Goal: Task Accomplishment & Management: Complete application form

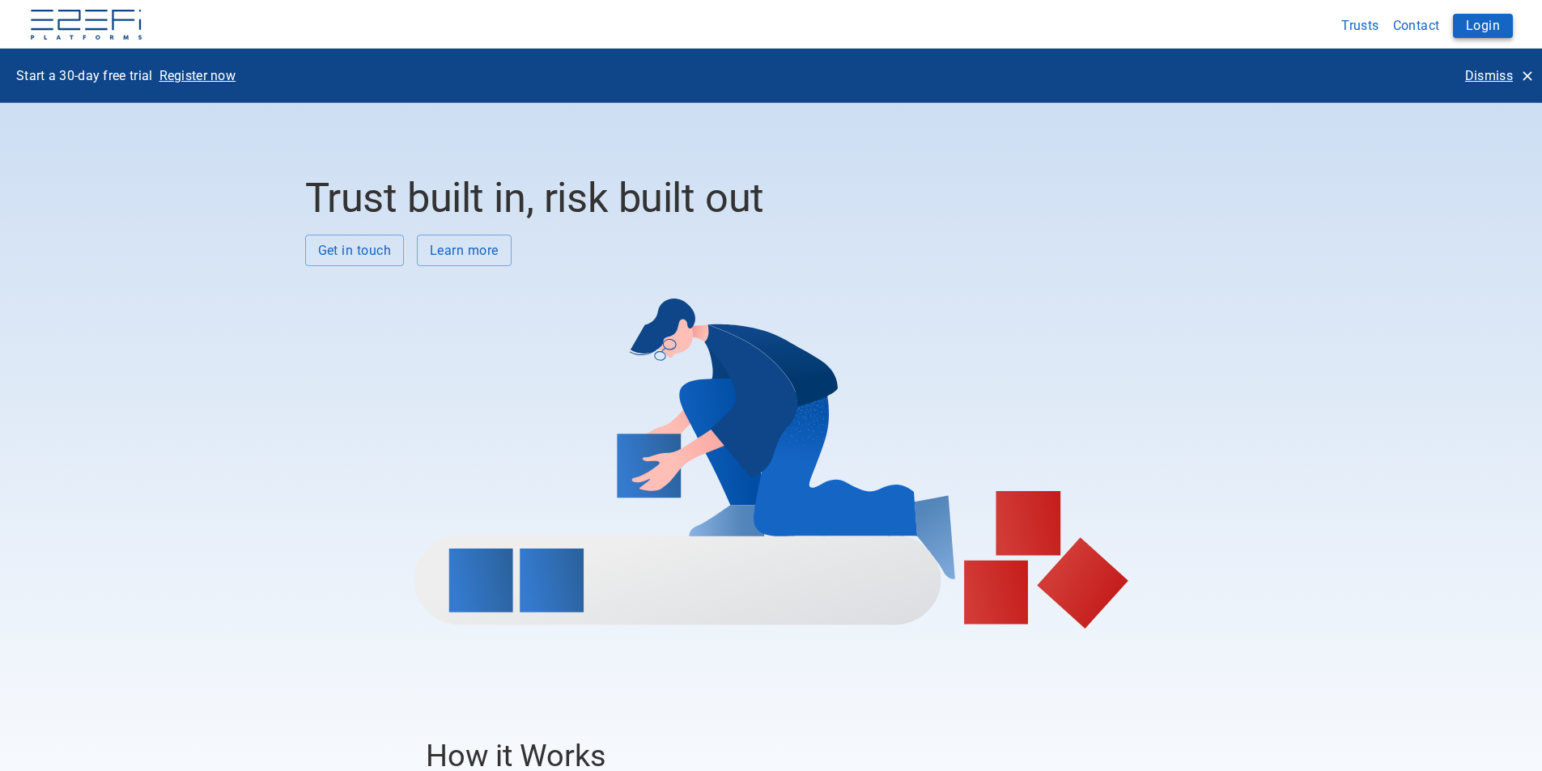
click at [1477, 25] on button "Login" at bounding box center [1483, 26] width 60 height 24
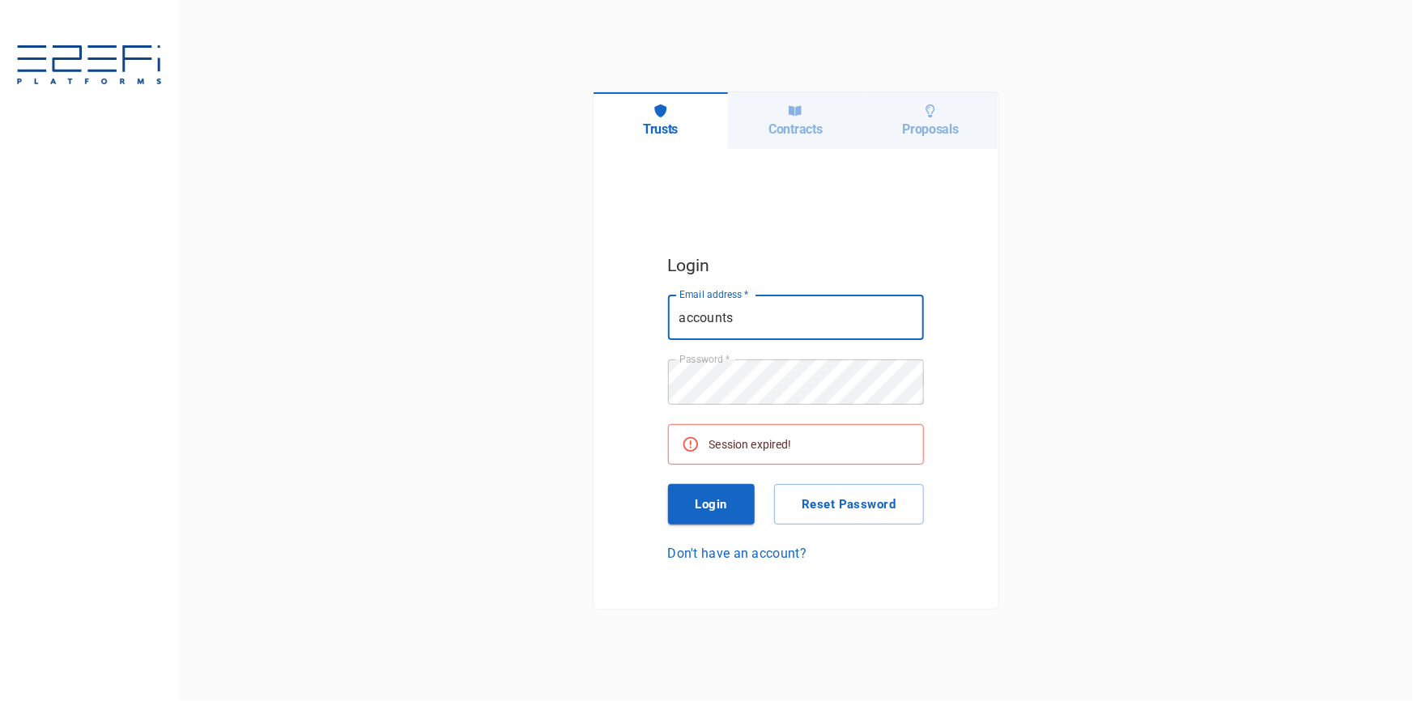
type input "accounts@hcbuilding.com.au"
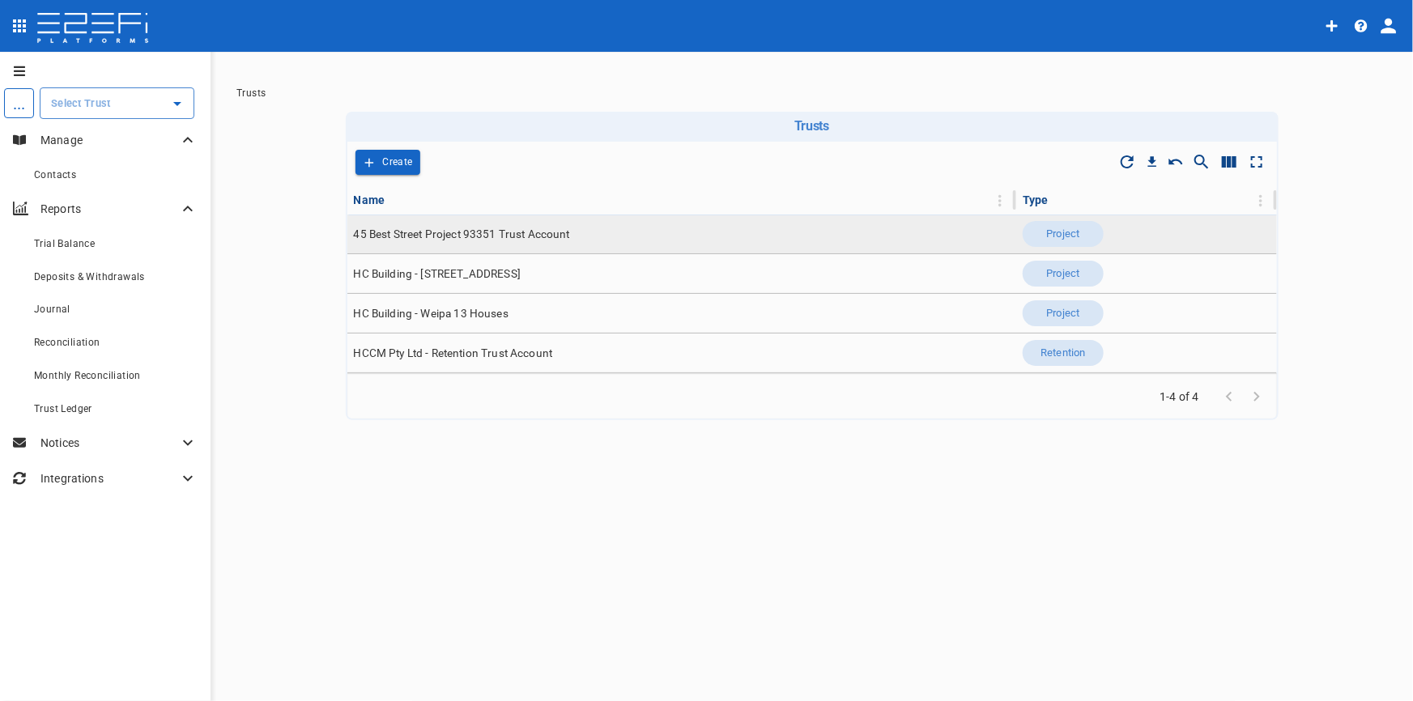
click at [455, 232] on span "45 Best Street Project 93351 Trust Account" at bounding box center [462, 234] width 216 height 15
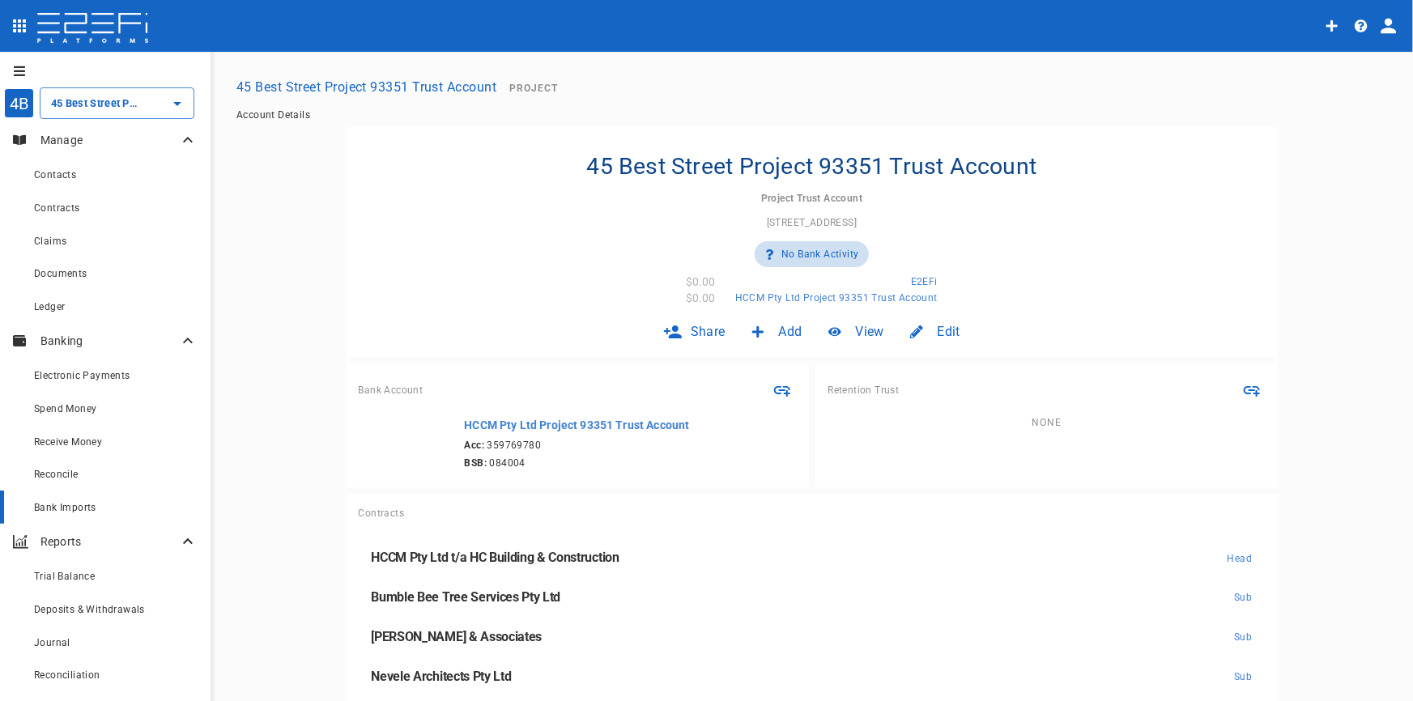
click at [62, 506] on span "Bank Imports" at bounding box center [65, 507] width 62 height 11
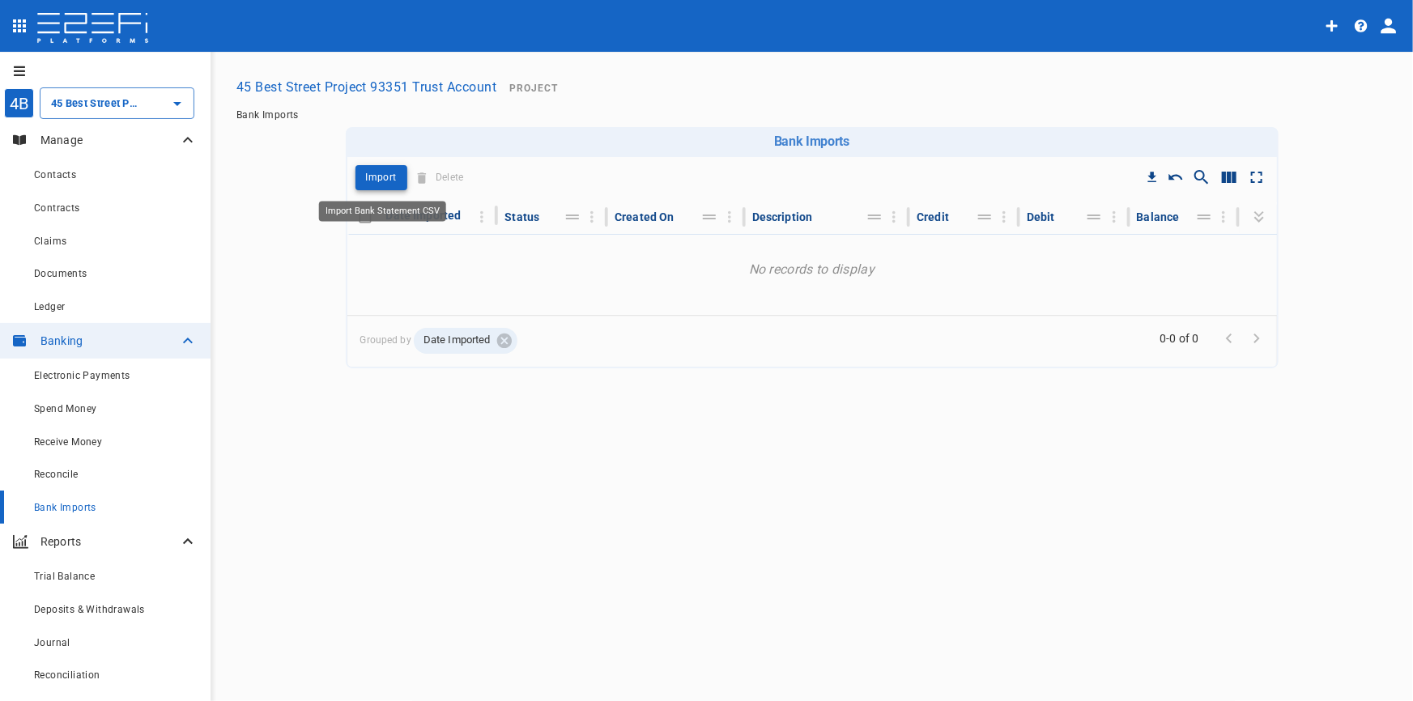
click at [373, 177] on p "Import" at bounding box center [381, 177] width 31 height 19
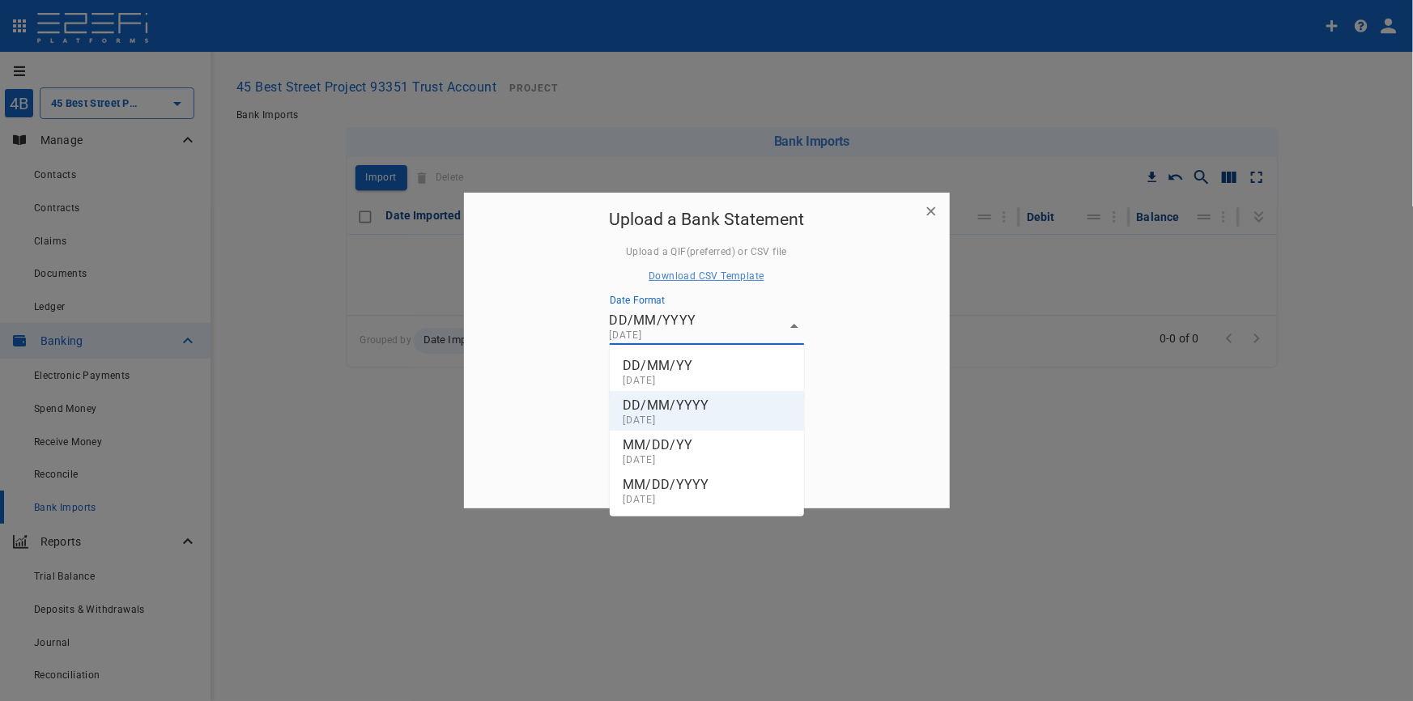
click at [794, 328] on body "4B 45 Best Street Project 93351 Trust Account ​ Manage Contacts Contracts Claim…" at bounding box center [706, 350] width 1413 height 701
click at [794, 328] on div at bounding box center [706, 350] width 1413 height 701
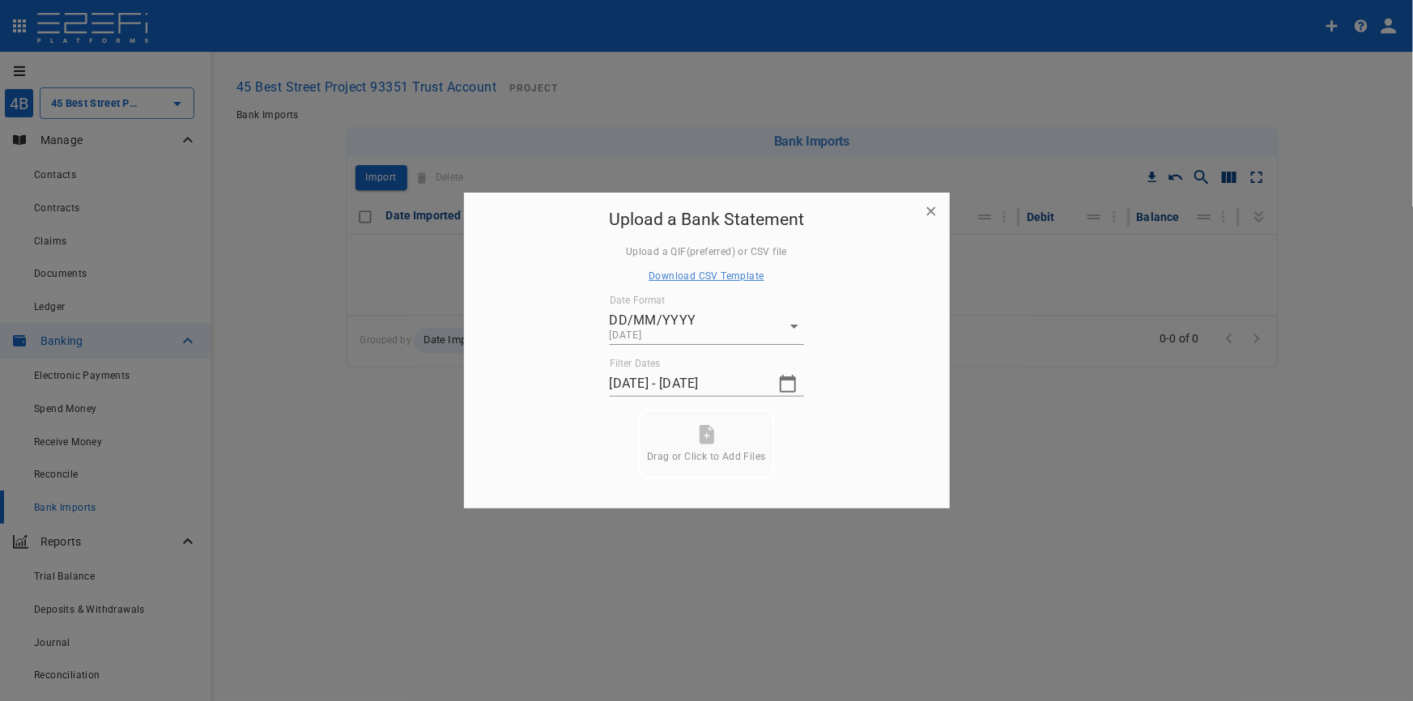
click at [788, 387] on icon "button" at bounding box center [787, 383] width 19 height 19
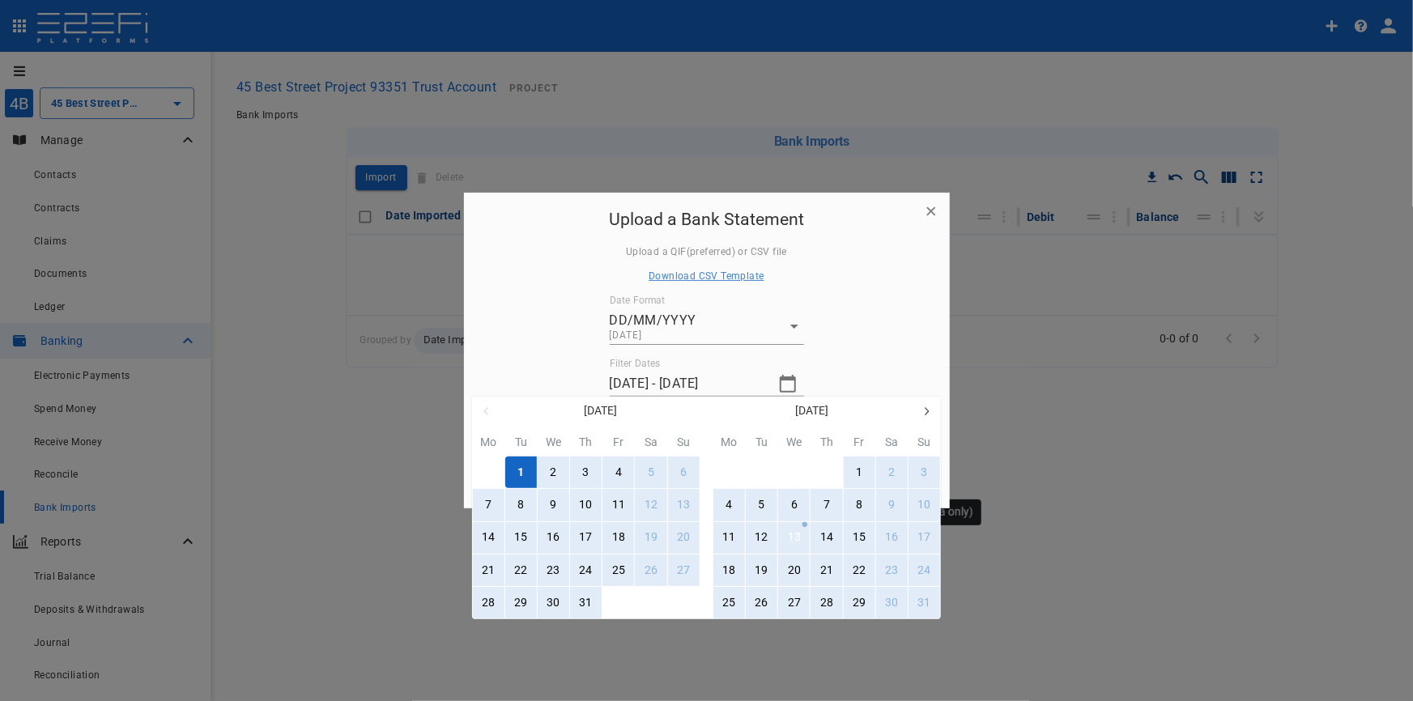
click at [792, 532] on div "13" at bounding box center [794, 538] width 13 height 18
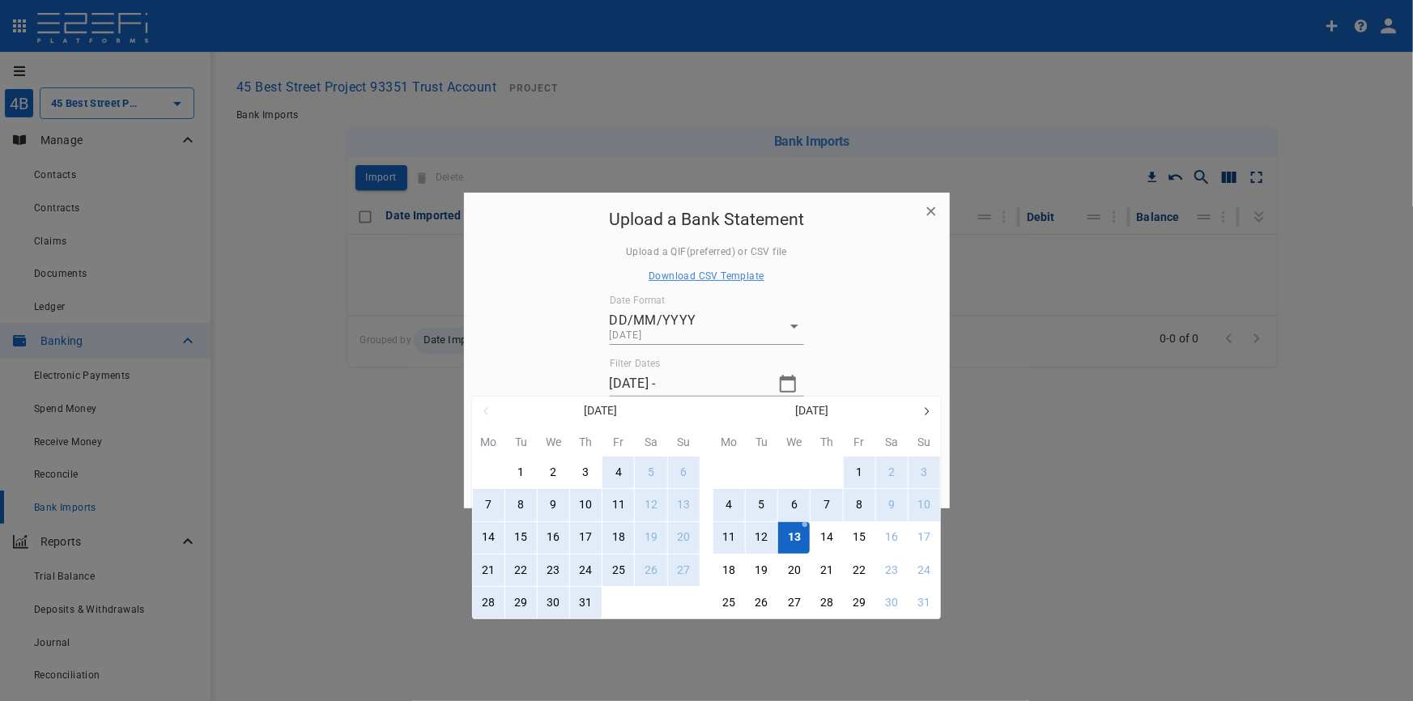
click at [583, 603] on div "31" at bounding box center [586, 603] width 13 height 18
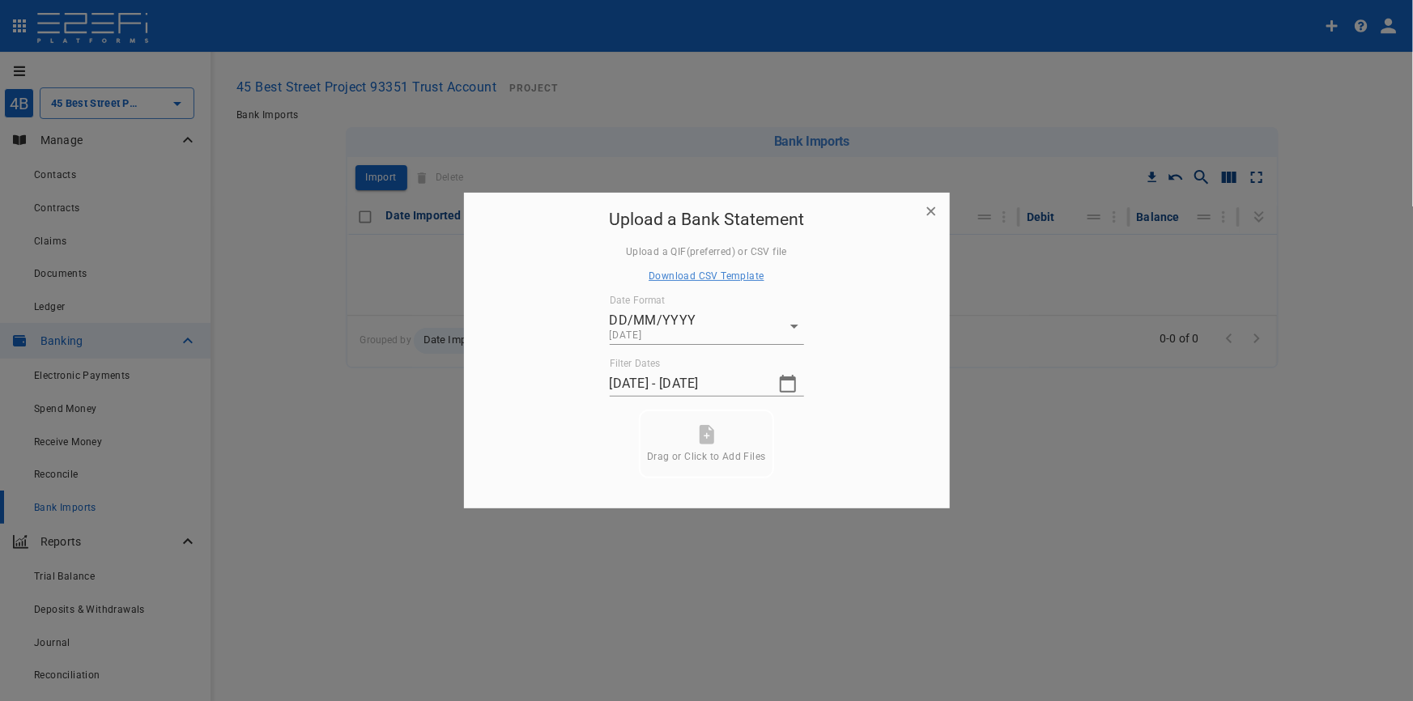
click at [789, 387] on icon "button" at bounding box center [787, 383] width 19 height 19
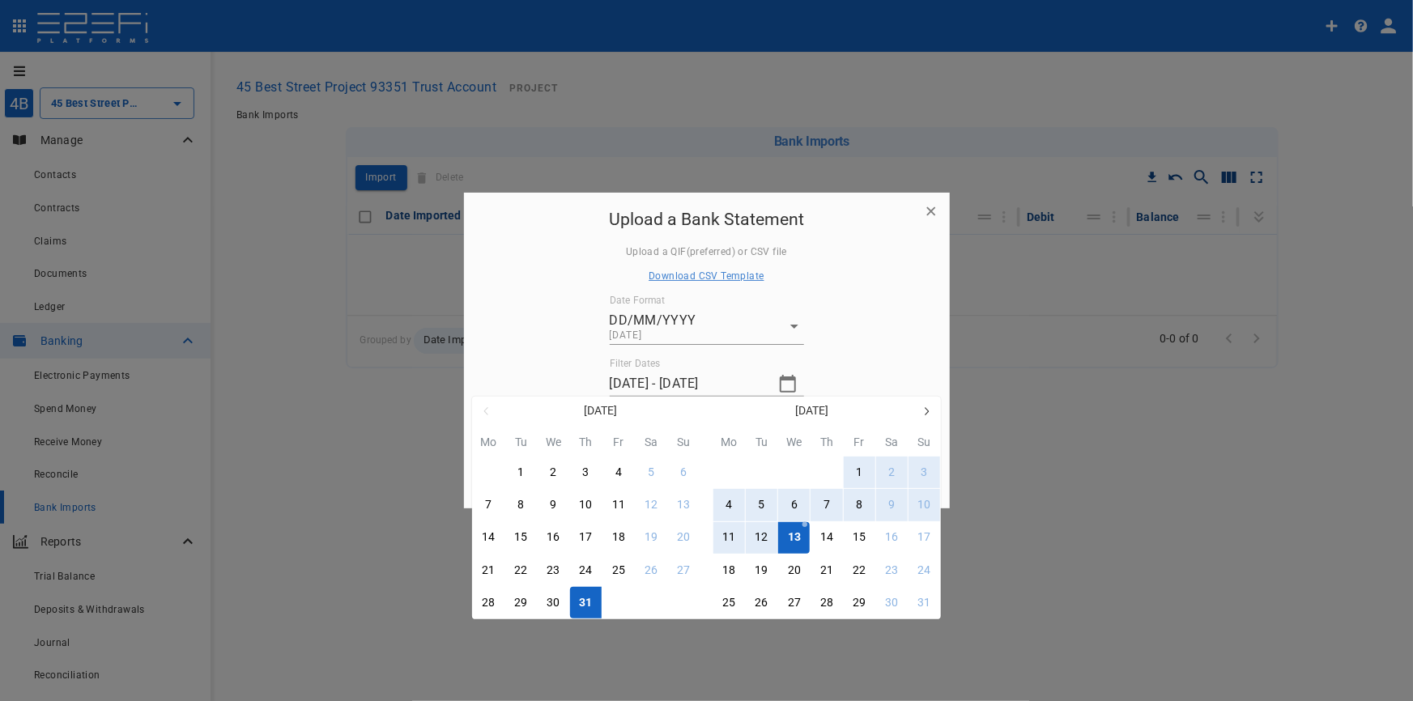
click at [933, 409] on button "button" at bounding box center [925, 411] width 29 height 29
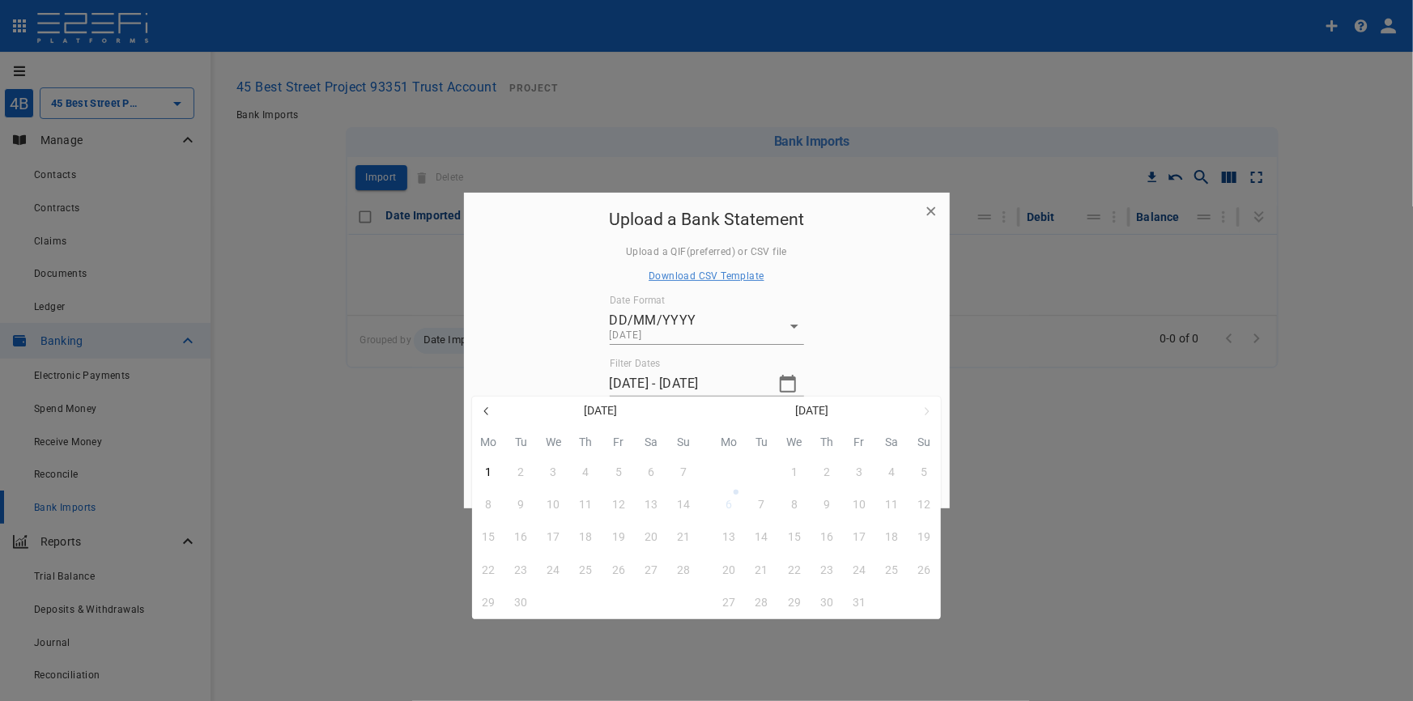
click at [485, 410] on icon "button" at bounding box center [485, 411] width 4 height 8
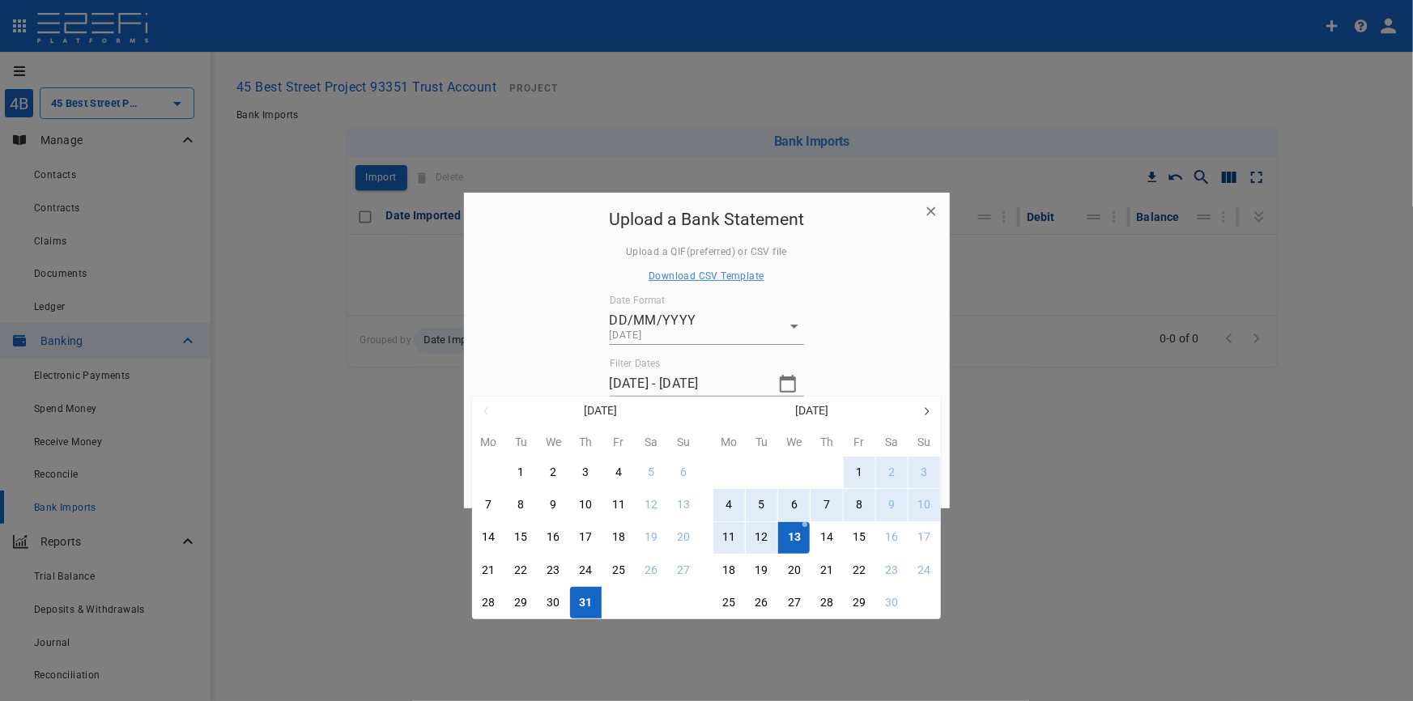
click at [915, 599] on button "31" at bounding box center [924, 603] width 32 height 32
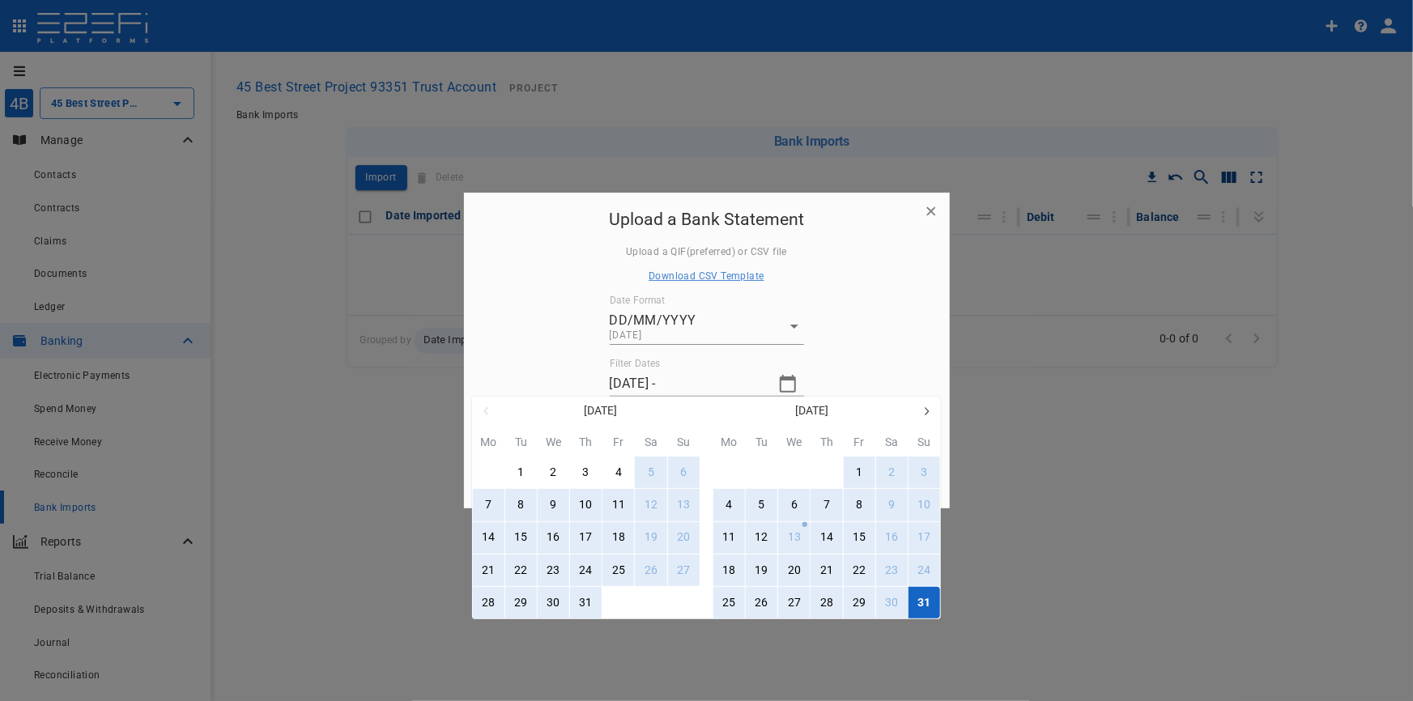
click at [699, 367] on div at bounding box center [706, 350] width 1413 height 701
click at [703, 384] on div at bounding box center [706, 350] width 1413 height 701
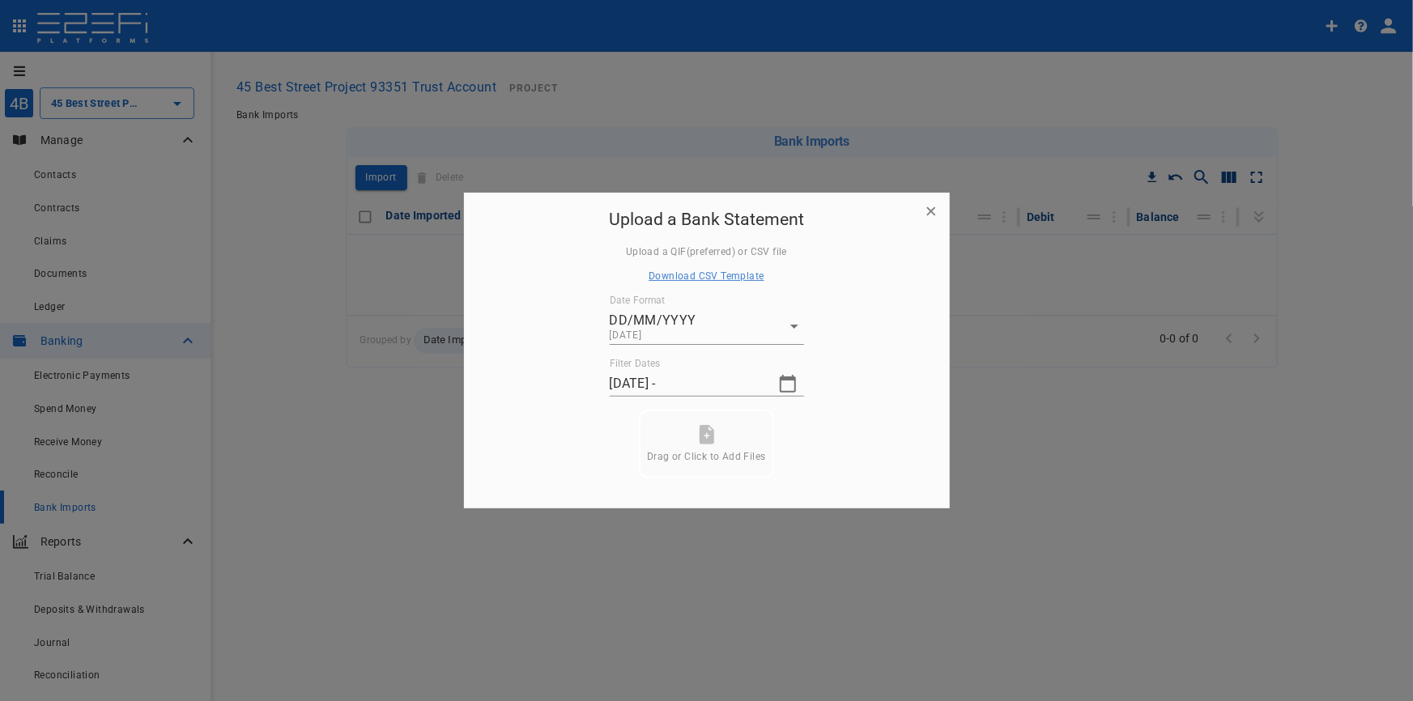
click at [778, 389] on icon "button" at bounding box center [787, 383] width 19 height 19
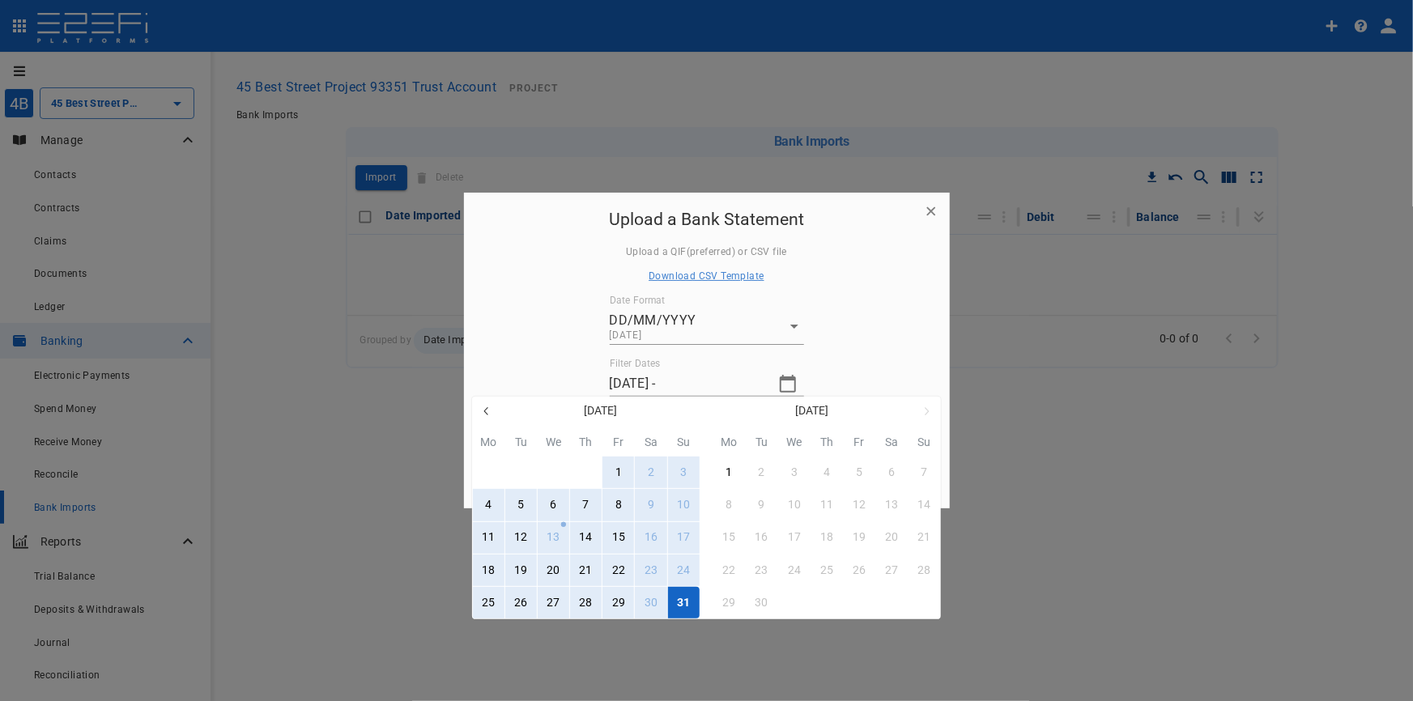
click at [489, 403] on button "button" at bounding box center [486, 411] width 29 height 29
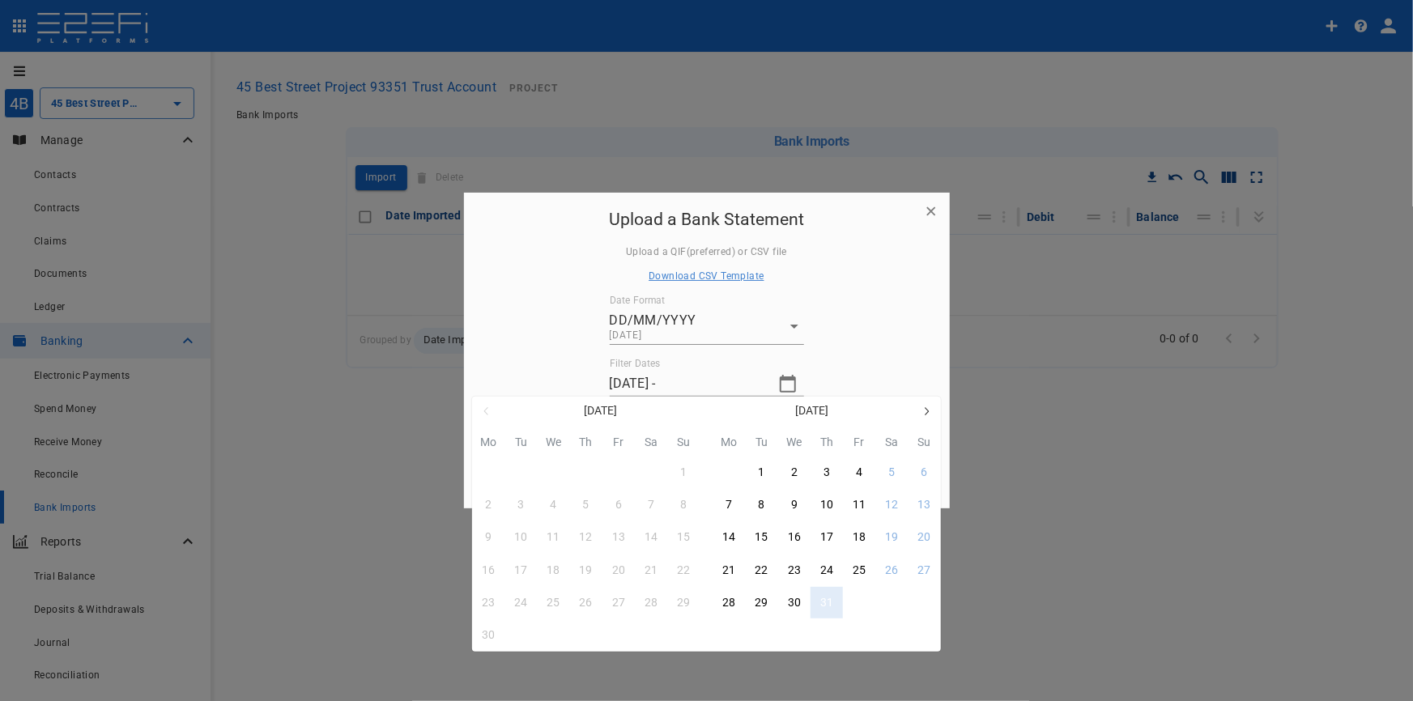
click at [823, 605] on div "31" at bounding box center [826, 603] width 13 height 18
type input "31/07/2025 - 31/08/2025"
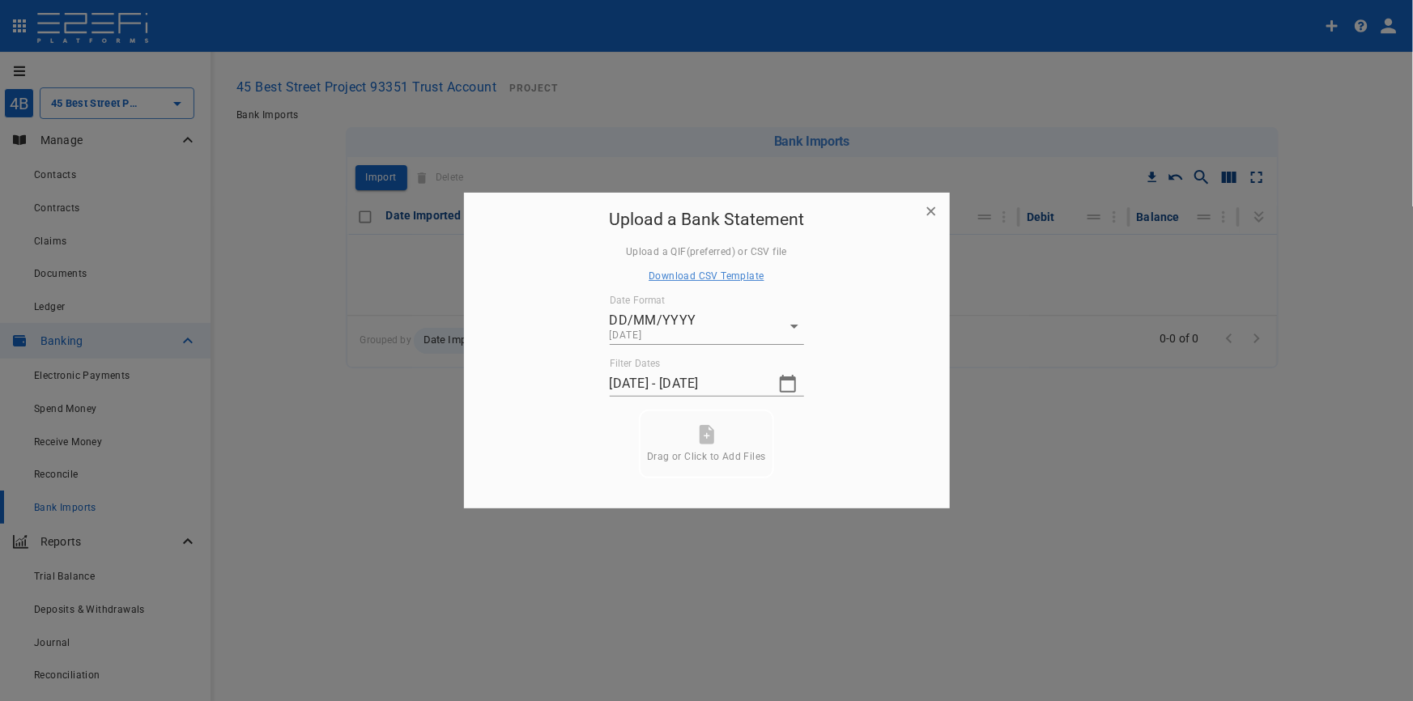
click at [786, 385] on icon "button" at bounding box center [787, 383] width 19 height 19
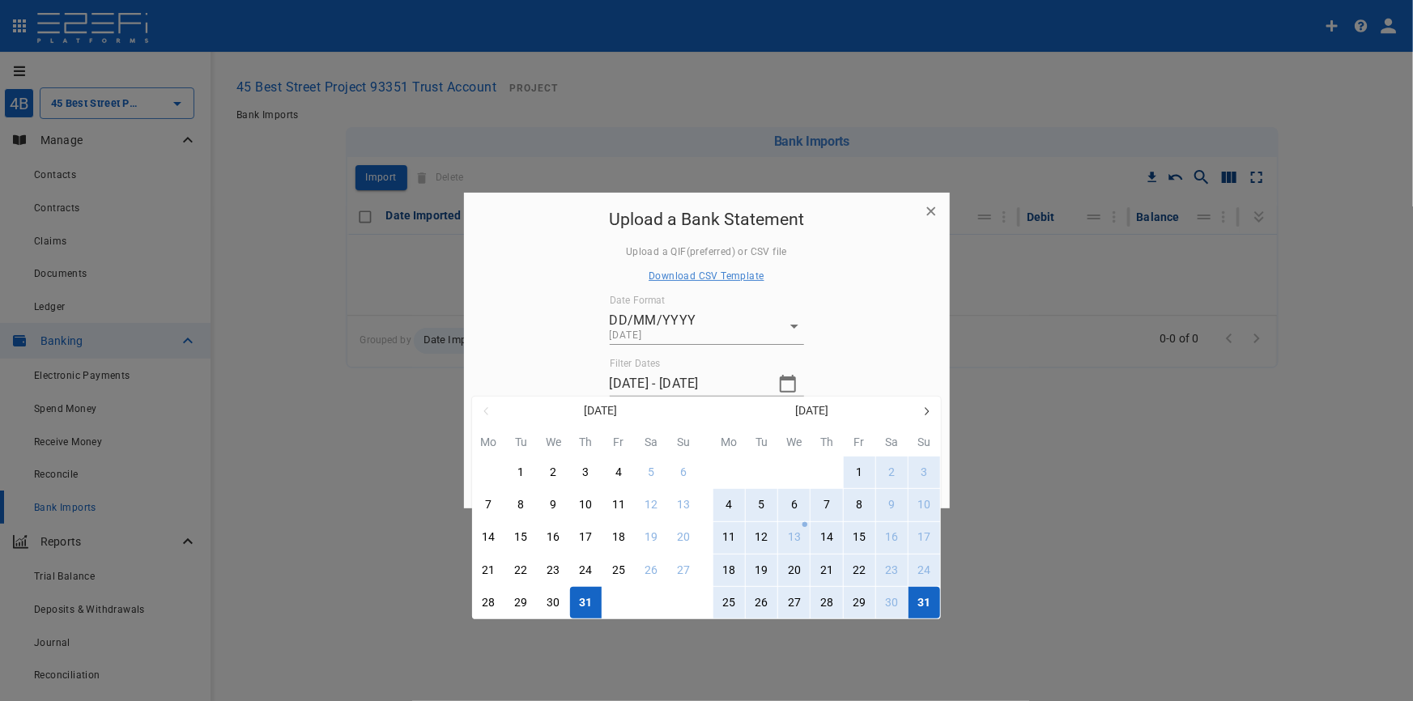
click at [905, 290] on div at bounding box center [706, 350] width 1413 height 701
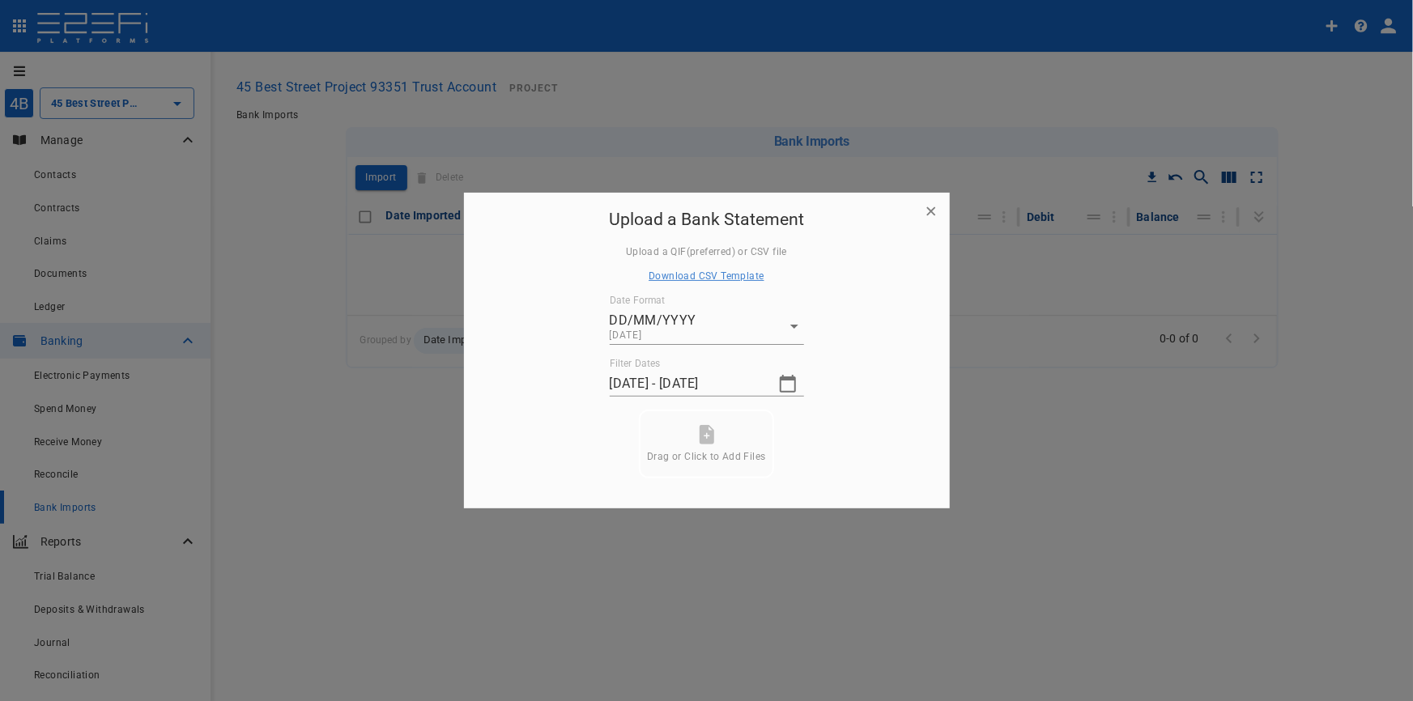
click at [680, 451] on span "Drag or Click to Add Files" at bounding box center [706, 456] width 118 height 11
click at [716, 462] on button "Submit" at bounding box center [706, 463] width 121 height 32
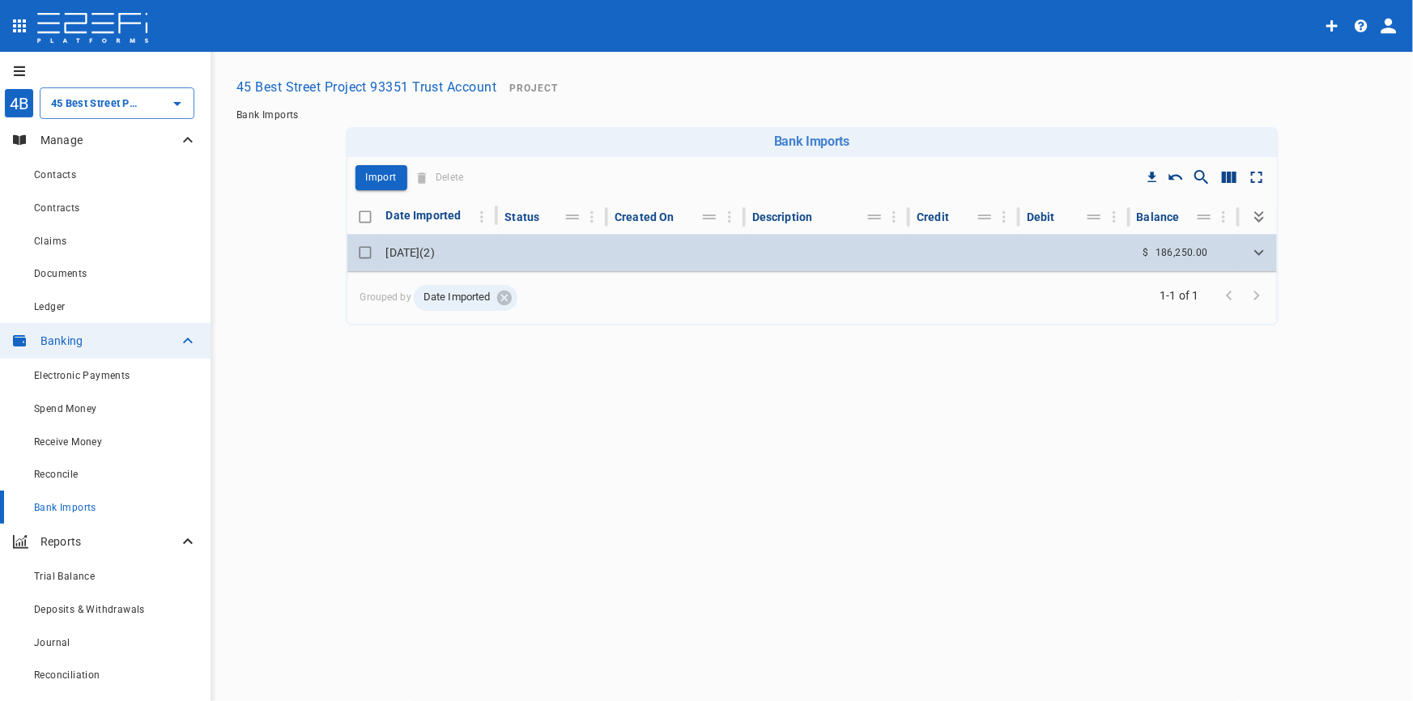
click at [422, 255] on td "1 September 2025 ( 2 )" at bounding box center [439, 252] width 119 height 37
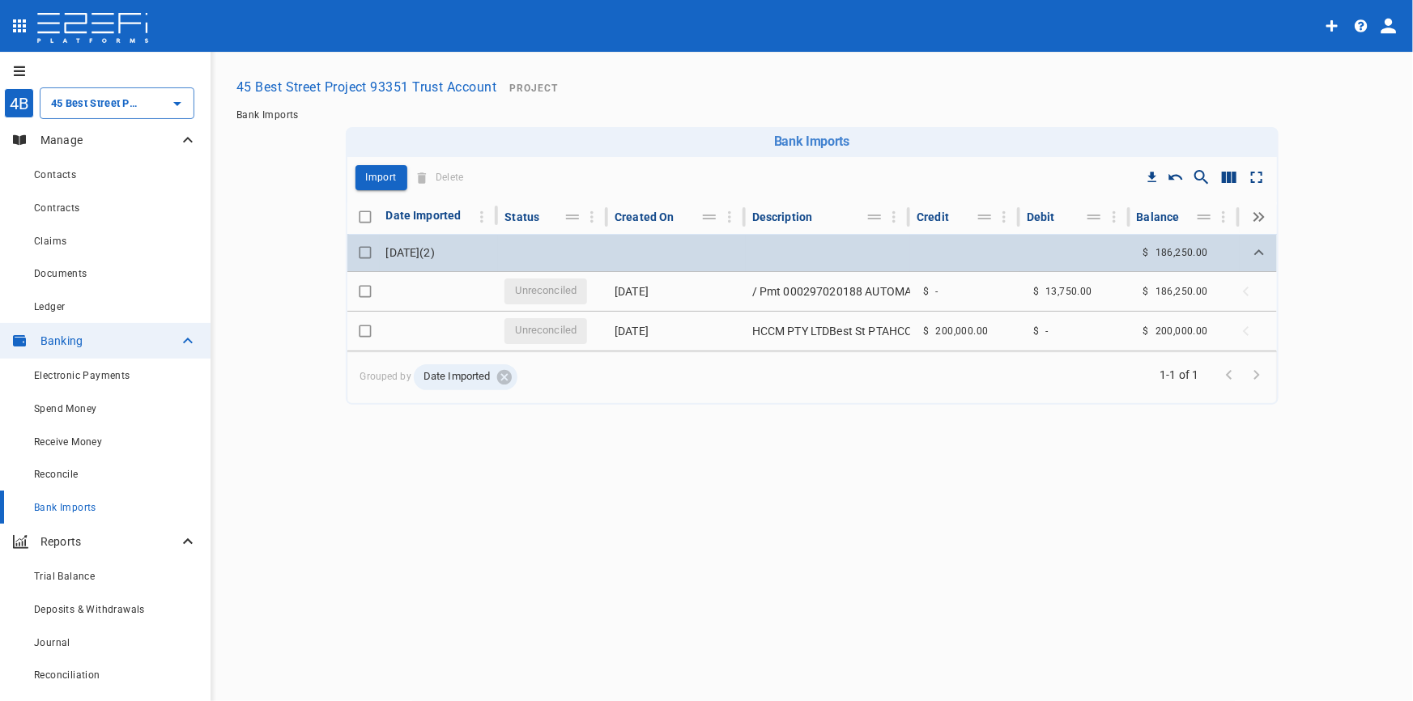
click at [422, 254] on td "1 September 2025 ( 2 )" at bounding box center [439, 252] width 119 height 37
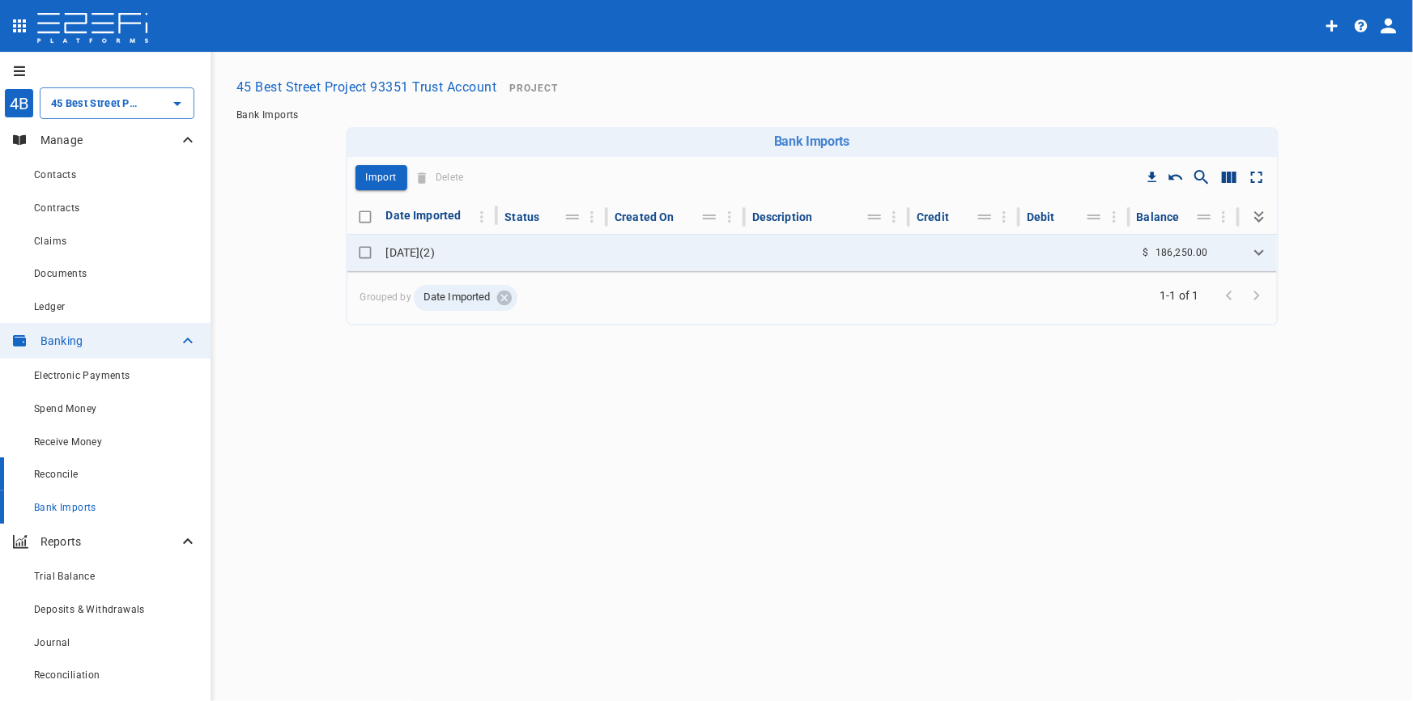
click at [69, 469] on span "Reconcile" at bounding box center [56, 474] width 45 height 11
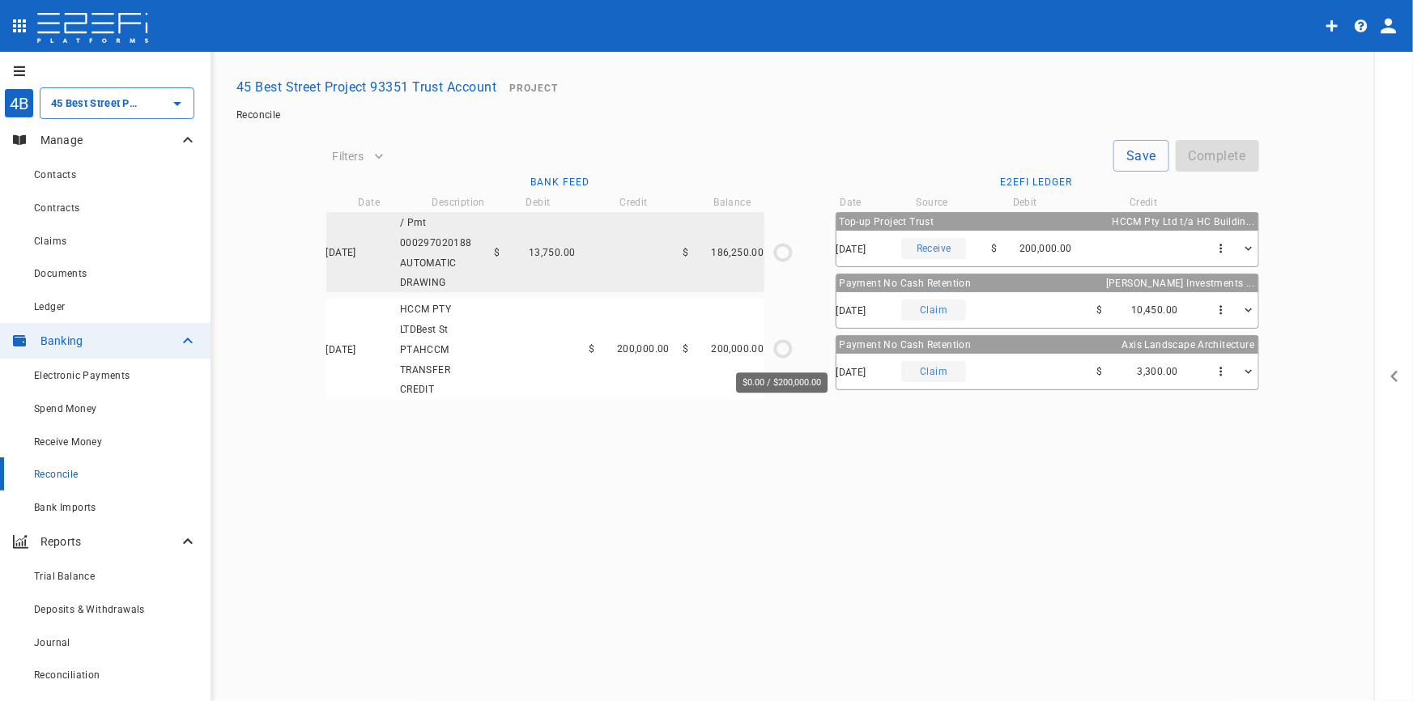
click at [771, 346] on icon "$0.00 / $200,000.00" at bounding box center [783, 349] width 24 height 24
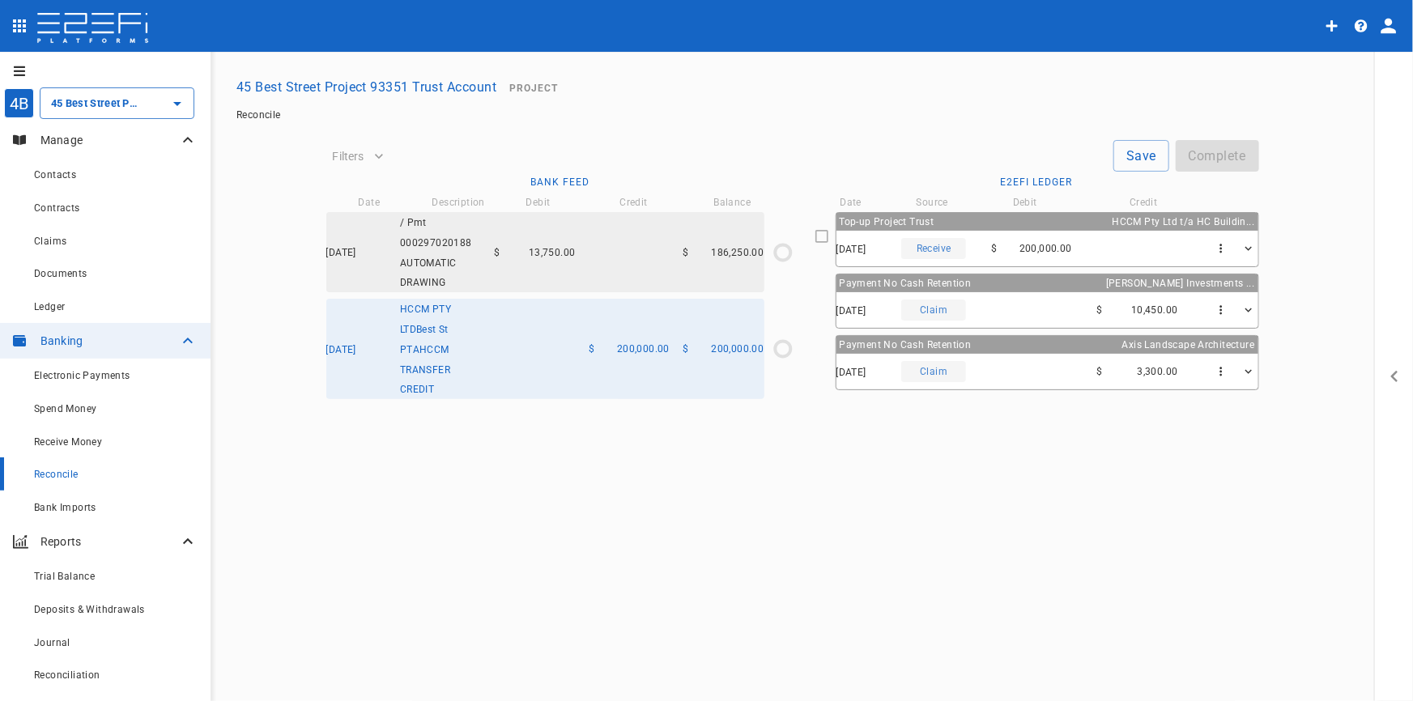
click at [1134, 238] on div "31/07/2025 Receive $ 200,000.00" at bounding box center [1047, 249] width 422 height 36
type input "31/07/2025"
type input "200,000"
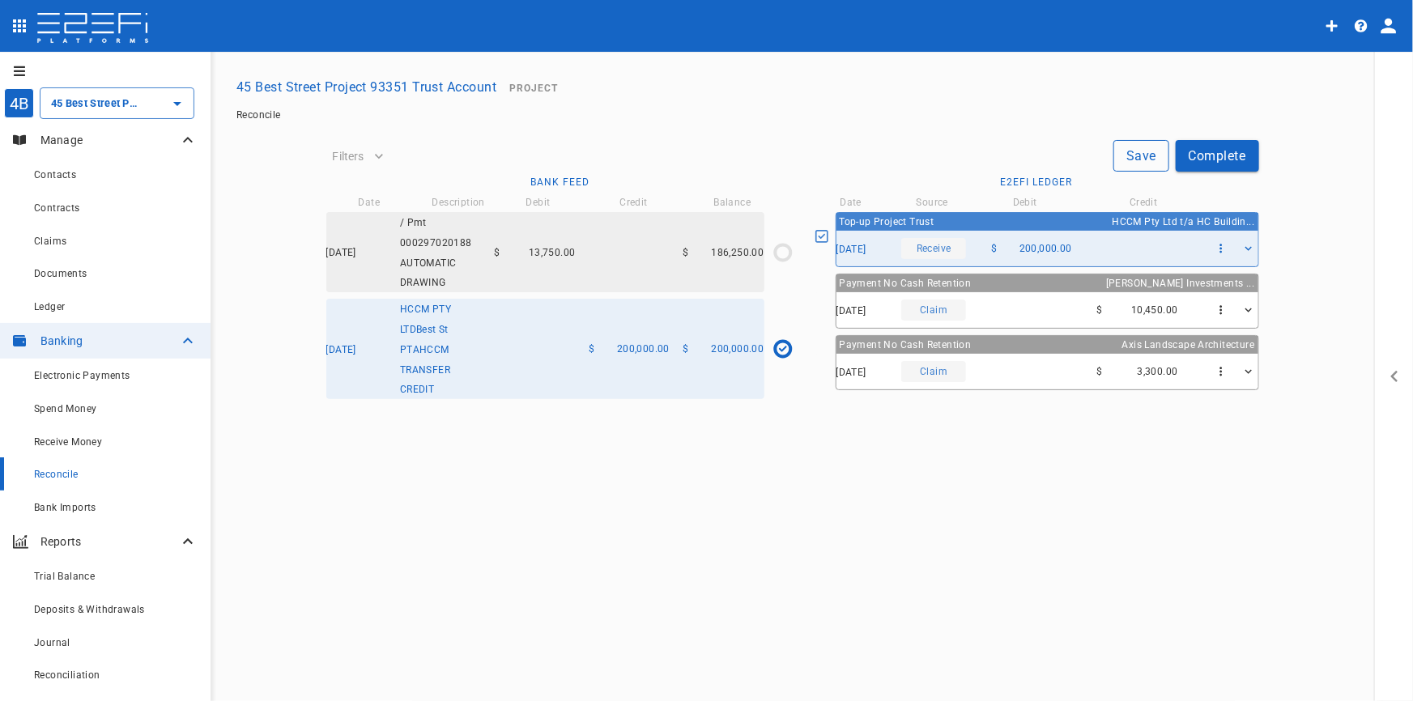
click at [1137, 159] on button "Save" at bounding box center [1141, 156] width 56 height 32
click at [540, 247] on span "13,750.00" at bounding box center [552, 252] width 47 height 11
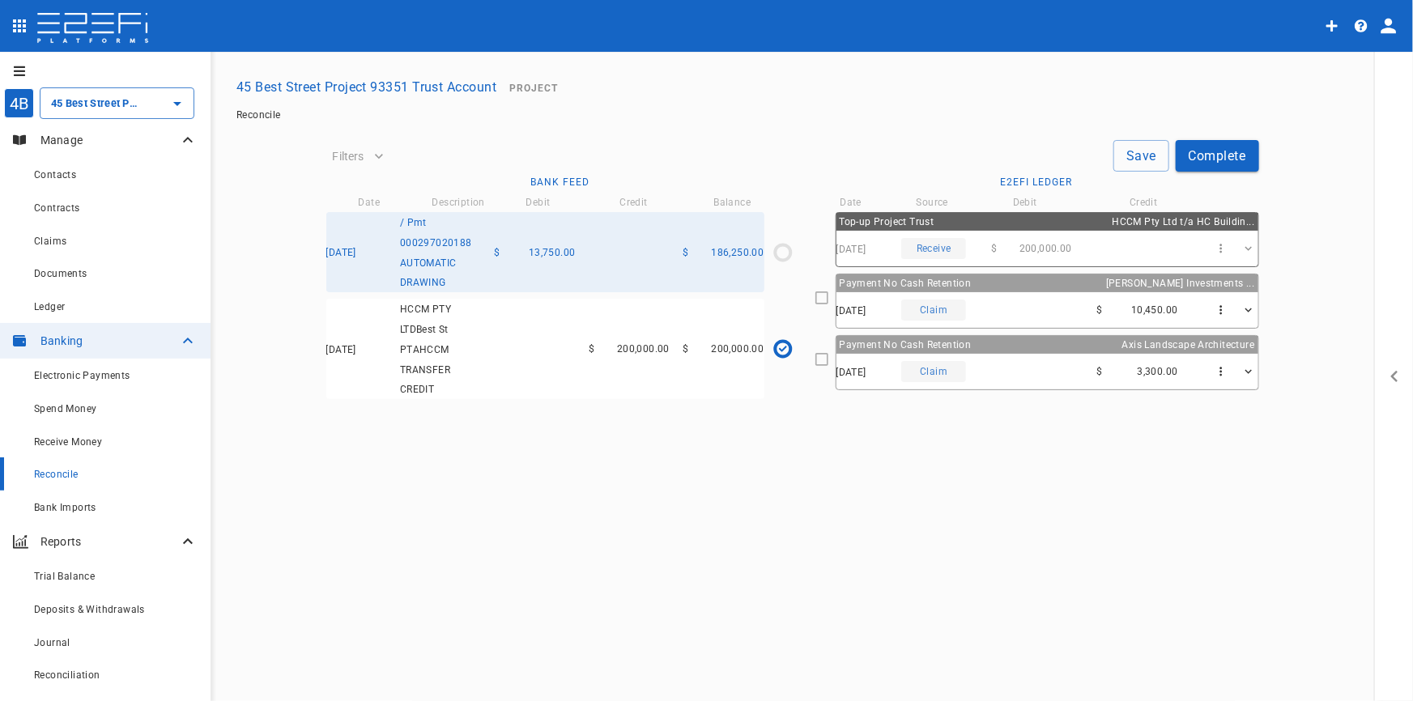
click at [1013, 308] on div "29/08/2025 Claim $ 10,450.00" at bounding box center [1047, 310] width 422 height 36
type input "28/08/2025"
type input "186,250"
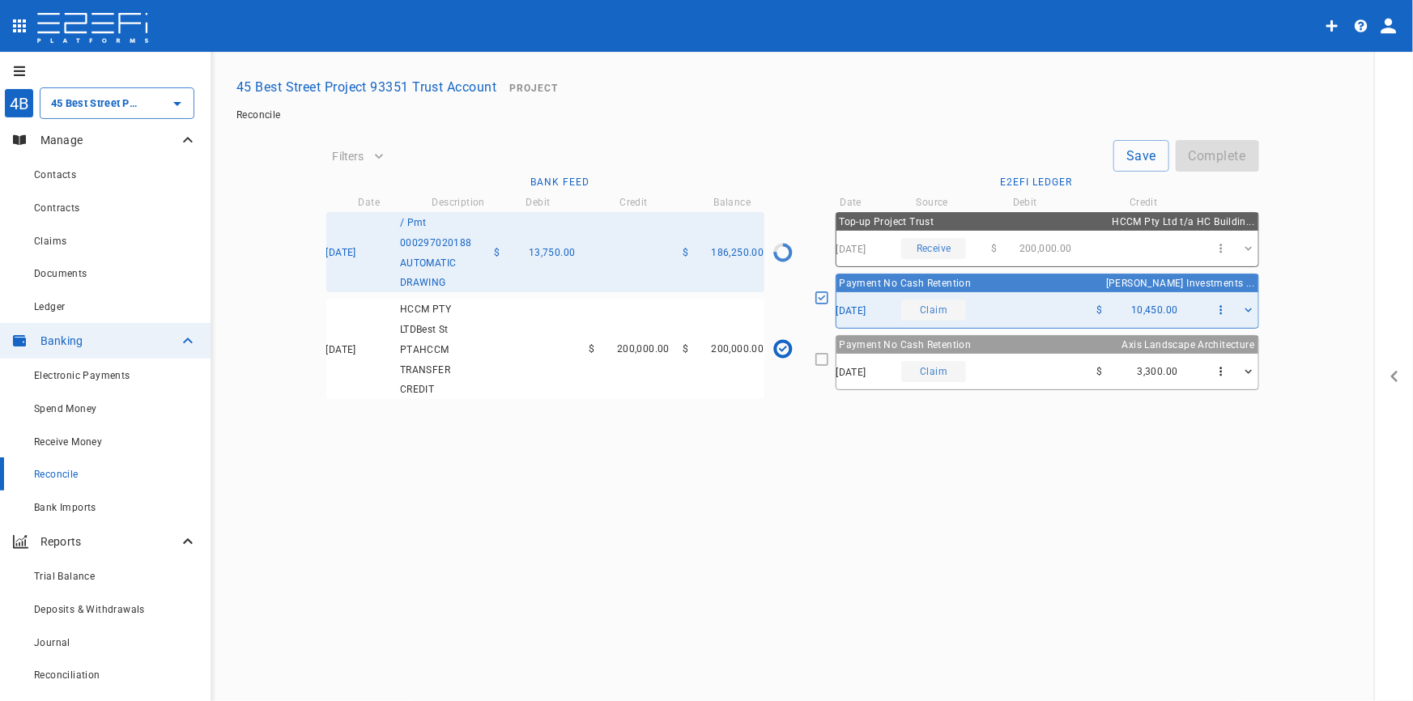
click at [1039, 366] on div "31/08/2025 Claim $ 3,300.00" at bounding box center [1047, 372] width 422 height 36
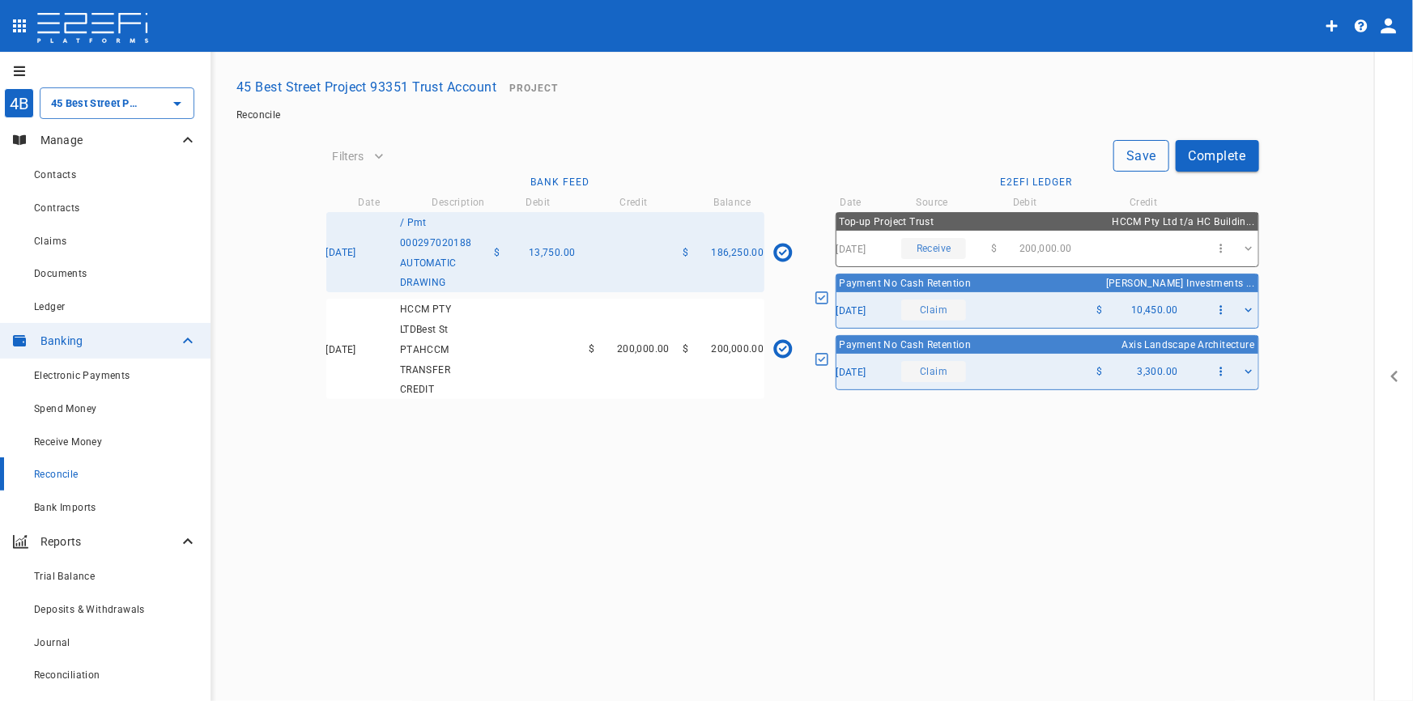
click at [1136, 156] on button "Save" at bounding box center [1141, 156] width 56 height 32
click at [1232, 158] on button "Complete" at bounding box center [1216, 156] width 83 height 32
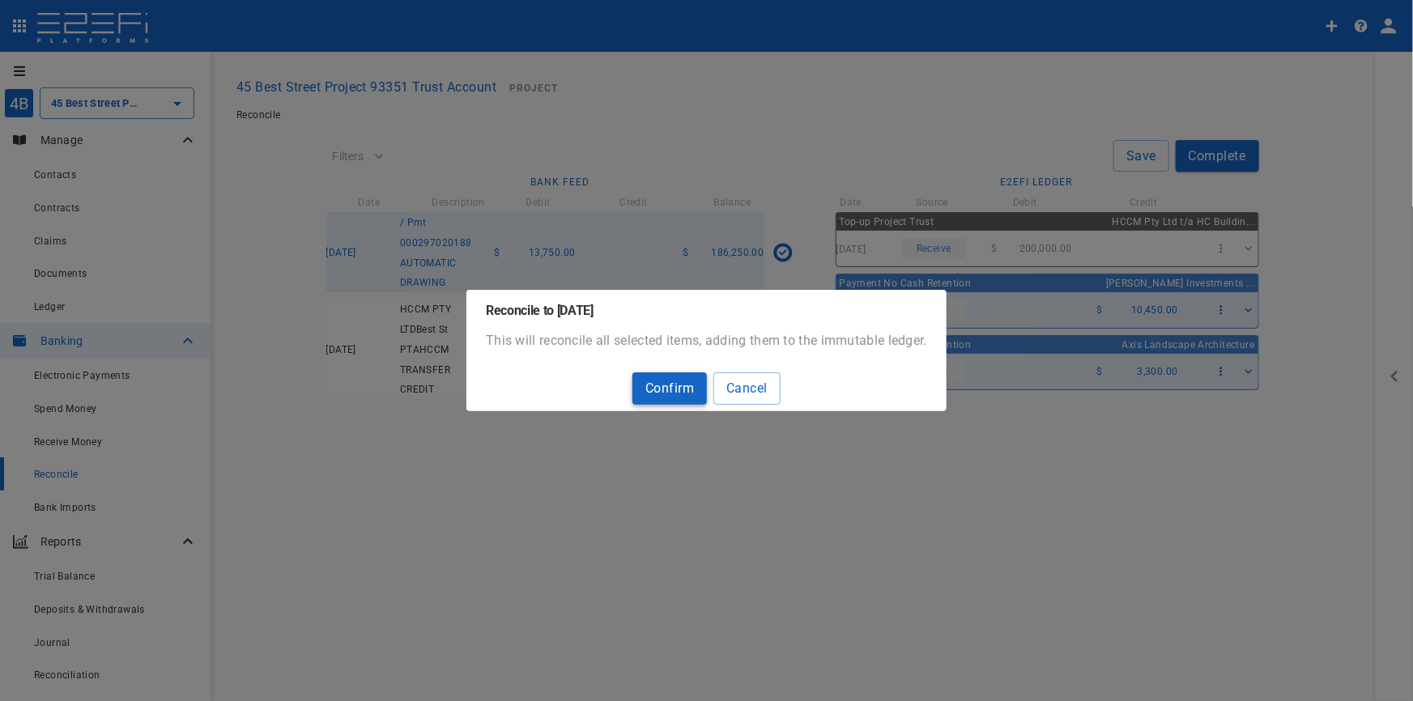
click at [664, 385] on button "Confirm" at bounding box center [669, 388] width 74 height 32
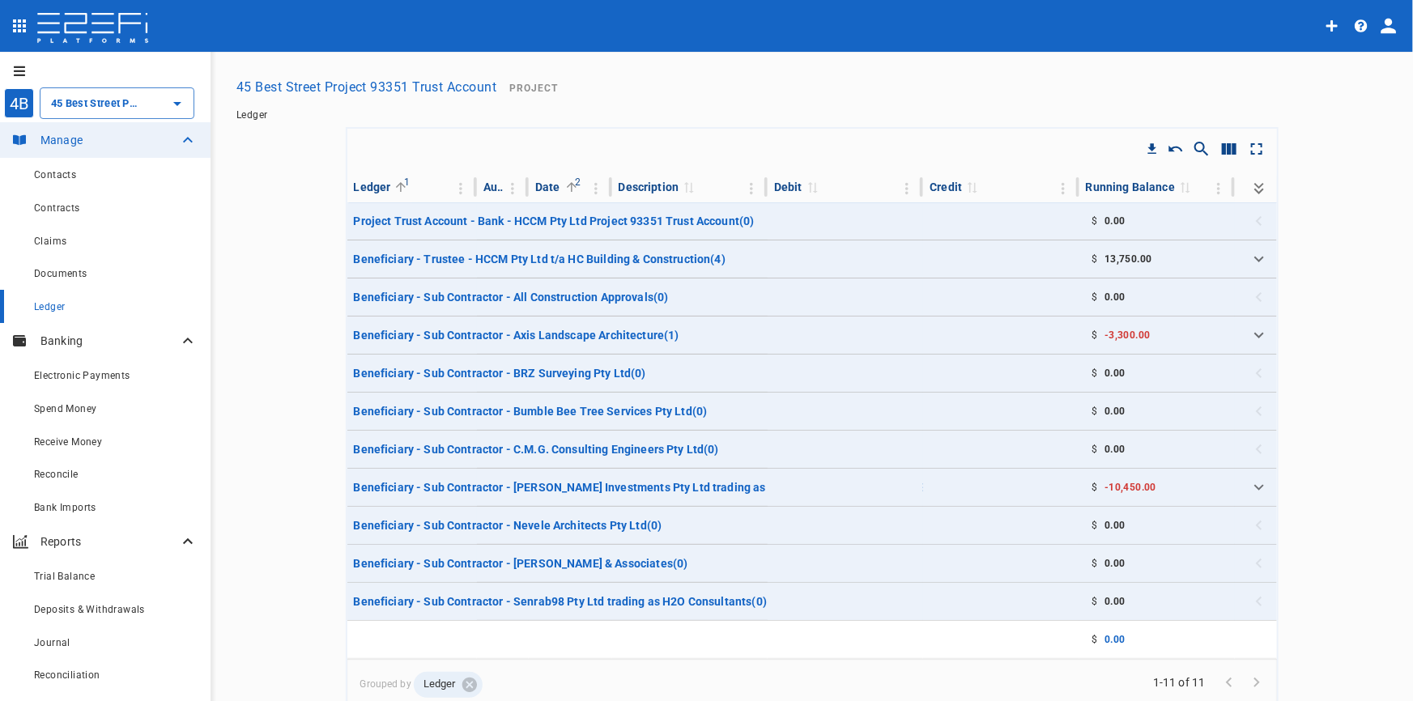
type input "45 Best Street Project 93351 Trust Account"
click at [292, 88] on button "45 Best Street Project 93351 Trust Account" at bounding box center [366, 87] width 273 height 32
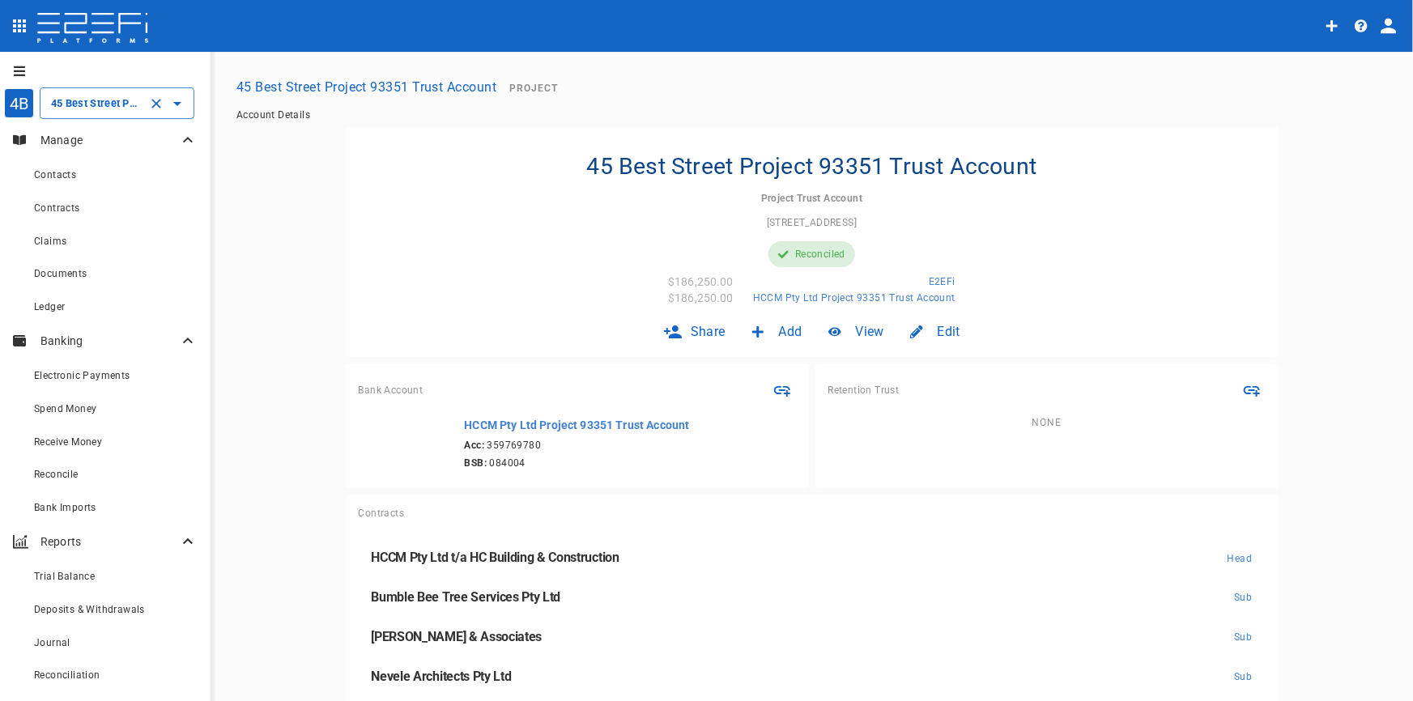
click at [179, 105] on icon "Open" at bounding box center [177, 103] width 19 height 19
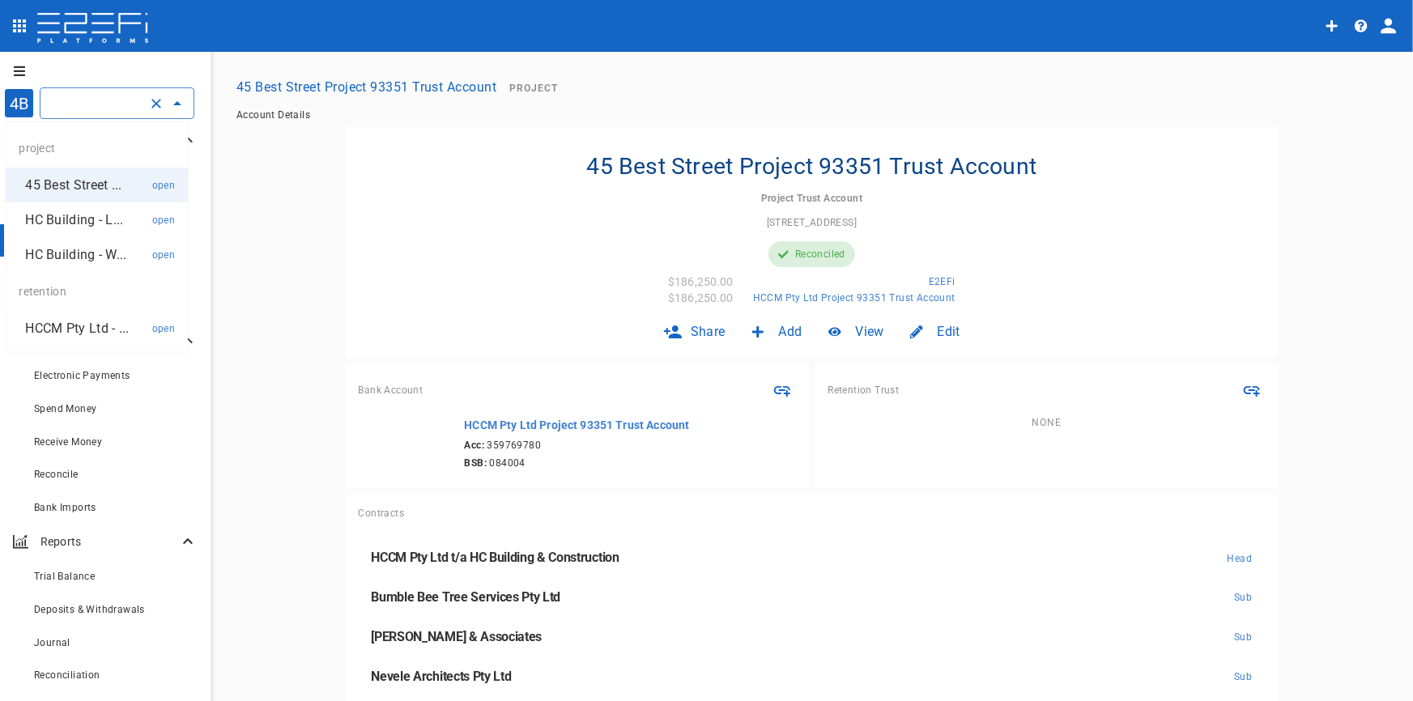
click at [62, 227] on p "HC Building - L..." at bounding box center [74, 219] width 98 height 19
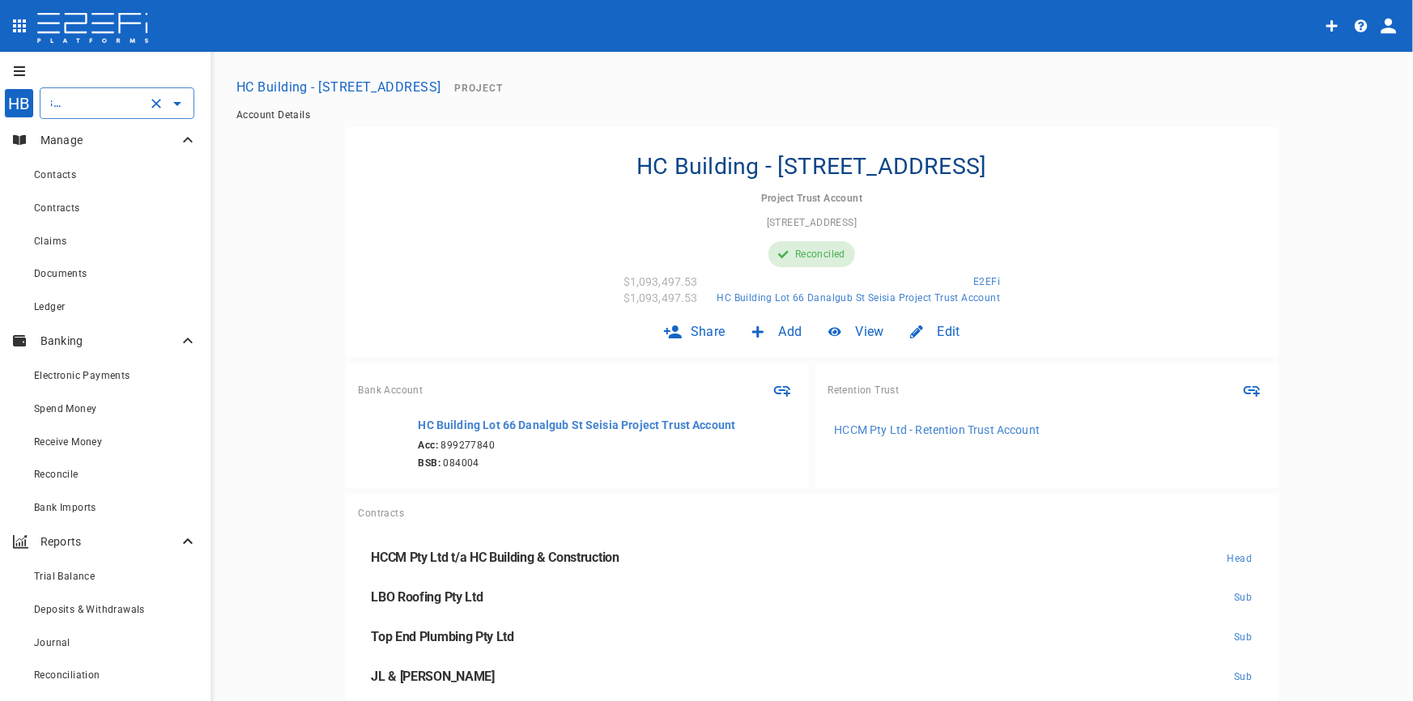
click at [179, 102] on icon "Open" at bounding box center [177, 104] width 8 height 4
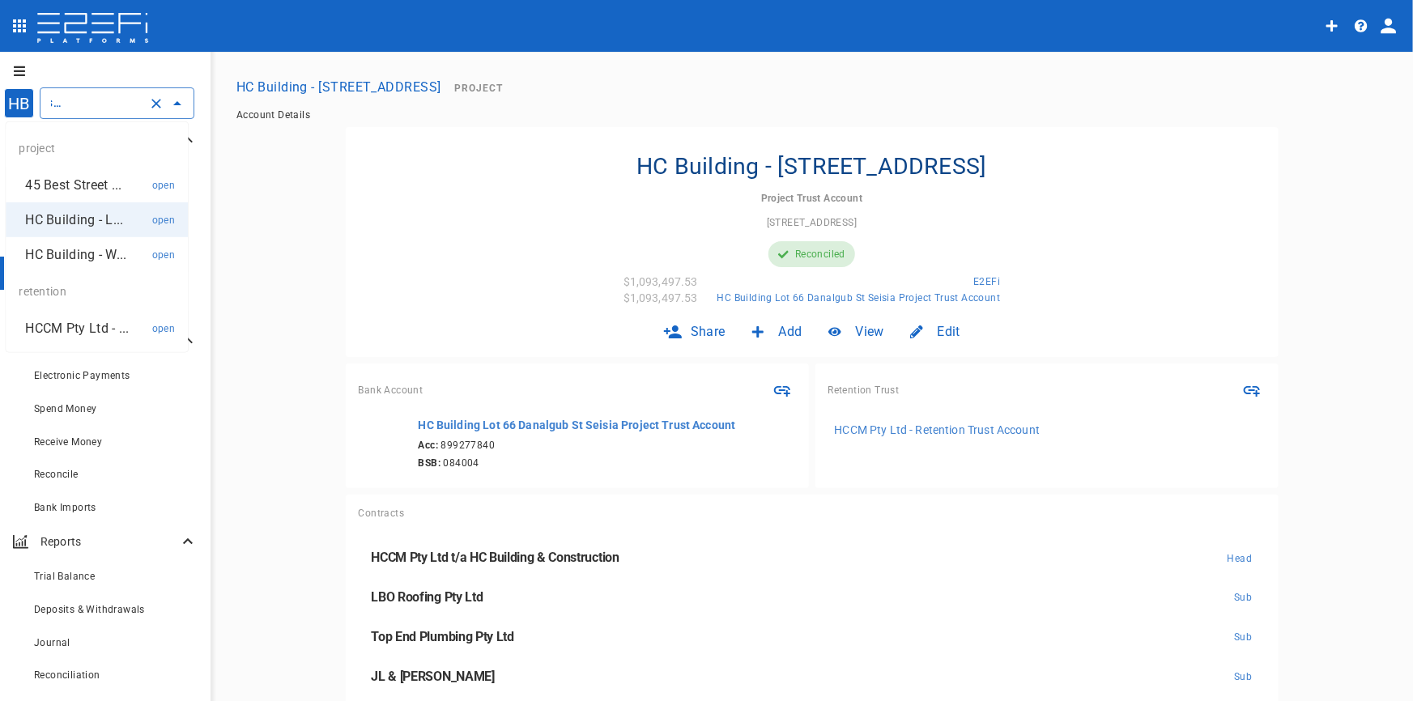
click at [100, 261] on p "HC Building - W..." at bounding box center [75, 254] width 101 height 19
type input "HC Building - Weipa 13 Houses"
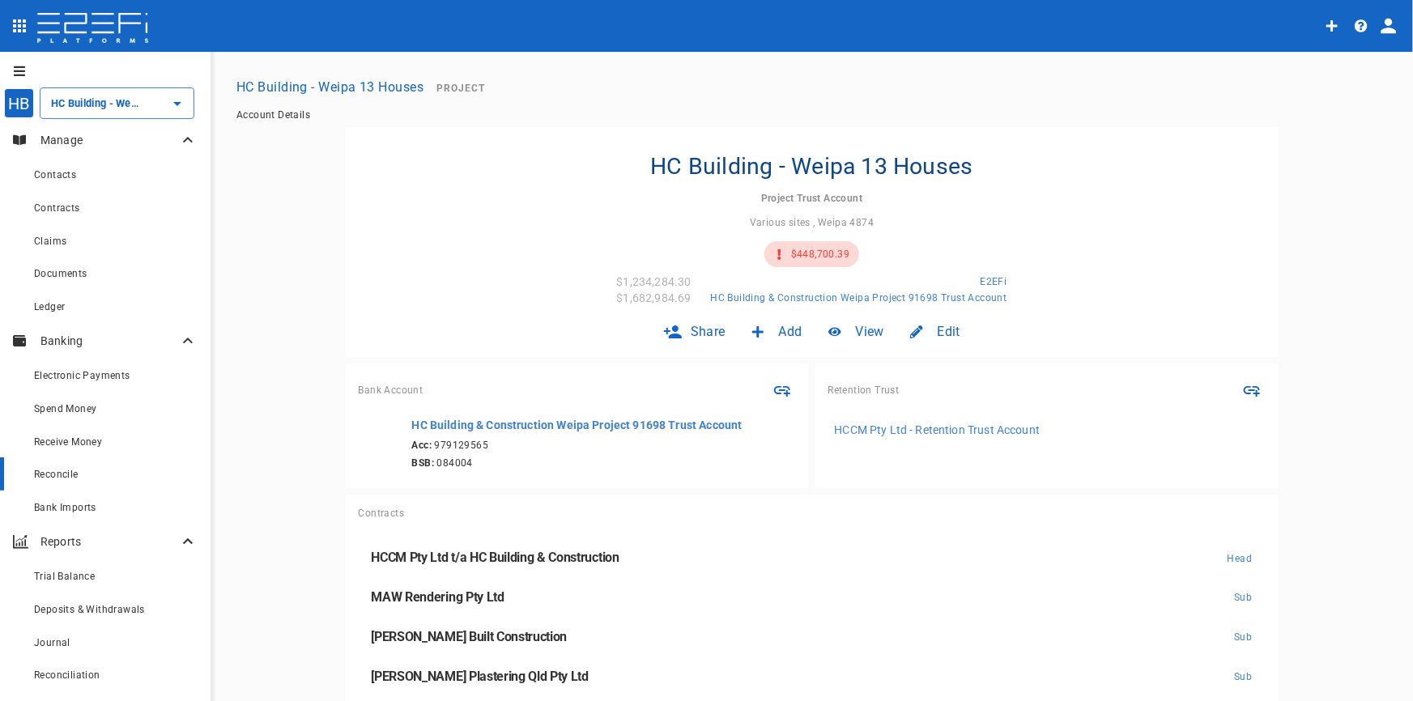
click at [70, 472] on span "Reconcile" at bounding box center [56, 474] width 45 height 11
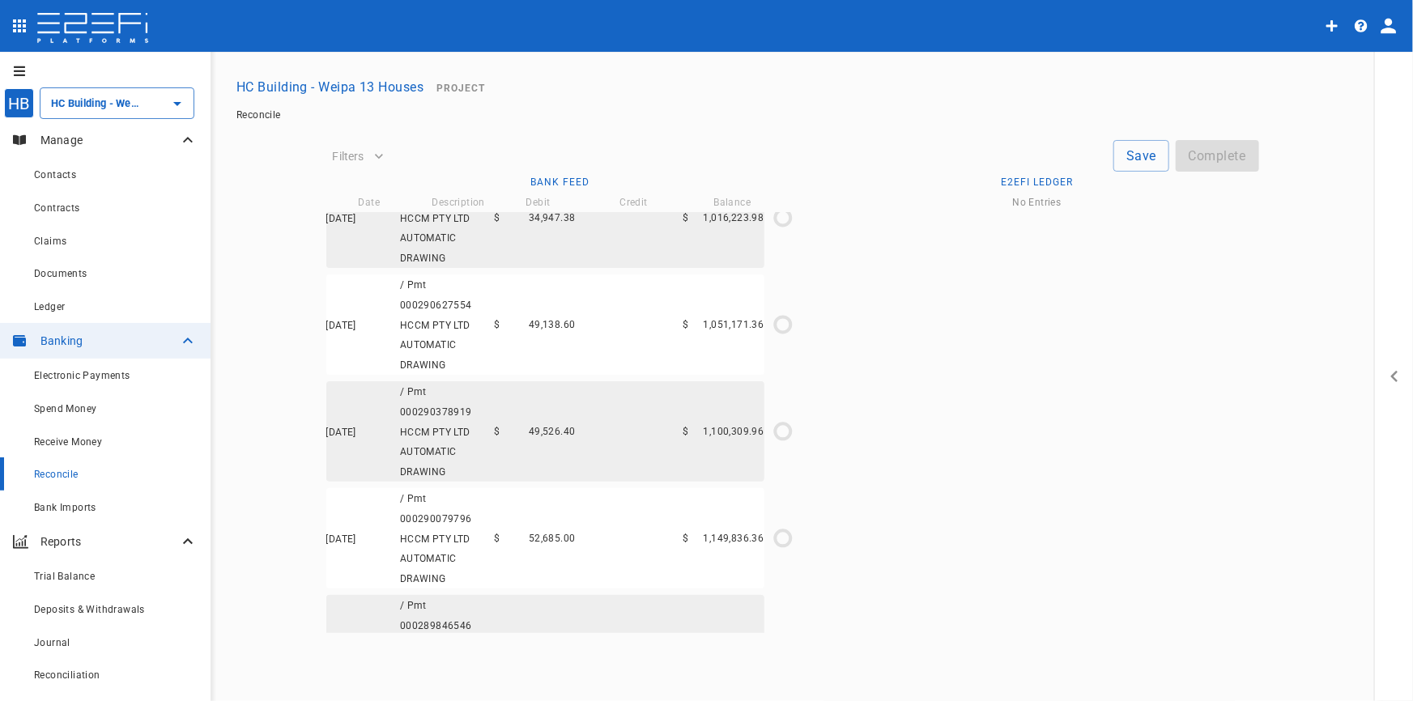
scroll to position [2449, 0]
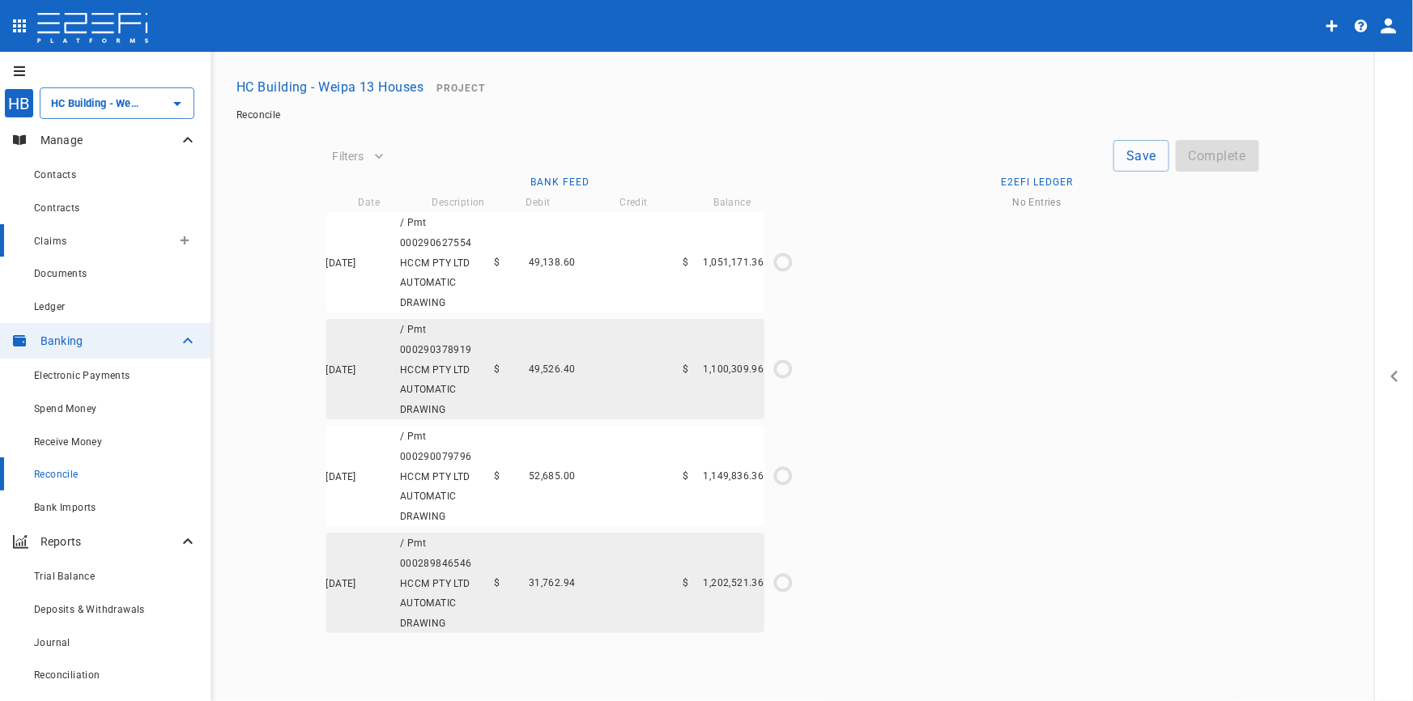
click at [58, 242] on span "Claims" at bounding box center [50, 241] width 32 height 11
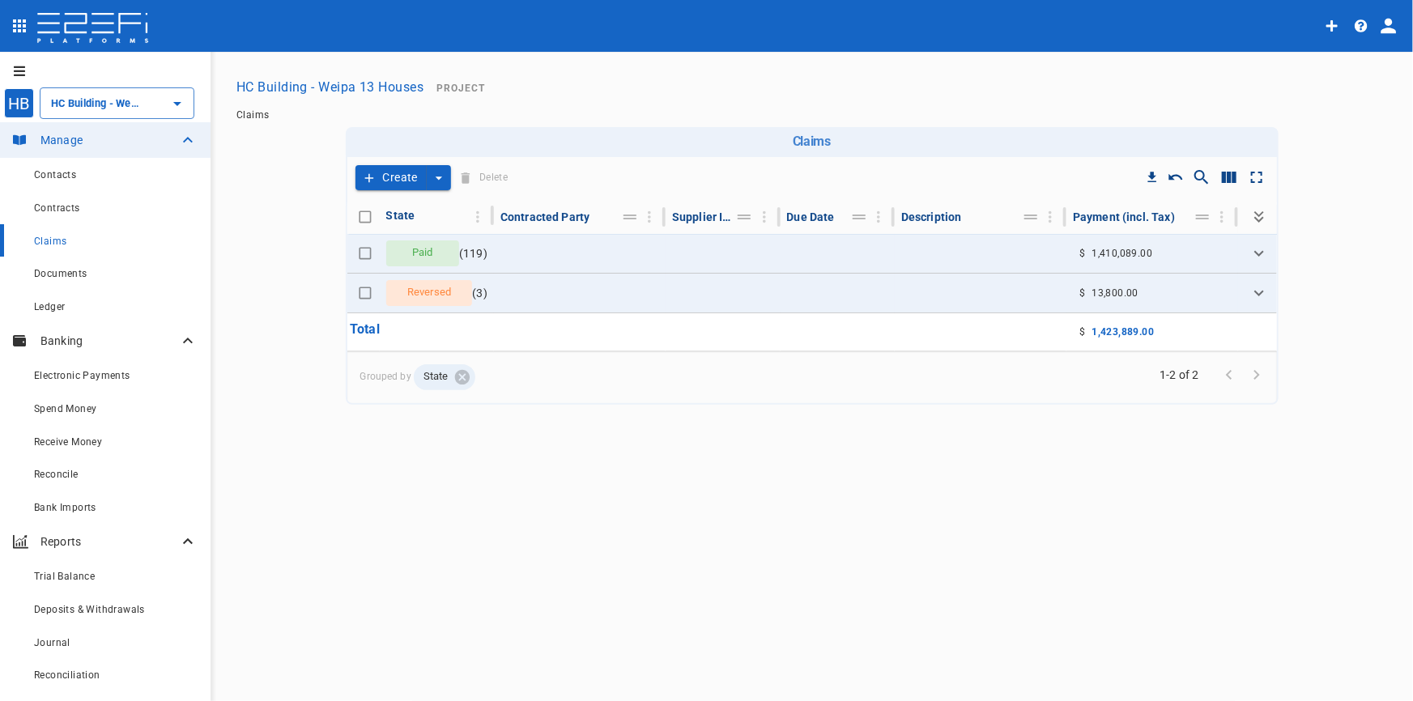
click at [58, 242] on span "Claims" at bounding box center [50, 241] width 32 height 11
click at [435, 178] on icon "create claim type options" at bounding box center [439, 178] width 16 height 16
click at [412, 202] on span "Smart Create" at bounding box center [402, 206] width 70 height 19
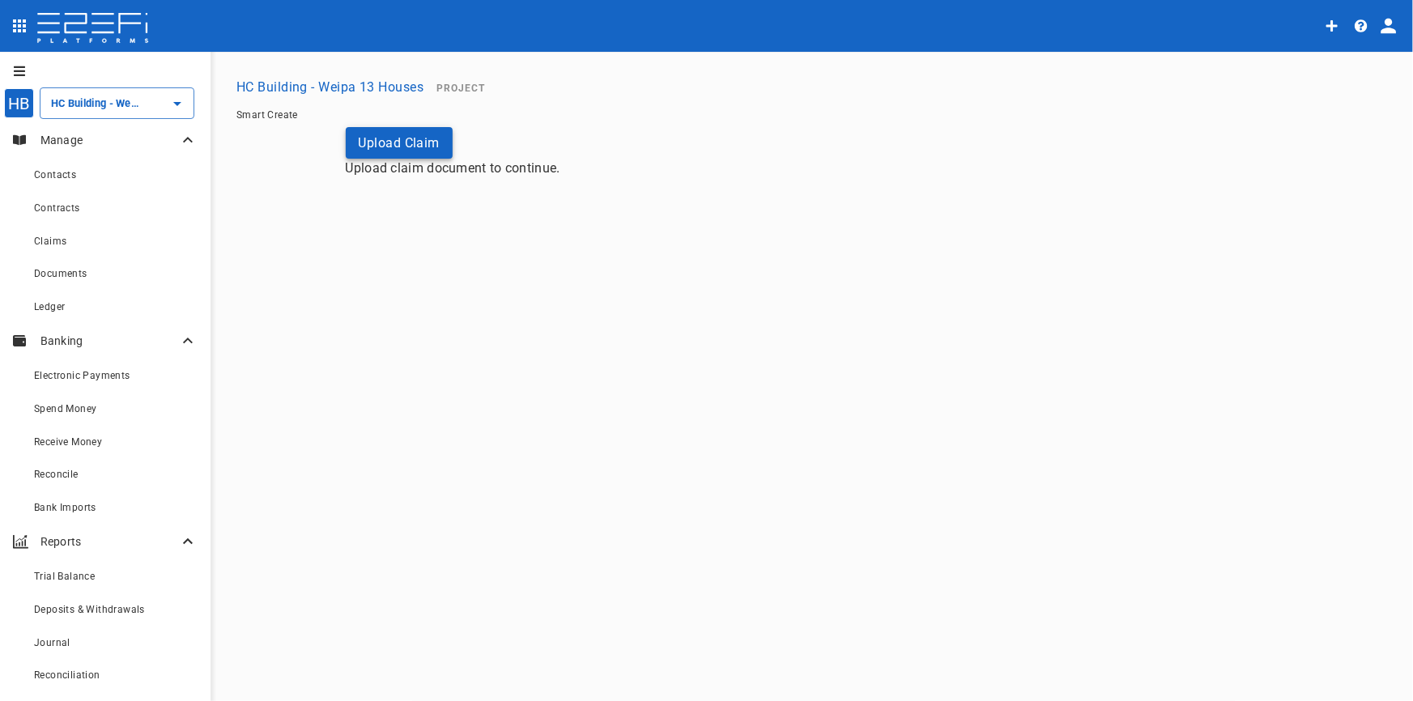
click at [401, 143] on button "Upload Claim" at bounding box center [400, 143] width 108 height 32
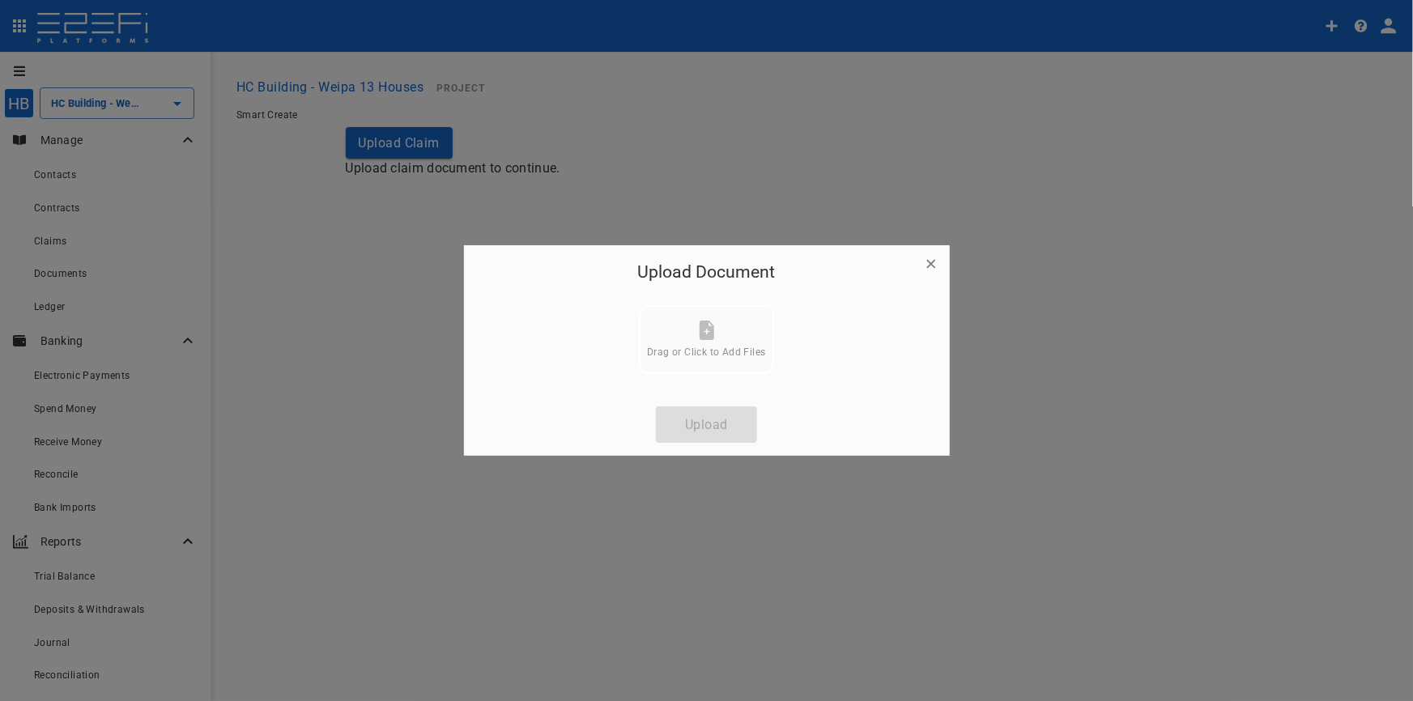
click at [711, 338] on icon at bounding box center [706, 330] width 15 height 19
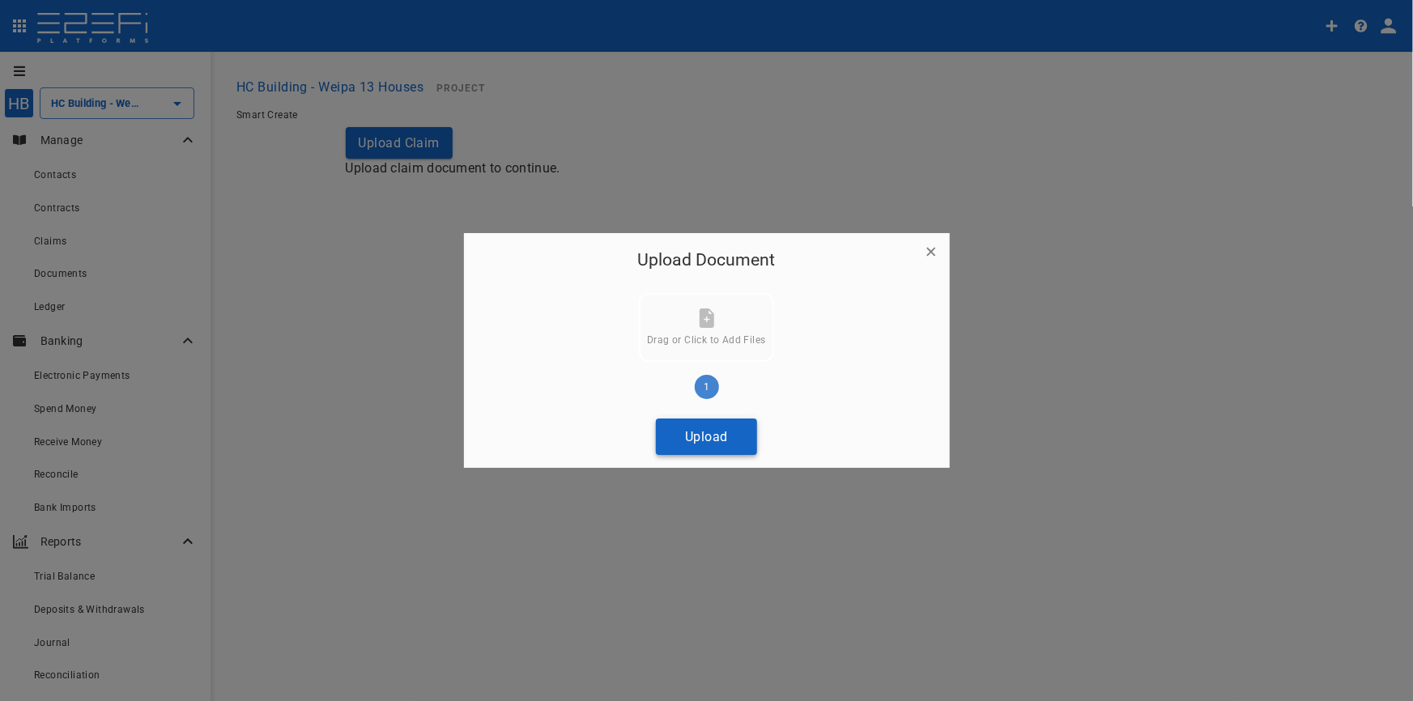
click at [716, 436] on button "Upload" at bounding box center [706, 436] width 101 height 36
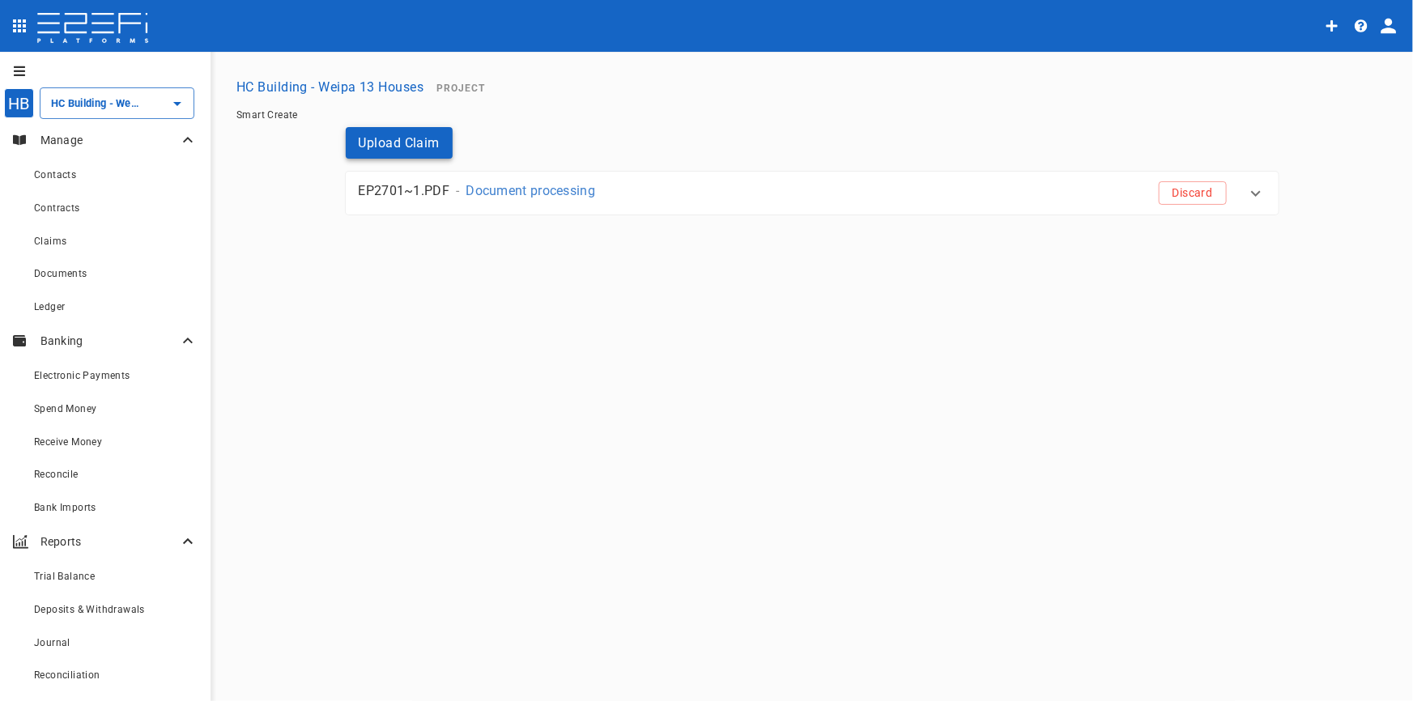
click at [381, 143] on button "Upload Claim" at bounding box center [400, 143] width 108 height 32
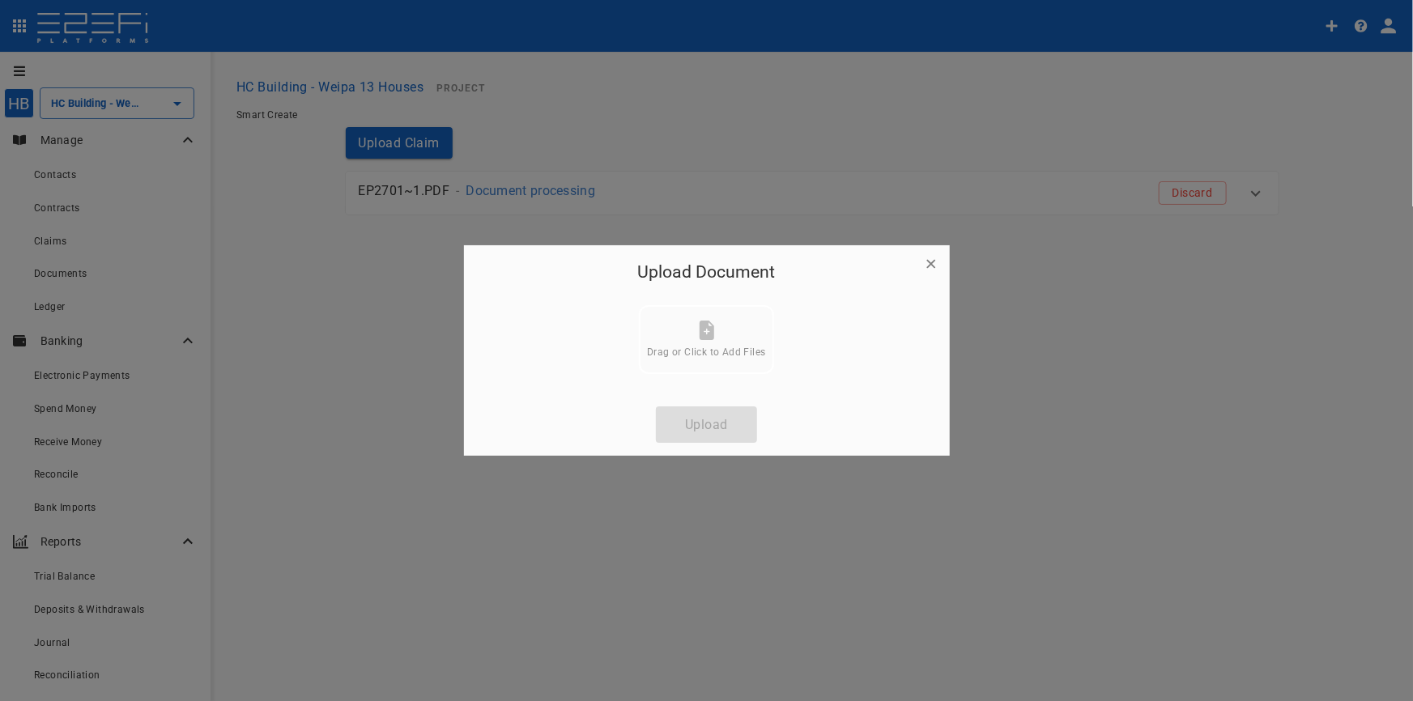
click at [700, 325] on icon at bounding box center [706, 330] width 15 height 19
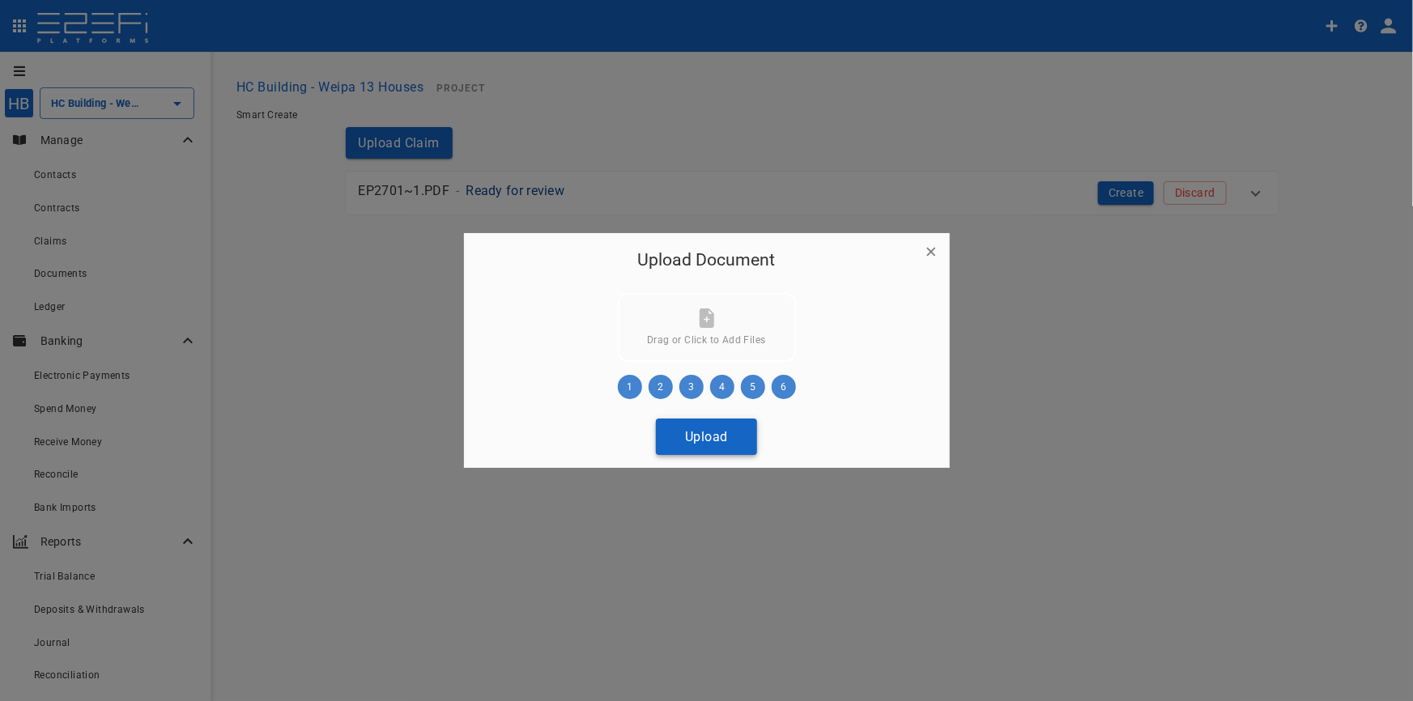
click at [712, 431] on button "Upload" at bounding box center [706, 436] width 101 height 36
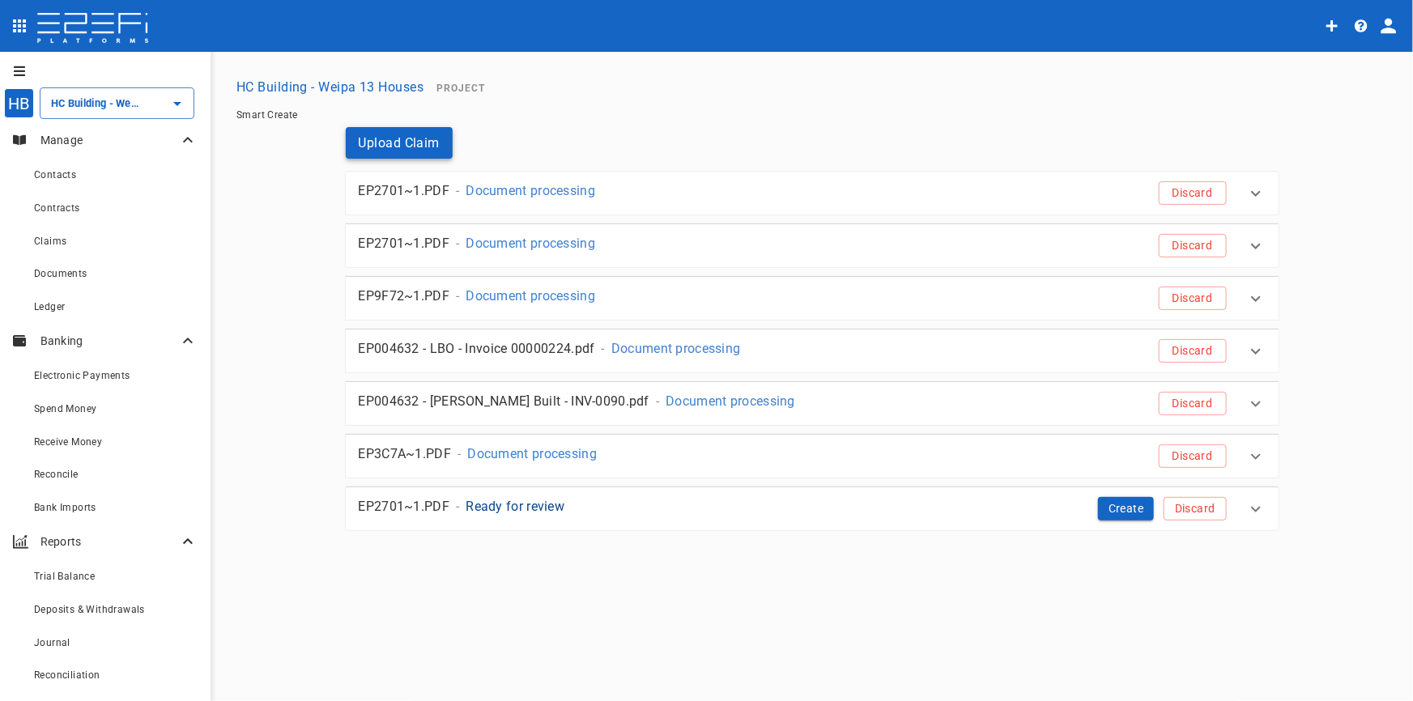
click at [380, 145] on button "Upload Claim" at bounding box center [400, 143] width 108 height 32
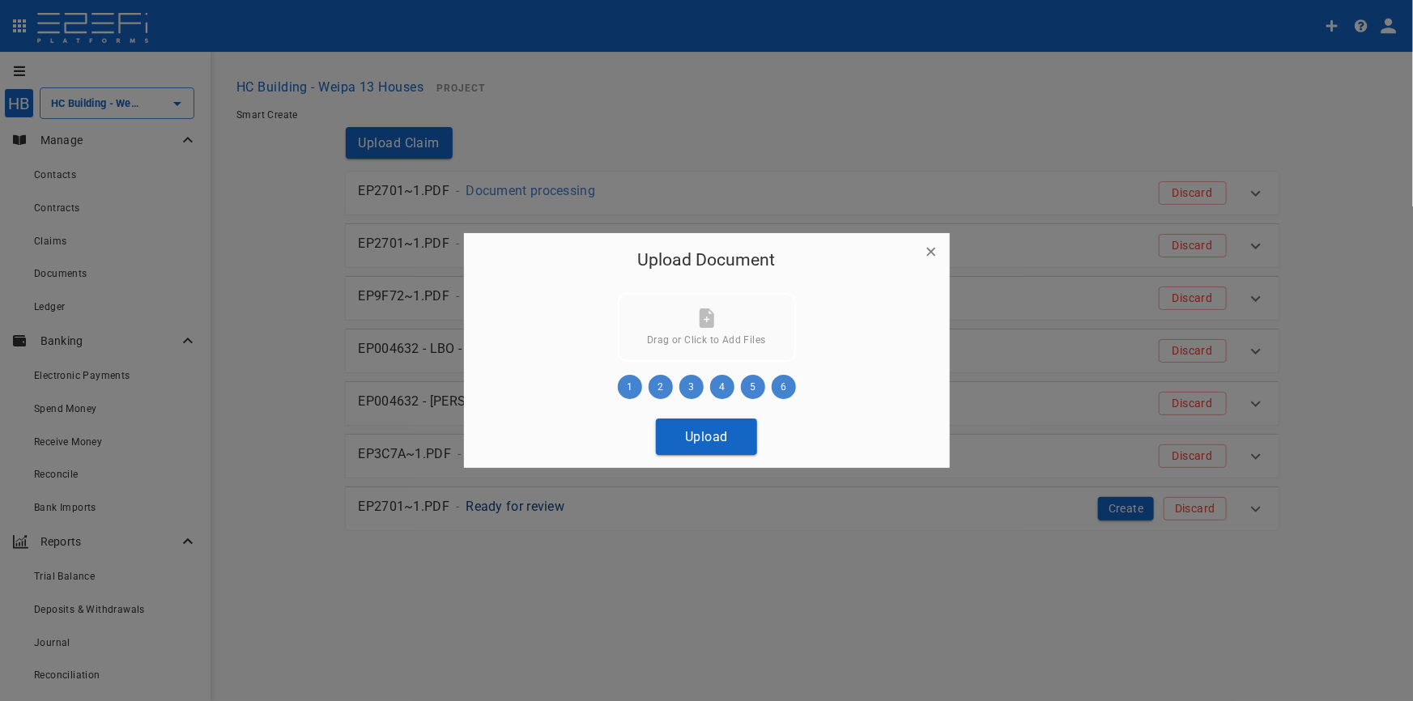
click at [715, 428] on button "Upload" at bounding box center [706, 436] width 101 height 36
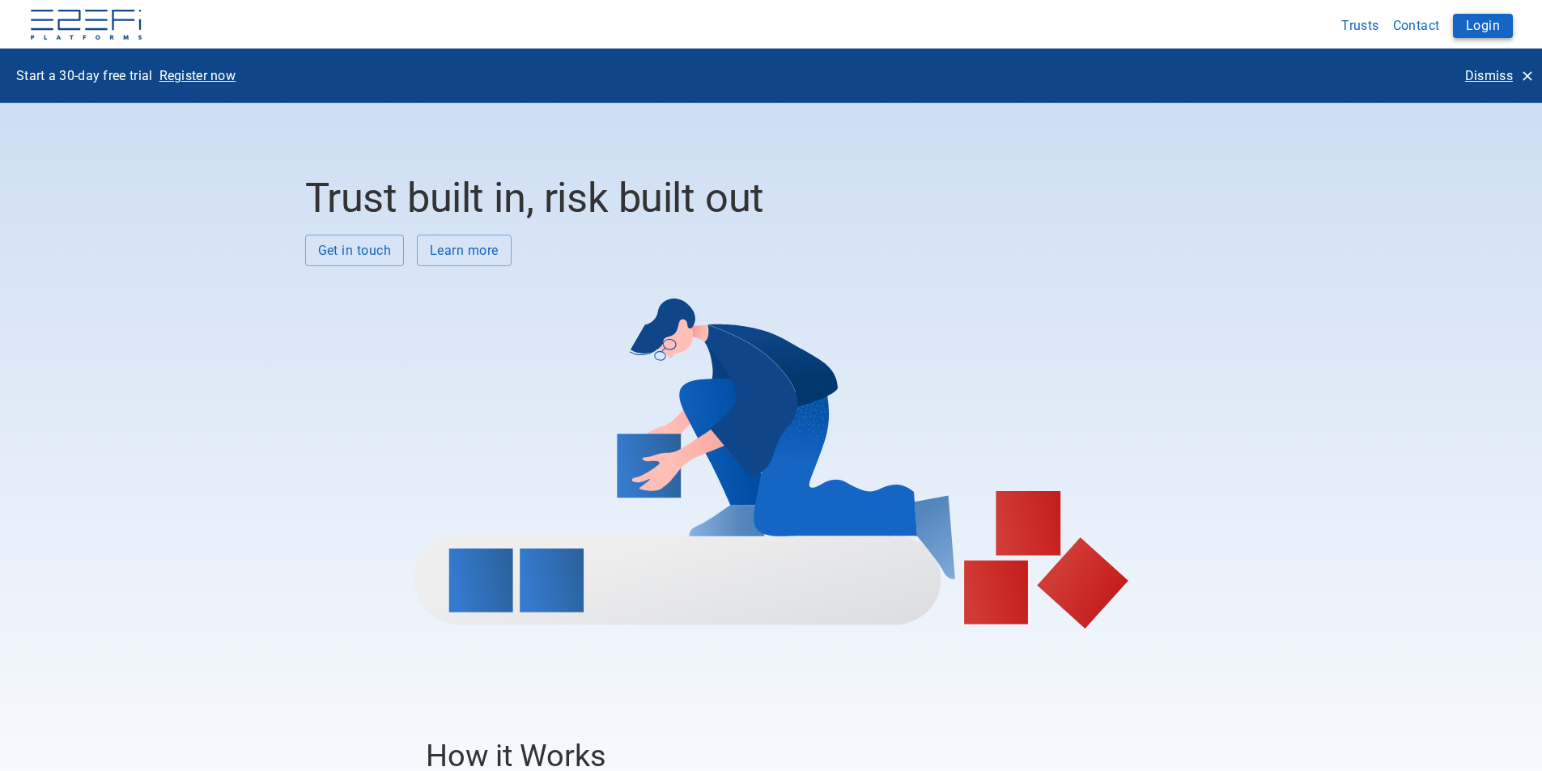
click at [1468, 22] on button "Login" at bounding box center [1483, 26] width 60 height 24
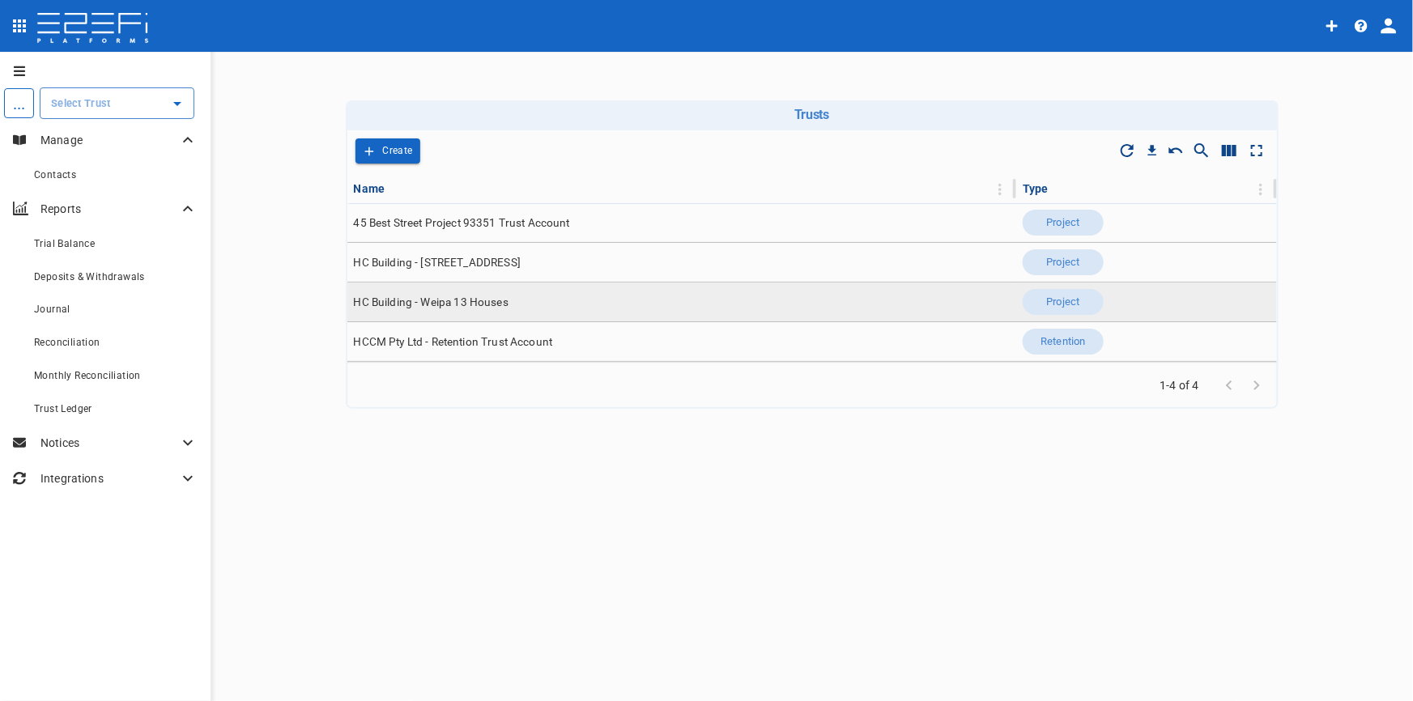
click at [459, 305] on span "HC Building - Weipa 13 Houses" at bounding box center [431, 302] width 155 height 15
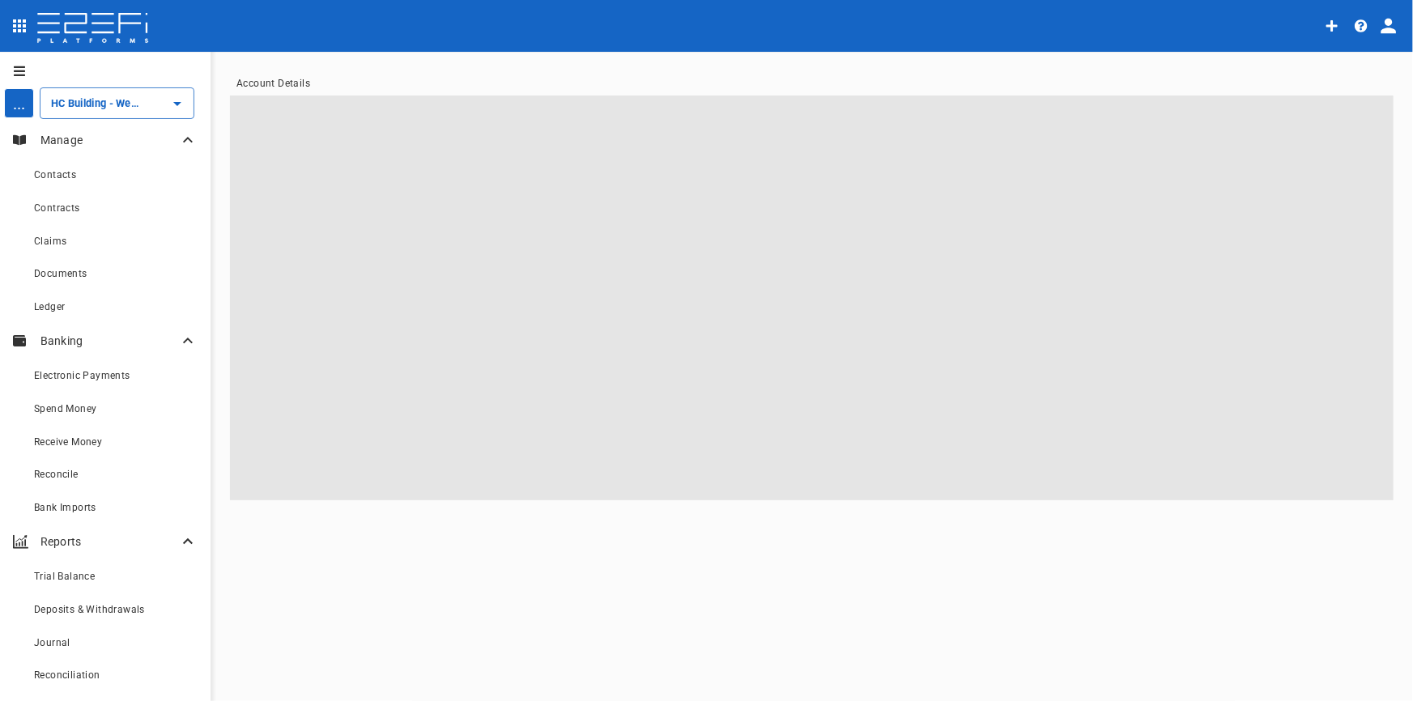
type input "HC Building - Weipa 13 Houses"
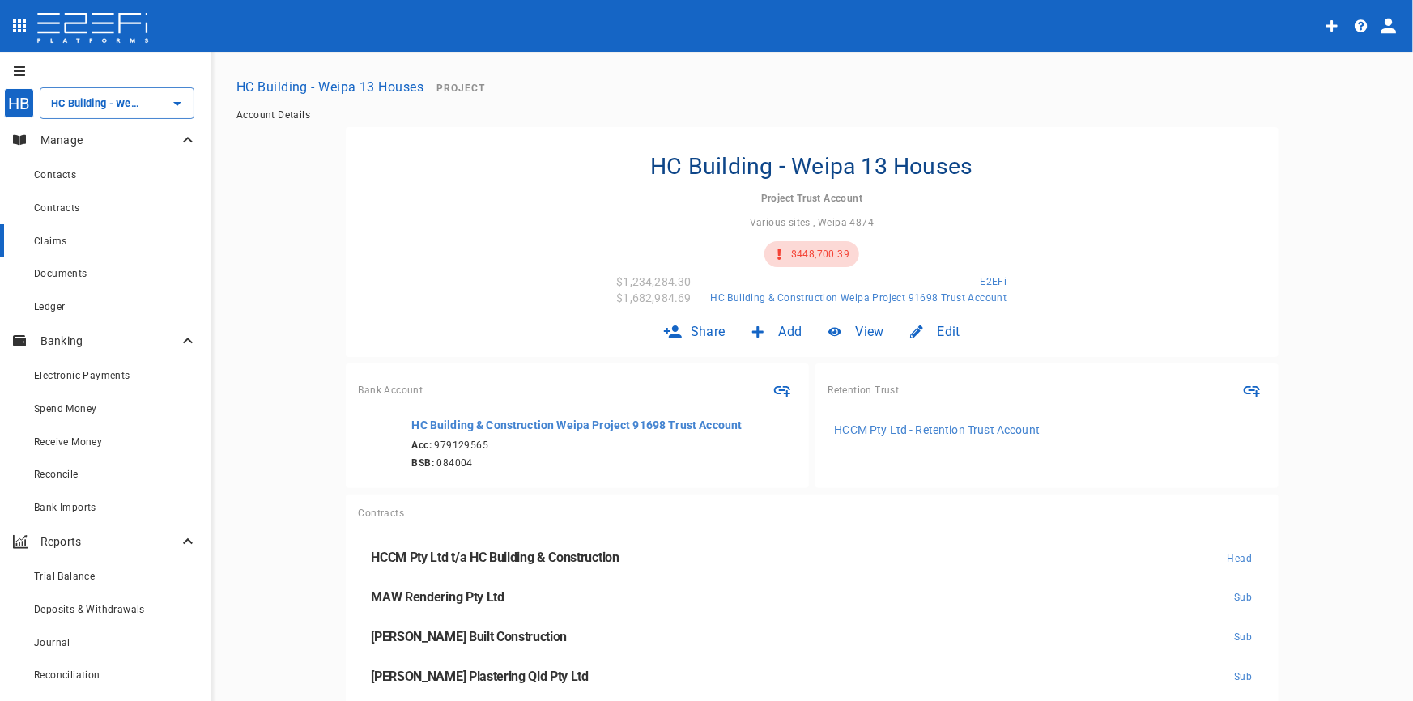
click at [58, 241] on span "Claims" at bounding box center [50, 241] width 32 height 11
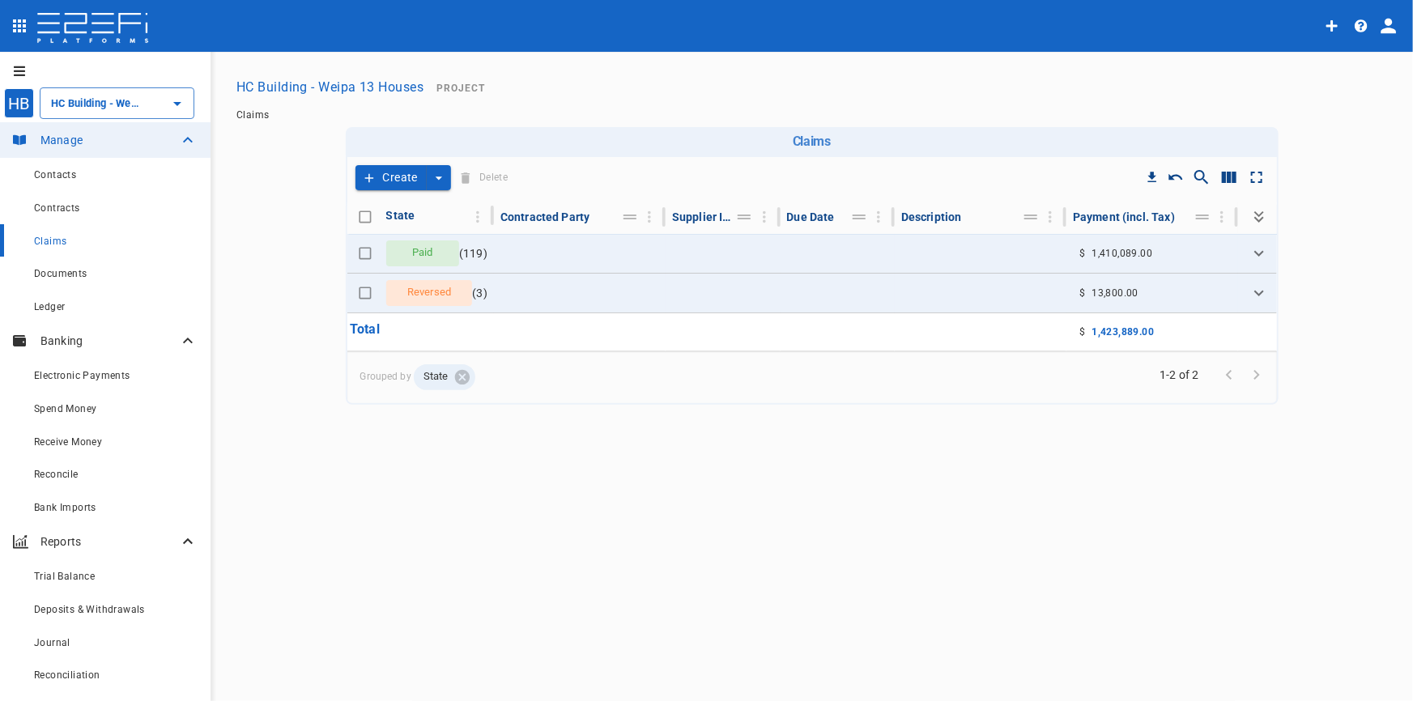
click at [435, 181] on icon "create claim type options" at bounding box center [439, 178] width 16 height 16
click at [410, 202] on span "Smart Create" at bounding box center [402, 206] width 70 height 19
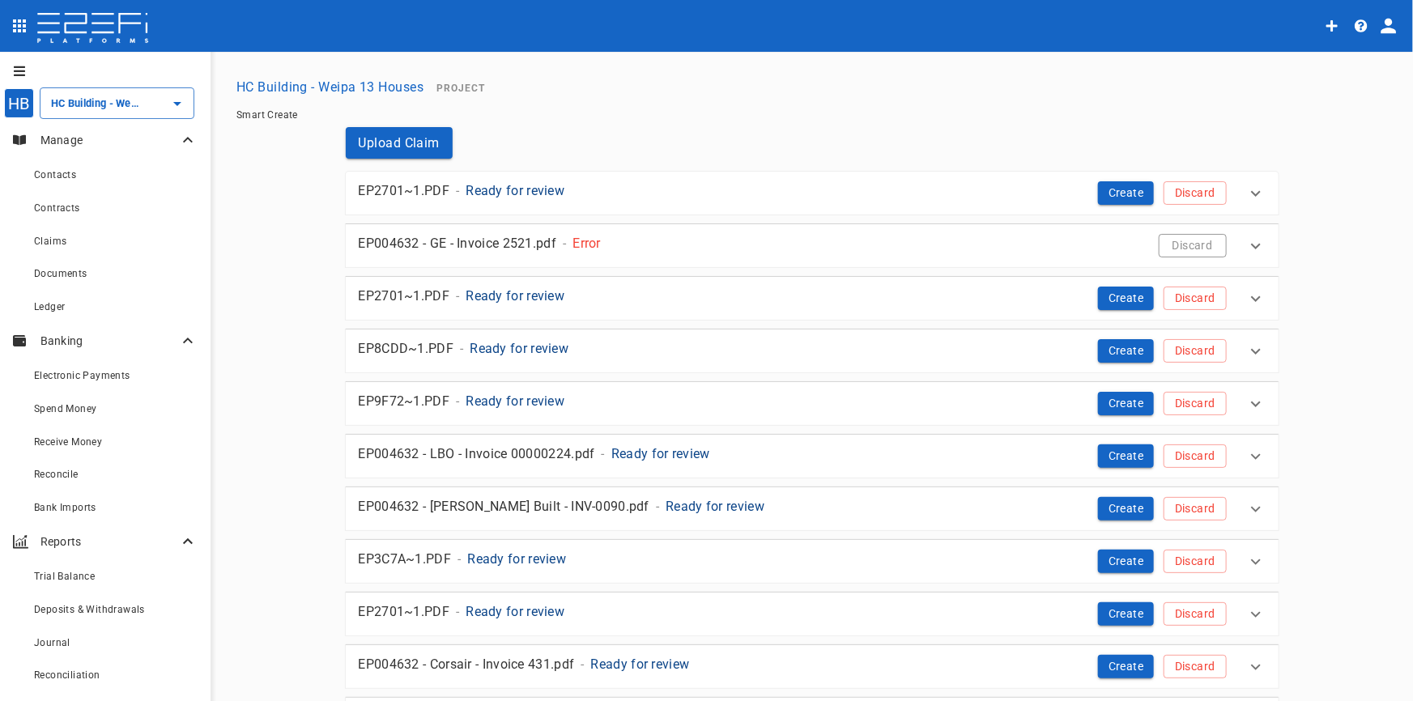
click at [1251, 245] on icon at bounding box center [1256, 246] width 10 height 6
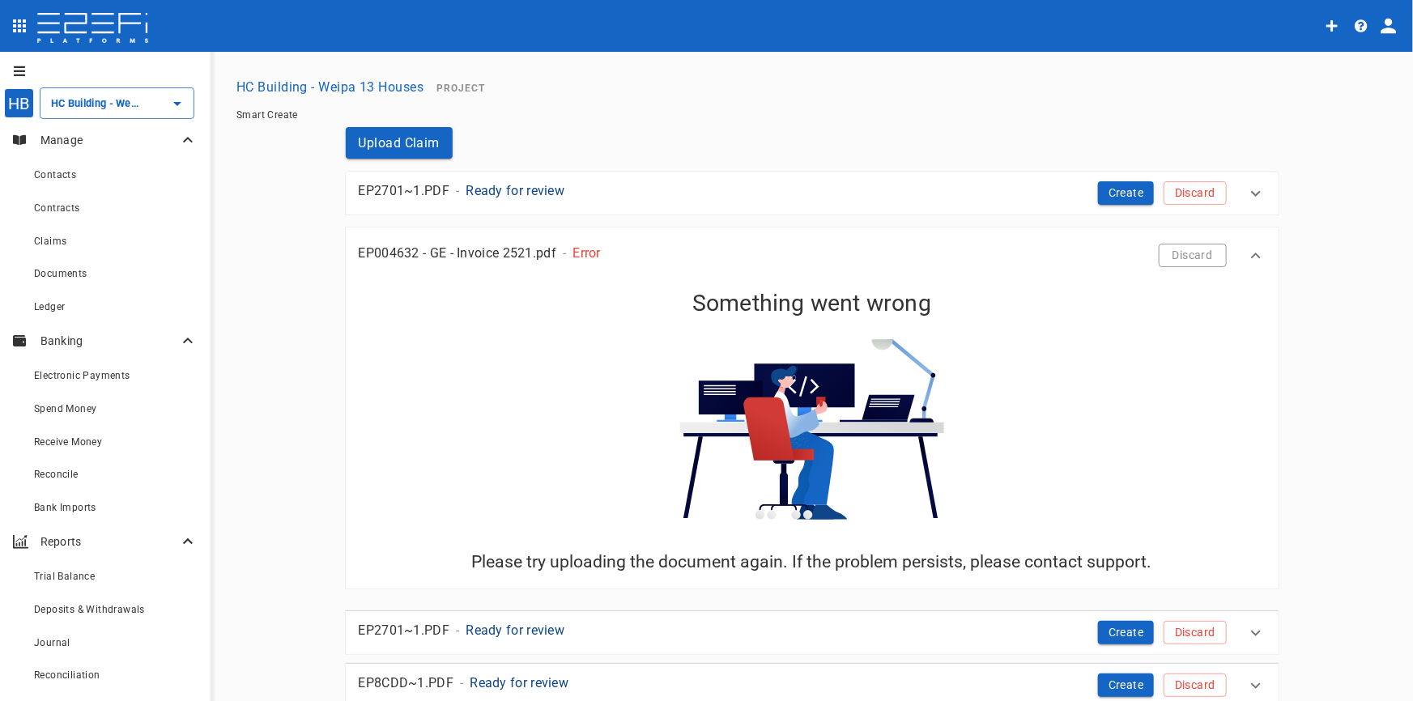
click at [1251, 246] on icon at bounding box center [1255, 255] width 19 height 19
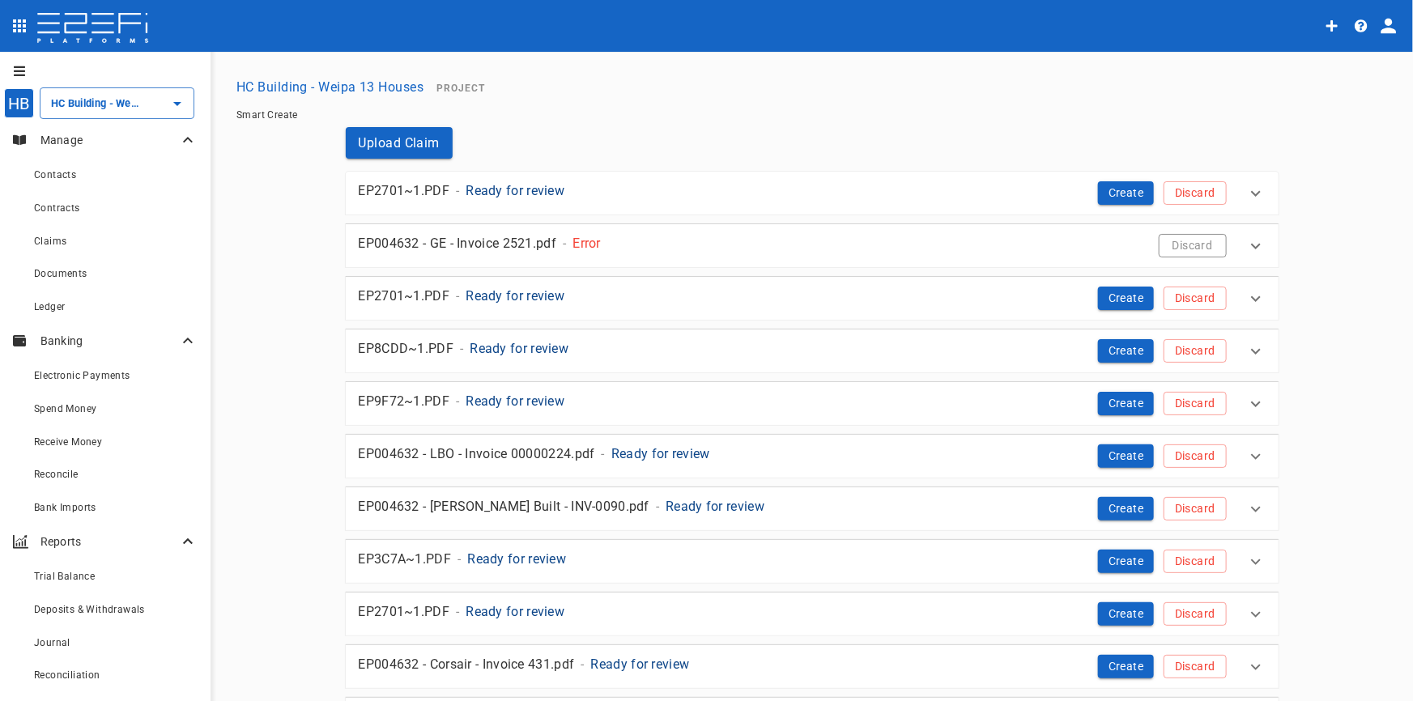
click at [1187, 239] on button "Discard" at bounding box center [1192, 245] width 68 height 23
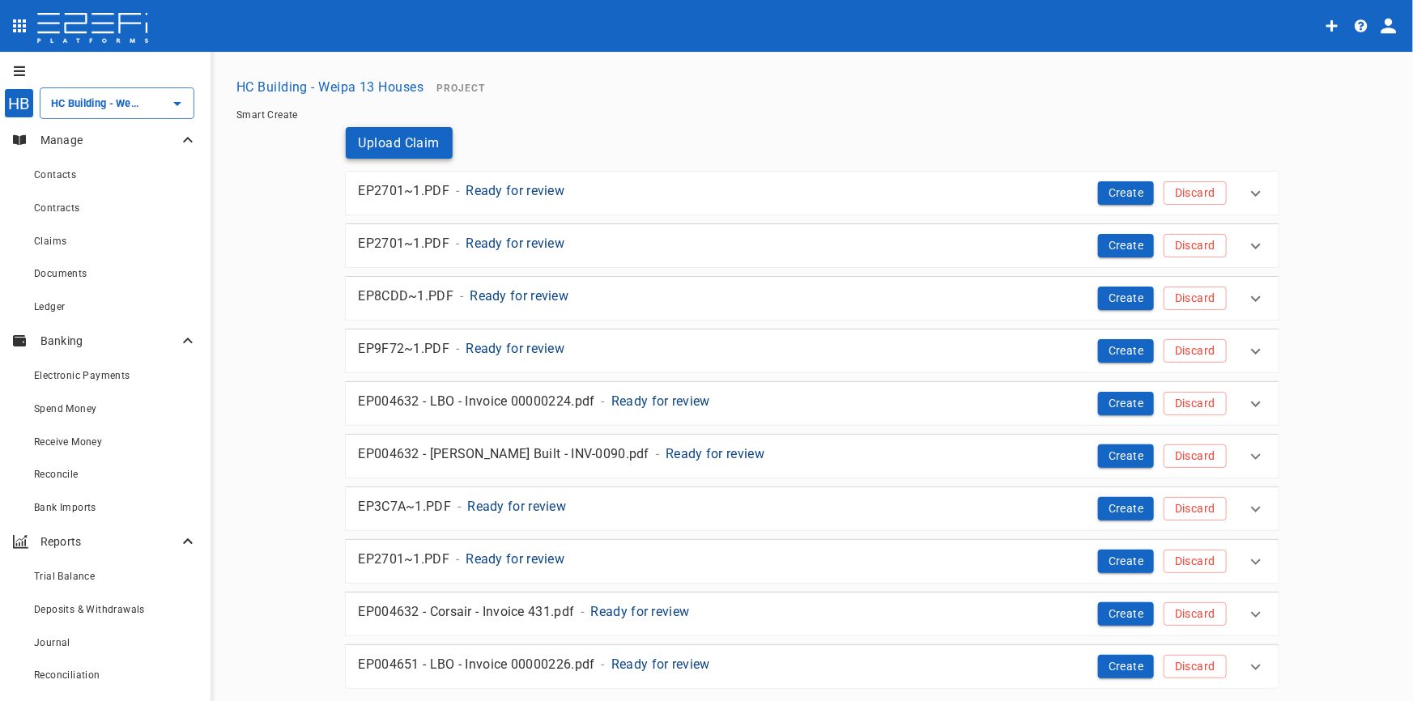
click at [402, 143] on button "Upload Claim" at bounding box center [400, 143] width 108 height 32
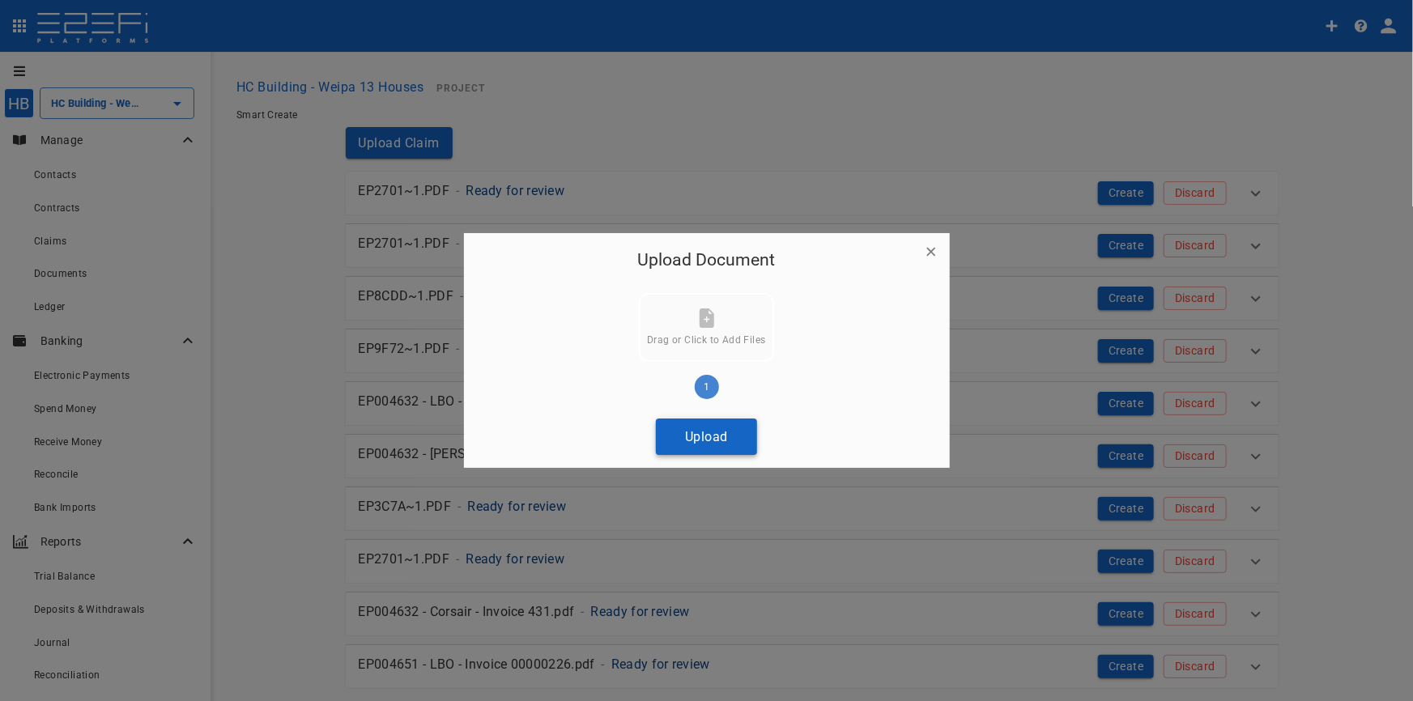
click at [716, 432] on button "Upload" at bounding box center [706, 436] width 101 height 36
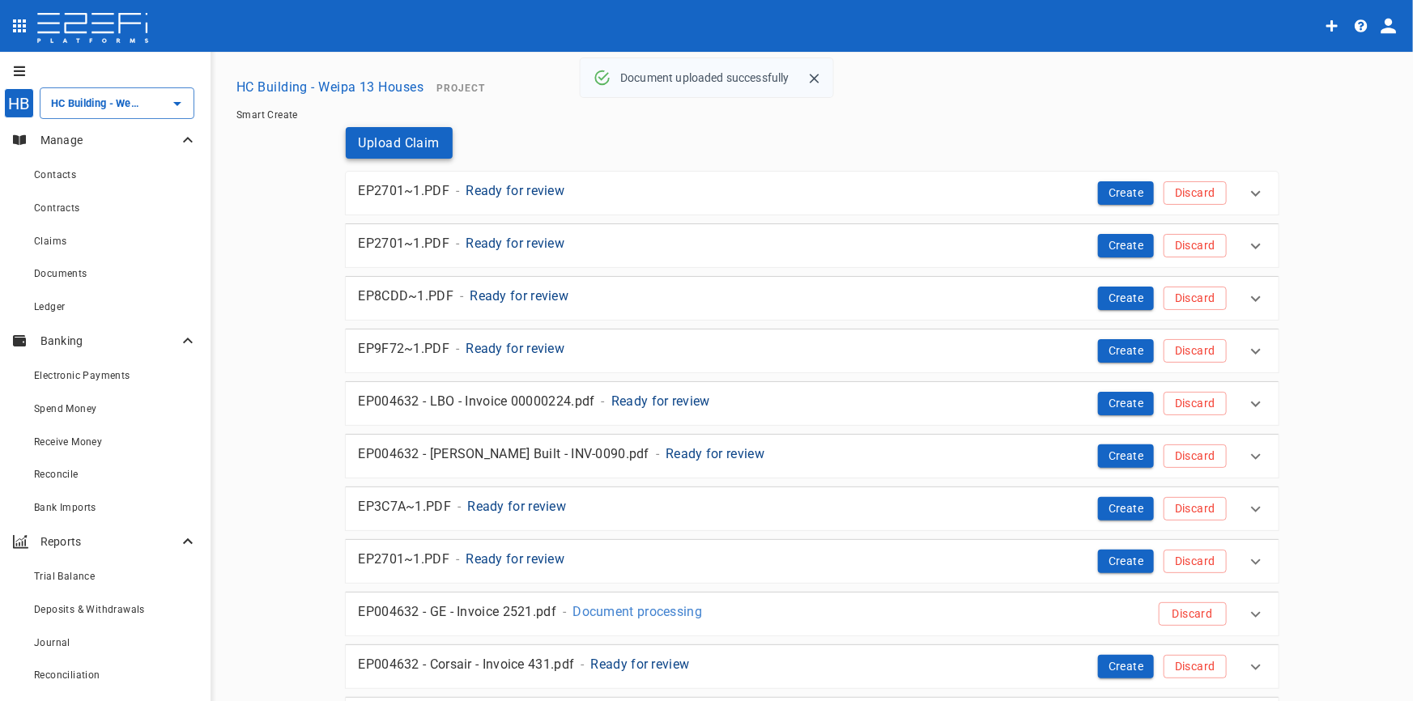
click at [434, 142] on button "Upload Claim" at bounding box center [400, 143] width 108 height 32
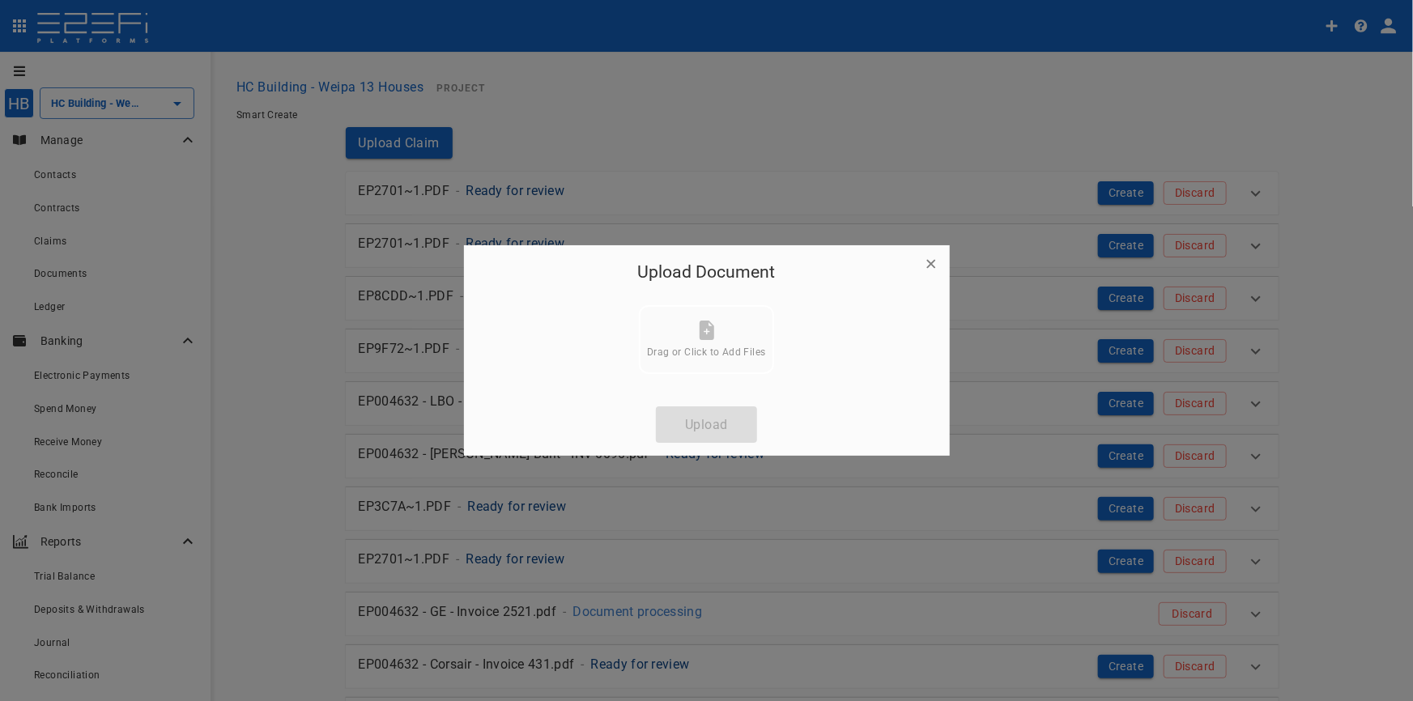
click at [937, 264] on icon "button" at bounding box center [931, 264] width 16 height 16
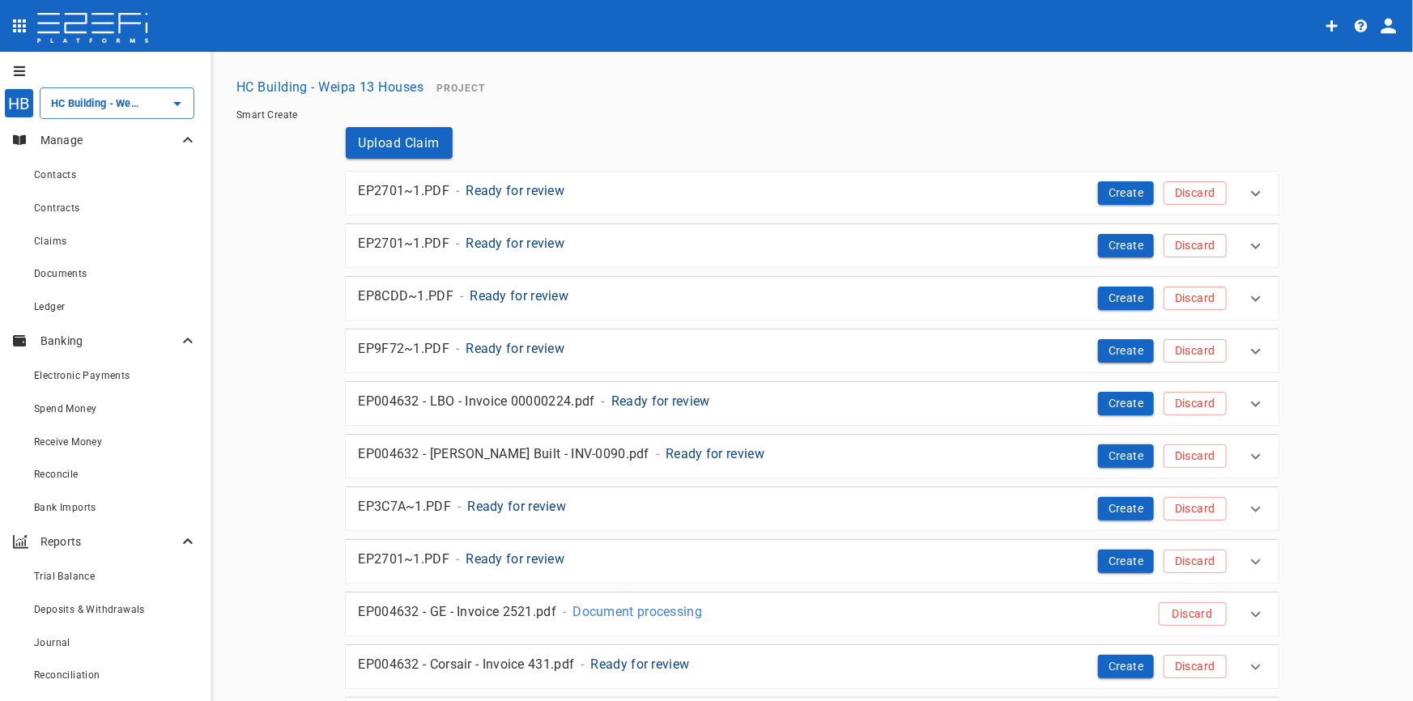
click at [519, 190] on p "Ready for review" at bounding box center [514, 190] width 99 height 19
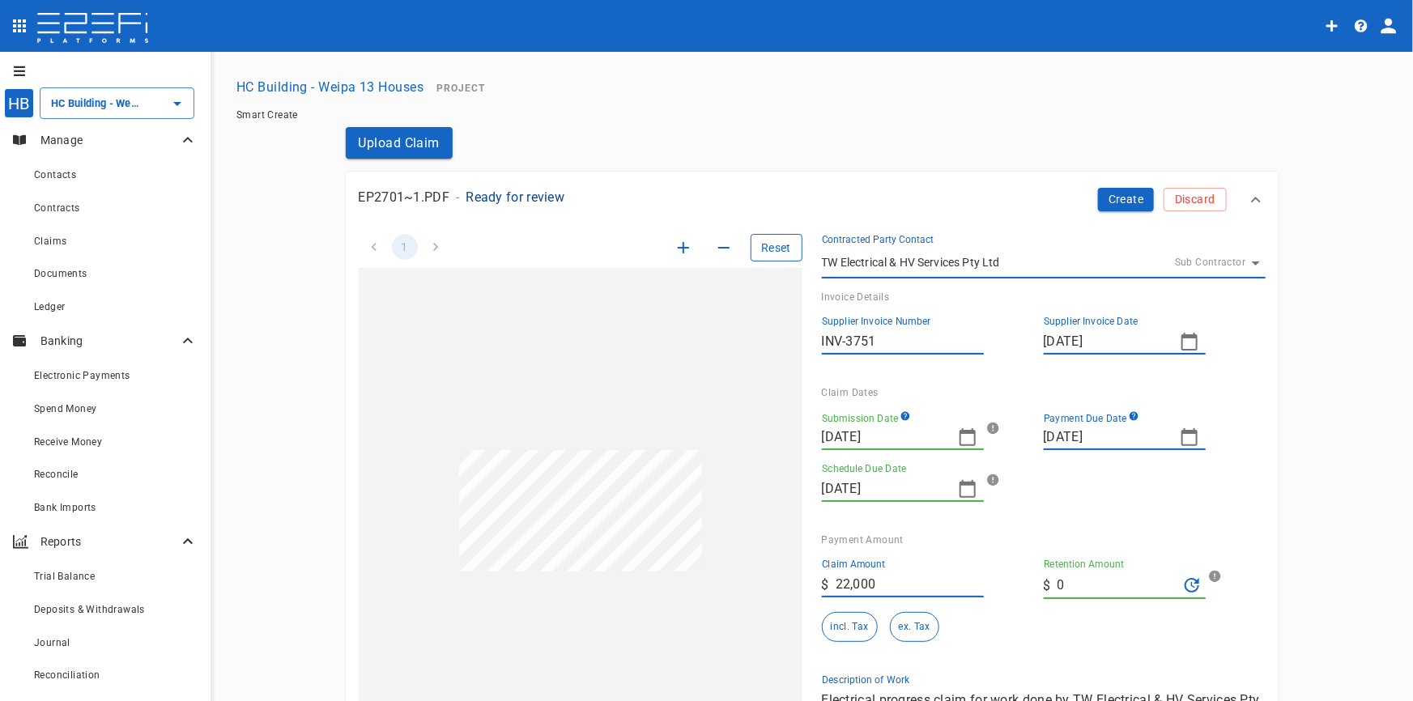
click at [766, 252] on button "Reset" at bounding box center [776, 248] width 52 height 28
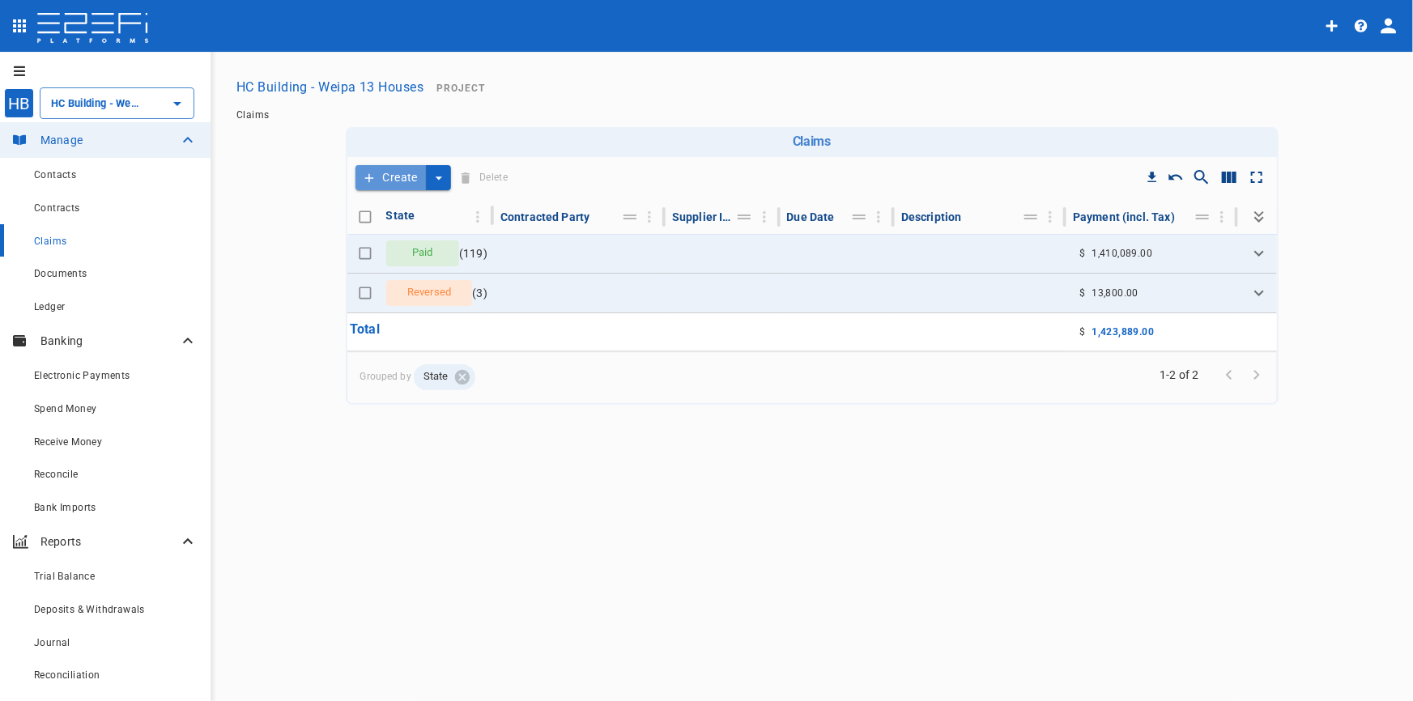
click at [384, 179] on button "Create" at bounding box center [390, 177] width 71 height 25
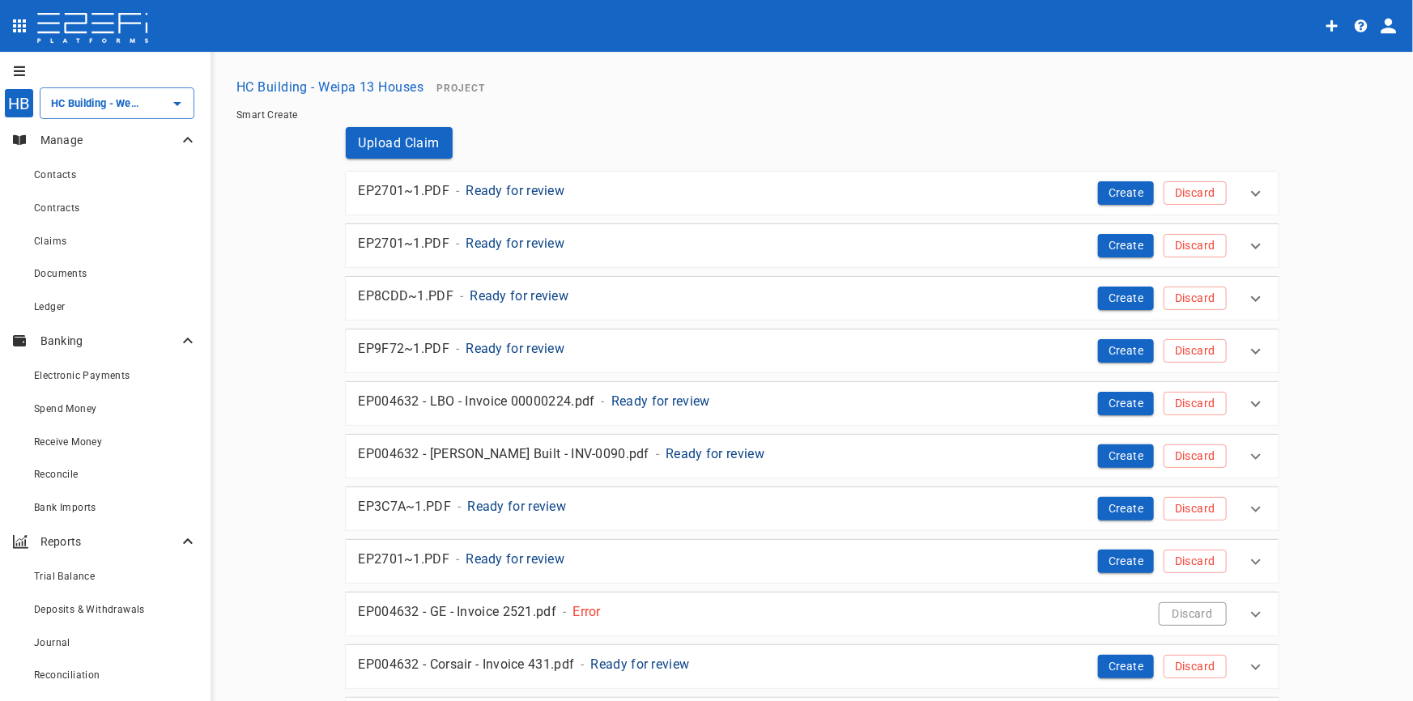
click at [520, 239] on p "Ready for review" at bounding box center [514, 243] width 99 height 19
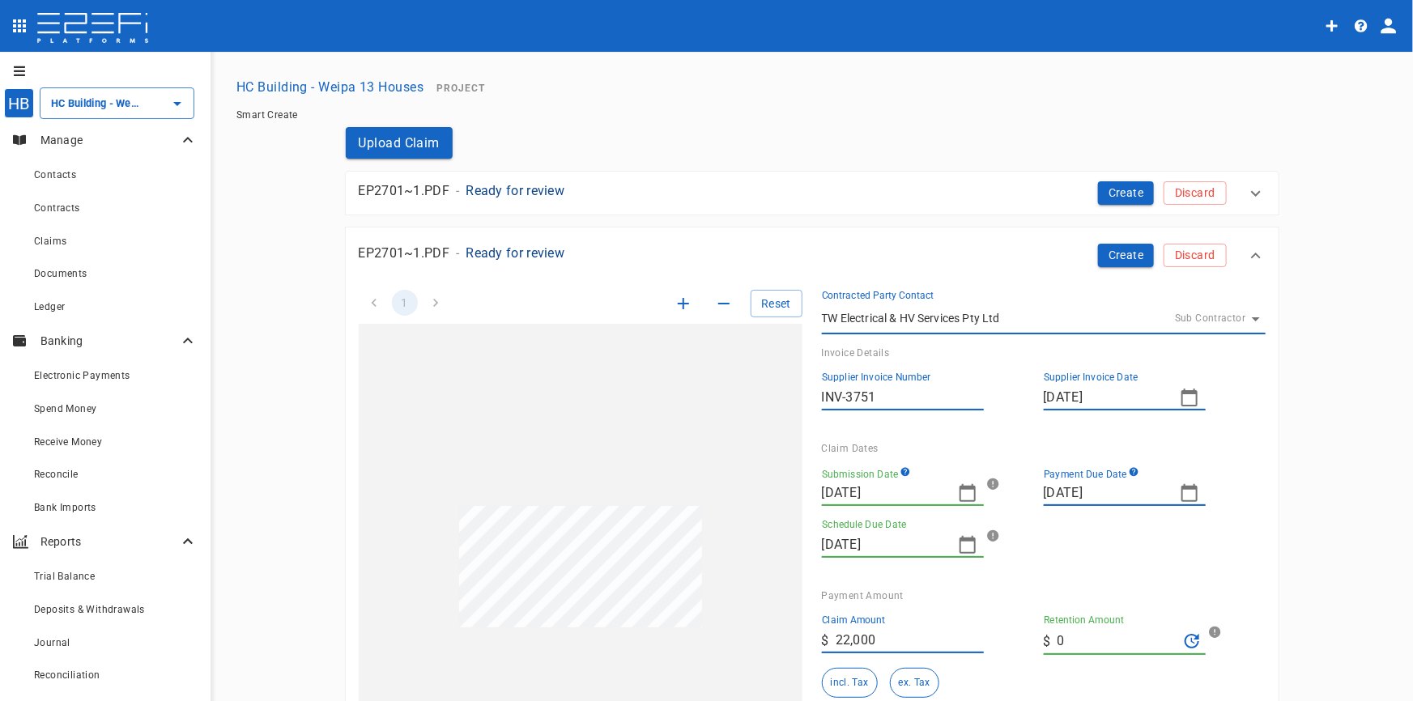
drag, startPoint x: 438, startPoint y: 180, endPoint x: 452, endPoint y: 173, distance: 15.9
click at [438, 180] on div "EP2701~1.PDF - Ready for review" at bounding box center [678, 186] width 665 height 36
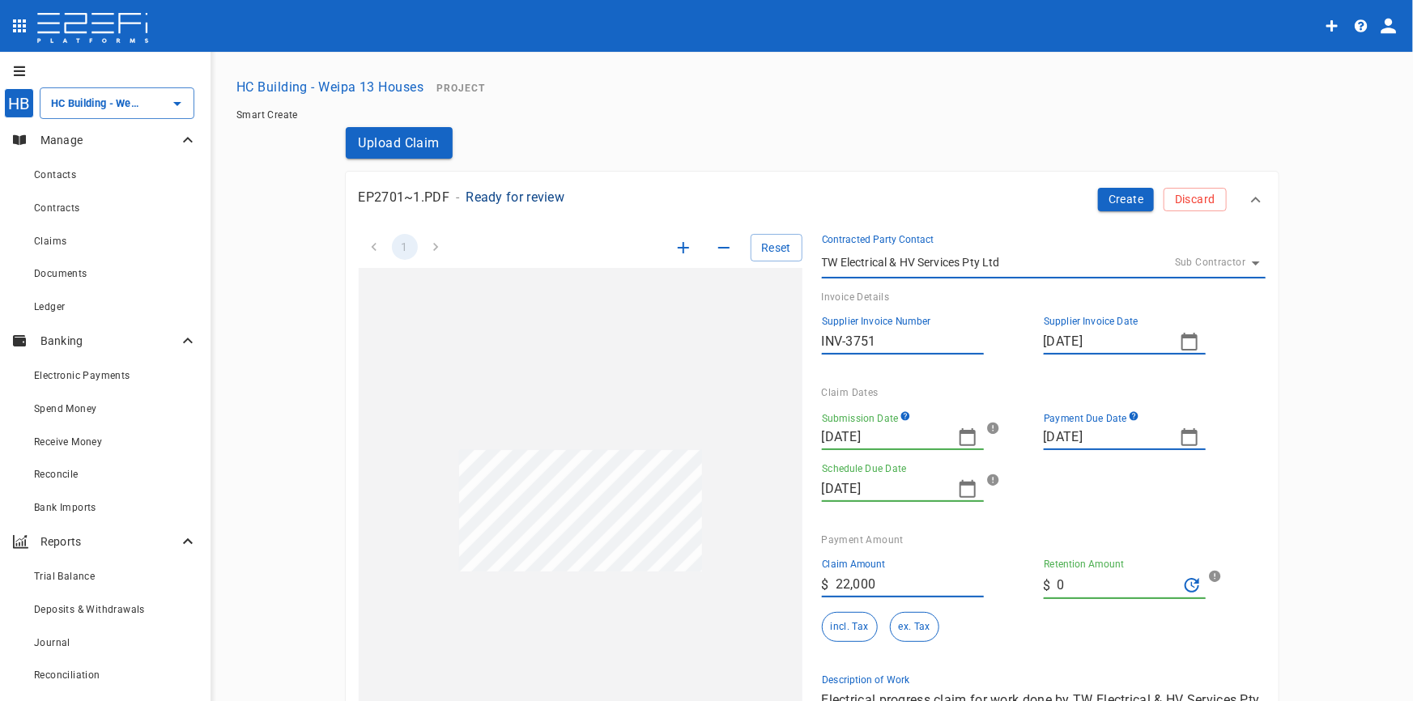
click at [1238, 198] on div "EP2701~1.PDF - Ready for review Create Discard" at bounding box center [802, 199] width 887 height 23
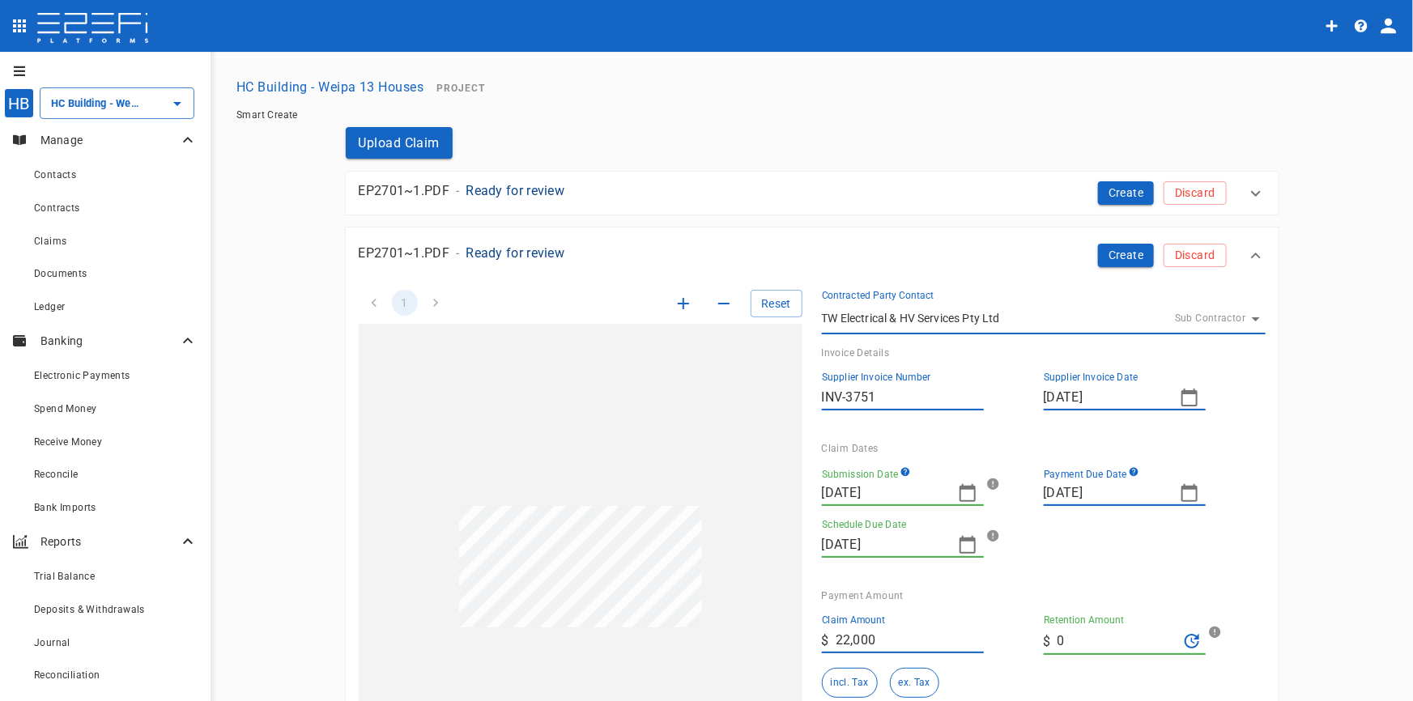
click at [1238, 199] on div "EP2701~1.PDF - Ready for review Create Discard" at bounding box center [802, 192] width 887 height 23
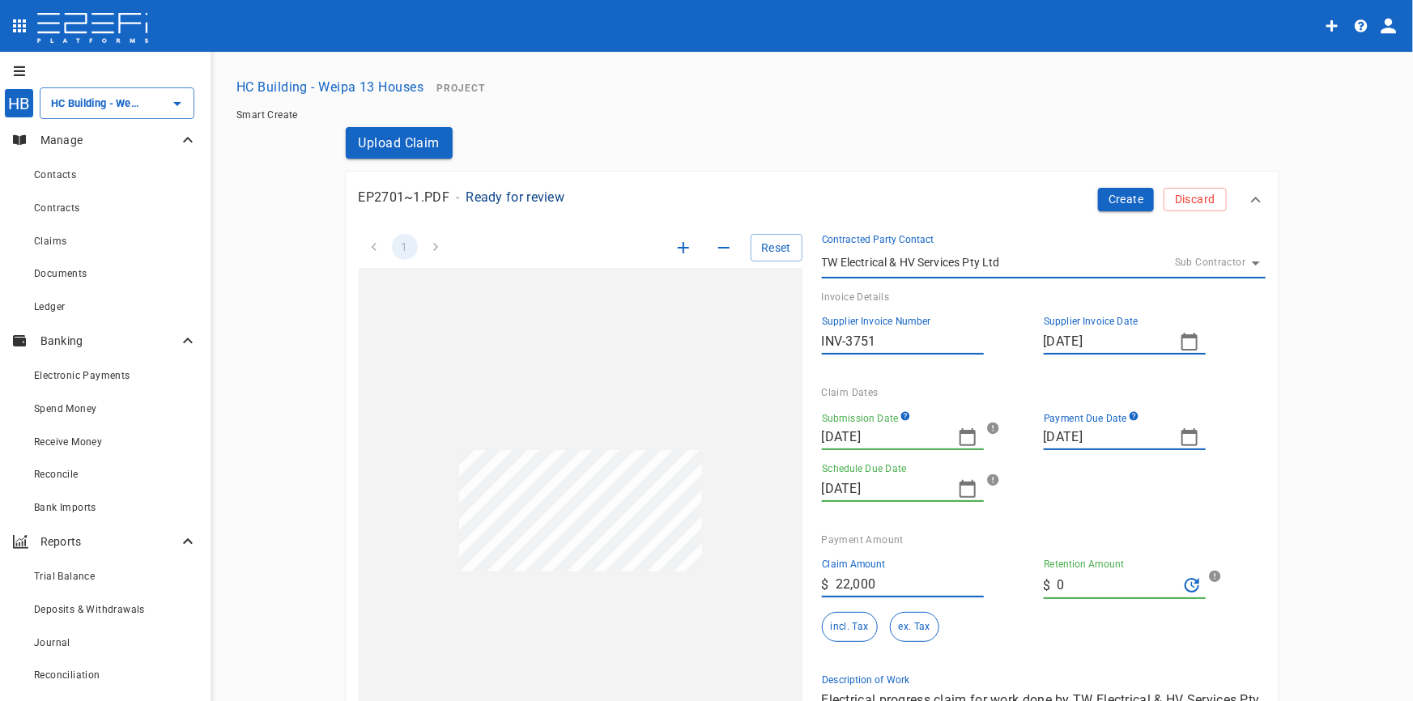
click at [1238, 199] on div "EP2701~1.PDF - Ready for review Create Discard" at bounding box center [802, 199] width 887 height 23
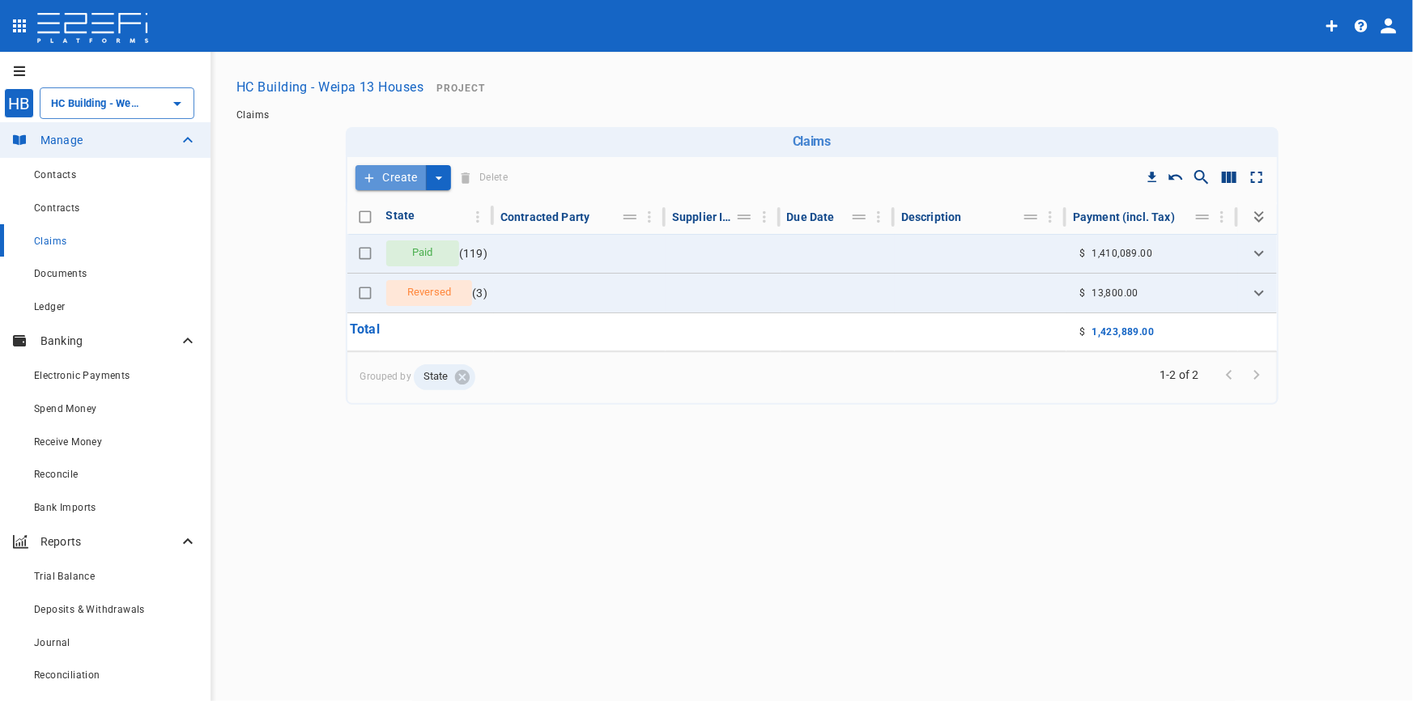
click at [401, 167] on button "Create" at bounding box center [390, 177] width 71 height 25
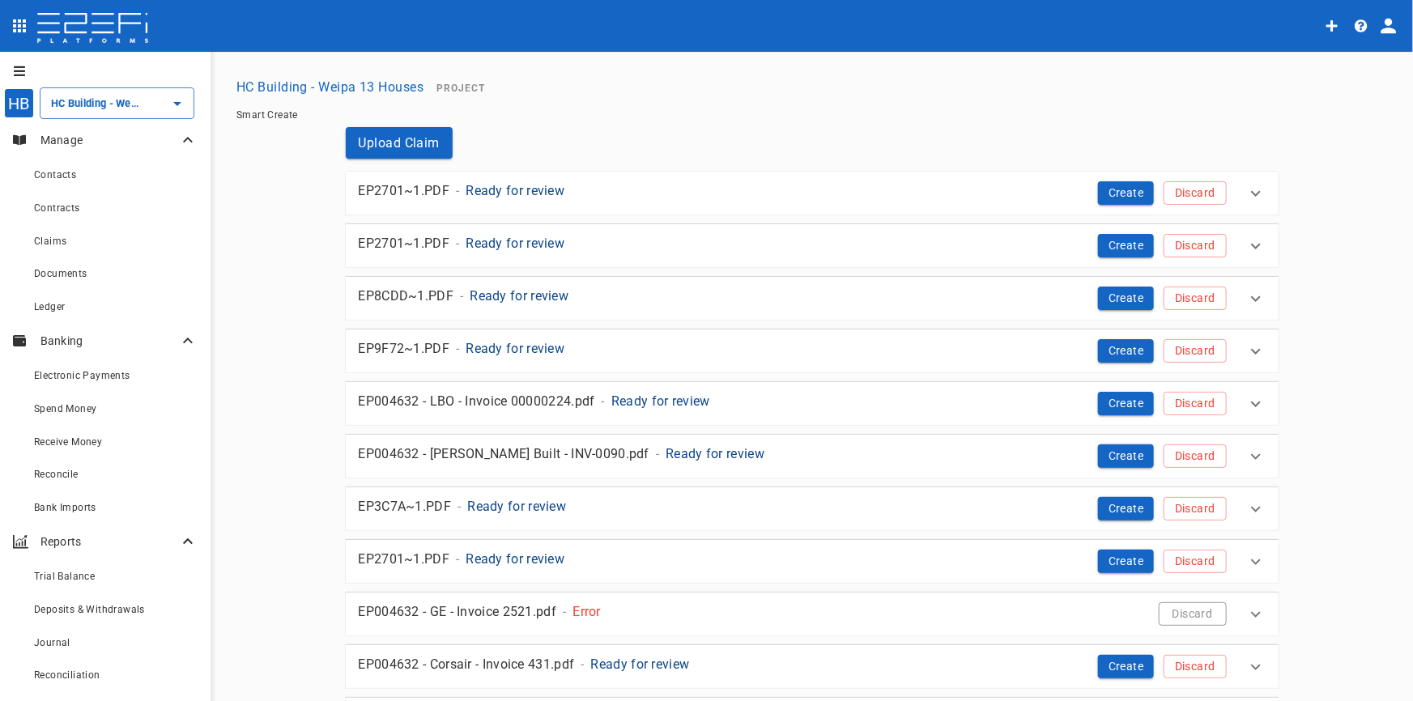
click at [680, 395] on p "Ready for review" at bounding box center [660, 401] width 99 height 19
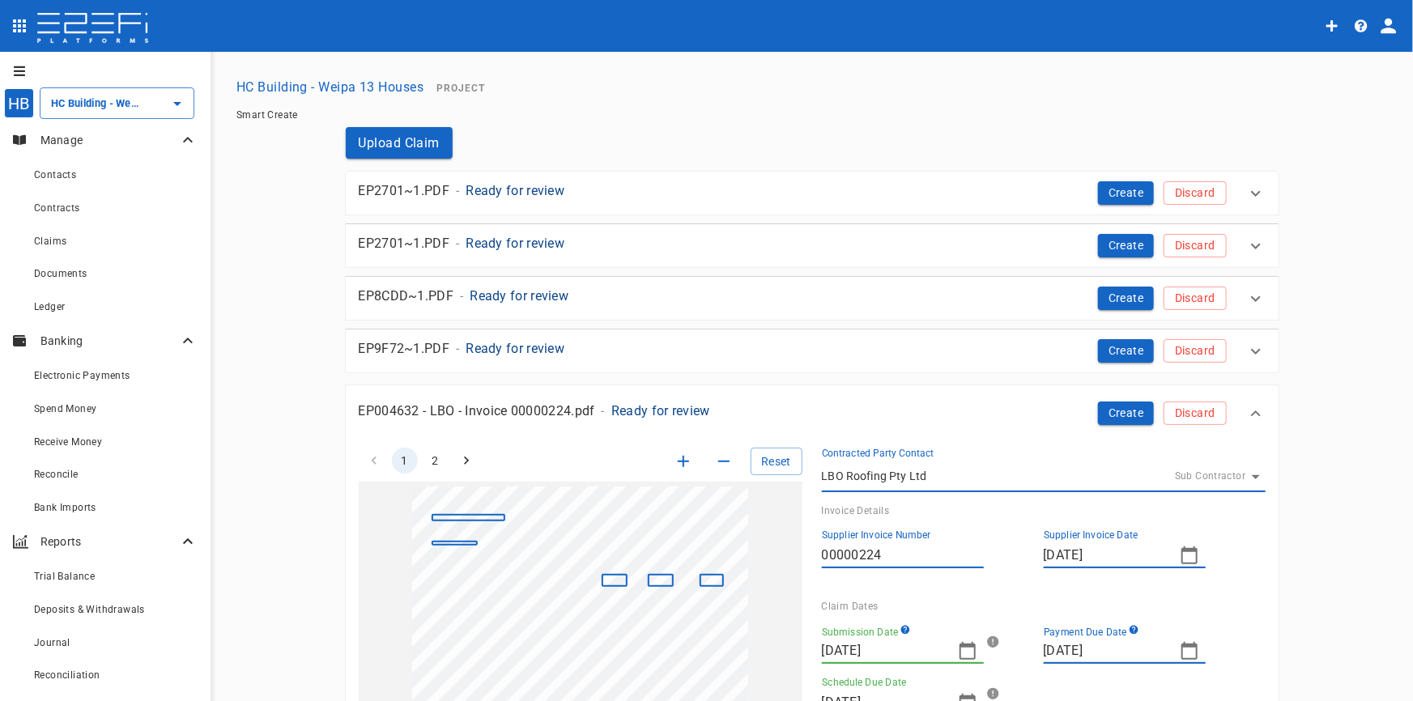
click at [532, 350] on p "Ready for review" at bounding box center [514, 348] width 99 height 19
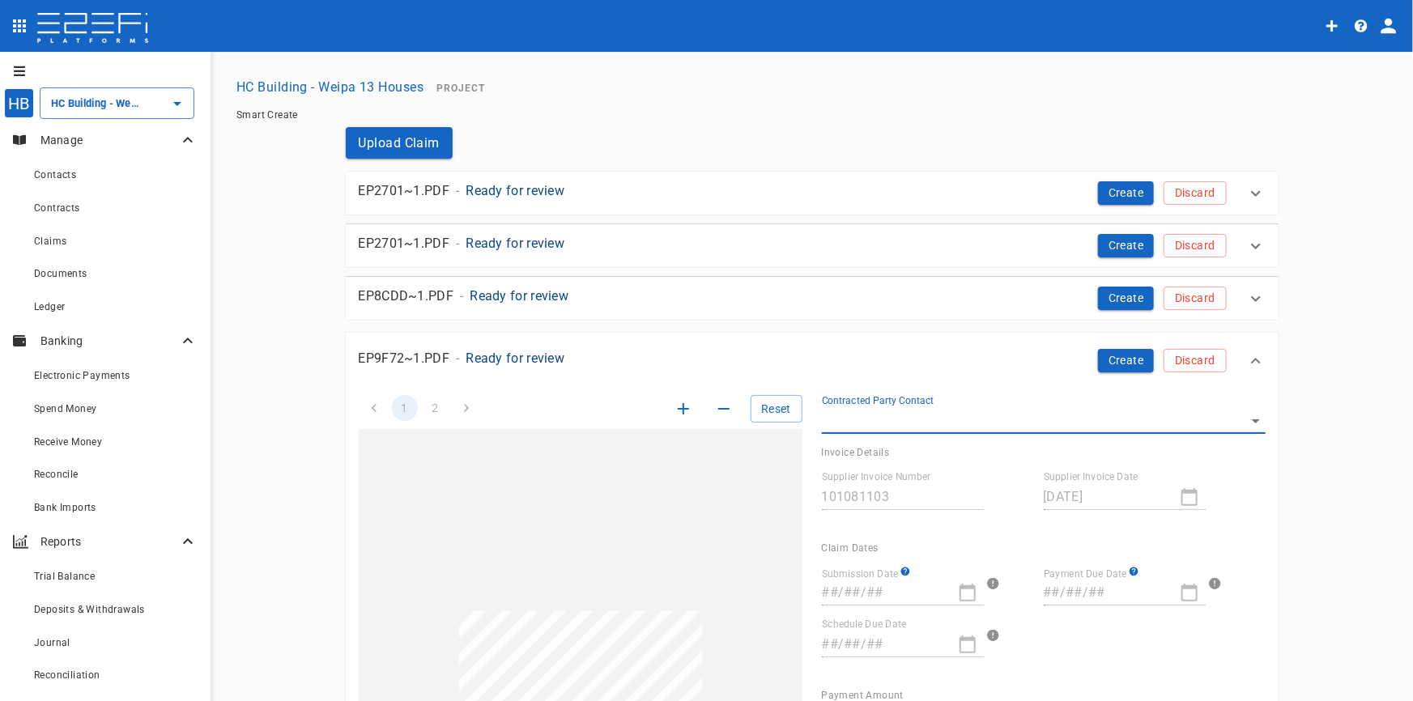
click at [534, 351] on p "Ready for review" at bounding box center [514, 358] width 99 height 19
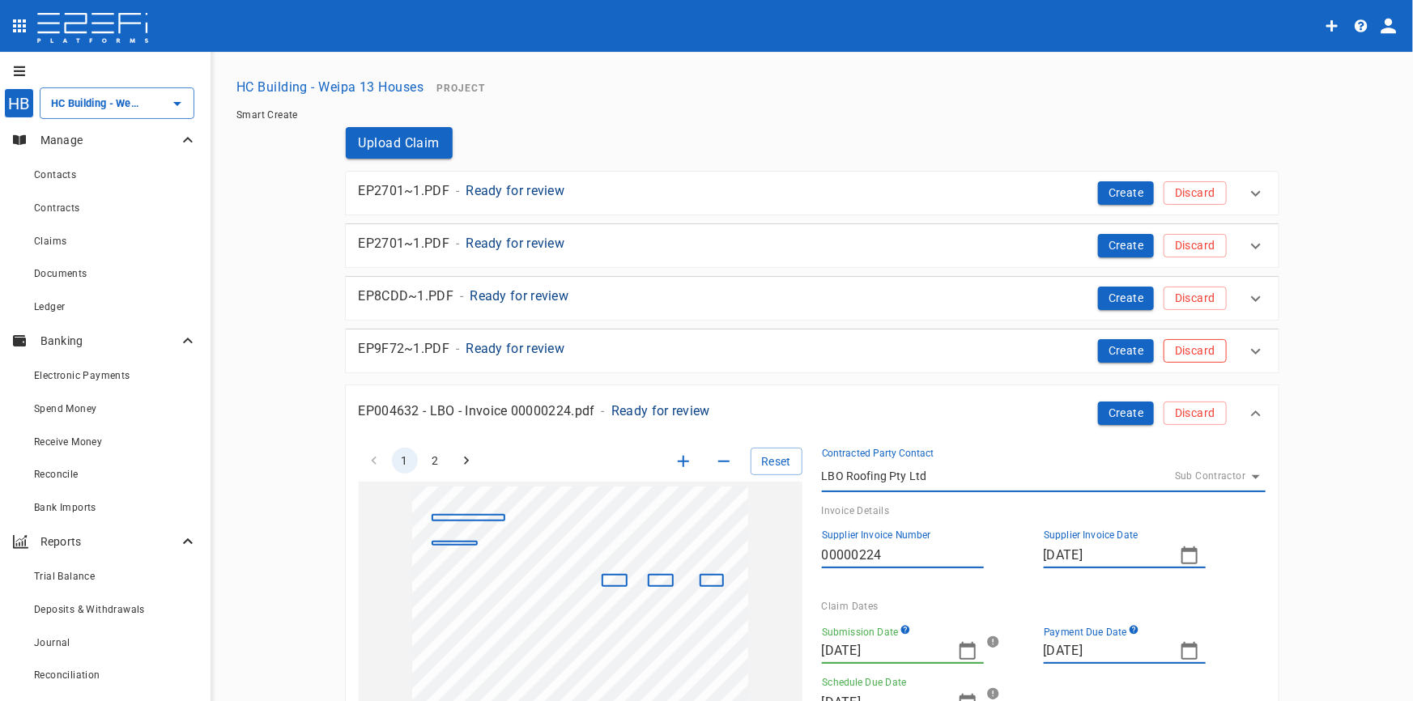
click at [1182, 355] on button "Discard" at bounding box center [1194, 350] width 62 height 23
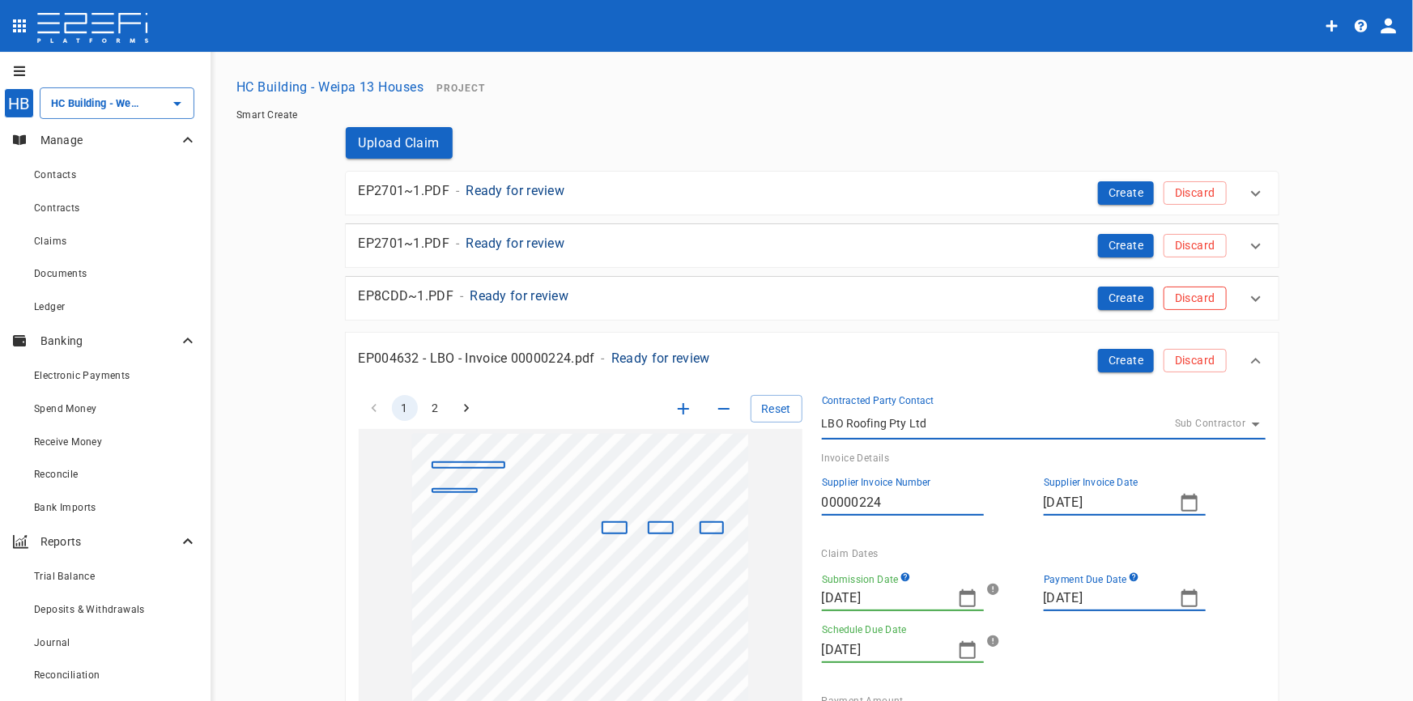
click at [1192, 291] on button "Discard" at bounding box center [1194, 298] width 62 height 23
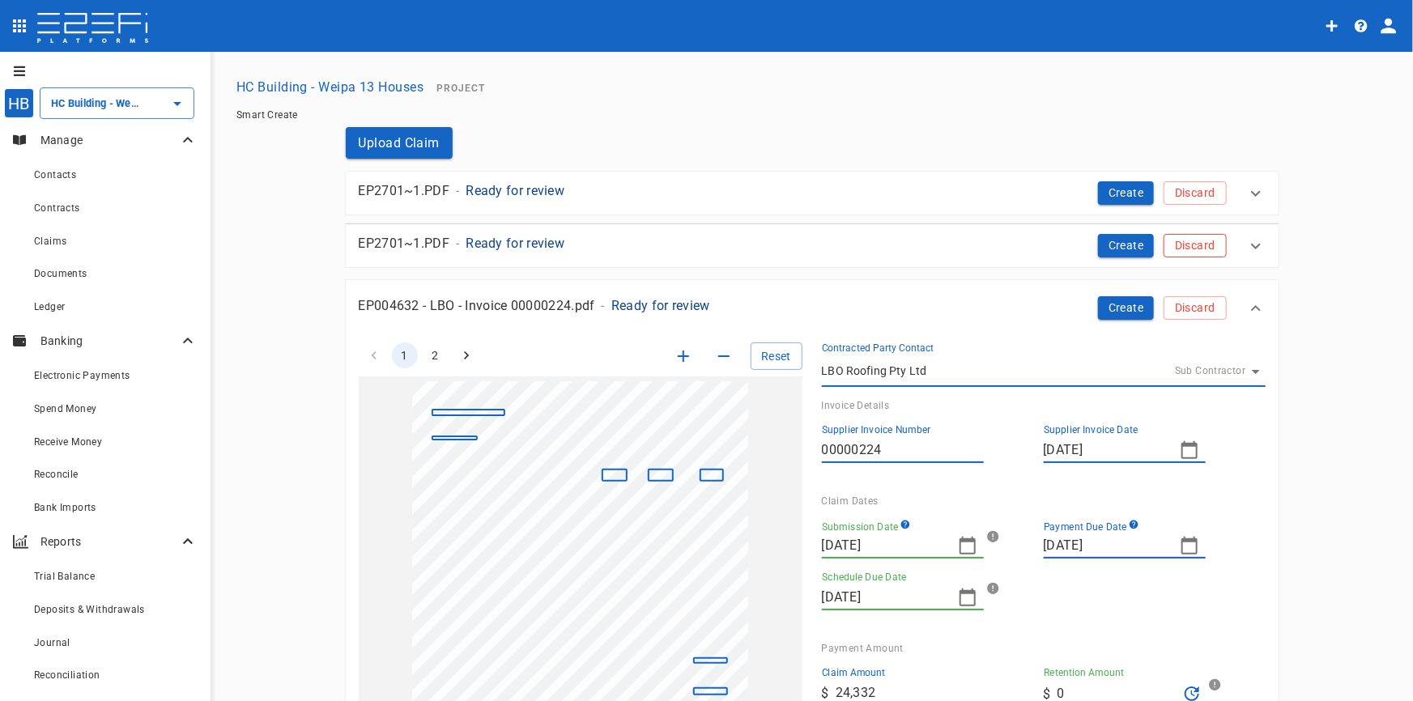
click at [1182, 245] on button "Discard" at bounding box center [1194, 245] width 62 height 23
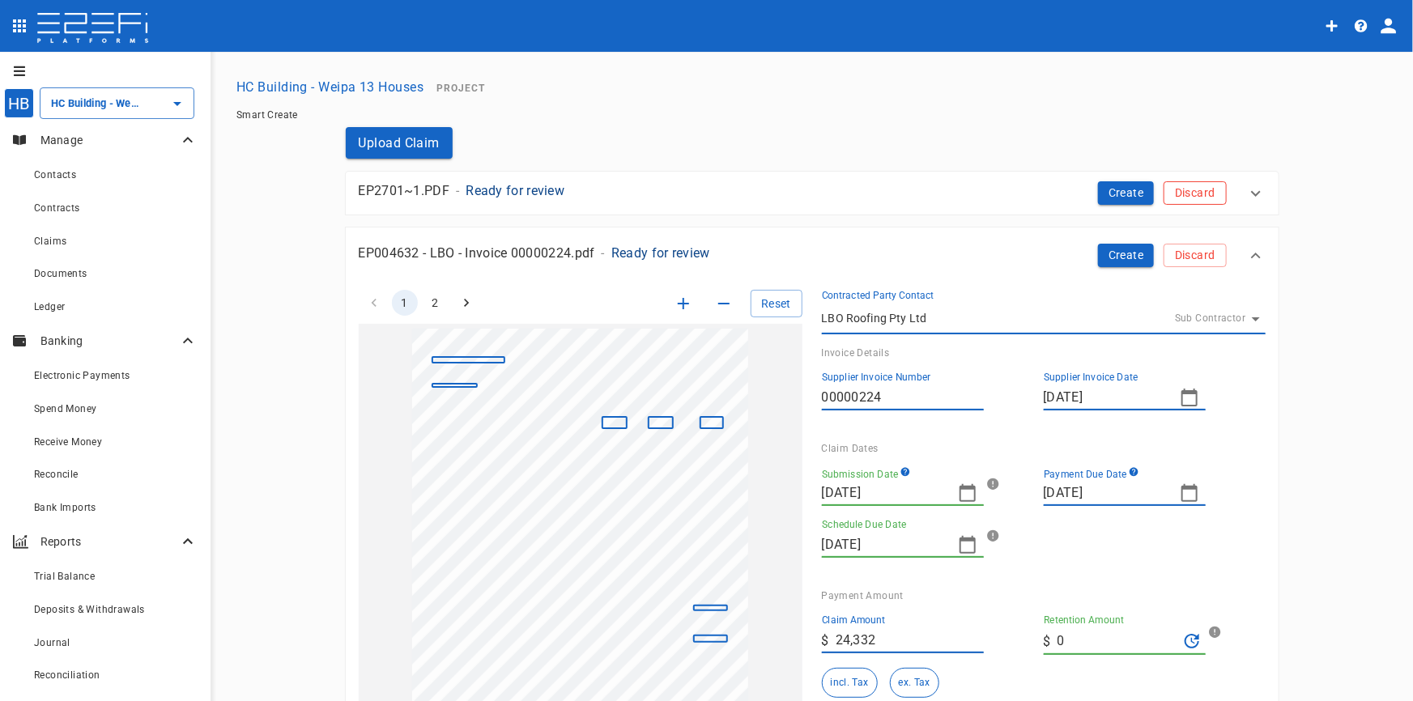
click at [1176, 190] on button "Discard" at bounding box center [1194, 192] width 62 height 23
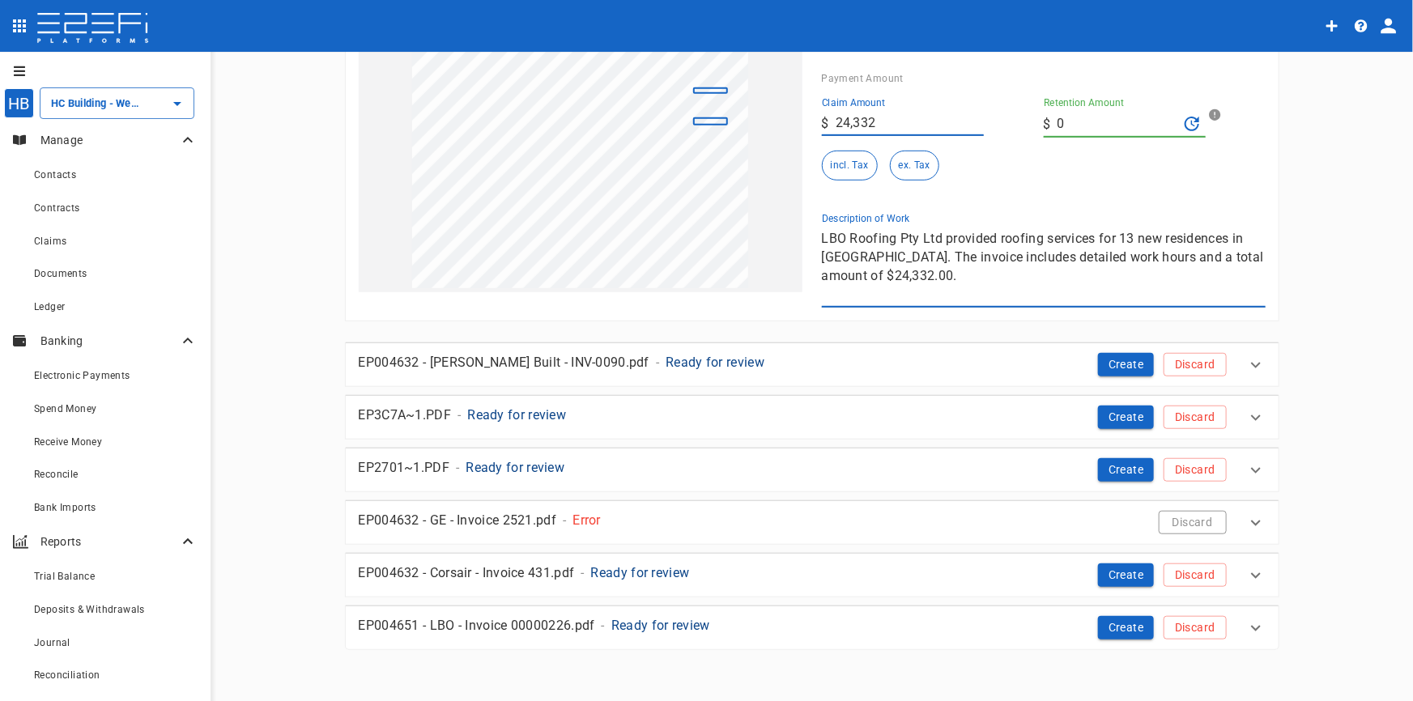
scroll to position [461, 0]
click at [1194, 415] on button "Discard" at bounding box center [1194, 417] width 62 height 23
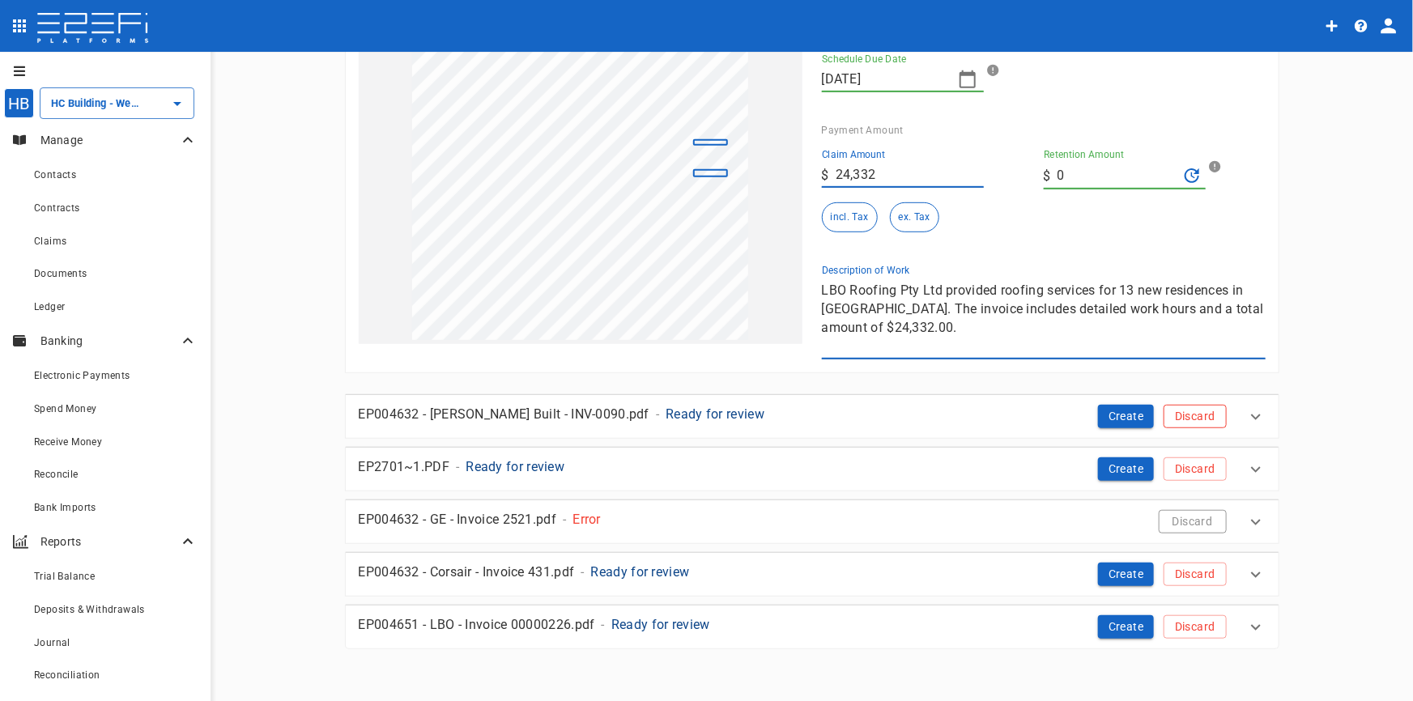
click at [1193, 473] on button "Discard" at bounding box center [1194, 468] width 62 height 23
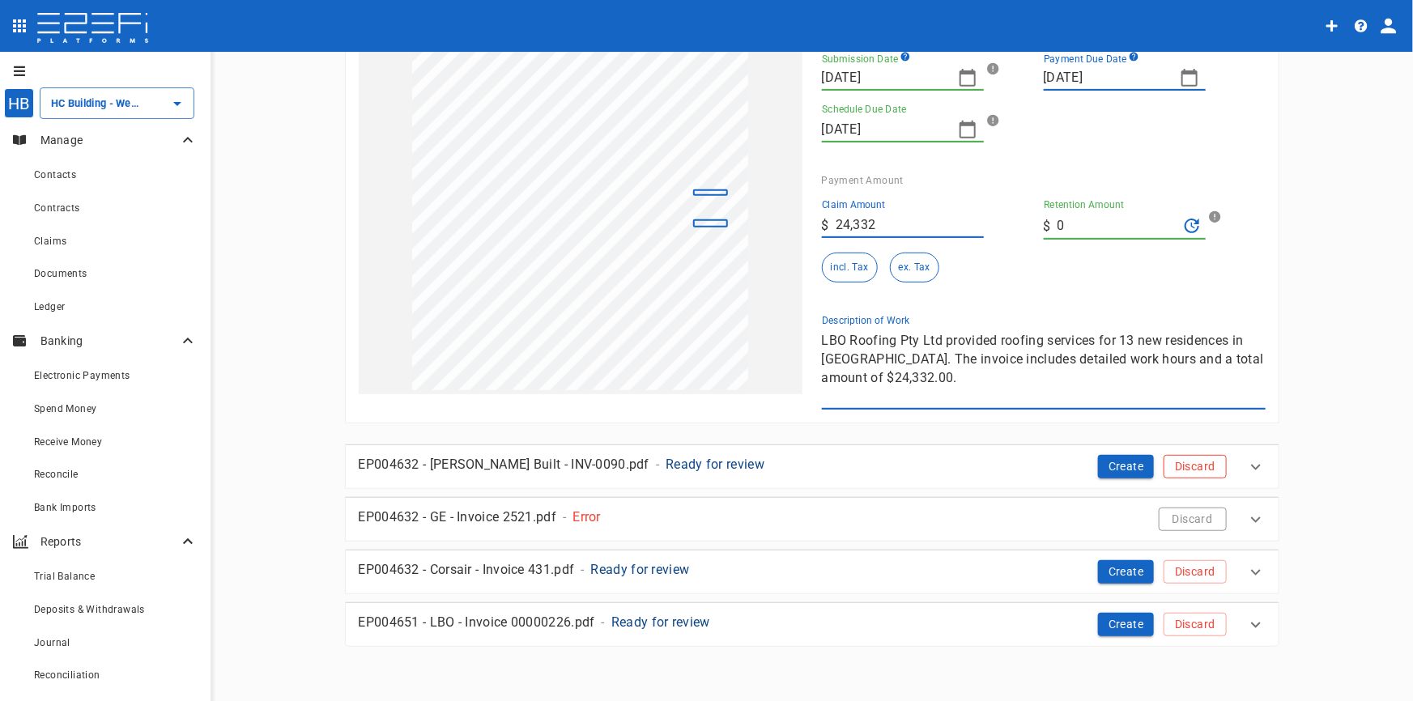
scroll to position [357, 0]
click at [1252, 525] on icon at bounding box center [1255, 521] width 19 height 19
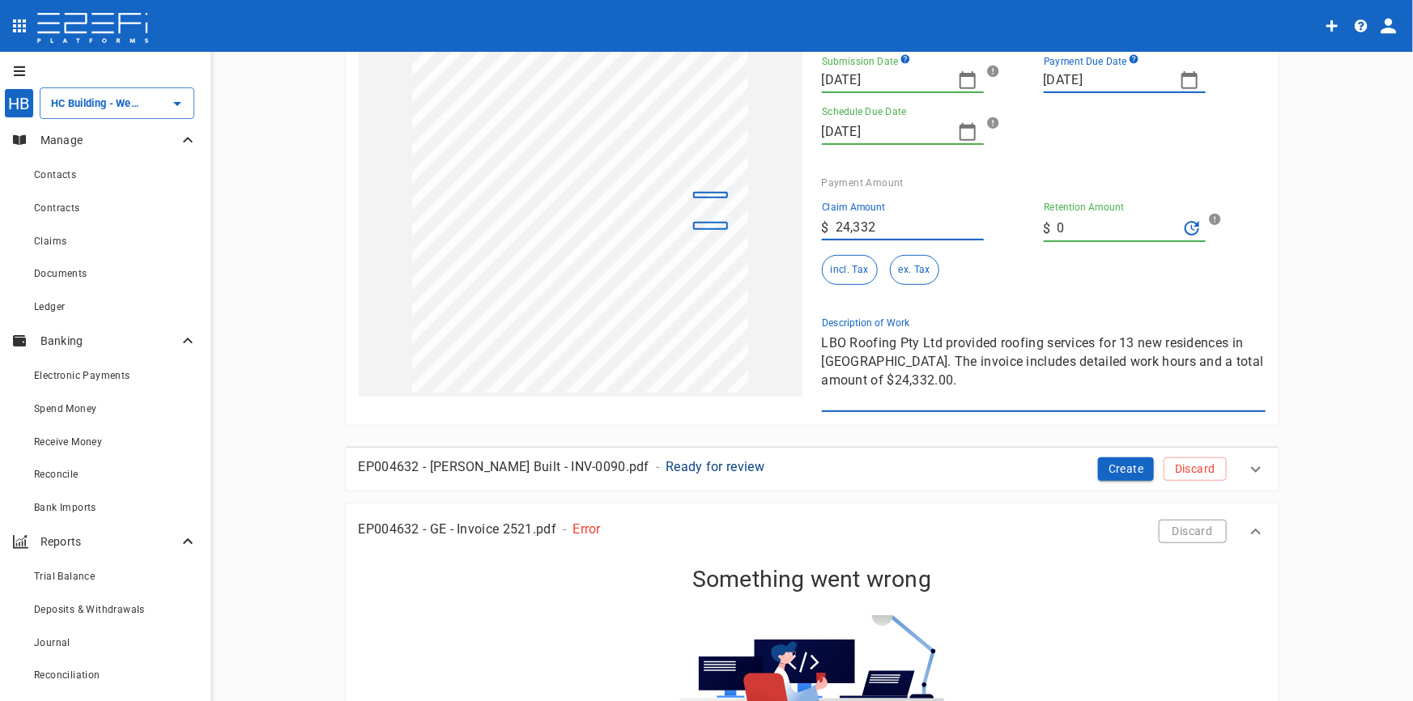
click at [1252, 525] on icon at bounding box center [1255, 531] width 19 height 19
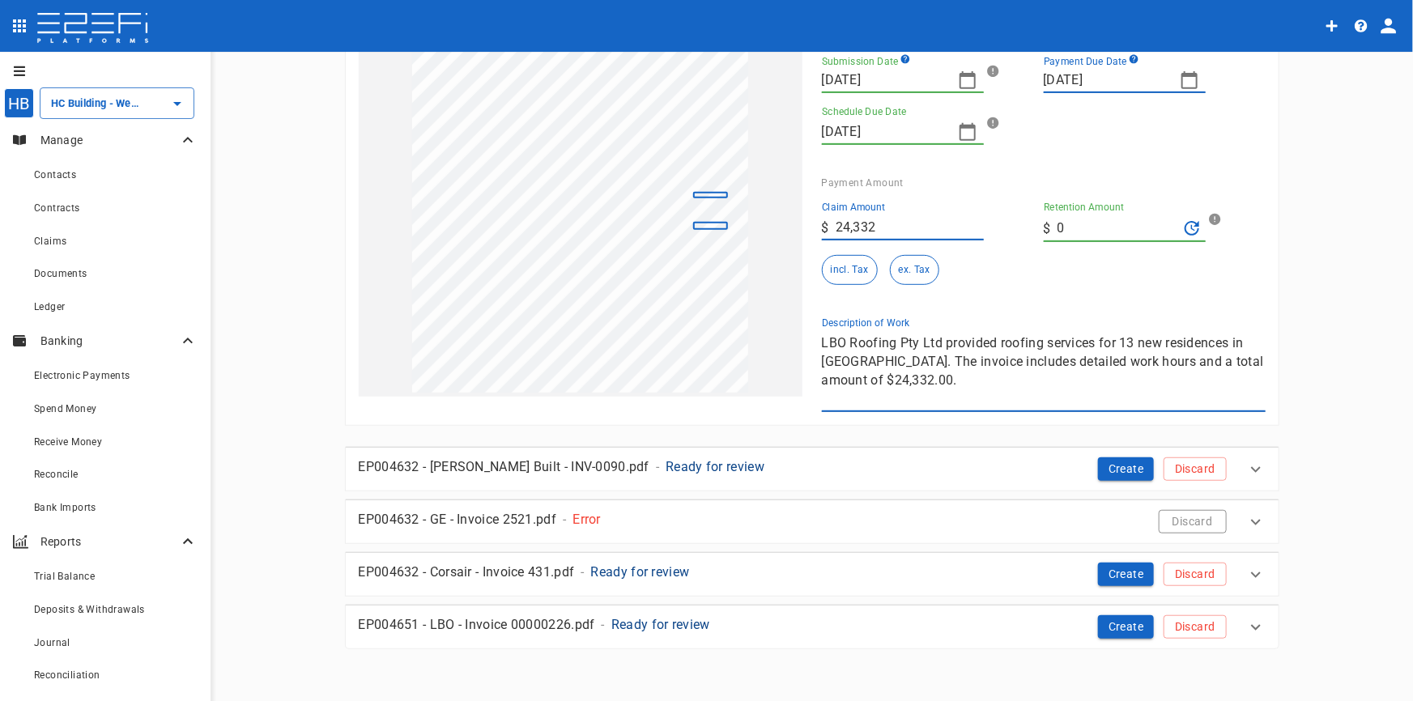
click at [1179, 529] on button "Discard" at bounding box center [1192, 521] width 68 height 23
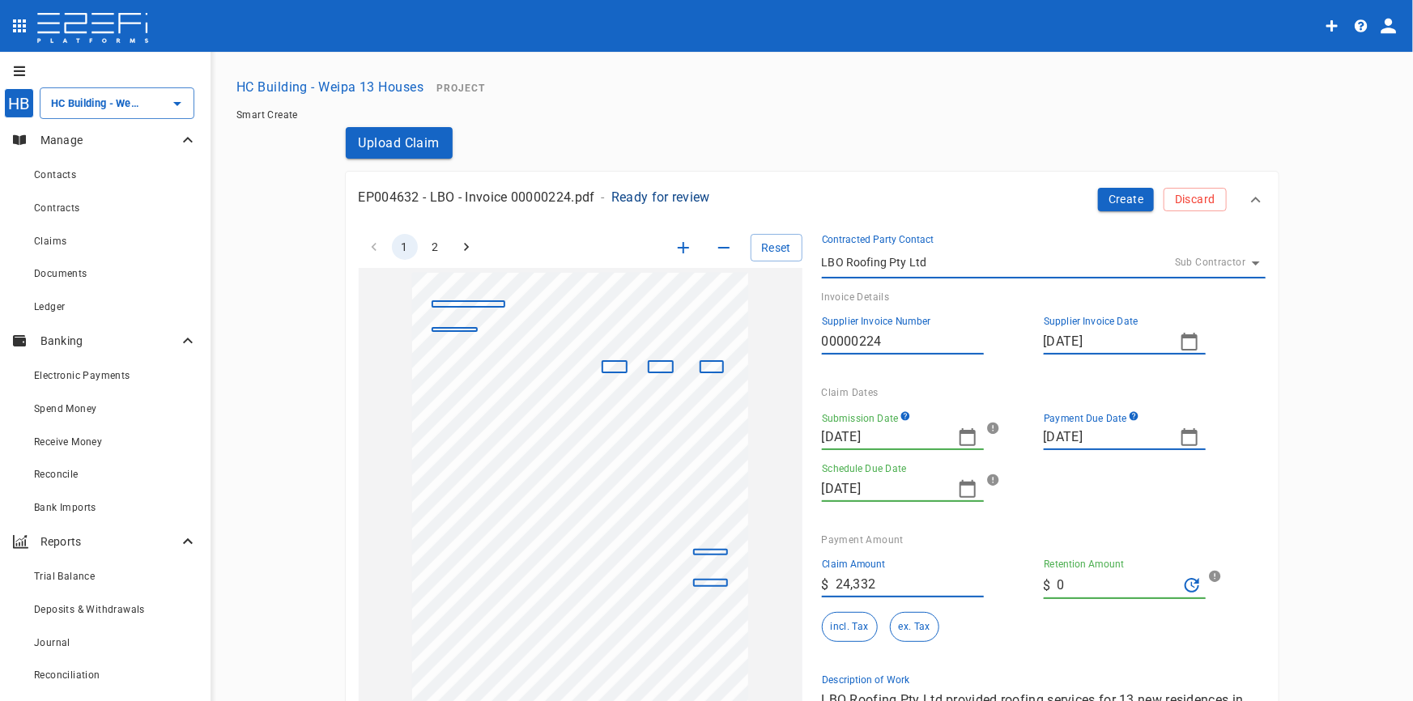
scroll to position [0, 0]
drag, startPoint x: 664, startPoint y: 238, endPoint x: 678, endPoint y: 244, distance: 15.2
click at [677, 244] on div "Reset" at bounding box center [694, 248] width 215 height 28
click at [675, 244] on icon "button" at bounding box center [682, 247] width 19 height 19
click at [673, 246] on icon "button" at bounding box center [682, 247] width 19 height 19
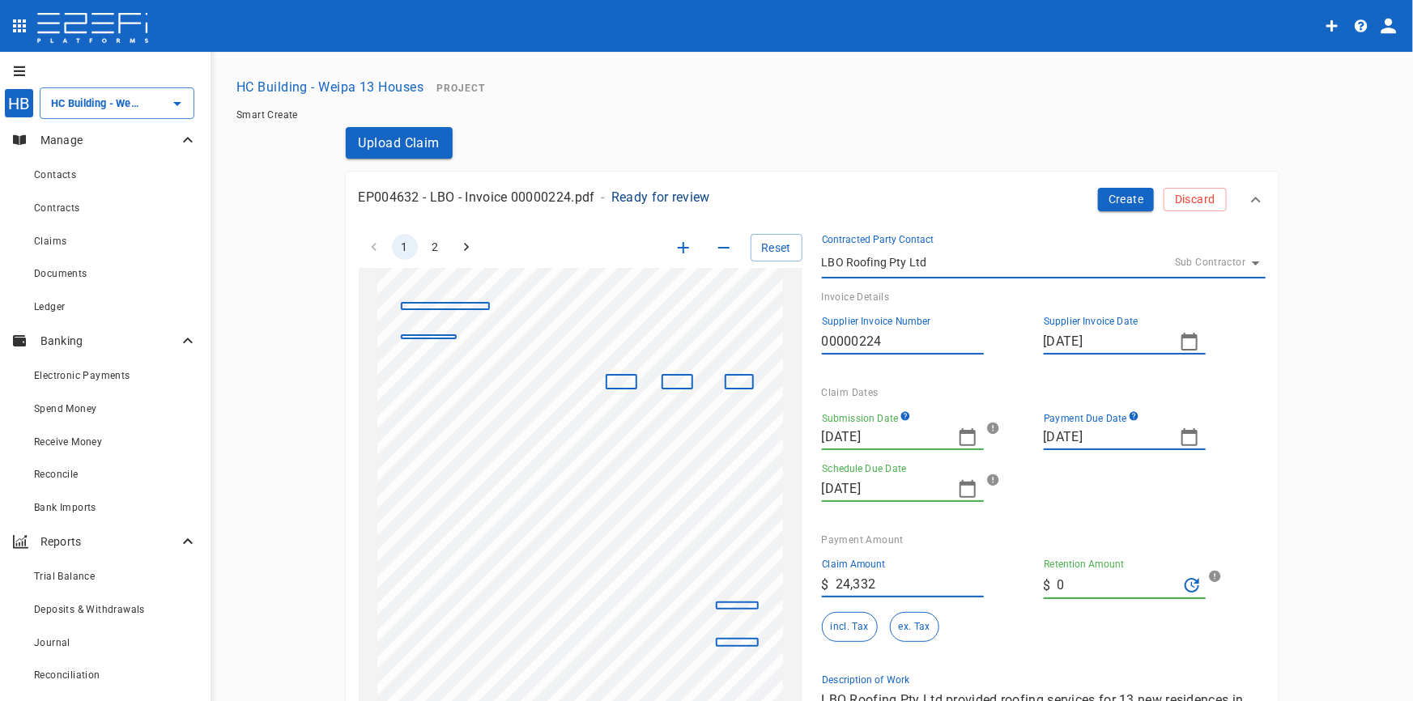
click at [673, 248] on icon "button" at bounding box center [682, 247] width 19 height 19
click at [673, 249] on icon "button" at bounding box center [682, 247] width 19 height 19
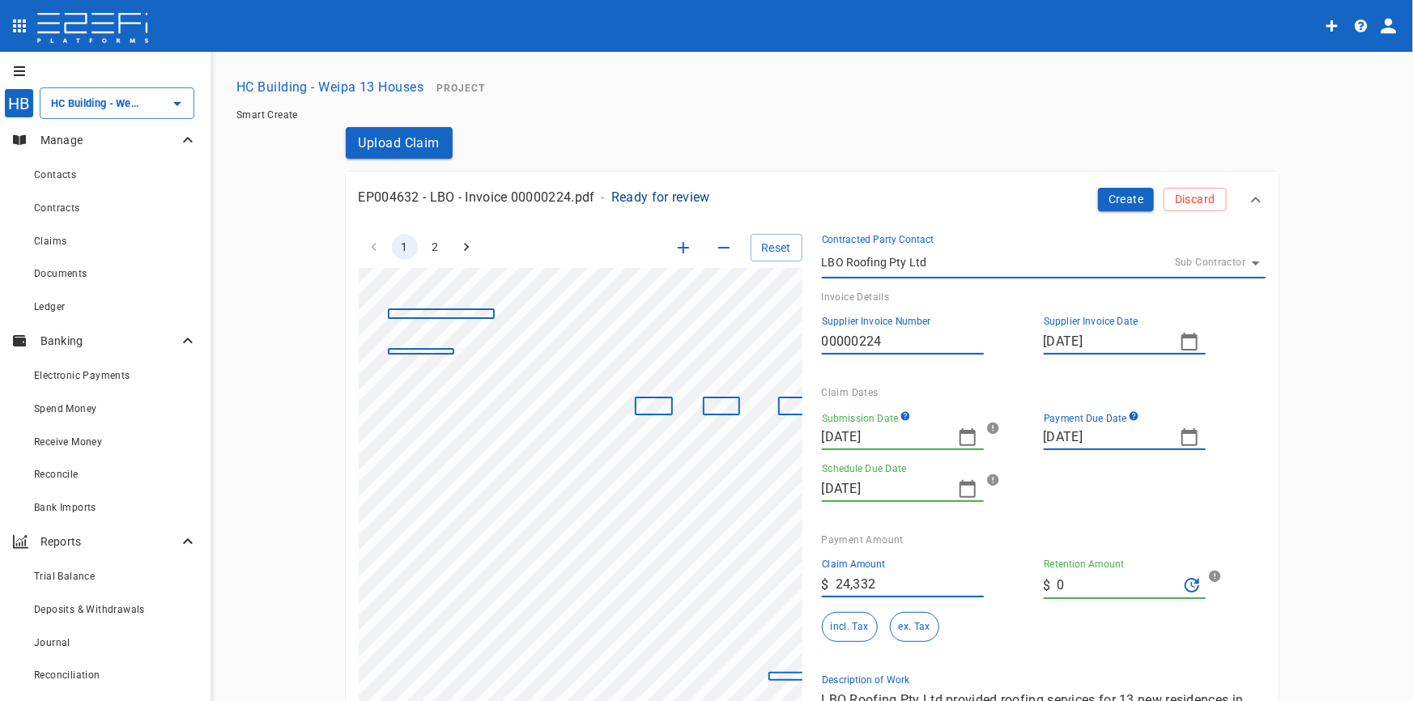
click at [673, 249] on icon "button" at bounding box center [682, 247] width 19 height 19
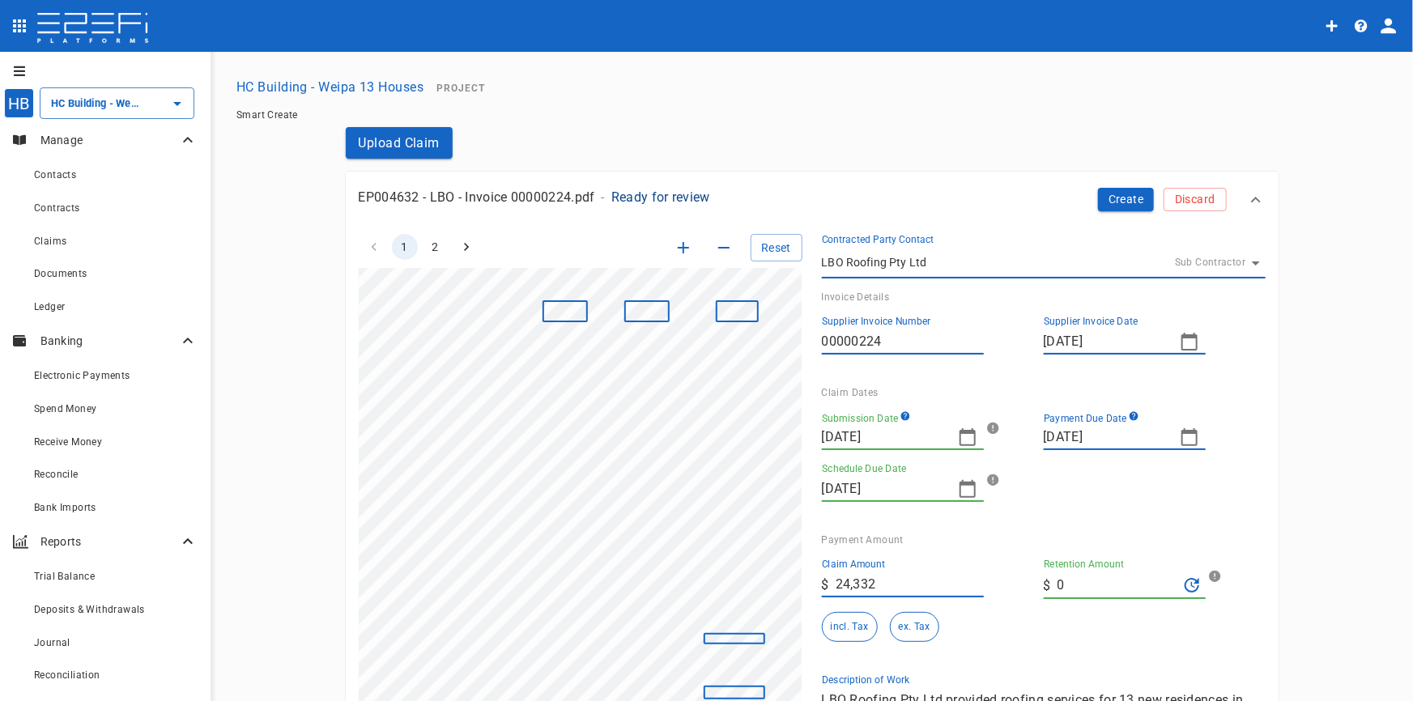
scroll to position [130, 160]
click at [1183, 440] on icon "button" at bounding box center [1188, 436] width 19 height 19
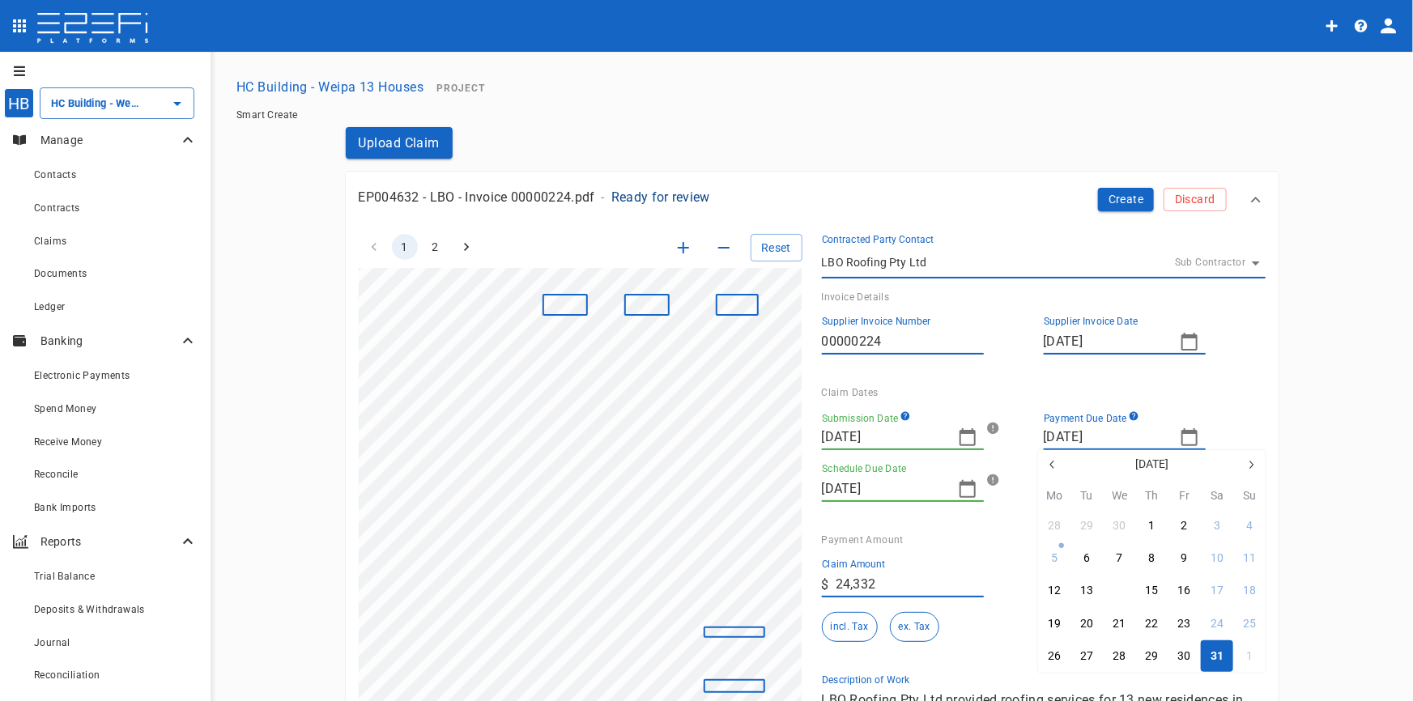
click at [1119, 591] on div "14" at bounding box center [1118, 591] width 13 height 18
click at [1182, 438] on icon "button" at bounding box center [1188, 436] width 19 height 19
click at [1247, 466] on icon "button" at bounding box center [1250, 464] width 13 height 13
click at [1180, 591] on div "13" at bounding box center [1184, 591] width 13 height 18
type input "[DATE]"
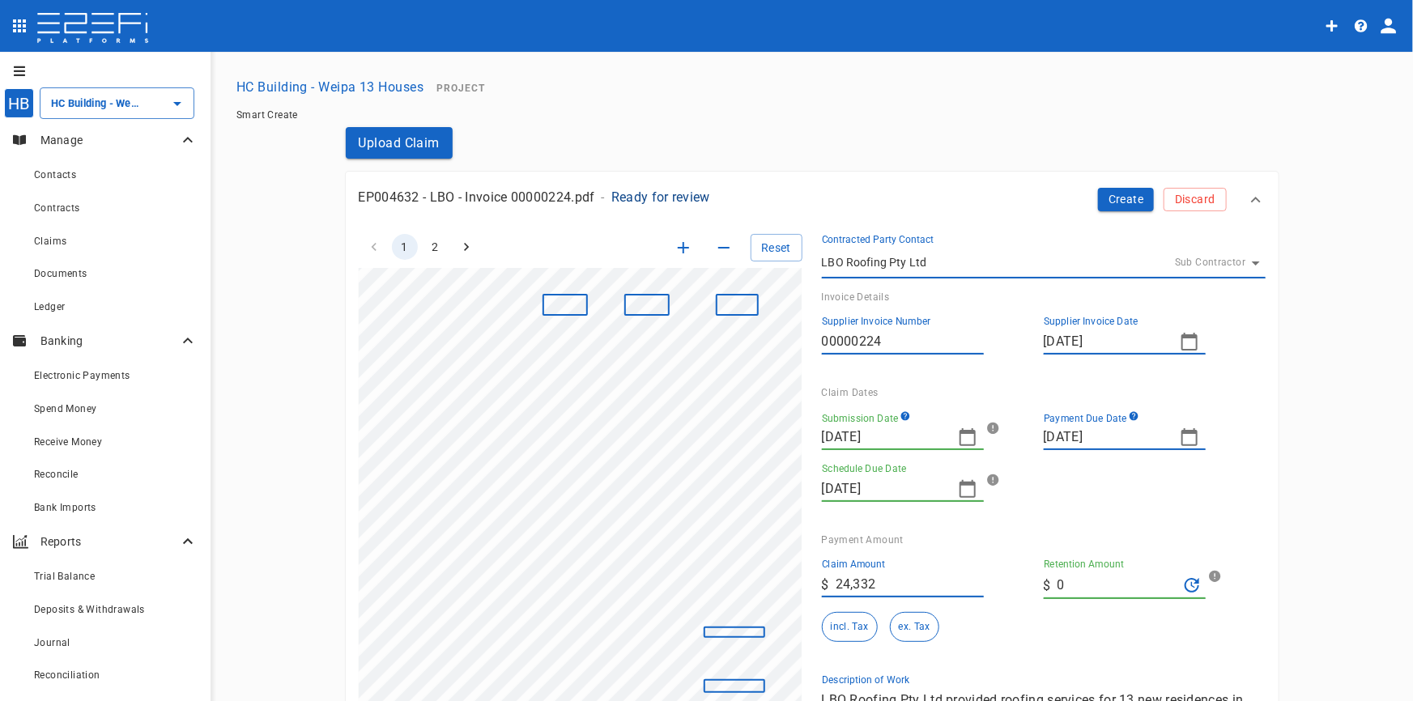
click at [963, 437] on icon "button" at bounding box center [967, 436] width 19 height 19
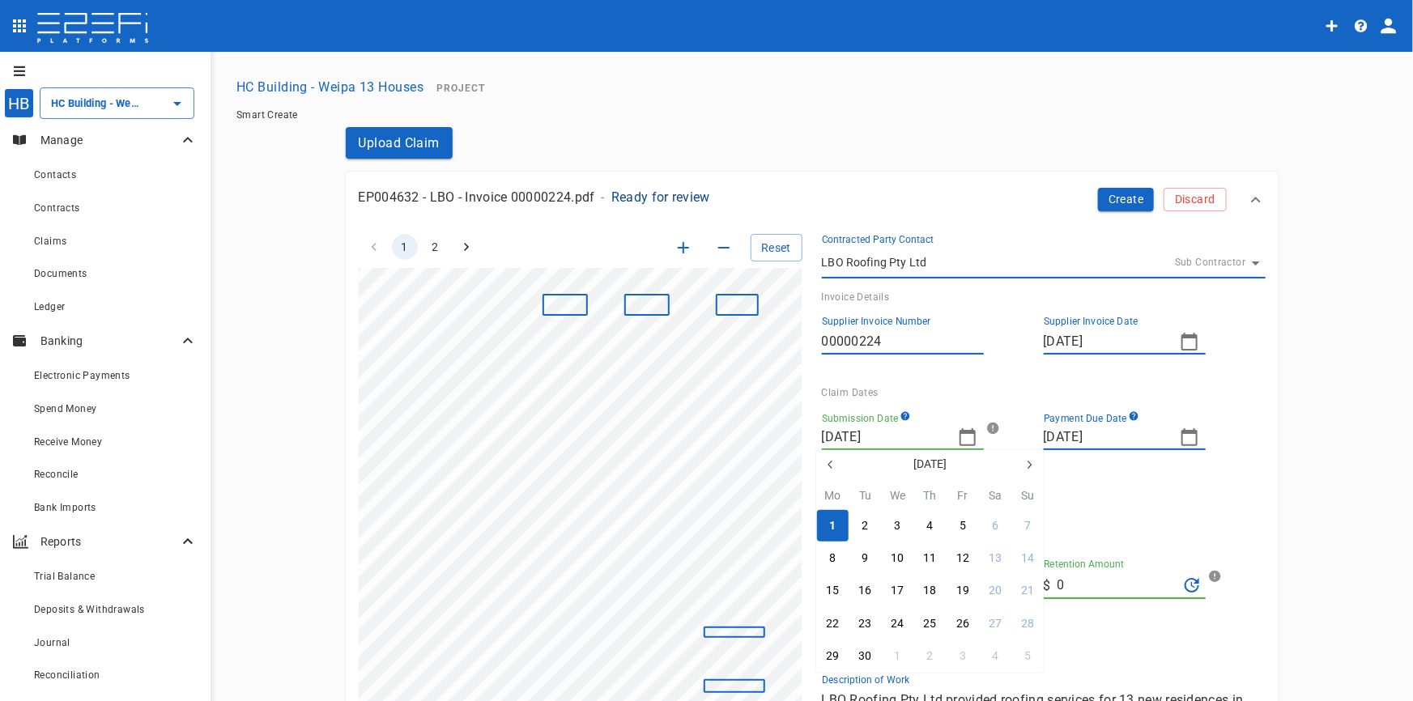
click at [825, 466] on icon "button" at bounding box center [830, 464] width 13 height 13
click at [826, 466] on icon "button" at bounding box center [830, 464] width 13 height 13
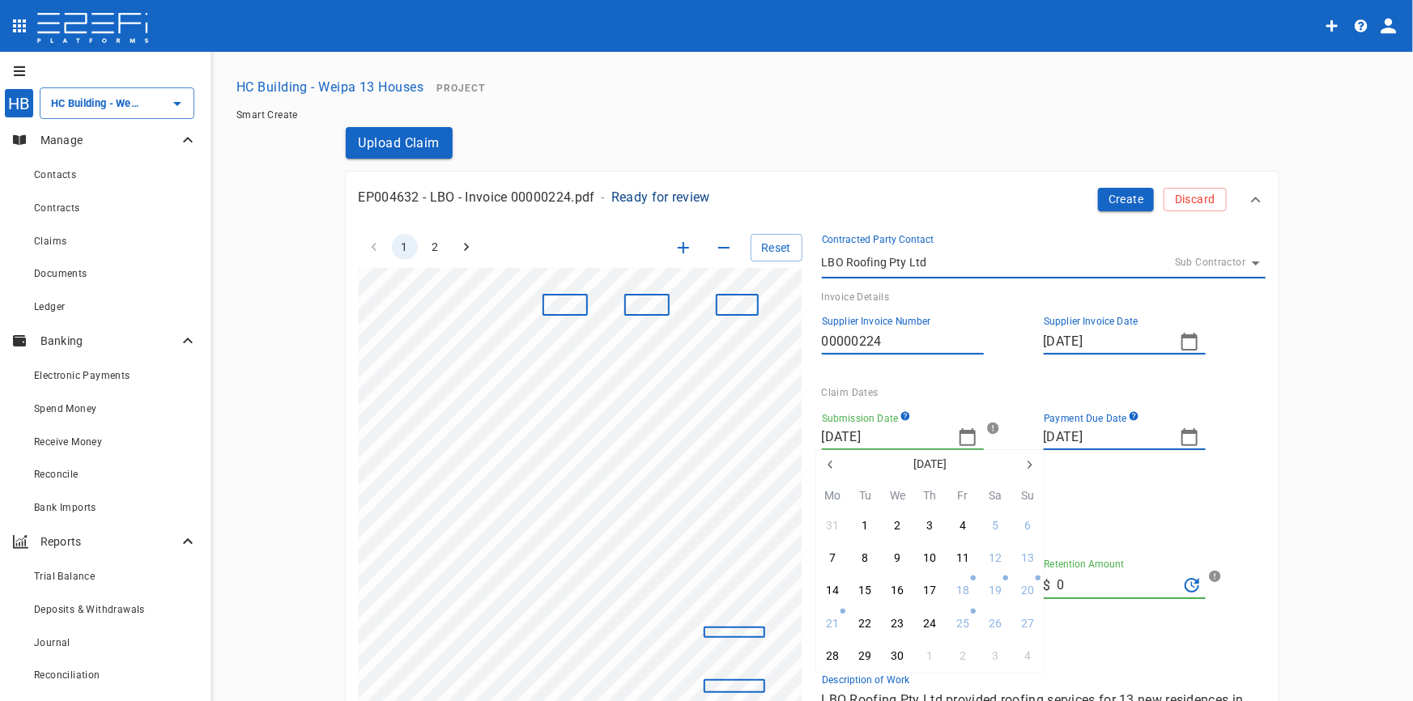
click at [1033, 453] on button "button" at bounding box center [1028, 464] width 29 height 29
click at [962, 655] on div "30" at bounding box center [962, 657] width 13 height 18
type input "[DATE]"
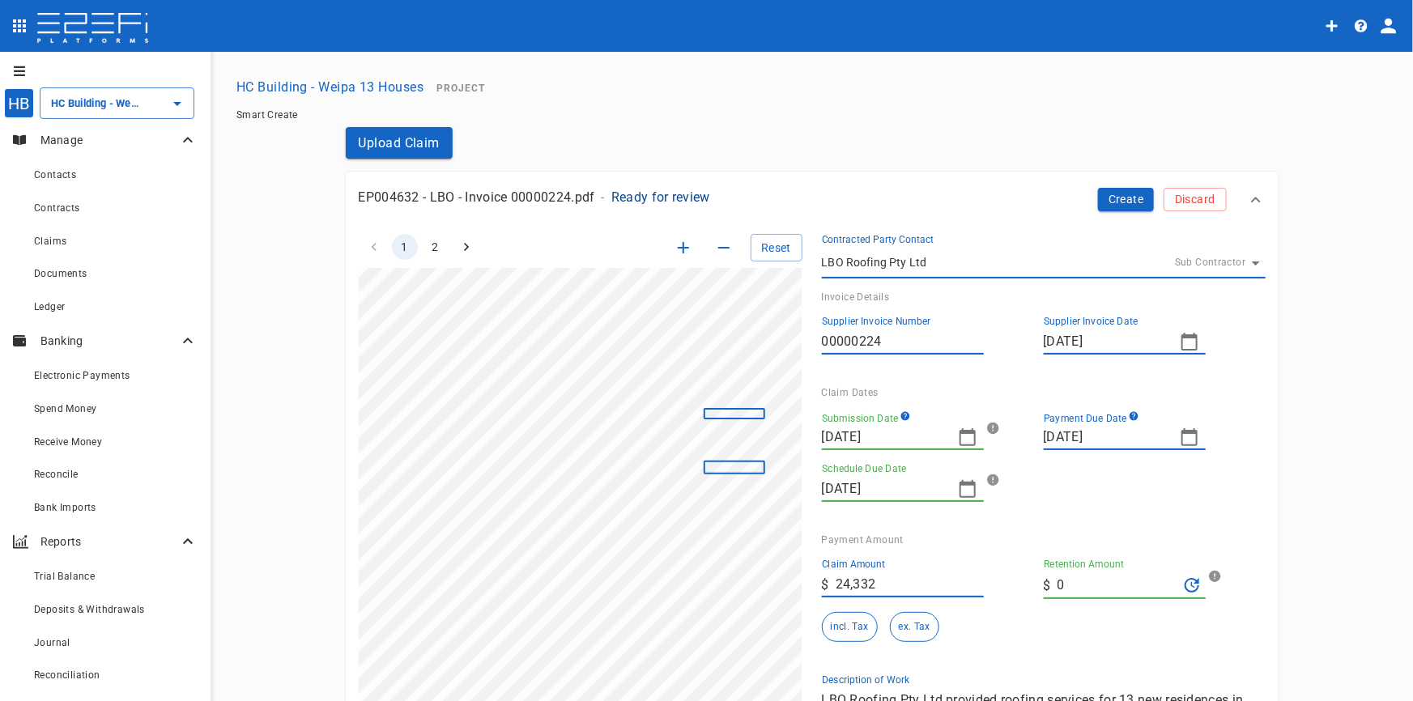
scroll to position [350, 160]
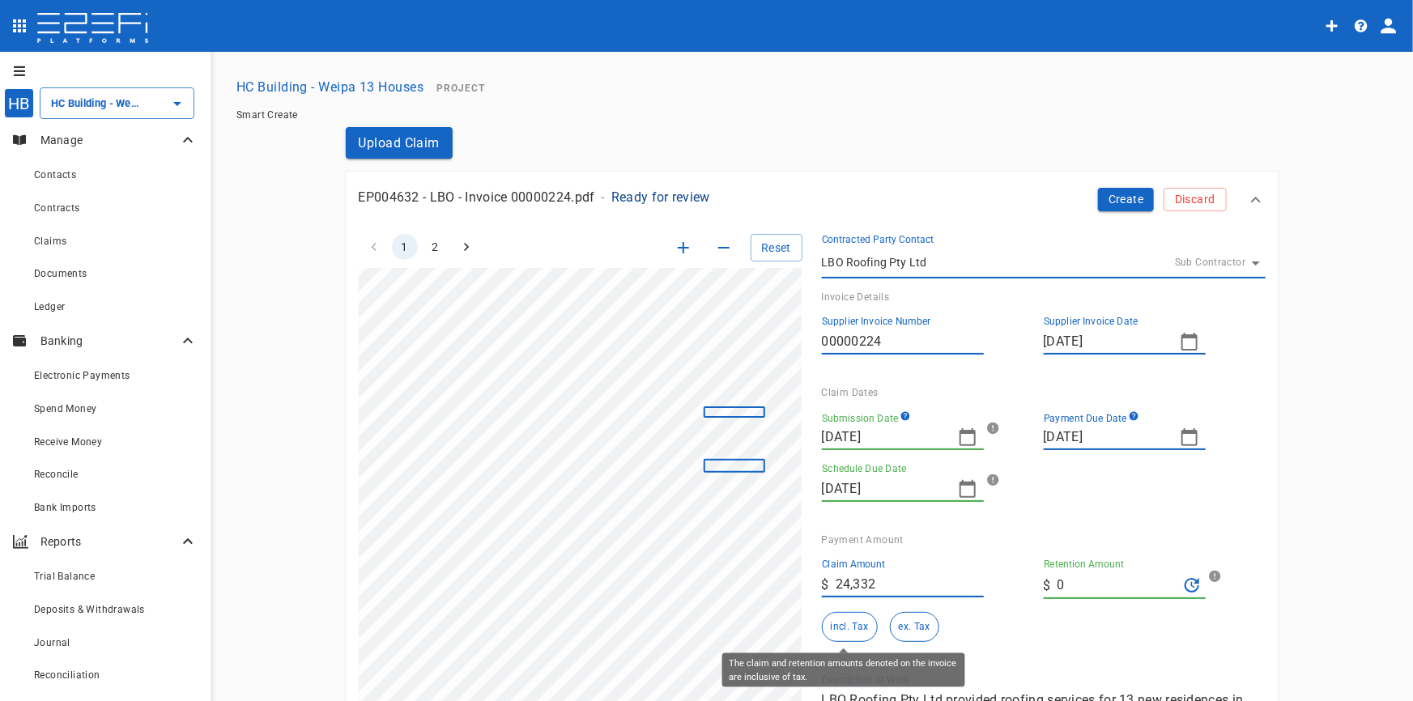
click at [846, 624] on button "incl. Tax" at bounding box center [850, 627] width 56 height 30
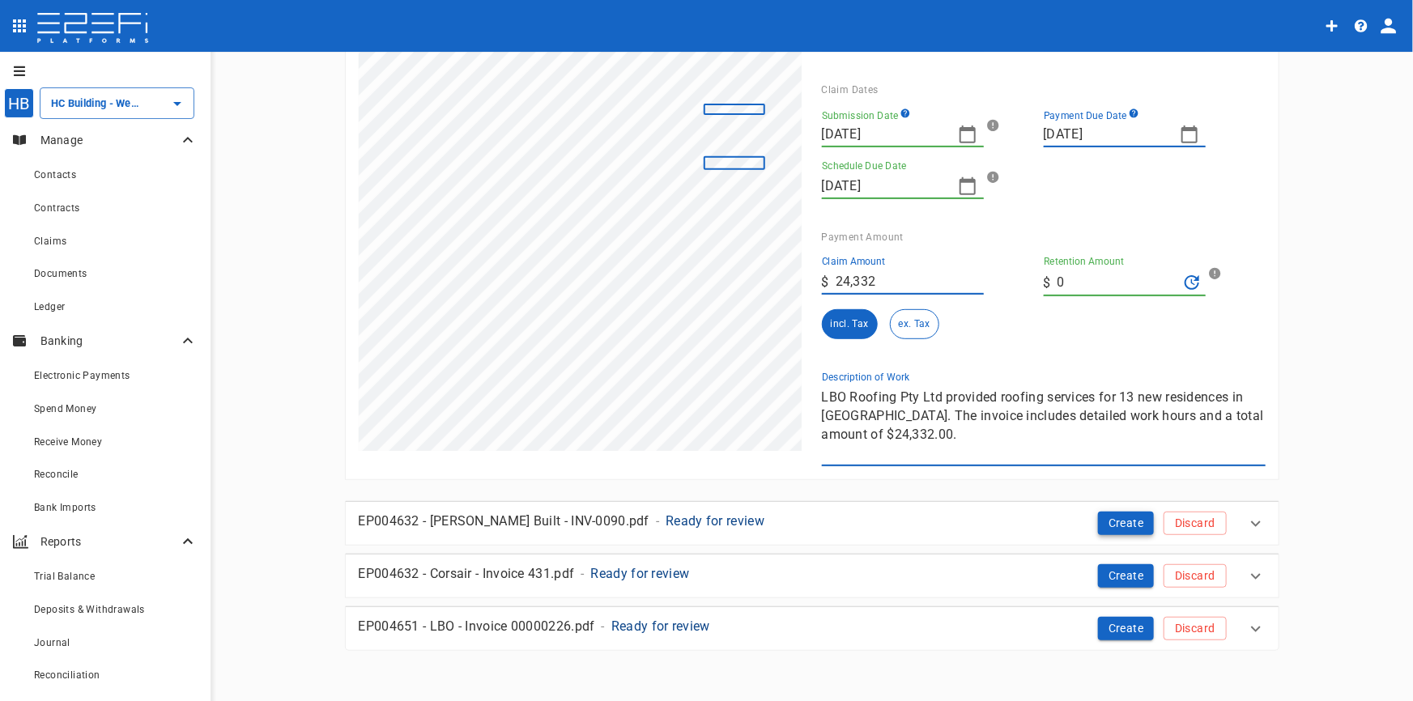
scroll to position [304, 0]
drag, startPoint x: 818, startPoint y: 397, endPoint x: 1037, endPoint y: 511, distance: 246.2
click at [1037, 511] on div "EP004632 - LBO - Invoice 00000224.pdf - Ready for review Create Discard 1 2 Res…" at bounding box center [812, 257] width 932 height 781
type textarea "W"
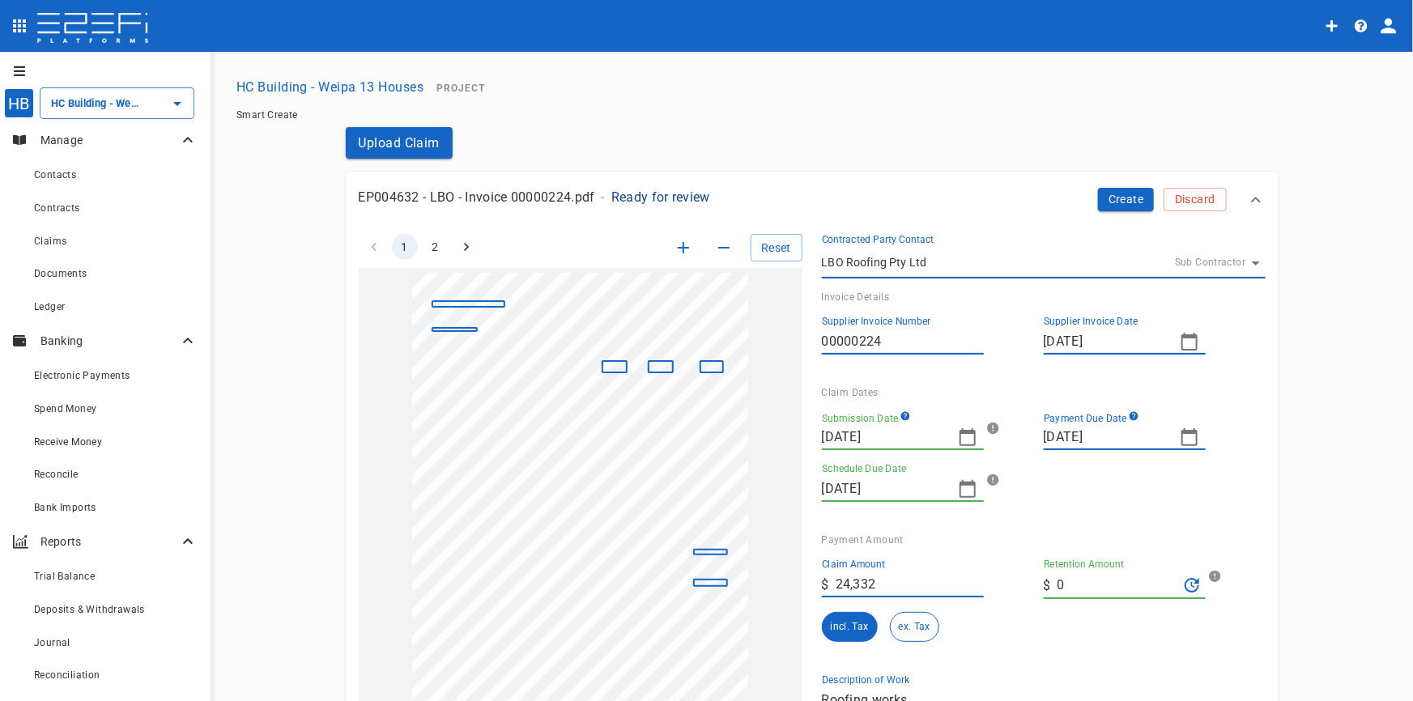
scroll to position [0, 0]
type textarea "Roofing works"
click at [1126, 200] on button "Create" at bounding box center [1126, 199] width 57 height 23
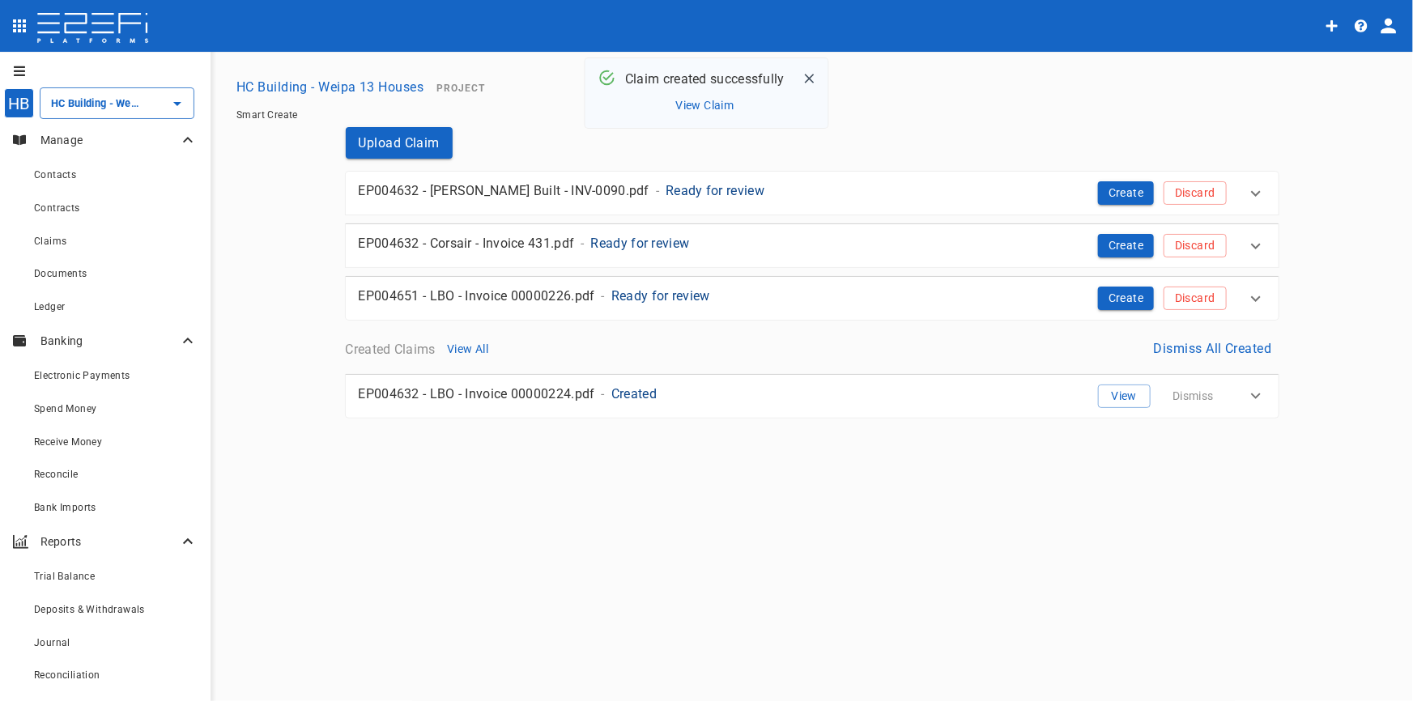
click at [665, 193] on p "Ready for review" at bounding box center [714, 190] width 99 height 19
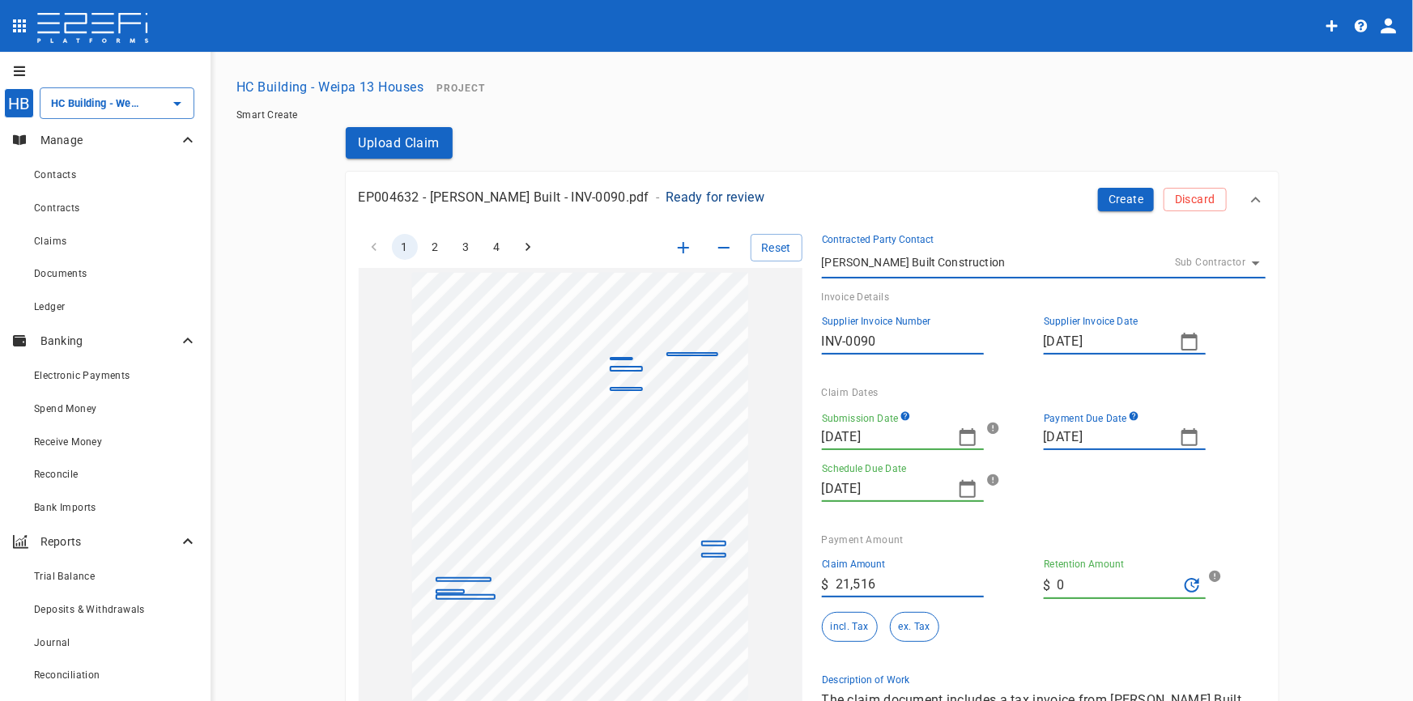
click at [678, 248] on icon "button" at bounding box center [683, 247] width 11 height 11
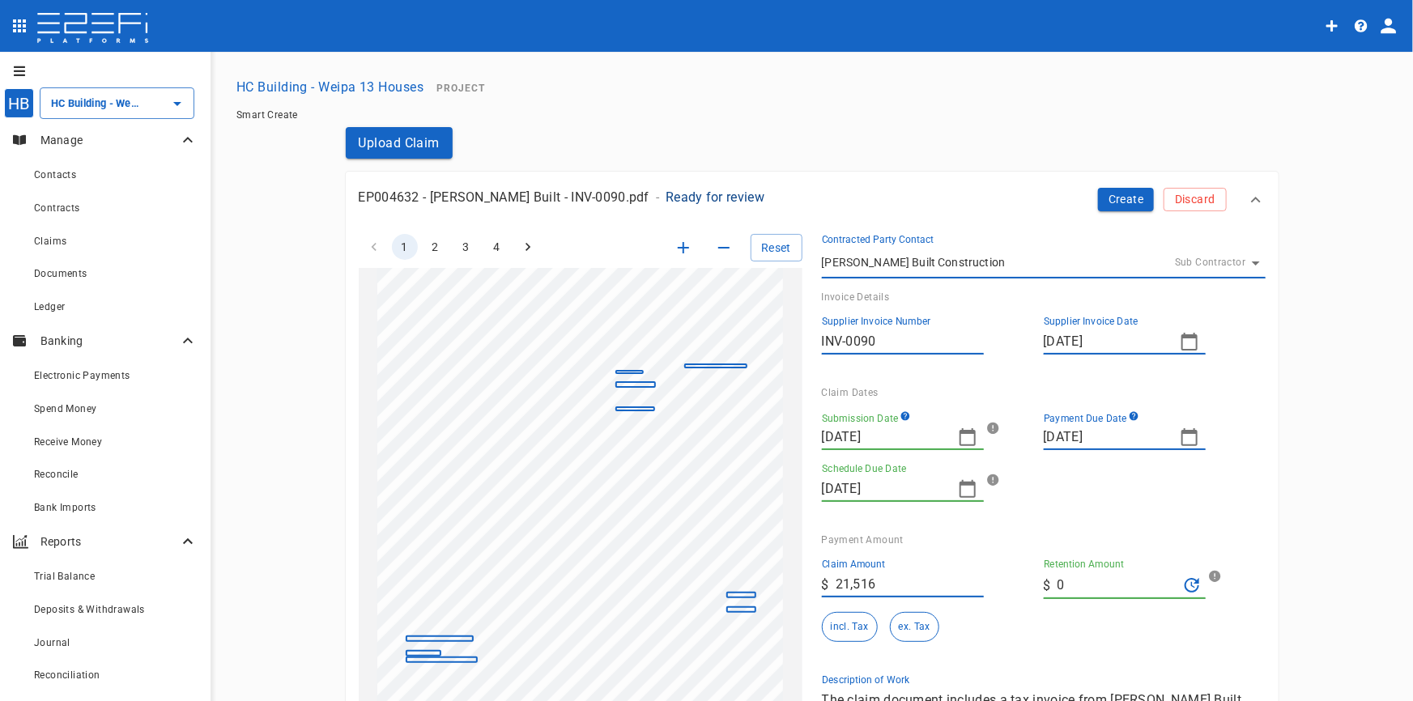
click at [678, 248] on icon "button" at bounding box center [683, 247] width 11 height 11
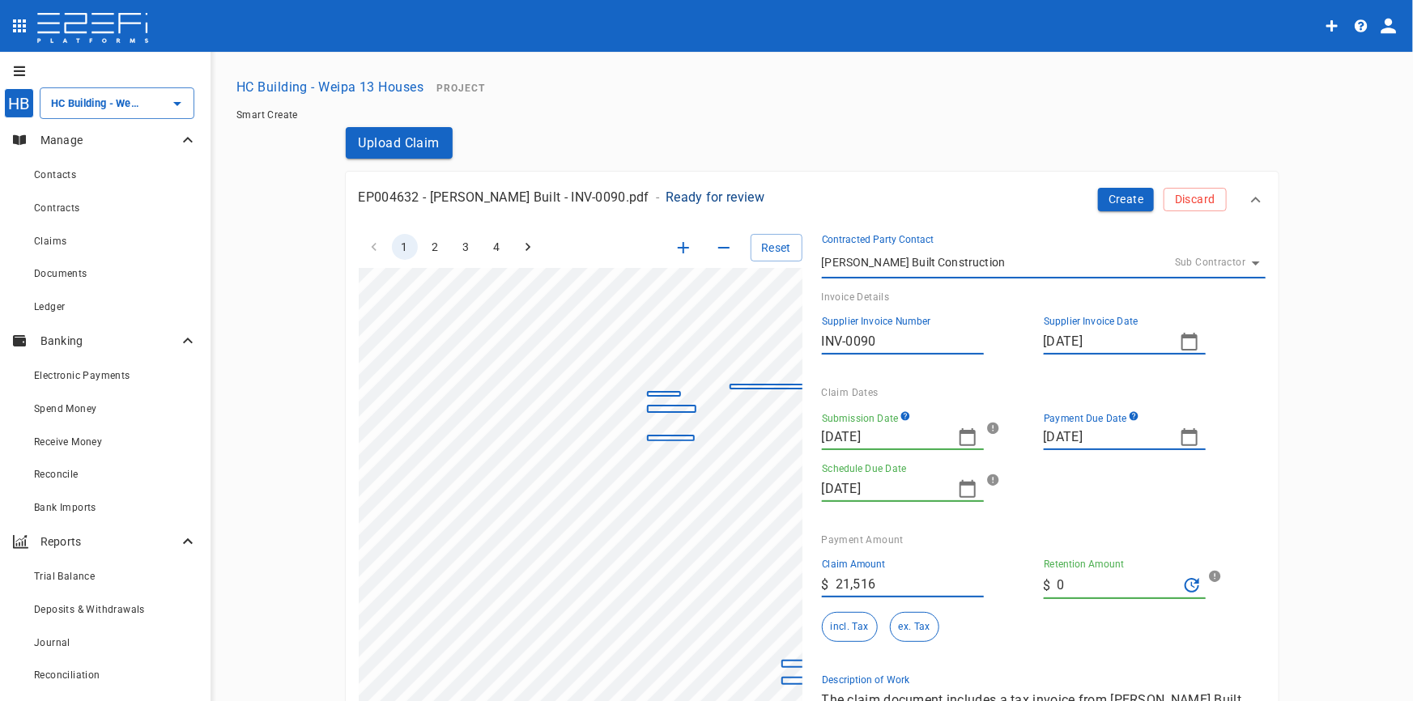
click at [678, 248] on icon "button" at bounding box center [683, 247] width 11 height 11
click at [1182, 439] on icon "button" at bounding box center [1188, 436] width 19 height 19
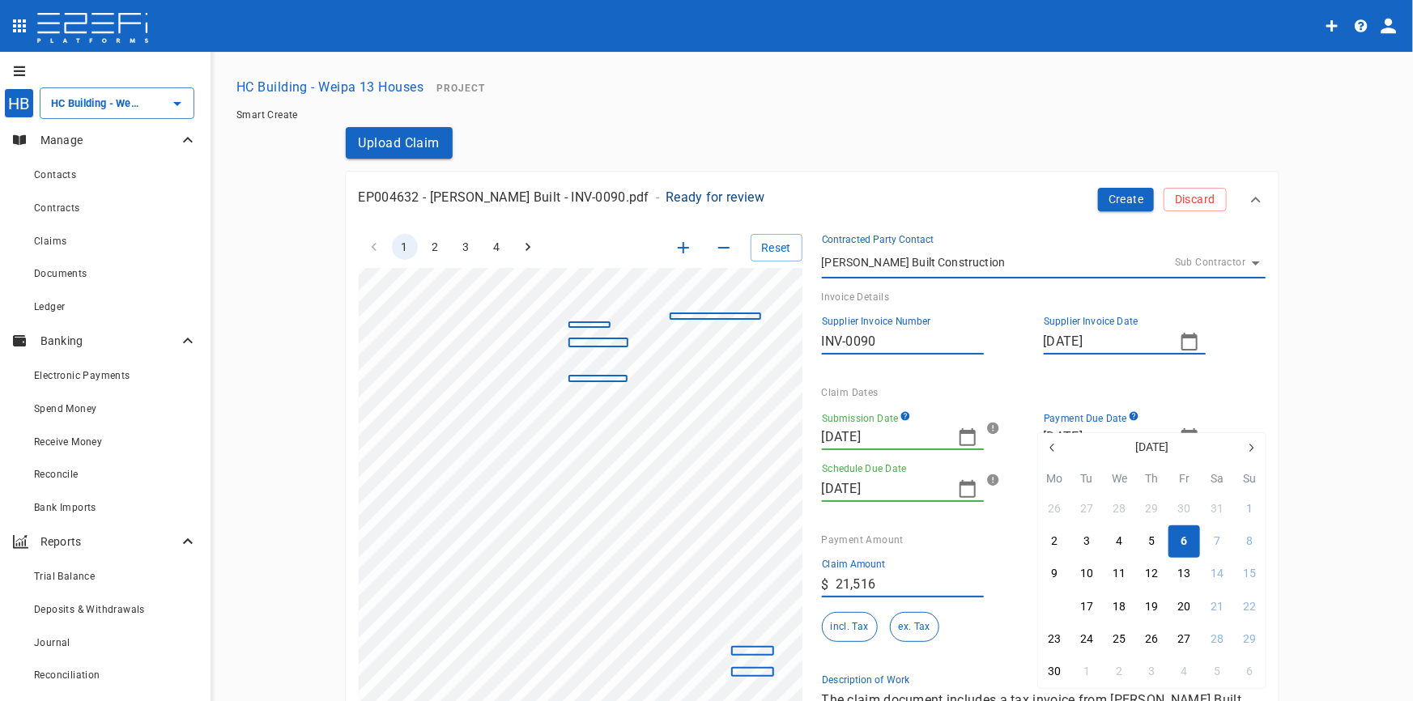
click at [1056, 614] on div "16" at bounding box center [1053, 607] width 13 height 18
type input "[DATE]"
click at [962, 439] on icon "button" at bounding box center [967, 436] width 19 height 19
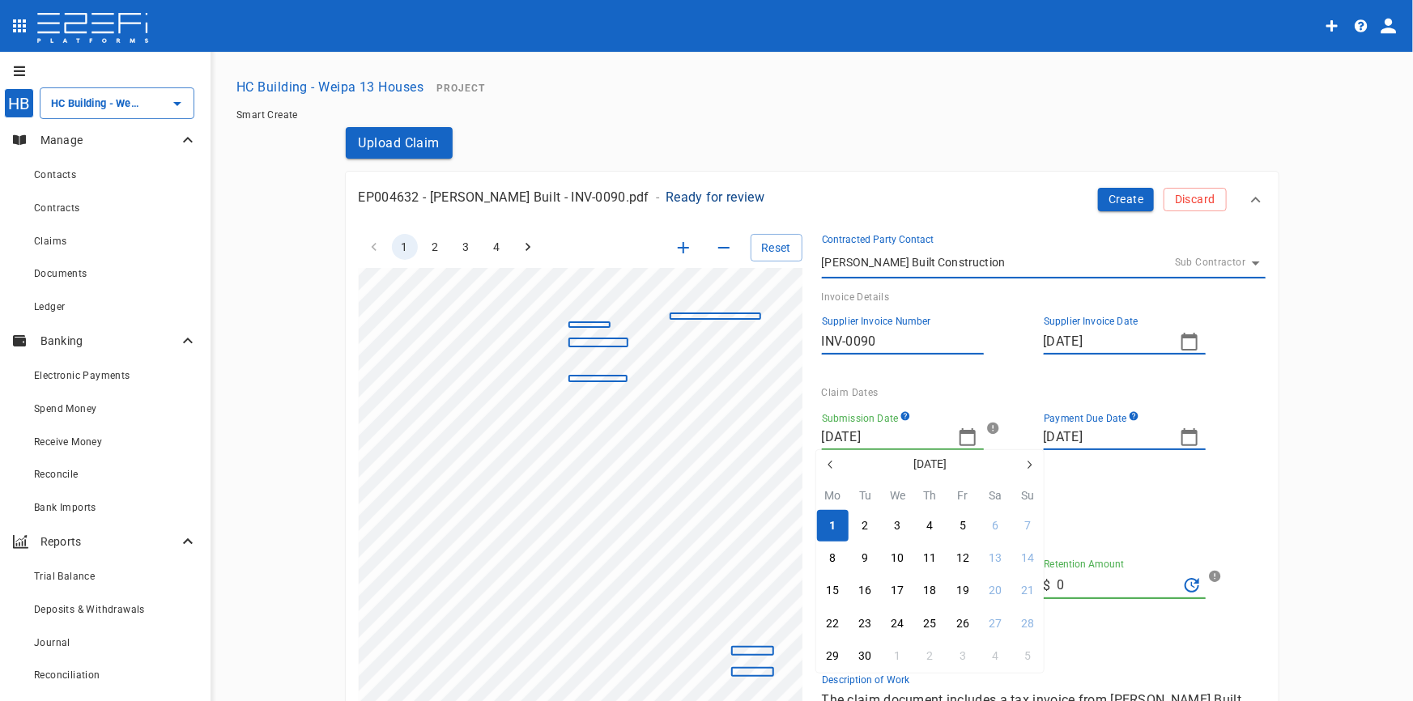
click at [828, 467] on icon "button" at bounding box center [830, 464] width 13 height 13
click at [828, 466] on icon "button" at bounding box center [830, 464] width 13 height 13
click at [828, 467] on icon "button" at bounding box center [830, 464] width 13 height 13
drag, startPoint x: 835, startPoint y: 555, endPoint x: 866, endPoint y: 537, distance: 35.5
click at [835, 555] on button "2" at bounding box center [833, 558] width 32 height 32
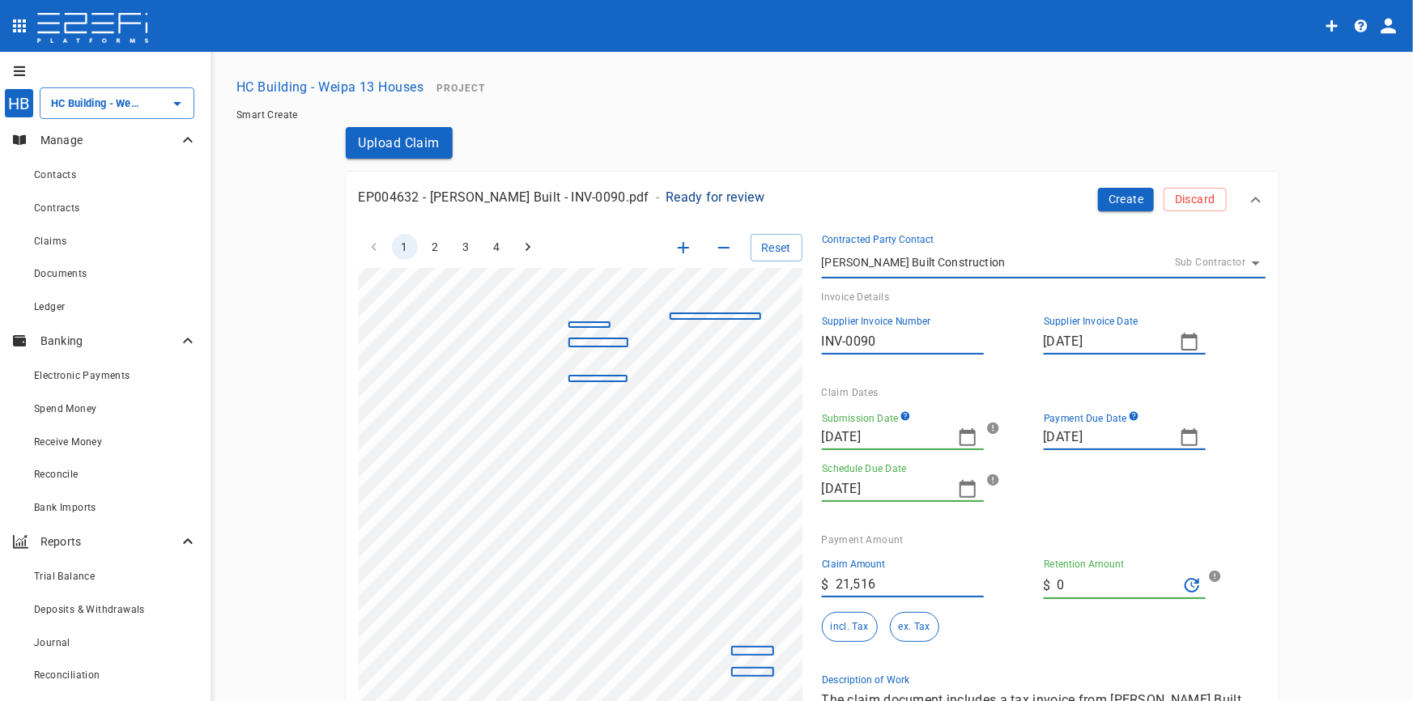
type input "[DATE]"
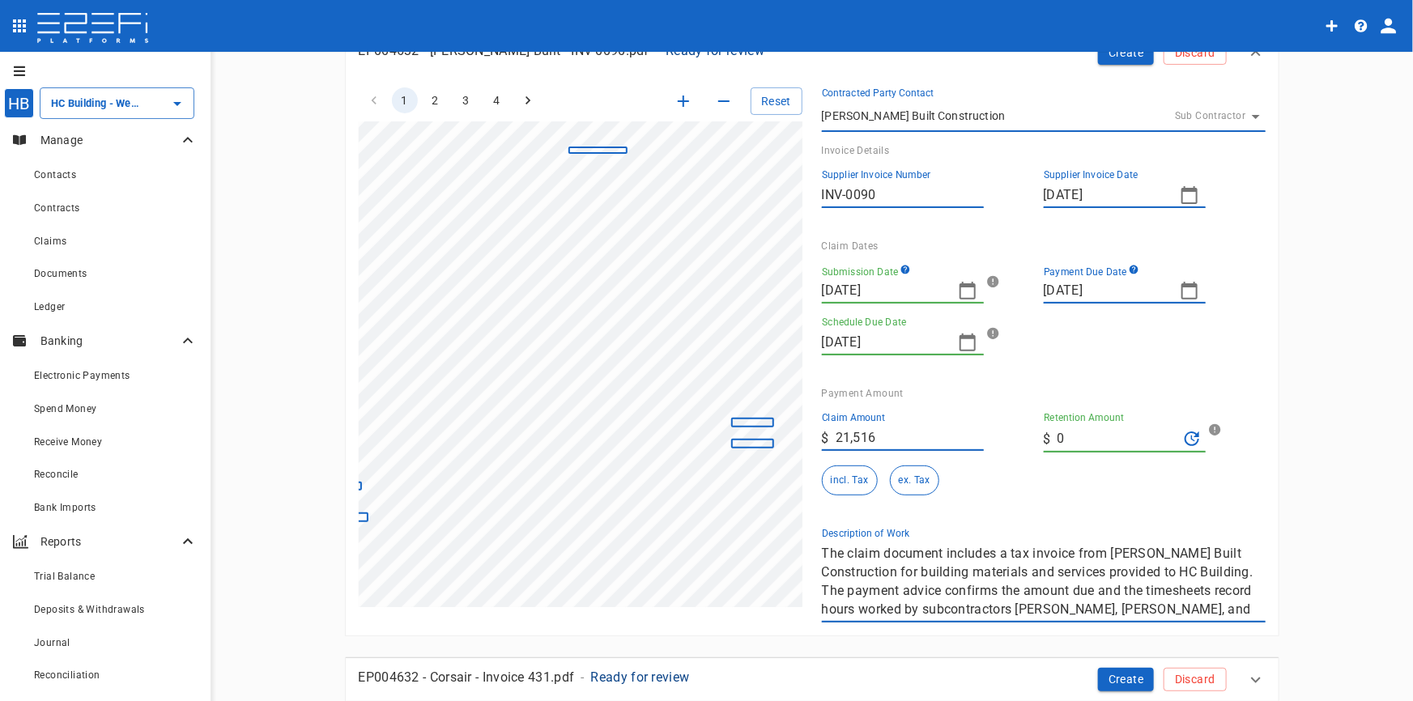
scroll to position [367, 138]
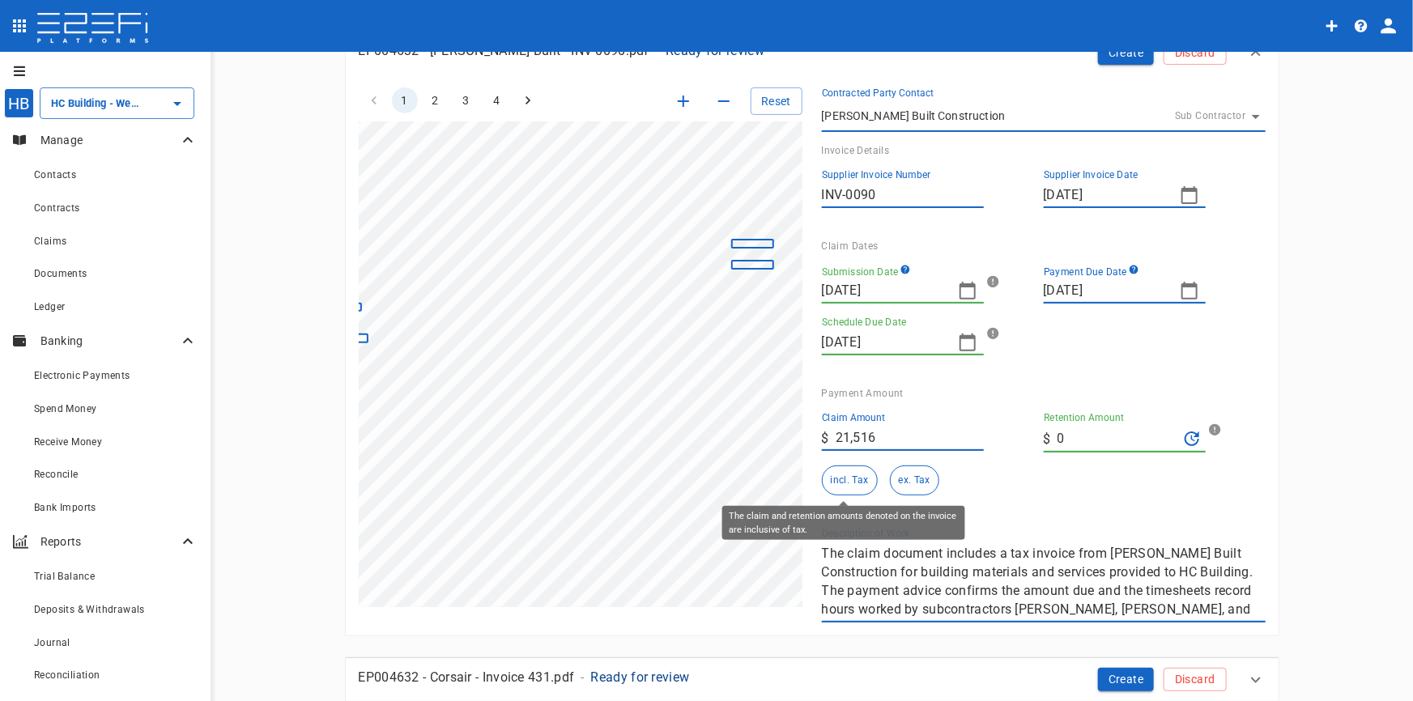
click at [840, 483] on button "incl. Tax" at bounding box center [850, 480] width 56 height 30
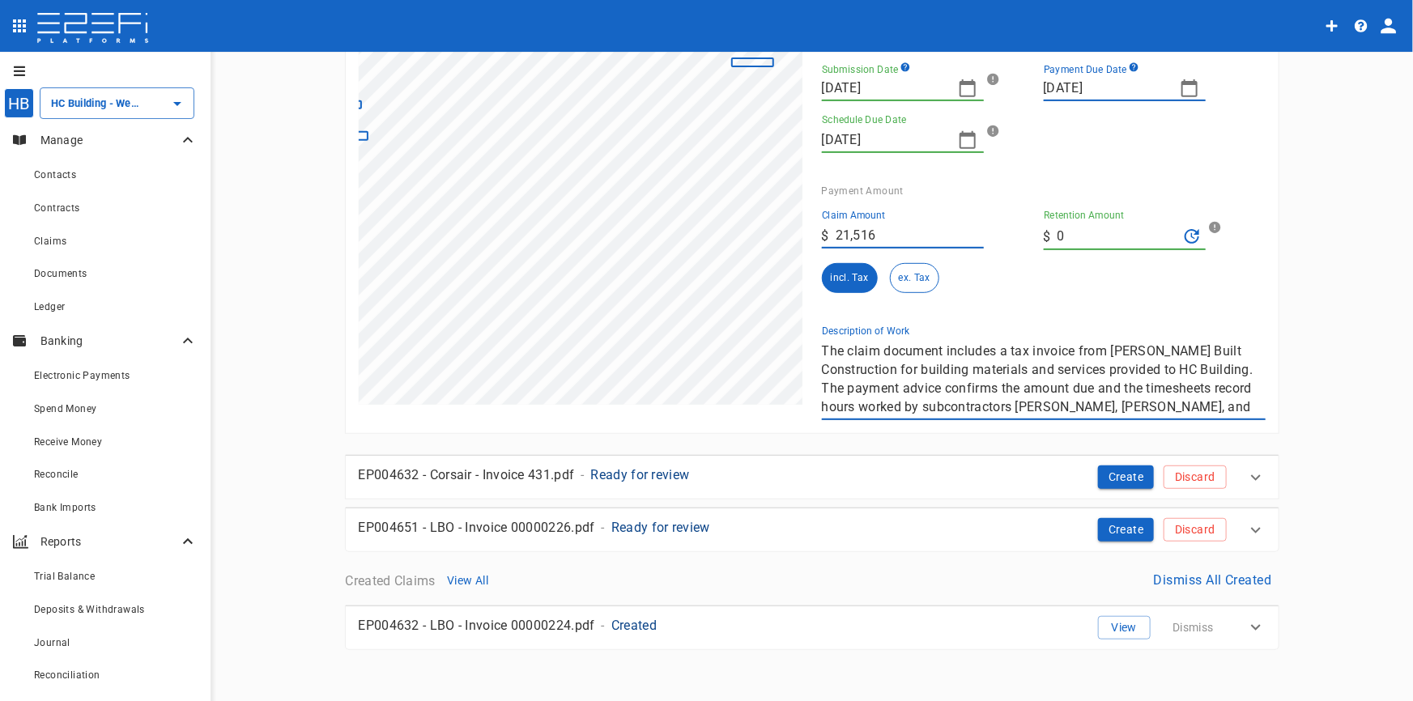
scroll to position [18, 0]
drag, startPoint x: 816, startPoint y: 349, endPoint x: 1359, endPoint y: 435, distance: 550.0
click at [1359, 435] on main "HC Building - Weipa 13 Houses Project Smart Create Upload Claim EP004632 - [PER…" at bounding box center [811, 185] width 1163 height 927
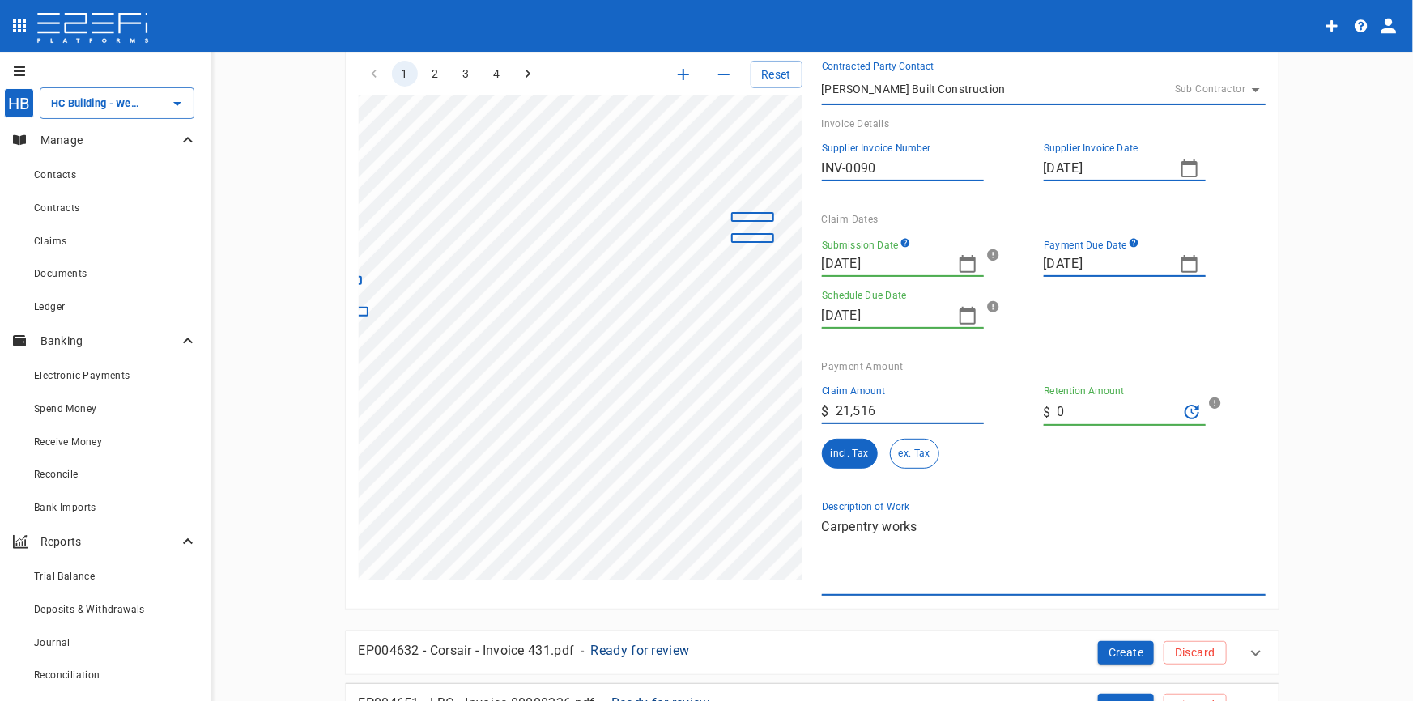
scroll to position [0, 0]
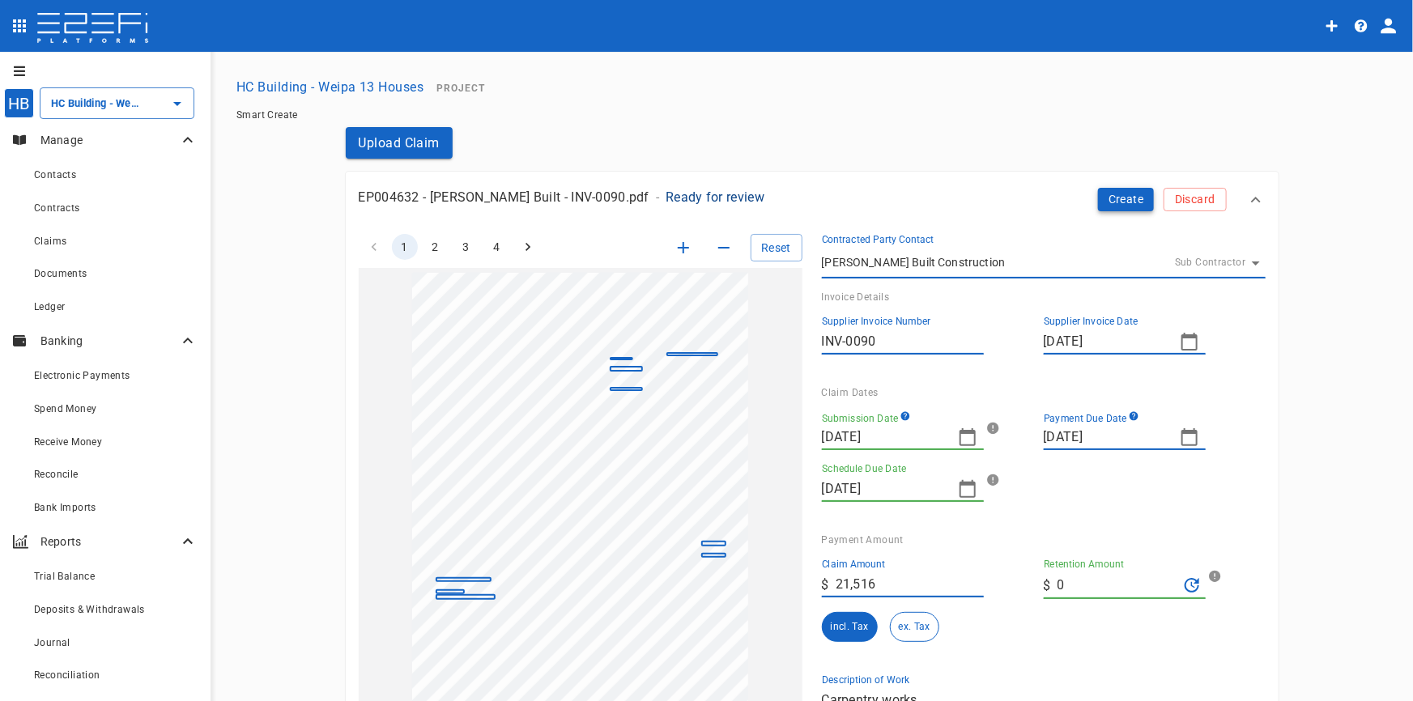
type textarea "Carpentry works"
click at [1123, 202] on button "Create" at bounding box center [1126, 199] width 57 height 23
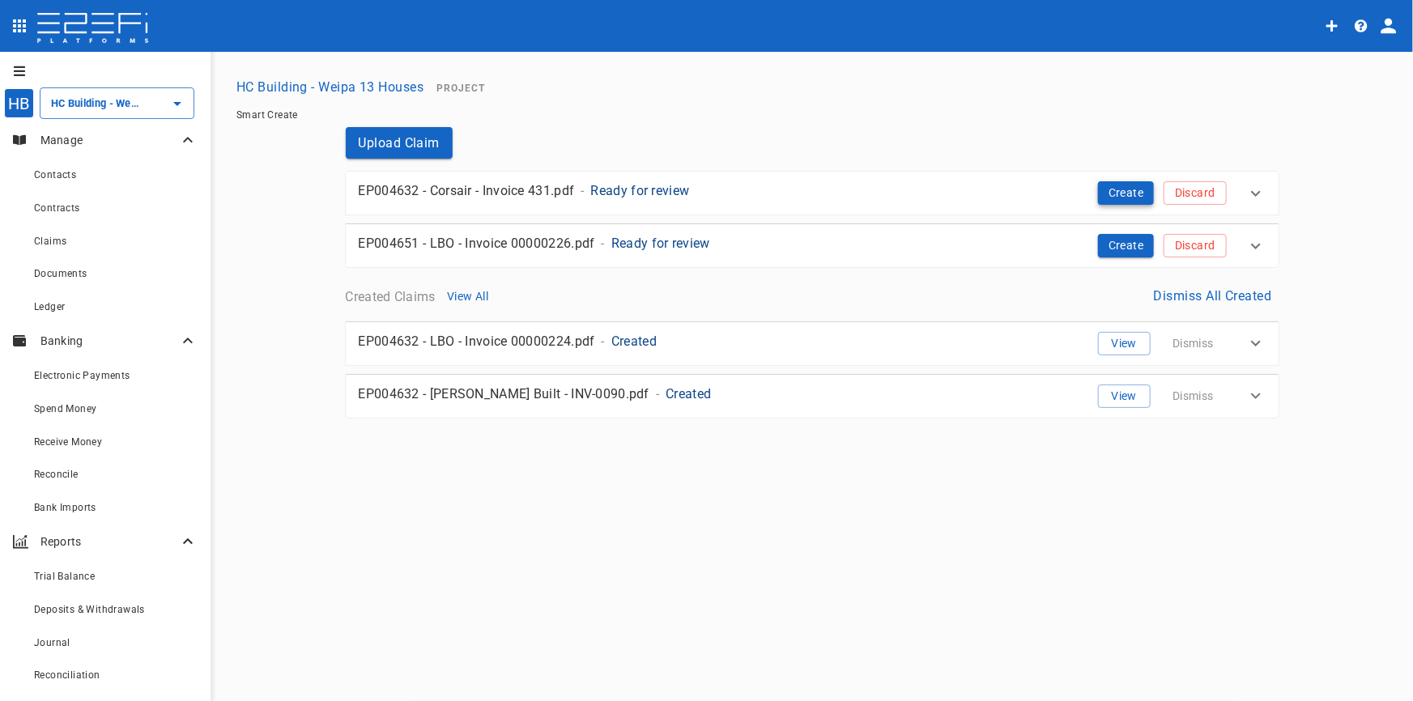
click at [1132, 189] on button "Create" at bounding box center [1126, 192] width 57 height 23
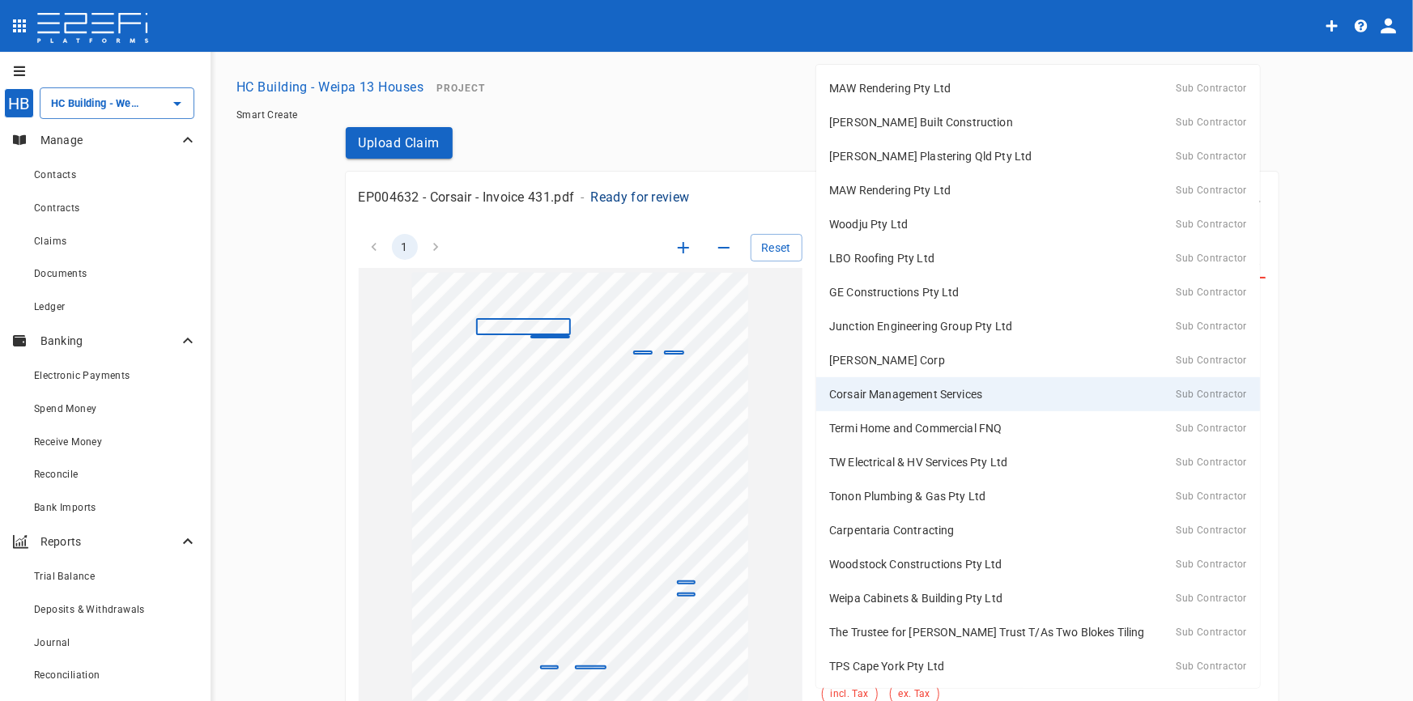
click at [1247, 262] on body "HB HC Building - Weipa 13 Houses ​ Manage Contacts Contracts Claims Documents L…" at bounding box center [706, 350] width 1413 height 701
click at [965, 391] on p "Corsair Management Services" at bounding box center [905, 394] width 153 height 16
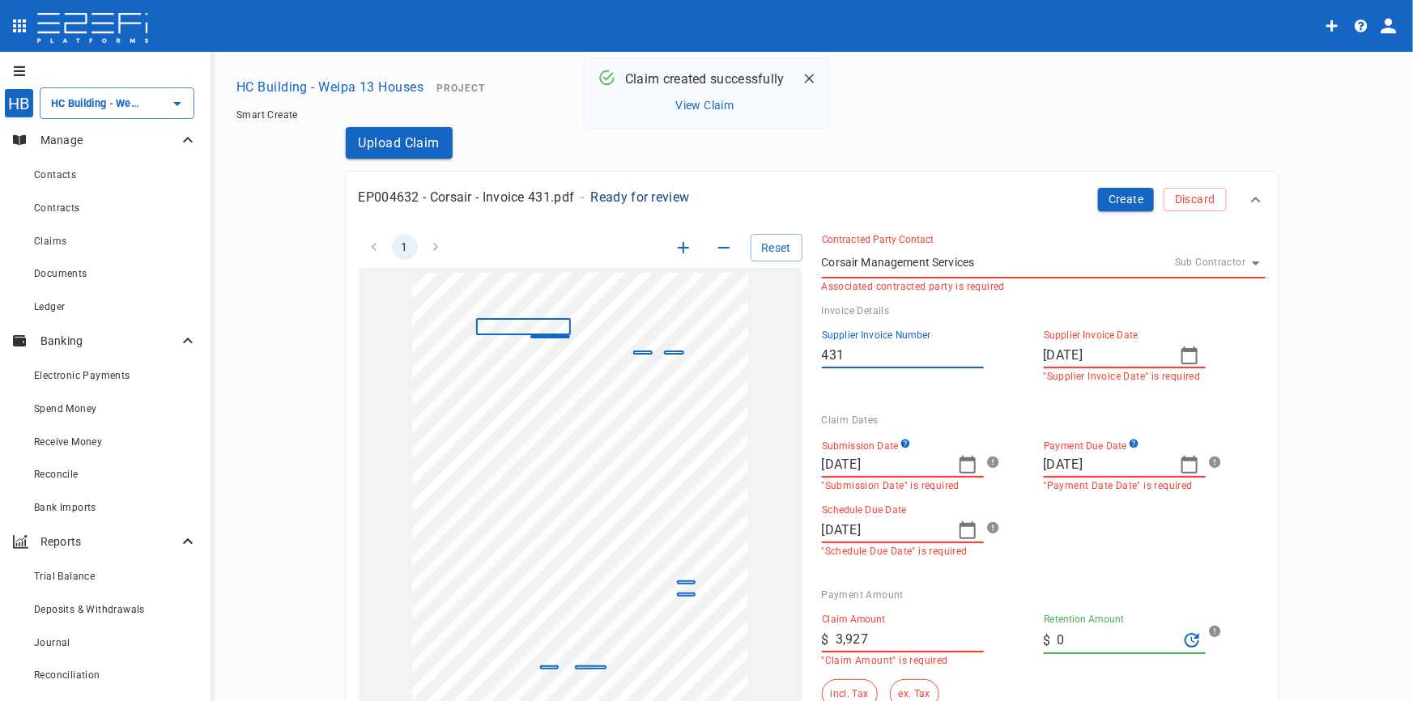
click at [879, 354] on input "431" at bounding box center [903, 355] width 162 height 26
click at [1115, 360] on input "[DATE]" at bounding box center [1104, 355] width 123 height 26
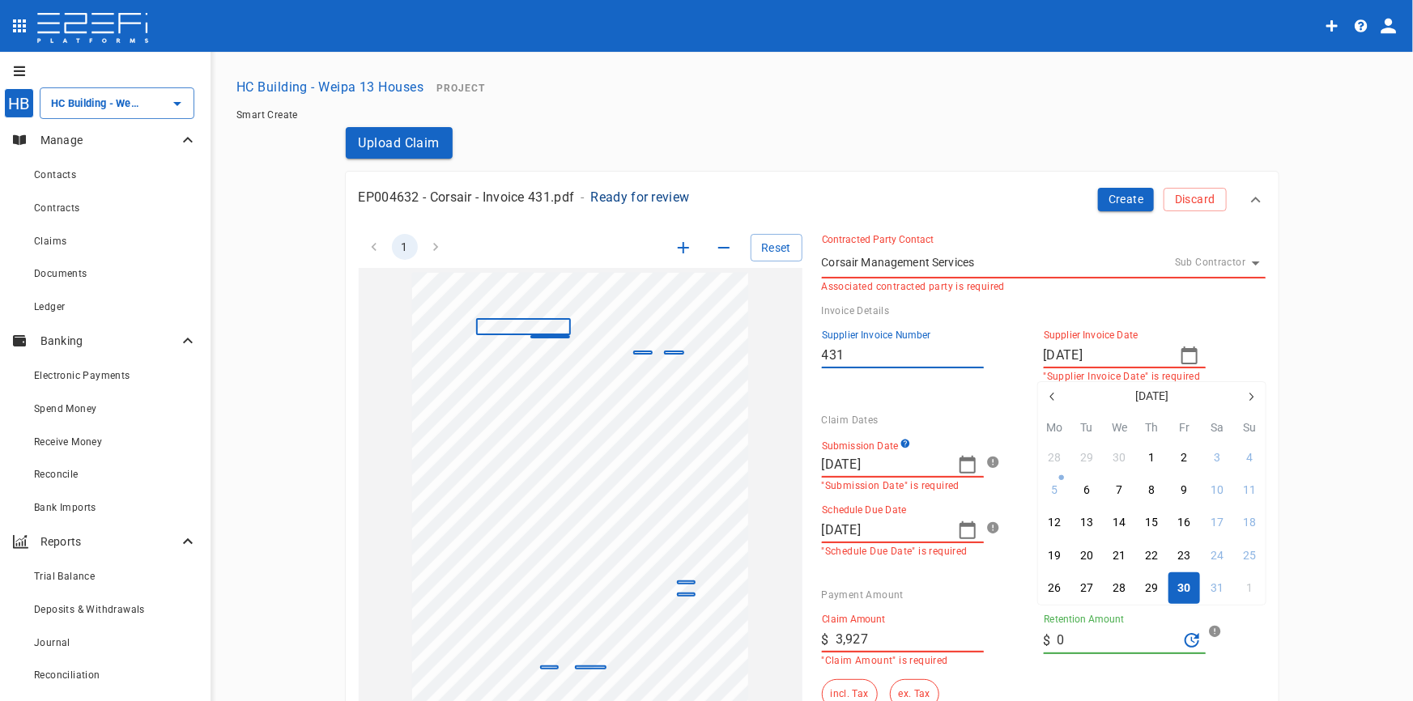
click at [672, 252] on div at bounding box center [706, 350] width 1413 height 701
click at [672, 251] on div at bounding box center [706, 350] width 1413 height 701
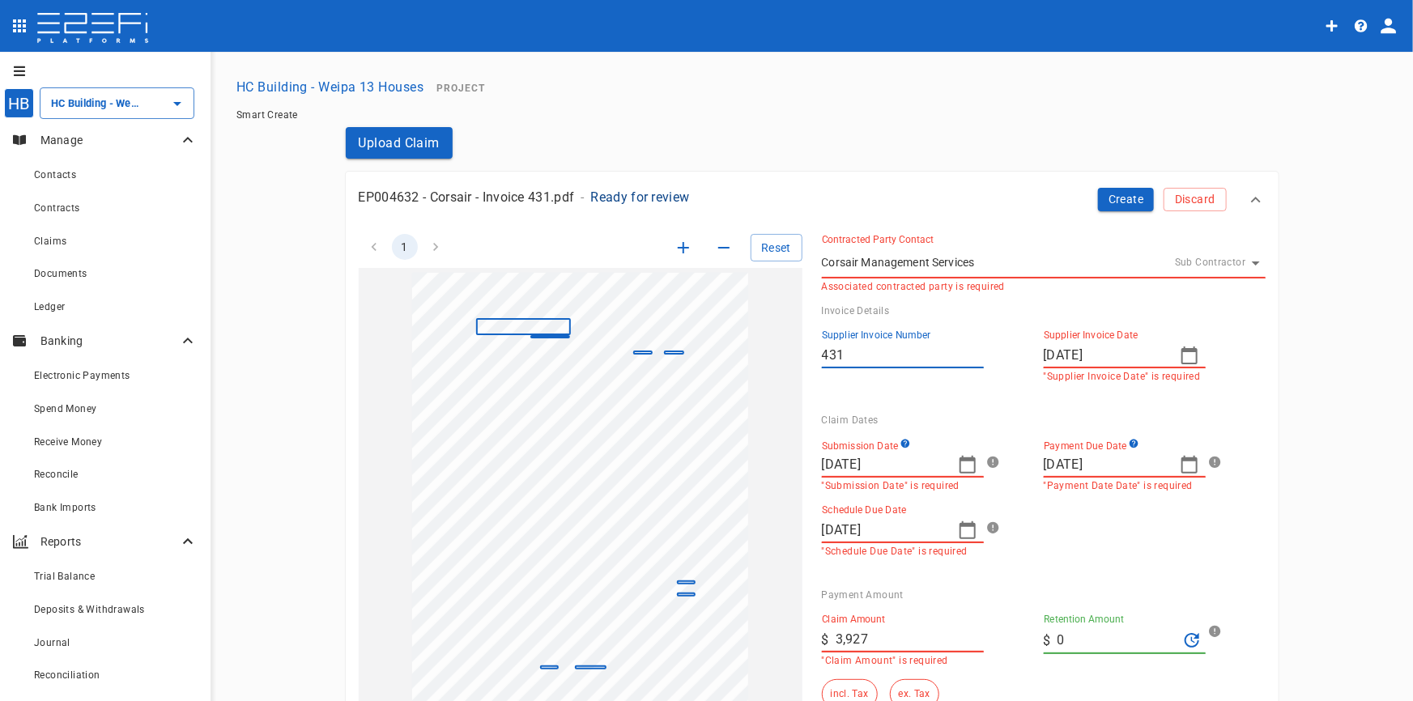
click at [672, 251] on div "[DATE] Mo Tu We Th Fr Sa Su 28 29 30 1 2 3 4 5 6 7 8 9 10 11 12 13 14 15 16 17 …" at bounding box center [706, 350] width 1413 height 701
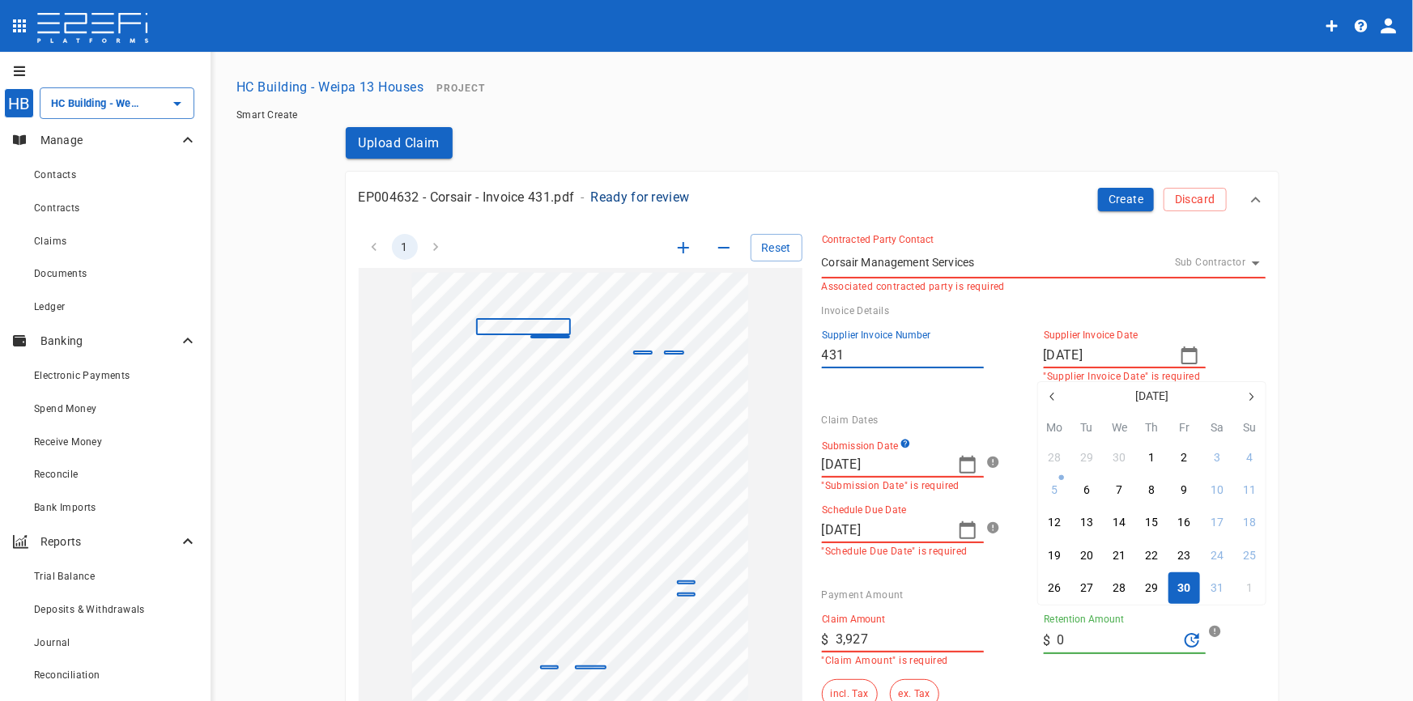
click at [678, 244] on div at bounding box center [706, 350] width 1413 height 701
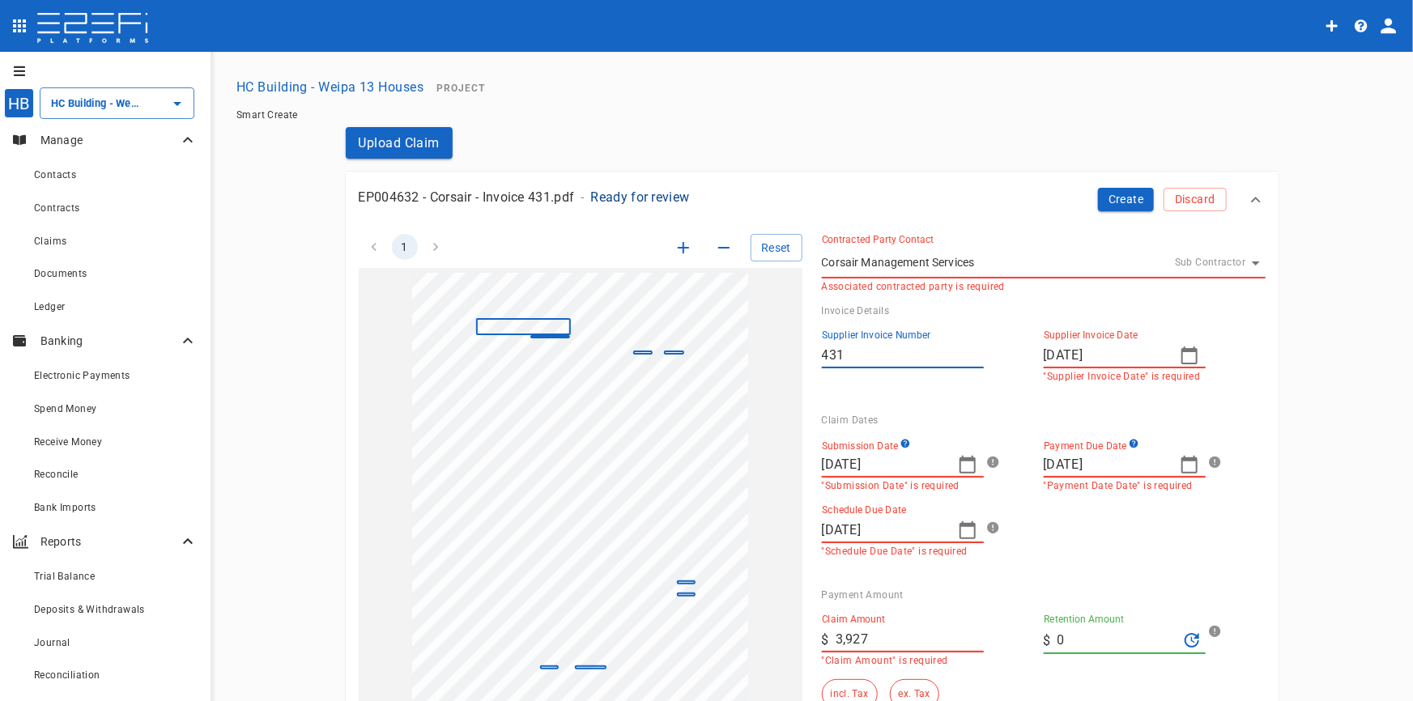
click at [678, 244] on div at bounding box center [706, 350] width 1413 height 701
click at [678, 244] on div "[DATE] Mo Tu We Th Fr Sa Su 28 29 30 1 2 3 4 5 6 7 8 9 10 11 12 13 14 15 16 17 …" at bounding box center [706, 350] width 1413 height 701
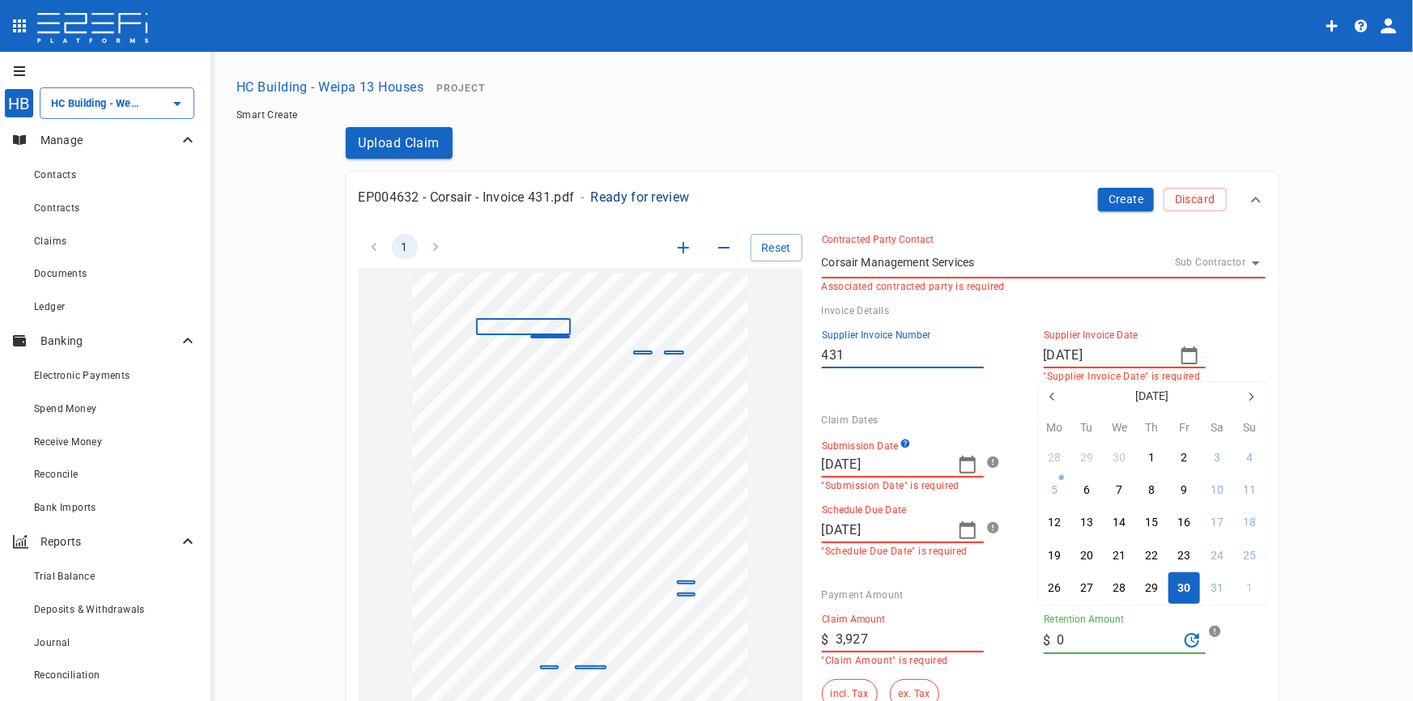
click at [679, 244] on div at bounding box center [706, 350] width 1413 height 701
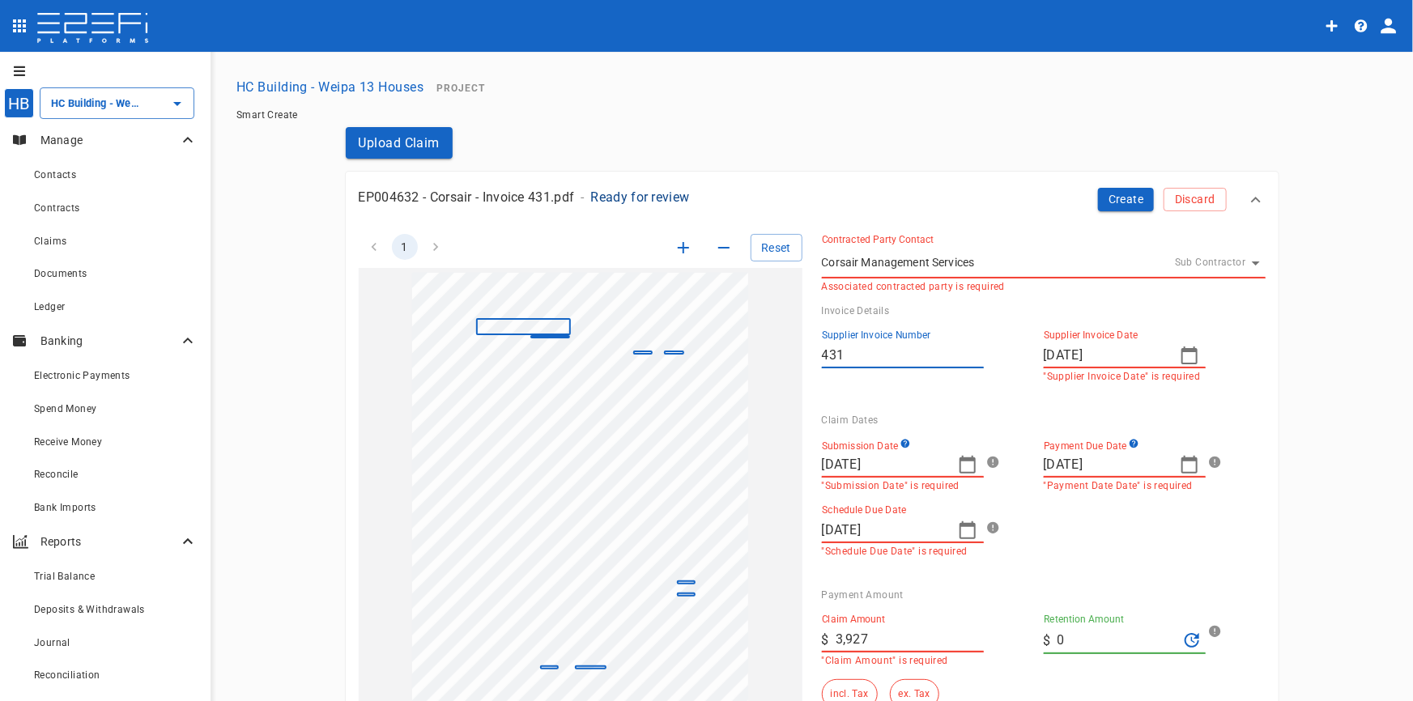
click at [679, 244] on icon "button" at bounding box center [682, 247] width 19 height 19
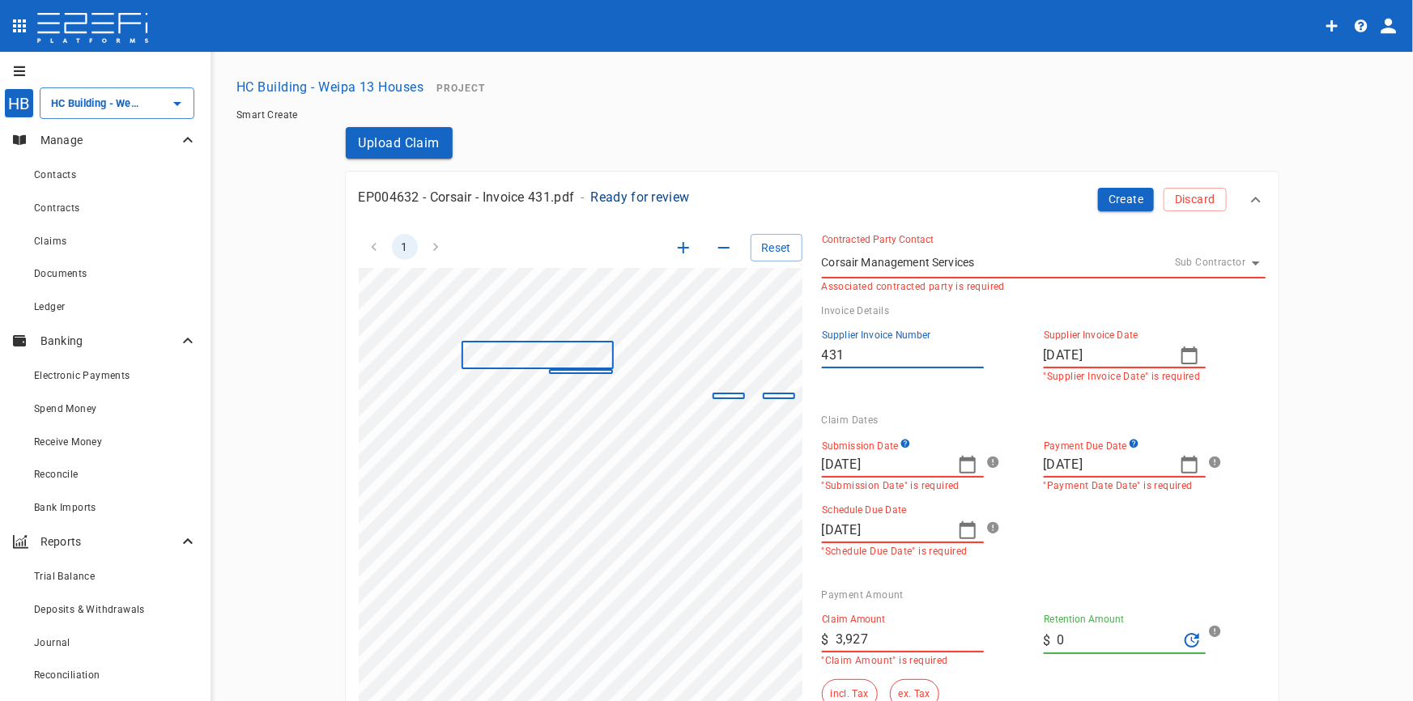
click at [679, 244] on icon "button" at bounding box center [682, 247] width 19 height 19
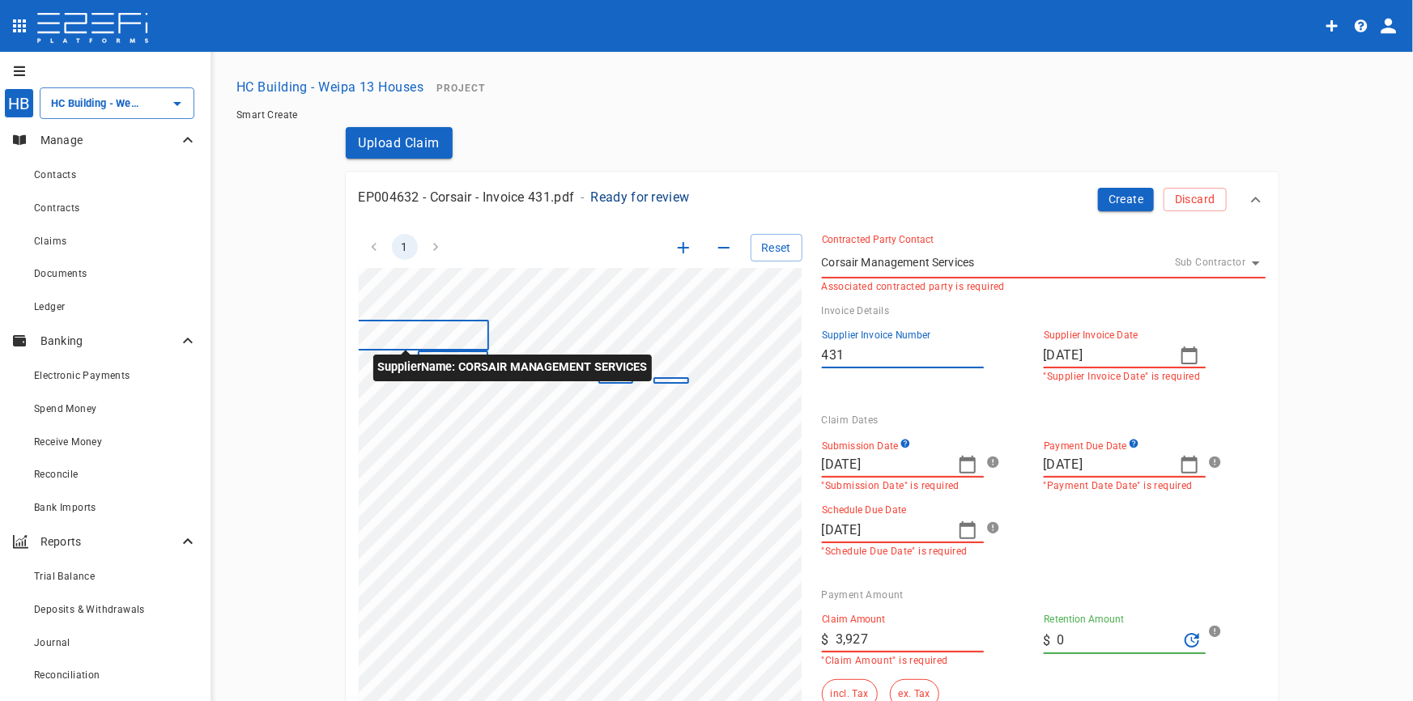
click at [423, 347] on div "SupplierInvoiceNumber: 431 ClaimAmount: 3927.00 GSTAmount: 357.00 SupplierName:…" at bounding box center [505, 661] width 593 height 842
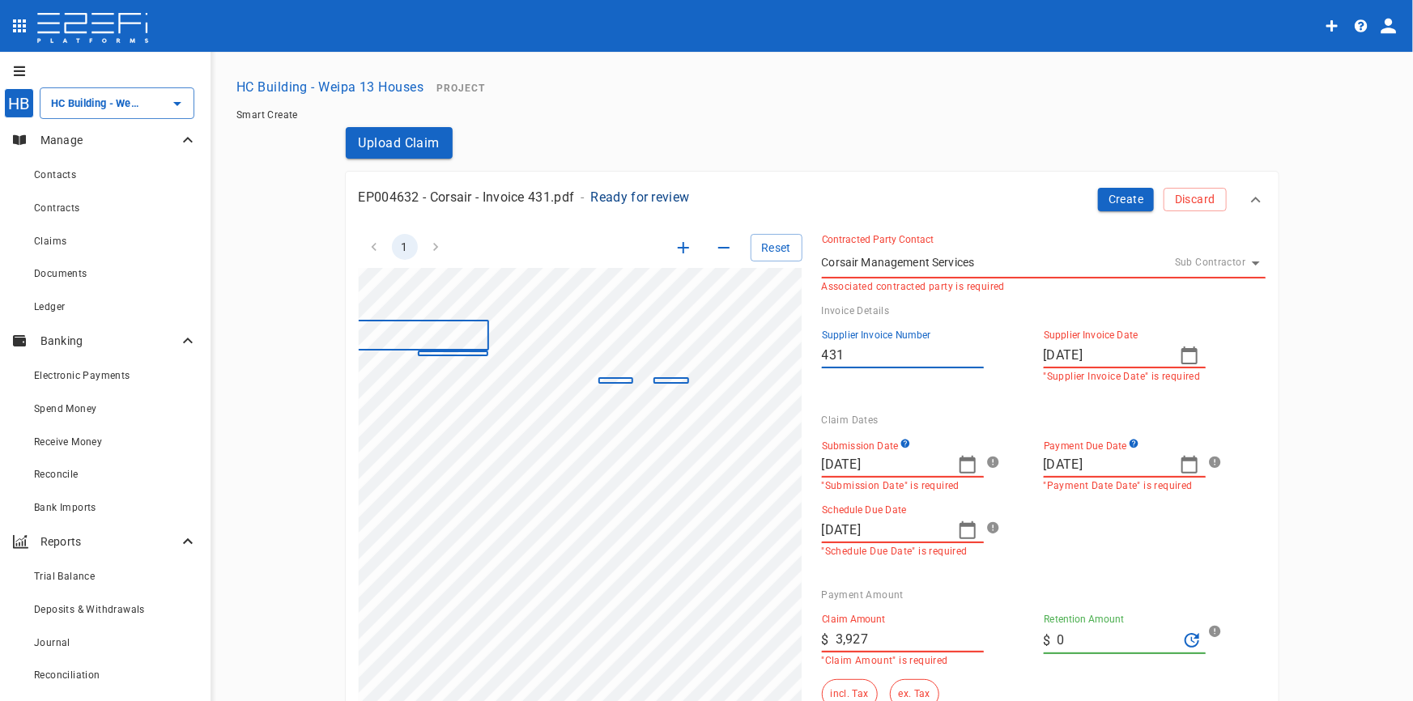
click at [1183, 362] on icon "button" at bounding box center [1188, 355] width 19 height 19
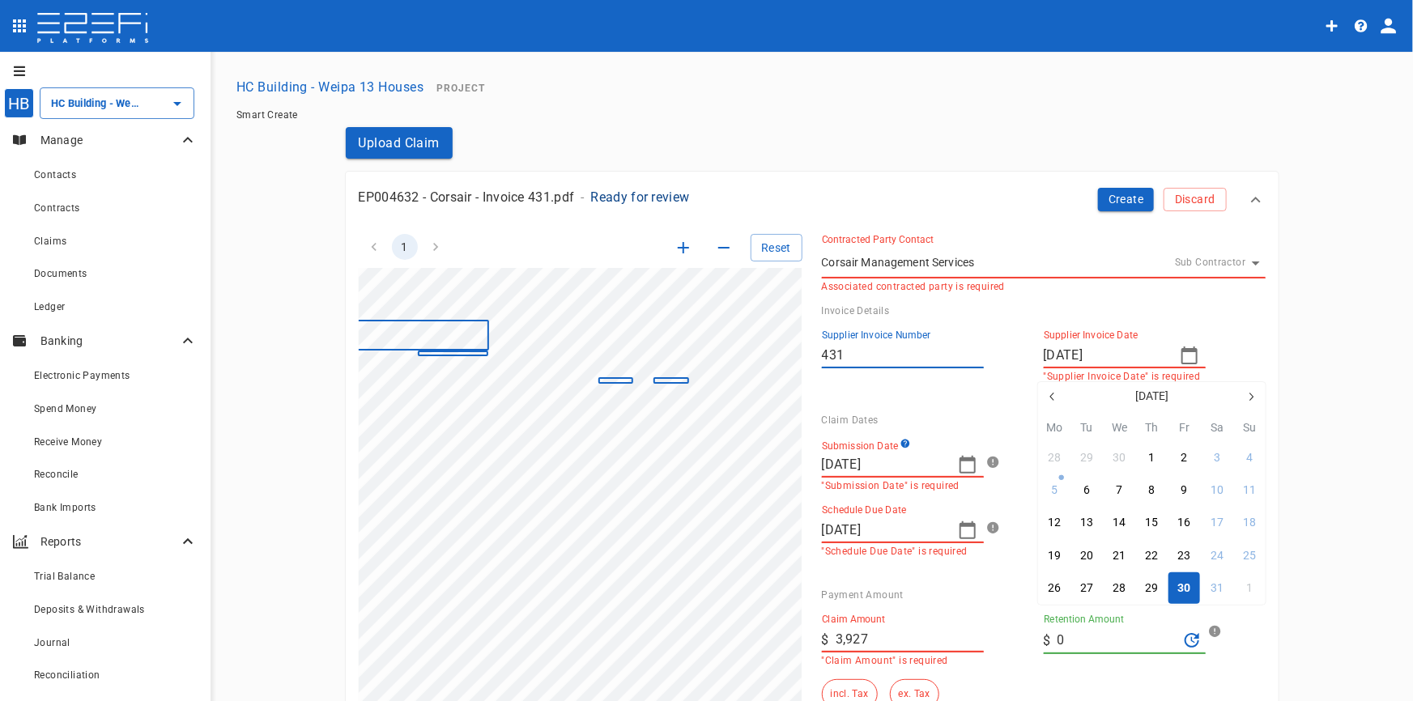
click at [1187, 588] on div "30" at bounding box center [1184, 589] width 13 height 18
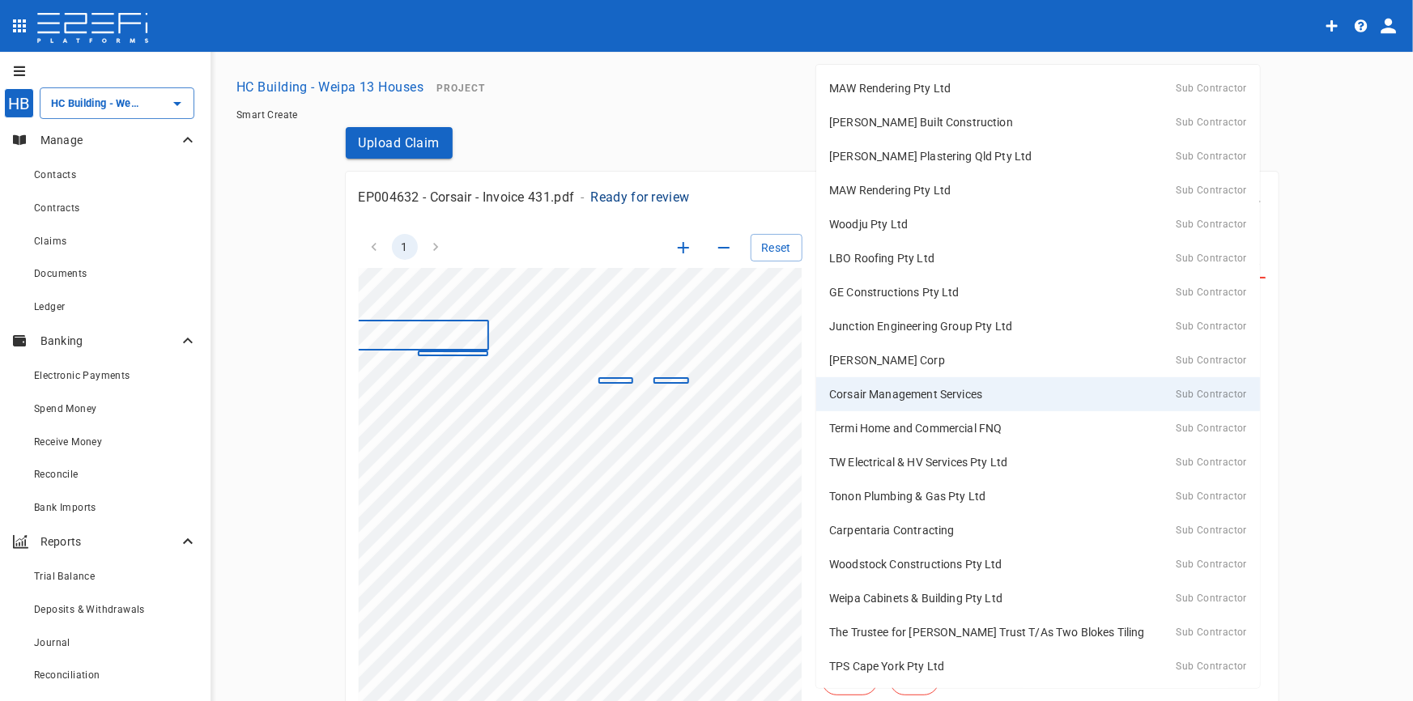
click at [1244, 265] on body "HB HC Building - Weipa 13 Houses ​ Manage Contacts Contracts Claims Documents L…" at bounding box center [706, 350] width 1413 height 701
click at [895, 392] on p "Corsair Management Services" at bounding box center [905, 394] width 153 height 16
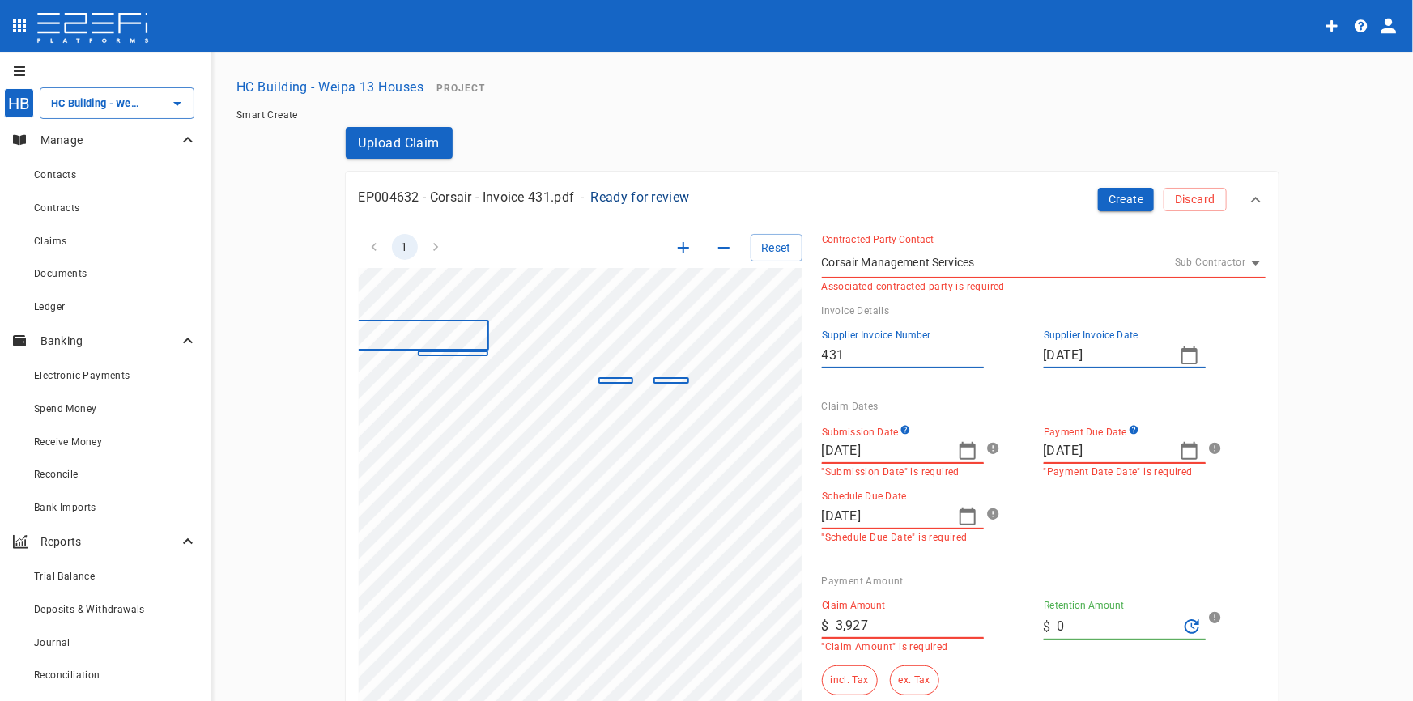
click at [1013, 269] on body "HB HC Building - Weipa 13 Houses ​ Manage Contacts Contracts Claims Documents L…" at bounding box center [706, 350] width 1413 height 701
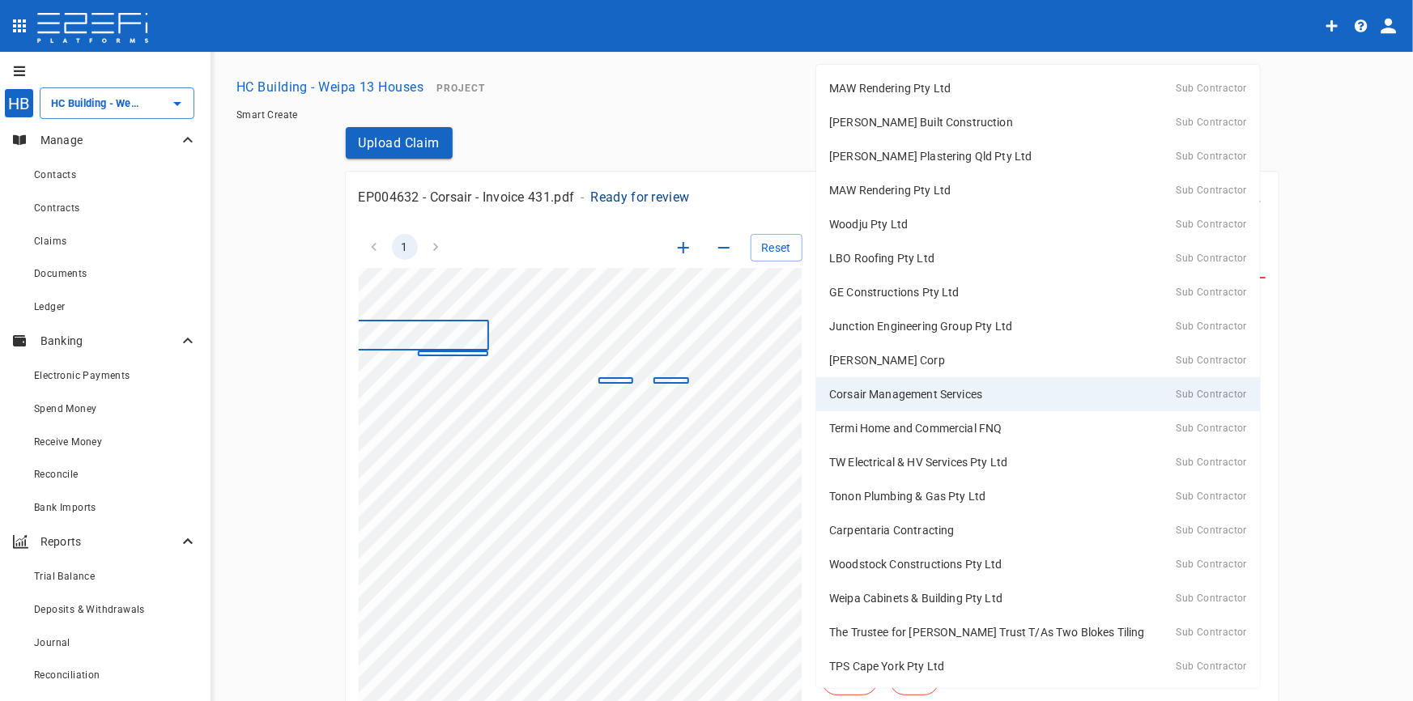
click at [918, 382] on div "Corsair Management Services Sub Contractor" at bounding box center [1038, 394] width 418 height 24
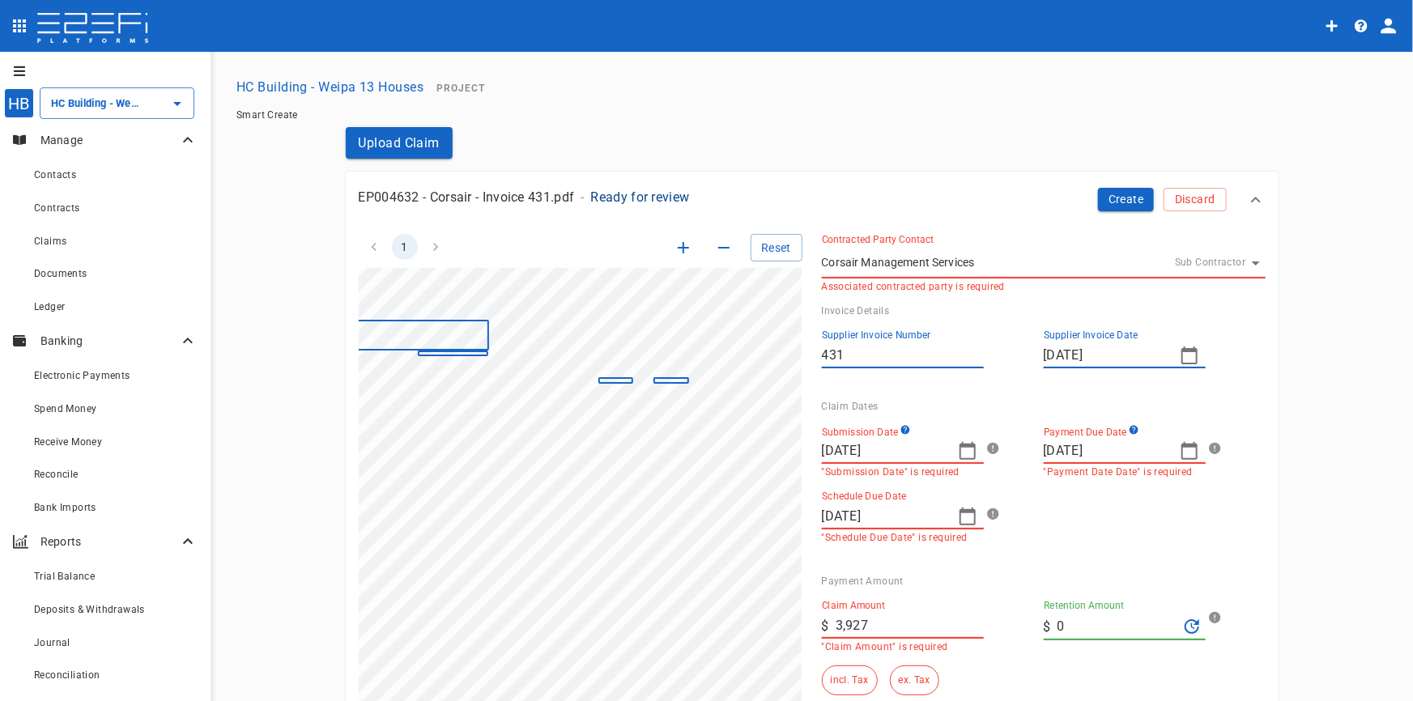
click at [920, 409] on div "Claim Dates" at bounding box center [1037, 406] width 431 height 11
click at [960, 450] on icon "button" at bounding box center [967, 450] width 19 height 19
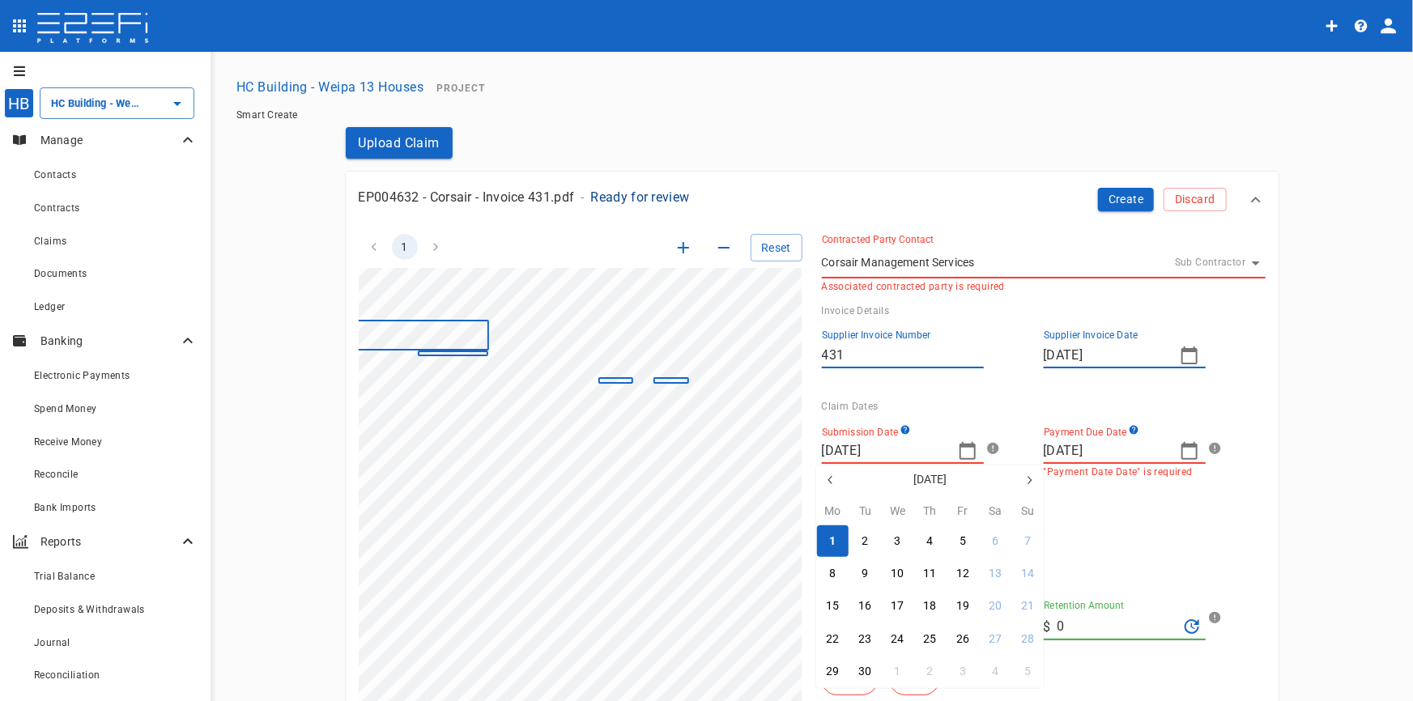
click at [831, 484] on icon "button" at bounding box center [830, 480] width 13 height 13
click at [831, 483] on icon "button" at bounding box center [829, 480] width 4 height 8
click at [830, 482] on icon "button" at bounding box center [829, 480] width 4 height 8
click at [958, 669] on div "30" at bounding box center [962, 672] width 13 height 18
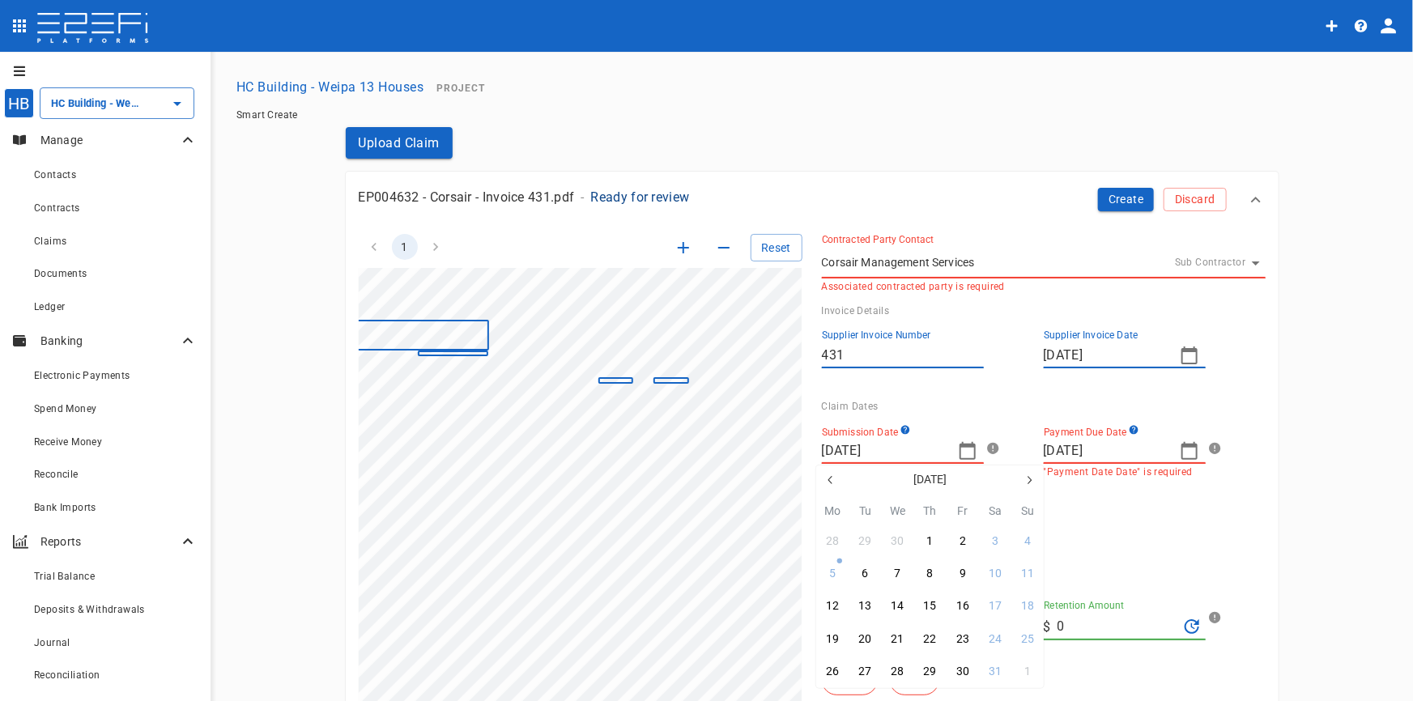
type input "[DATE]"
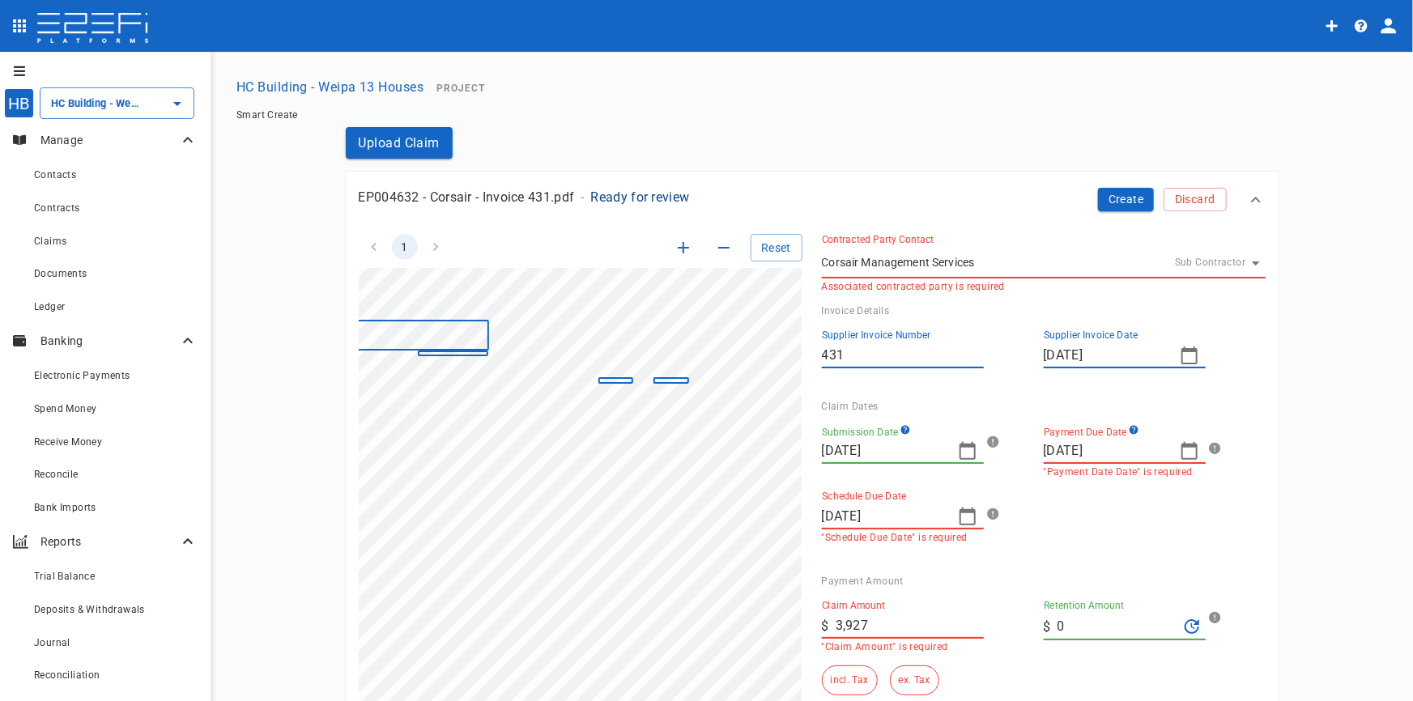
click at [1180, 453] on icon "button" at bounding box center [1188, 450] width 19 height 19
drag, startPoint x: 1061, startPoint y: 480, endPoint x: 1053, endPoint y: 486, distance: 9.9
click at [1059, 482] on button "button" at bounding box center [1052, 479] width 29 height 29
click at [1053, 486] on icon "button" at bounding box center [1052, 480] width 13 height 13
click at [1243, 476] on button "button" at bounding box center [1250, 479] width 29 height 29
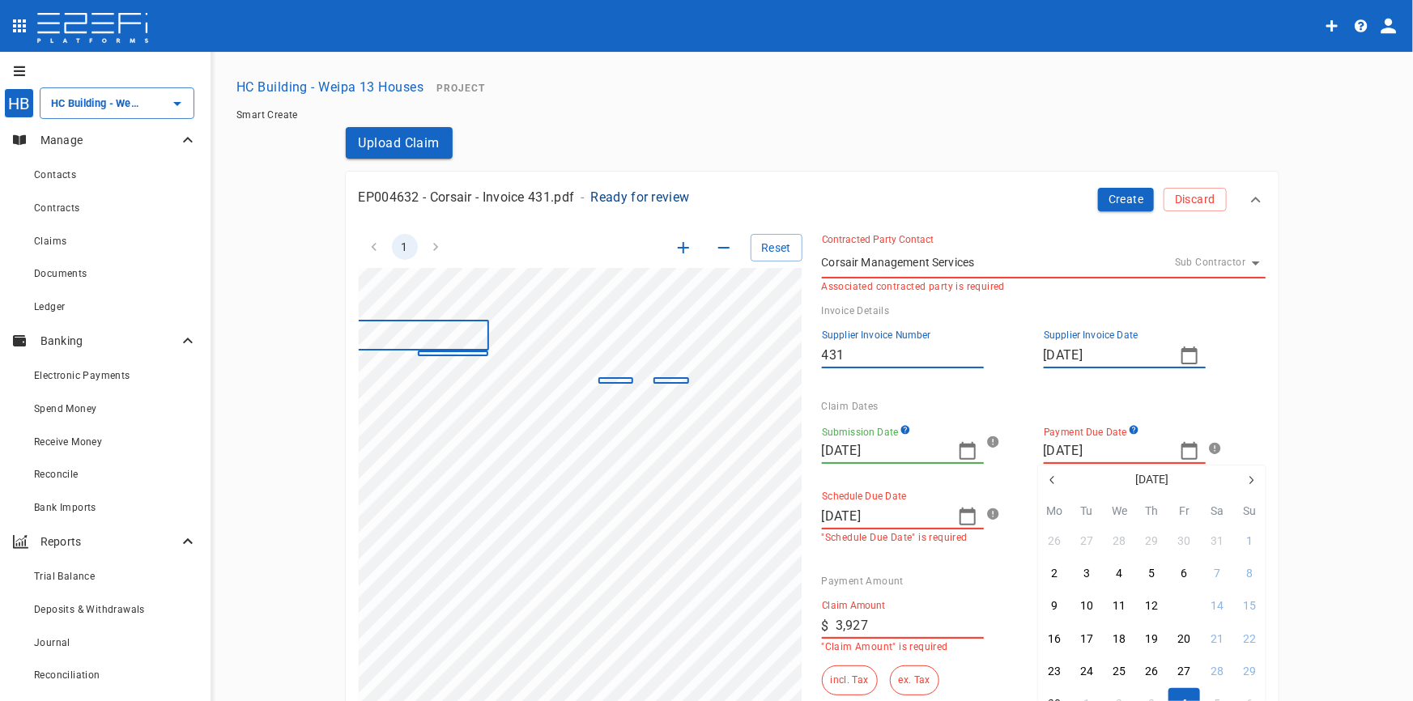
drag, startPoint x: 1190, startPoint y: 605, endPoint x: 1174, endPoint y: 606, distance: 16.3
click at [1189, 605] on button "13" at bounding box center [1184, 607] width 32 height 32
type input "[DATE]"
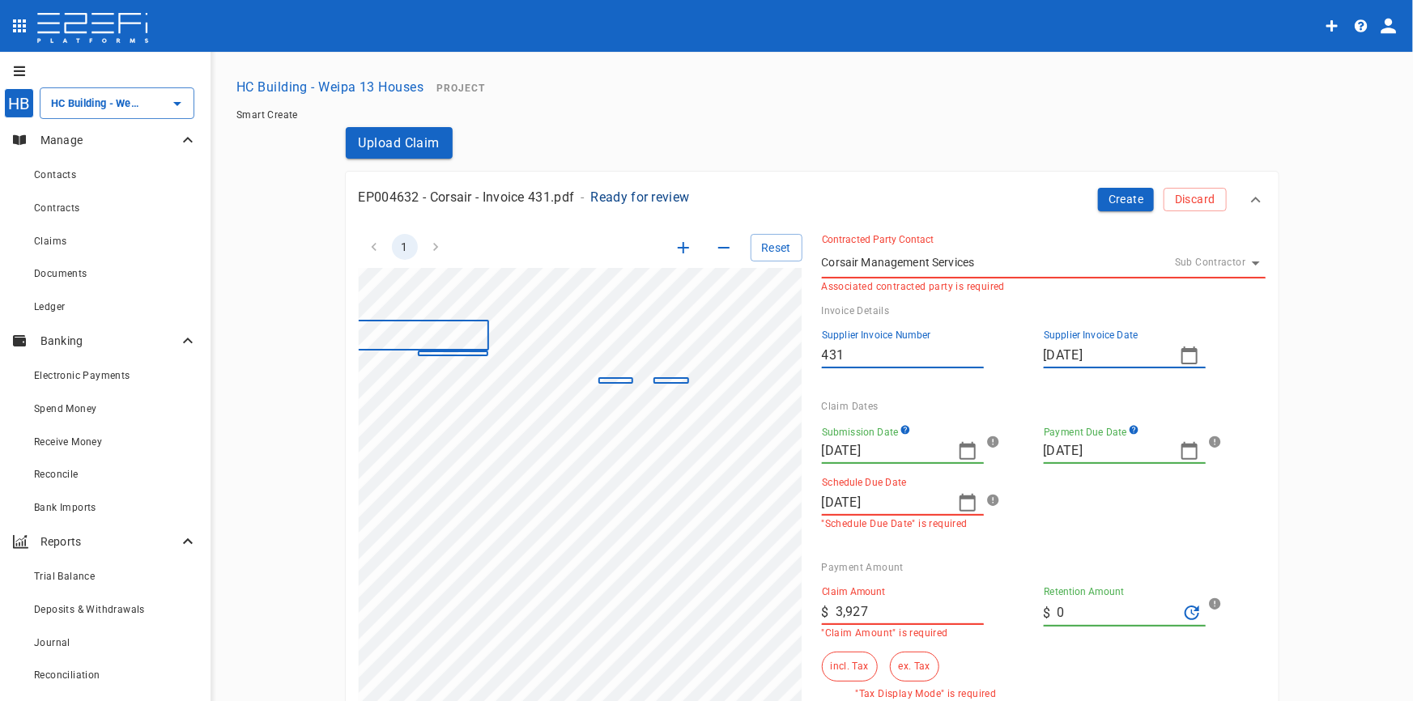
click at [961, 505] on icon "button" at bounding box center [967, 502] width 19 height 19
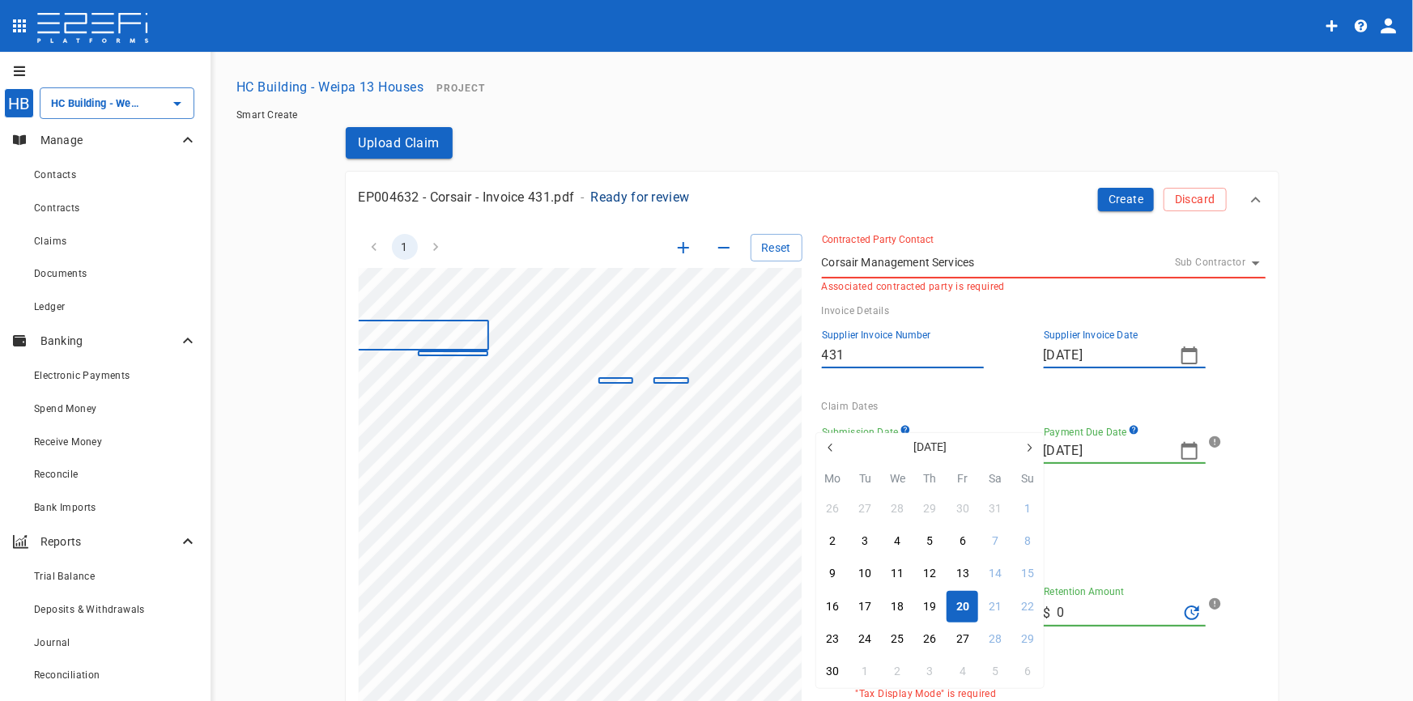
click at [971, 606] on button "20" at bounding box center [962, 607] width 32 height 32
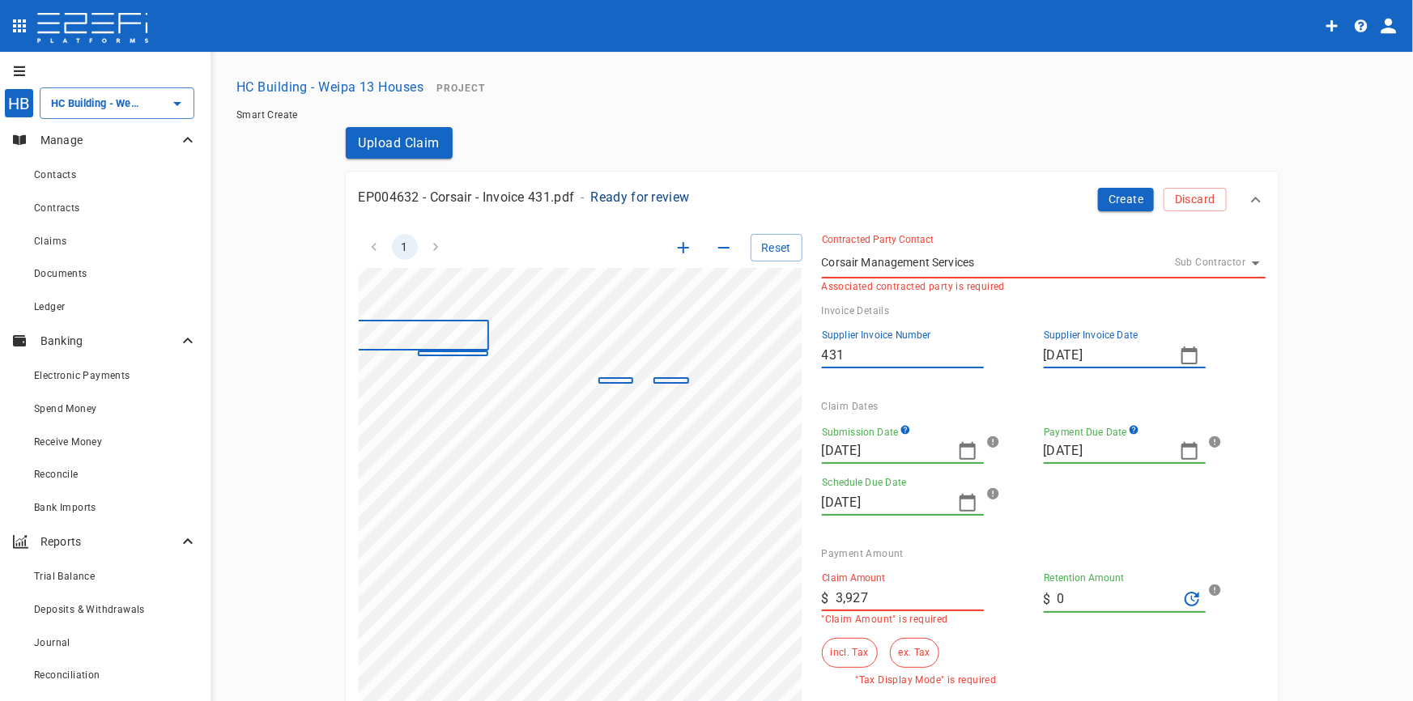
click at [1092, 519] on div "Submission Date [DATE] Payment Due Date [DATE] Schedule Due Date [DATE]" at bounding box center [1037, 473] width 431 height 123
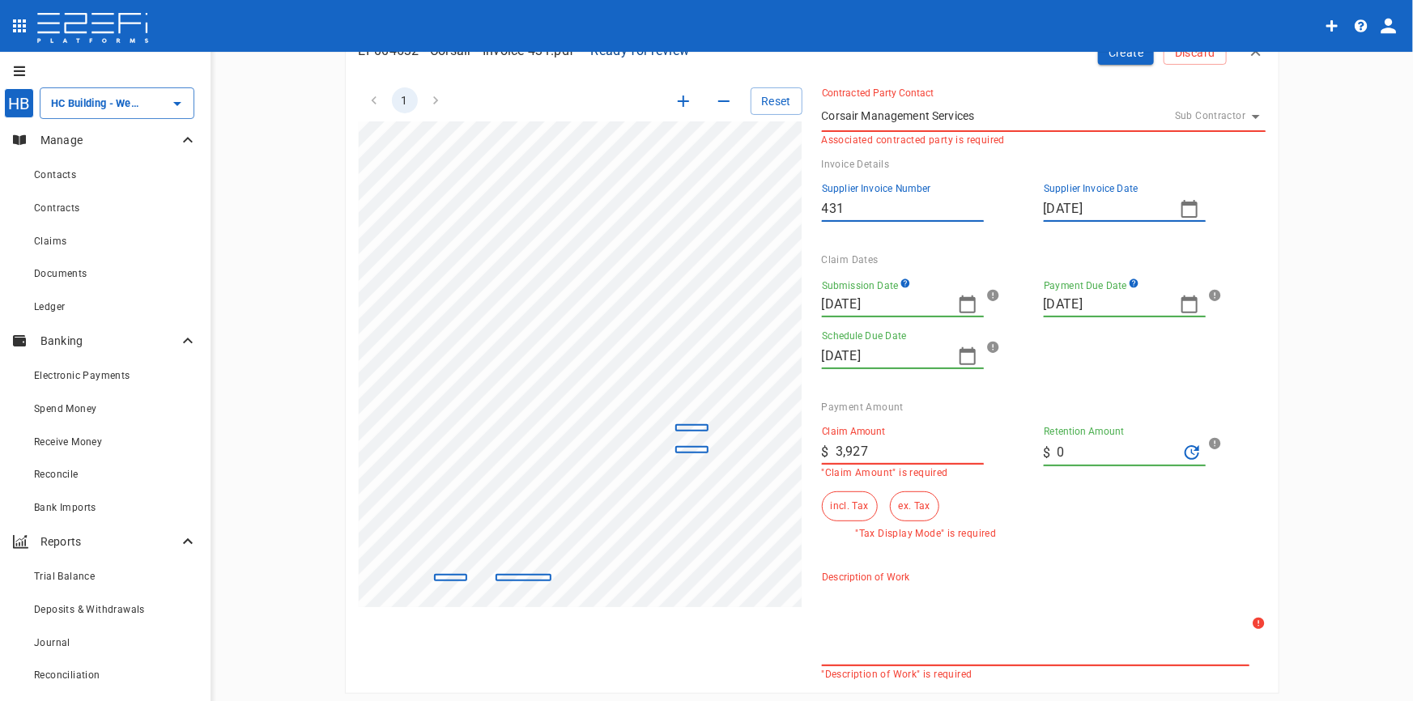
scroll to position [367, 160]
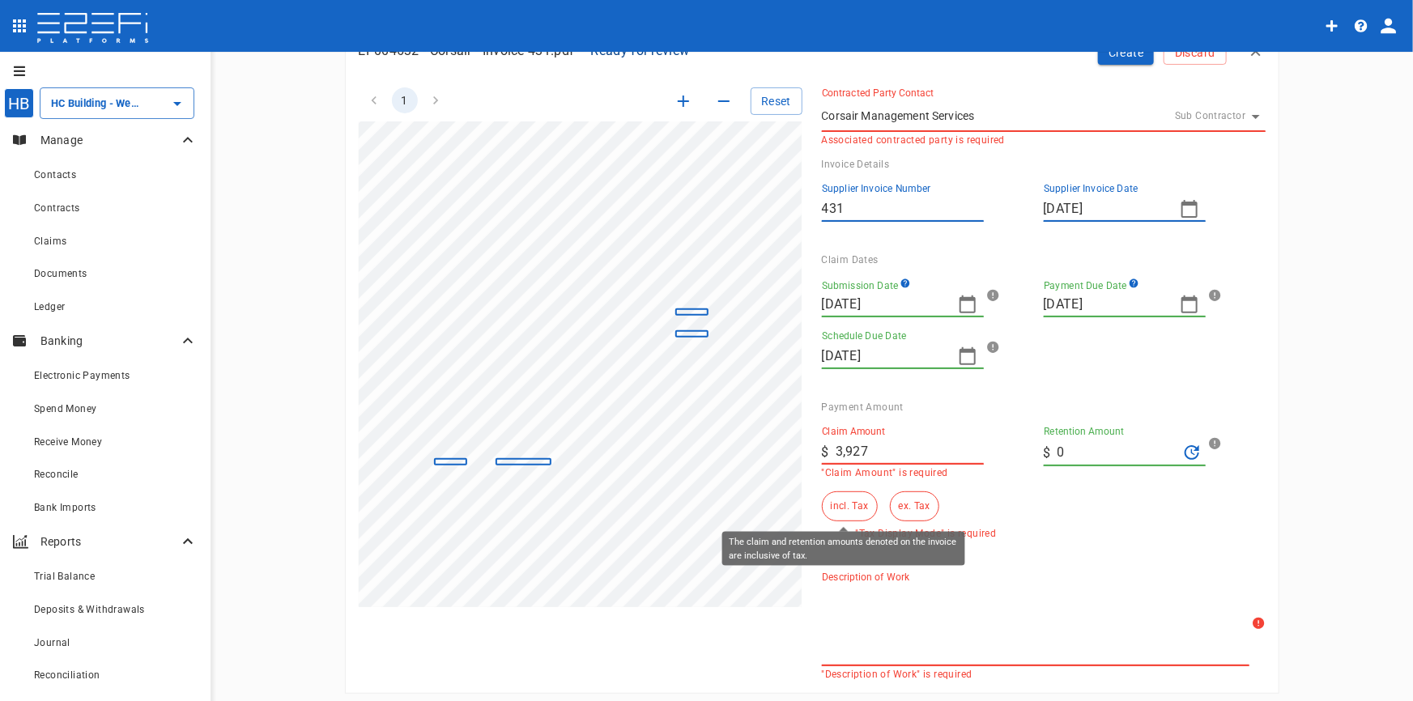
click at [848, 505] on button "incl. Tax" at bounding box center [850, 506] width 56 height 30
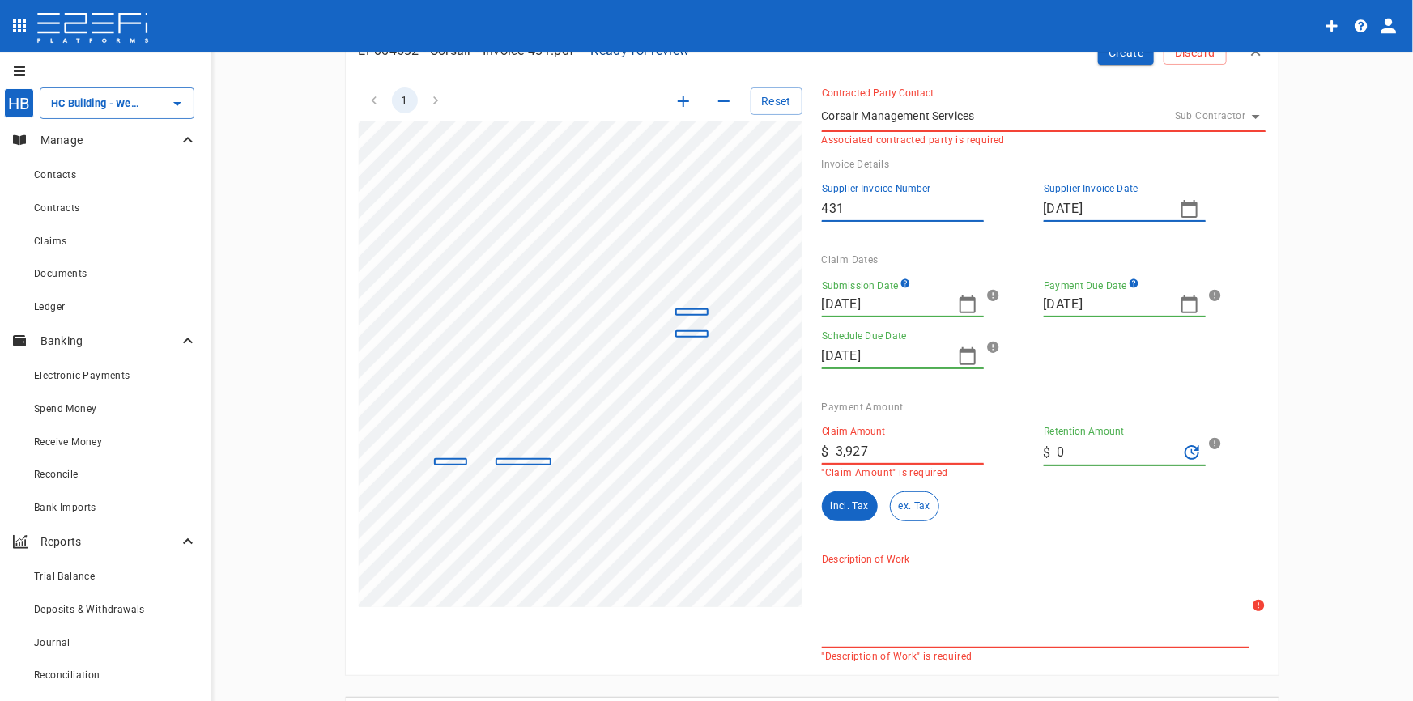
click at [1135, 521] on div "Claim Amount ​ $ 3,927 "Claim Amount" is required Retention Amount ​ $ 0 incl. …" at bounding box center [1037, 477] width 431 height 128
click at [885, 455] on input "3,927" at bounding box center [909, 452] width 148 height 26
click at [720, 455] on div "1 Reset SupplierInvoiceNumber: 431 ClaimAmount: 3927.00 GSTAmount: 357.00 Suppl…" at bounding box center [802, 365] width 926 height 594
type input "3,927"
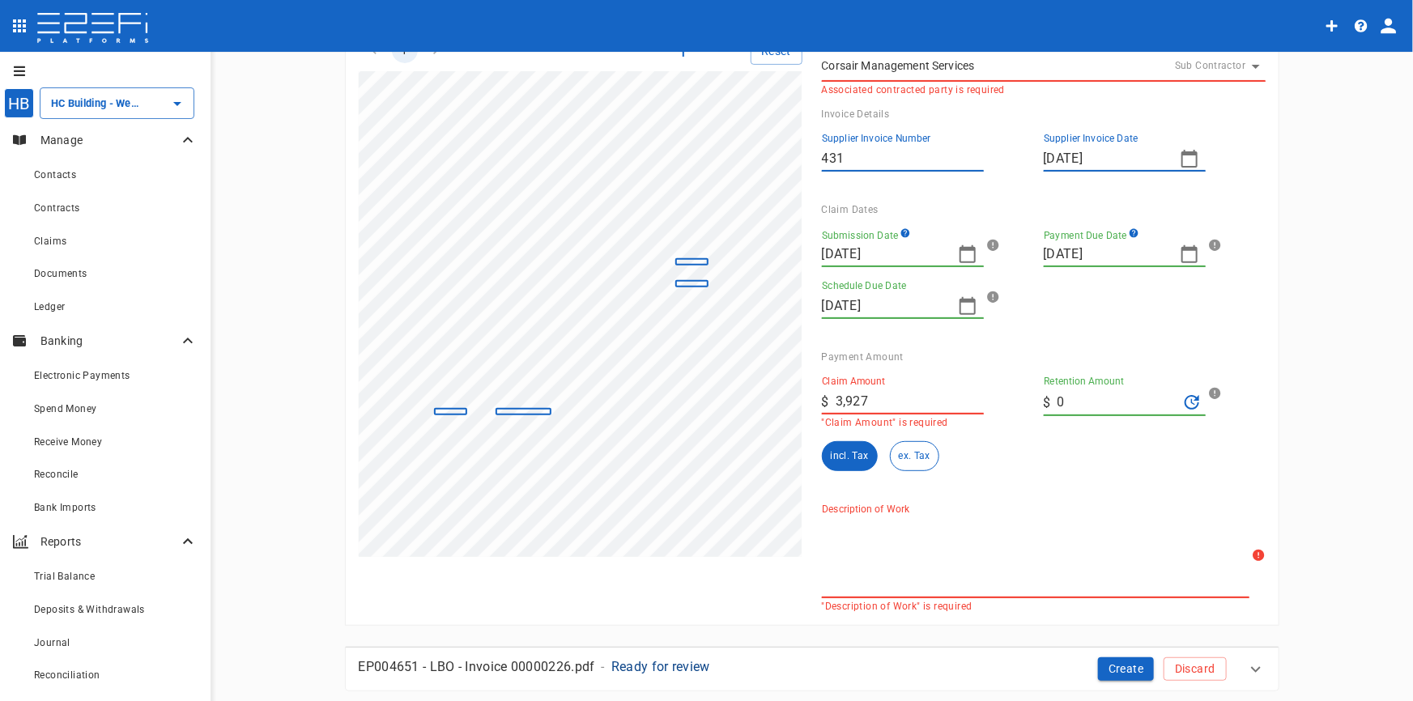
scroll to position [220, 0]
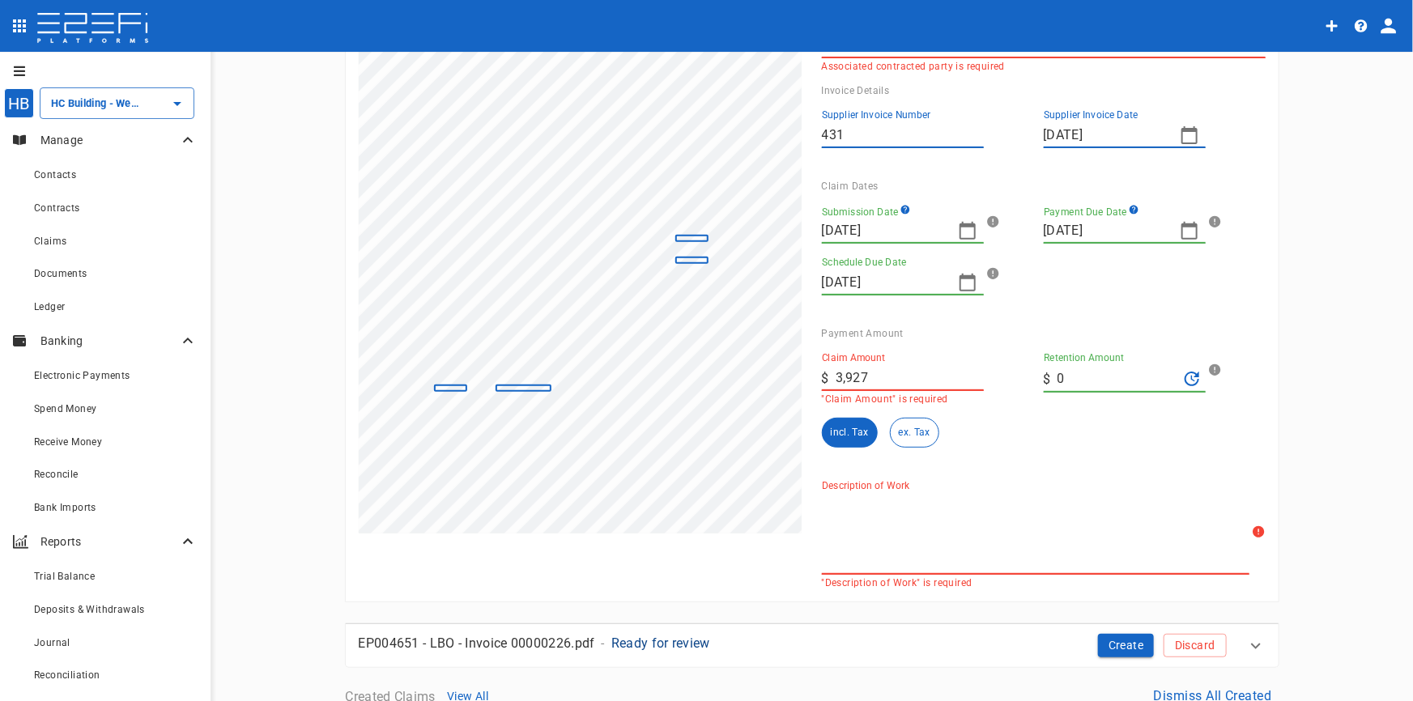
drag, startPoint x: 1019, startPoint y: 548, endPoint x: 1004, endPoint y: 537, distance: 18.6
click at [1017, 548] on textarea "Description of Work" at bounding box center [1035, 533] width 427 height 74
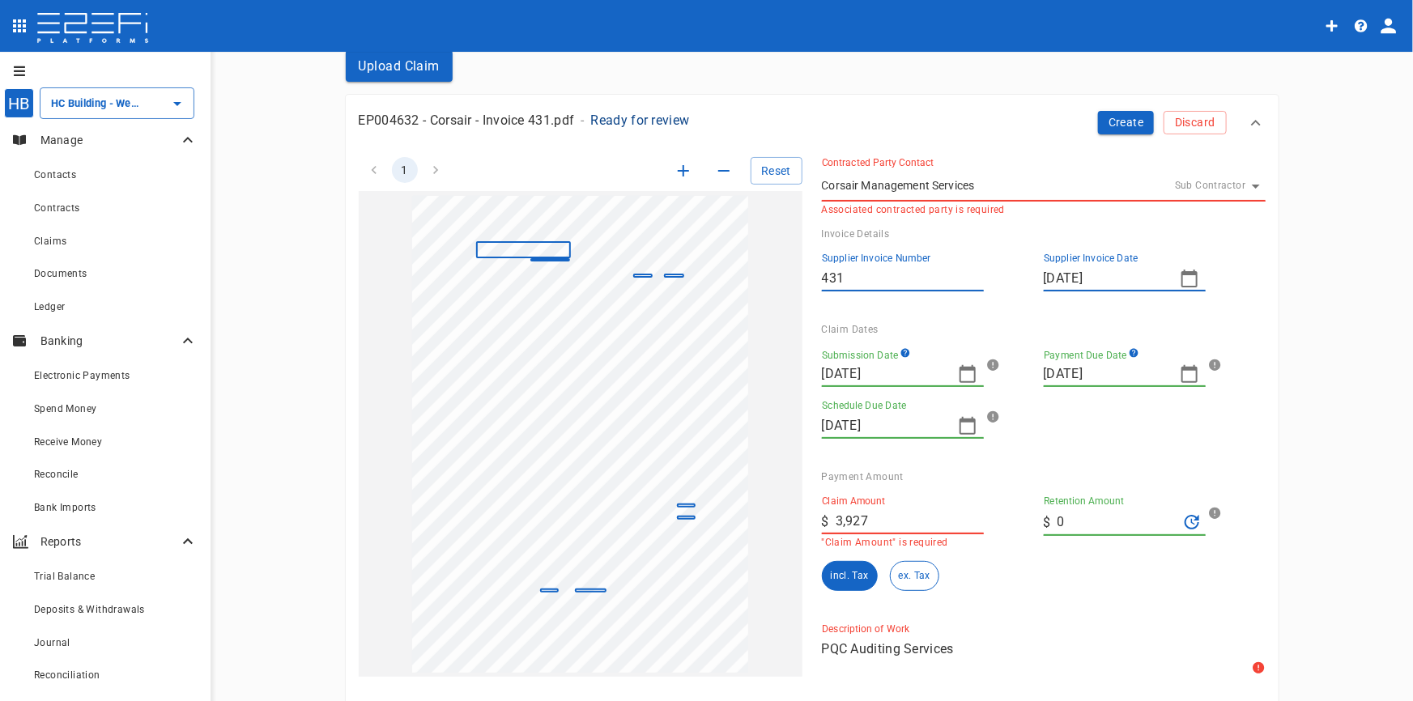
scroll to position [0, 0]
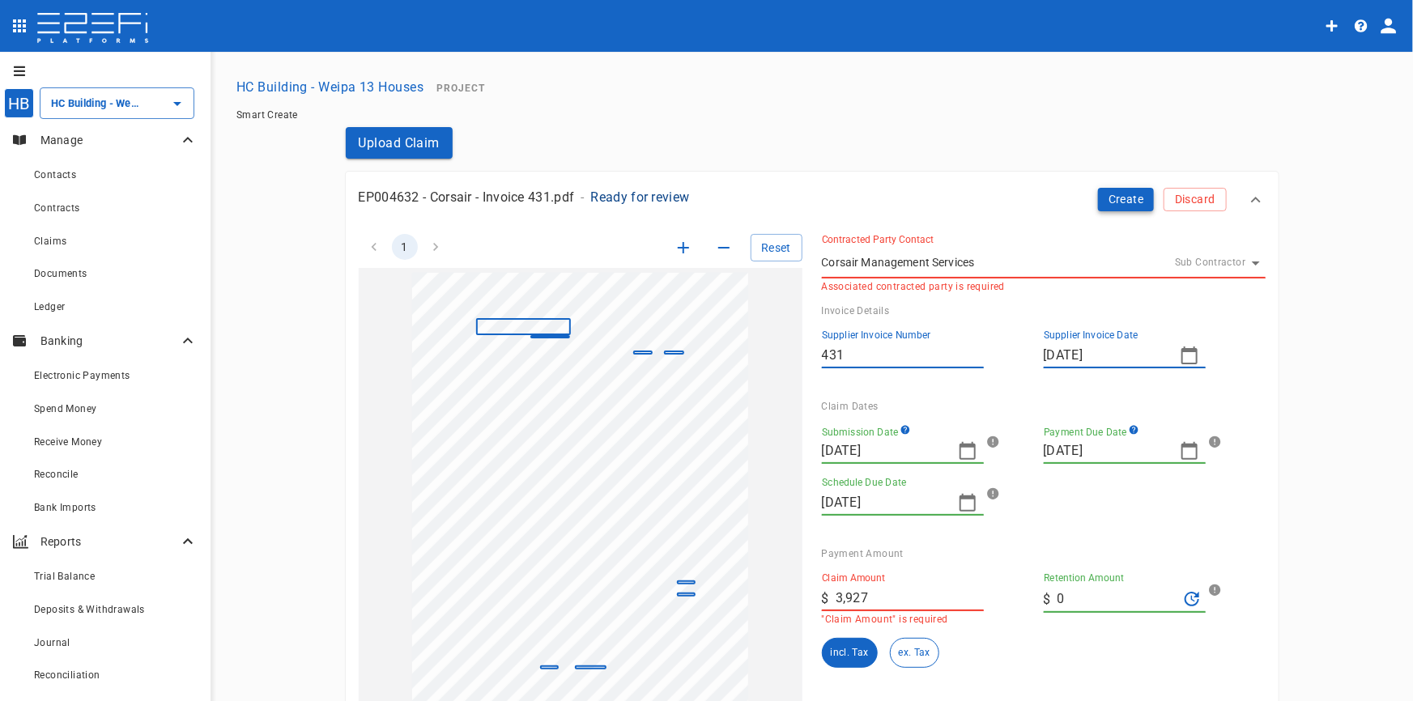
type textarea "PQC Auditing Services"
click at [1109, 193] on button "Create" at bounding box center [1126, 199] width 57 height 23
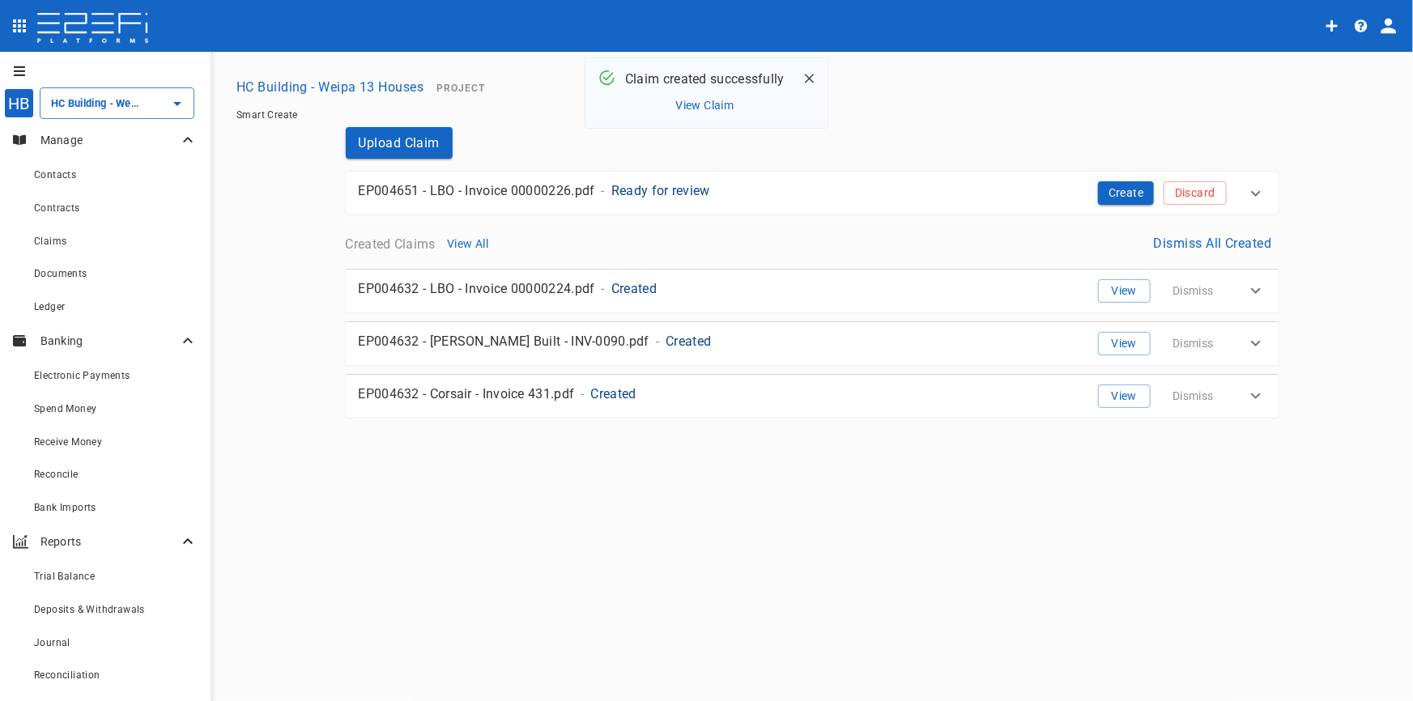
click at [666, 187] on p "Ready for review" at bounding box center [660, 190] width 99 height 19
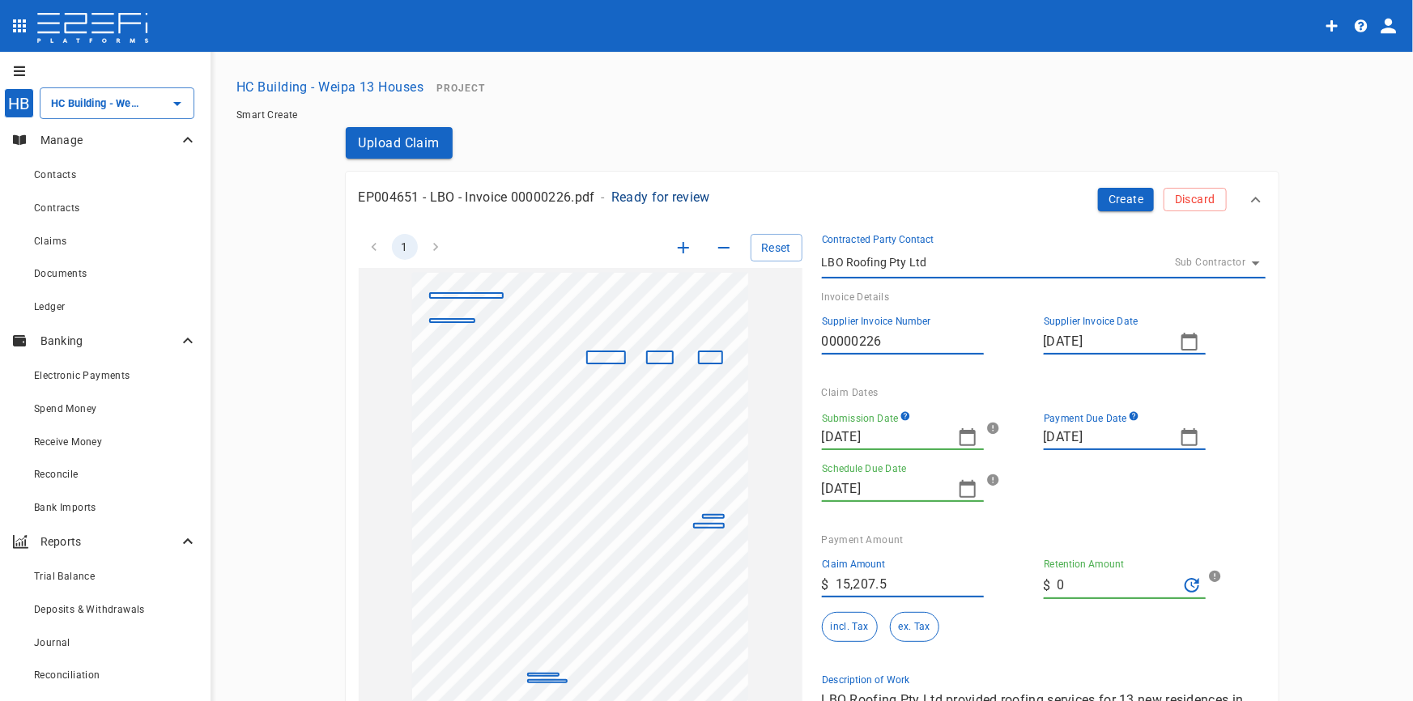
click at [676, 240] on icon "button" at bounding box center [682, 247] width 19 height 19
click at [676, 239] on icon "button" at bounding box center [682, 247] width 19 height 19
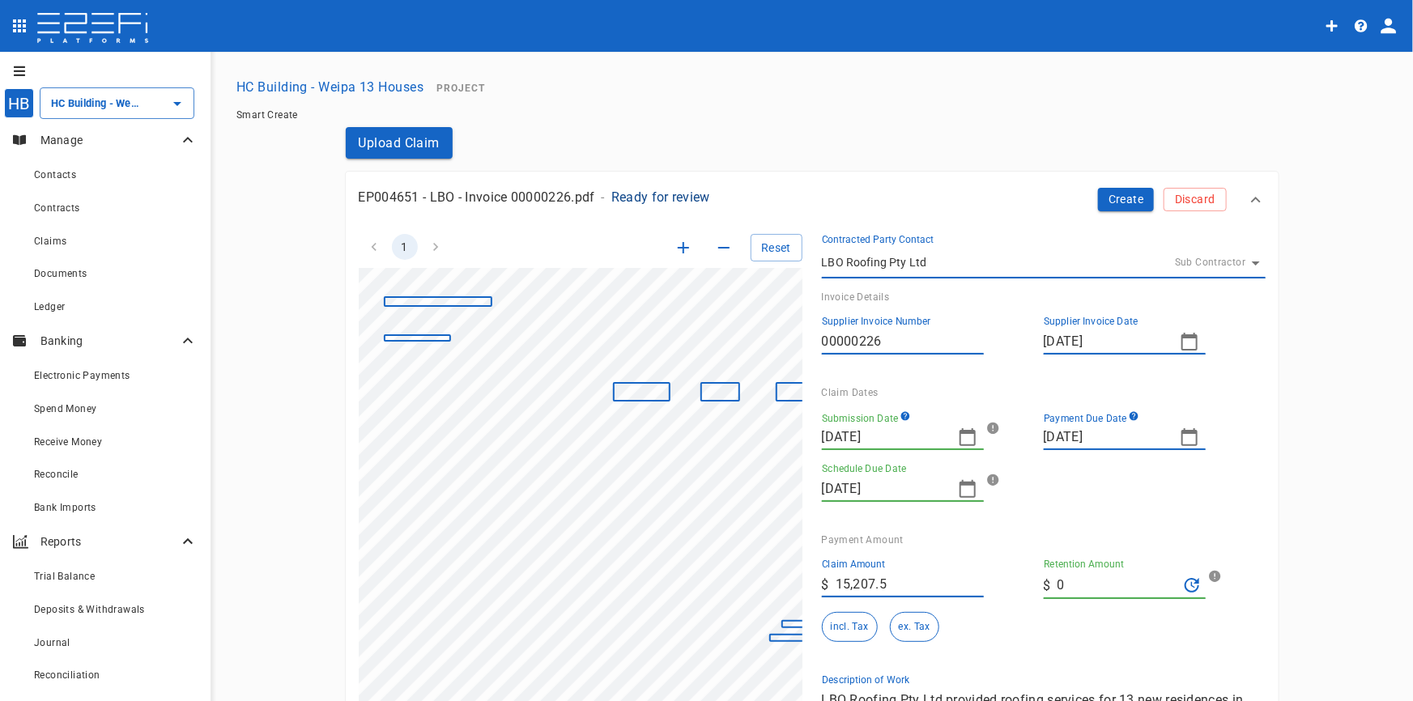
click at [676, 239] on icon "button" at bounding box center [682, 247] width 19 height 19
click at [676, 238] on icon "button" at bounding box center [682, 247] width 19 height 19
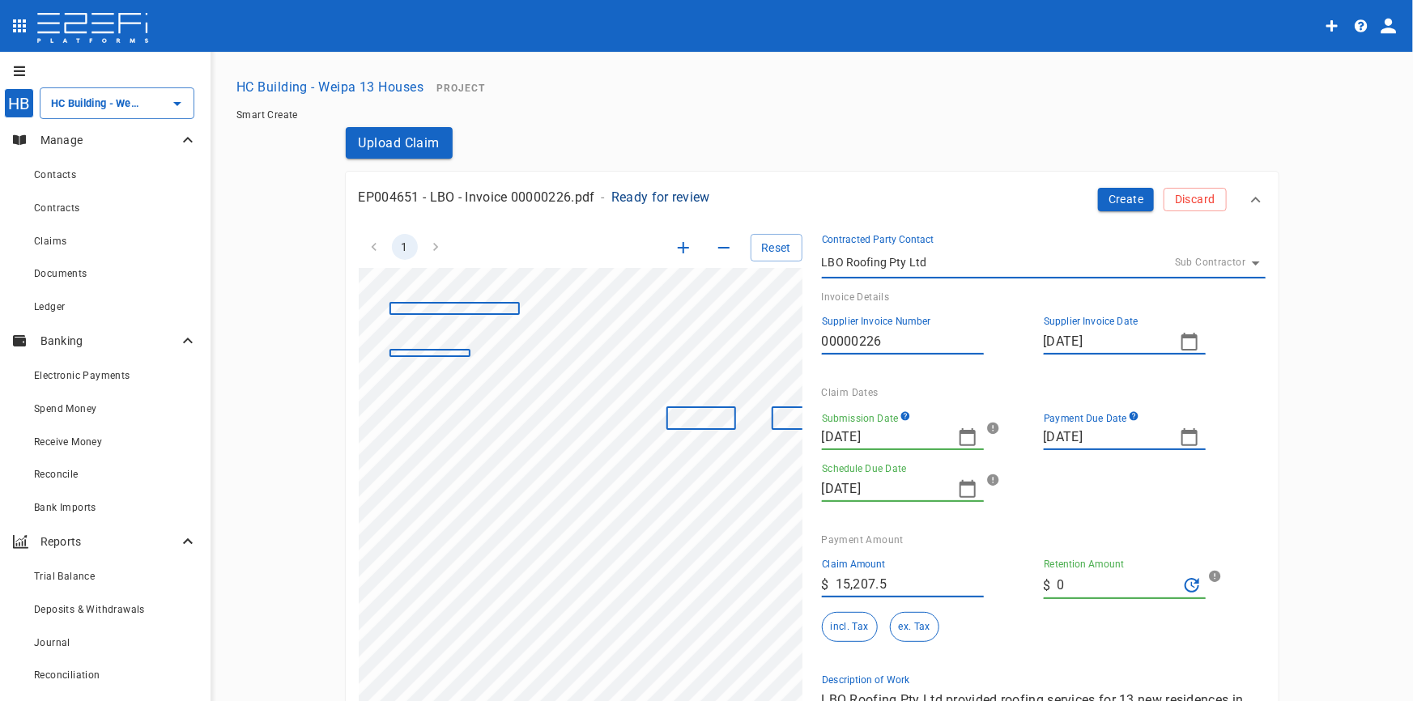
click at [676, 238] on icon "button" at bounding box center [682, 247] width 19 height 19
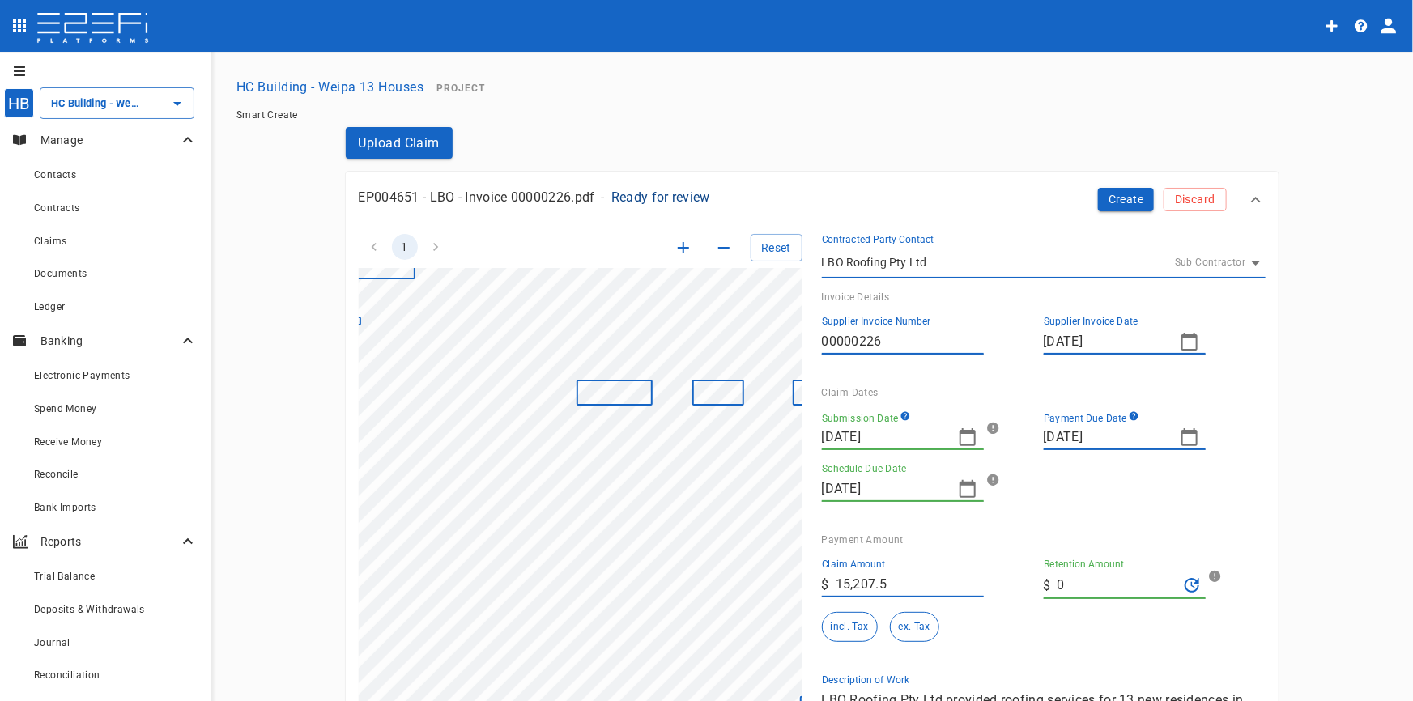
scroll to position [94, 219]
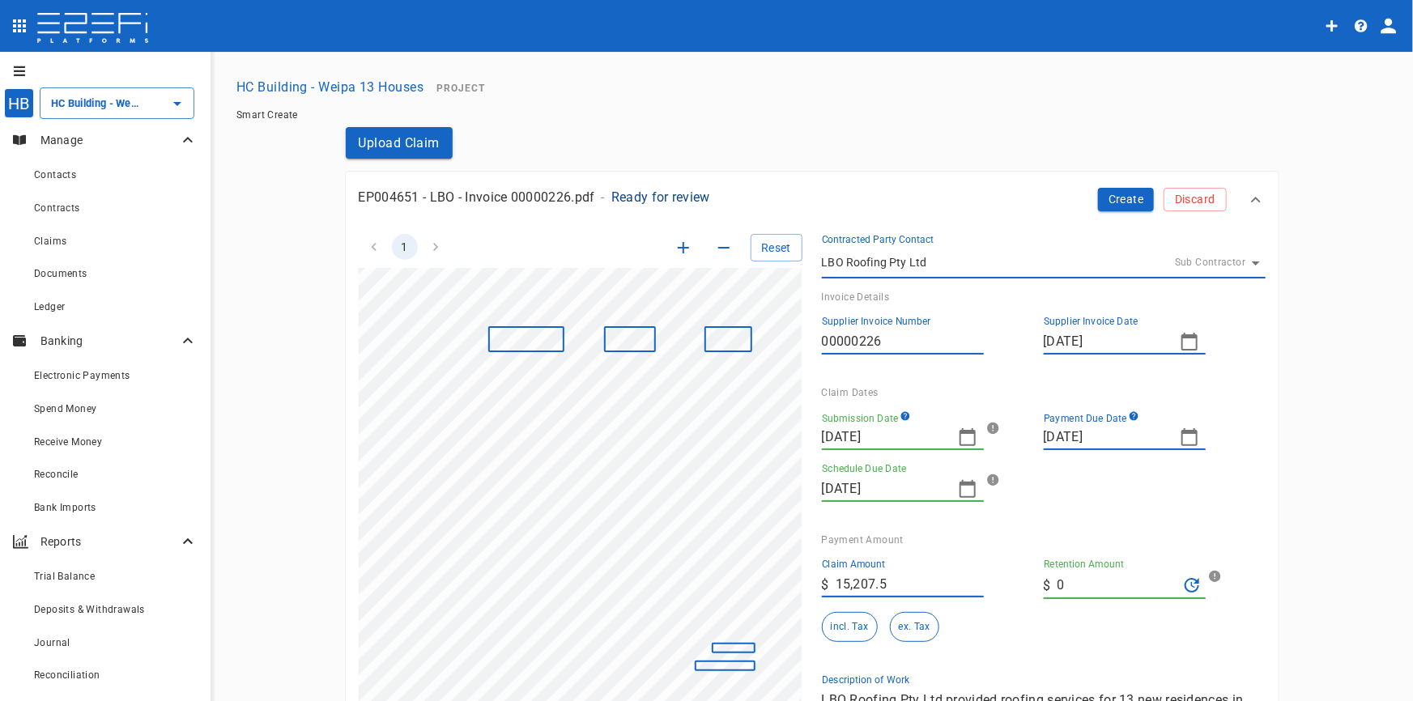
click at [316, 360] on main "HC Building - Weipa 13 Houses Project Smart Create Upload Claim EP004651 - LBO …" at bounding box center [811, 528] width 1163 height 914
click at [1185, 437] on icon "button" at bounding box center [1188, 436] width 19 height 19
click at [1089, 637] on div "24" at bounding box center [1086, 640] width 13 height 18
type input "[DATE]"
click at [959, 431] on icon "button" at bounding box center [967, 437] width 16 height 18
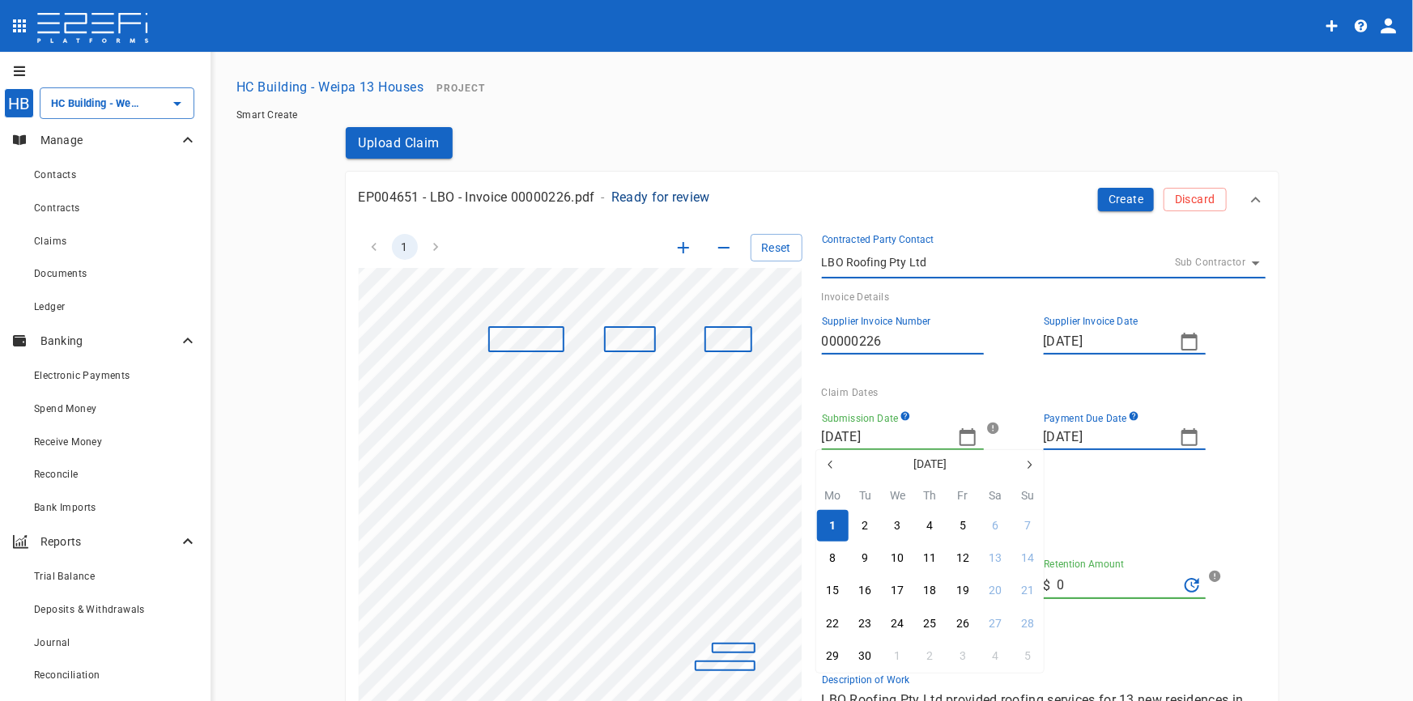
click at [826, 467] on icon "button" at bounding box center [830, 464] width 13 height 13
click at [826, 468] on icon "button" at bounding box center [830, 464] width 13 height 13
click at [826, 469] on icon "button" at bounding box center [830, 464] width 13 height 13
click at [861, 659] on div "24" at bounding box center [864, 657] width 13 height 18
type input "[DATE]"
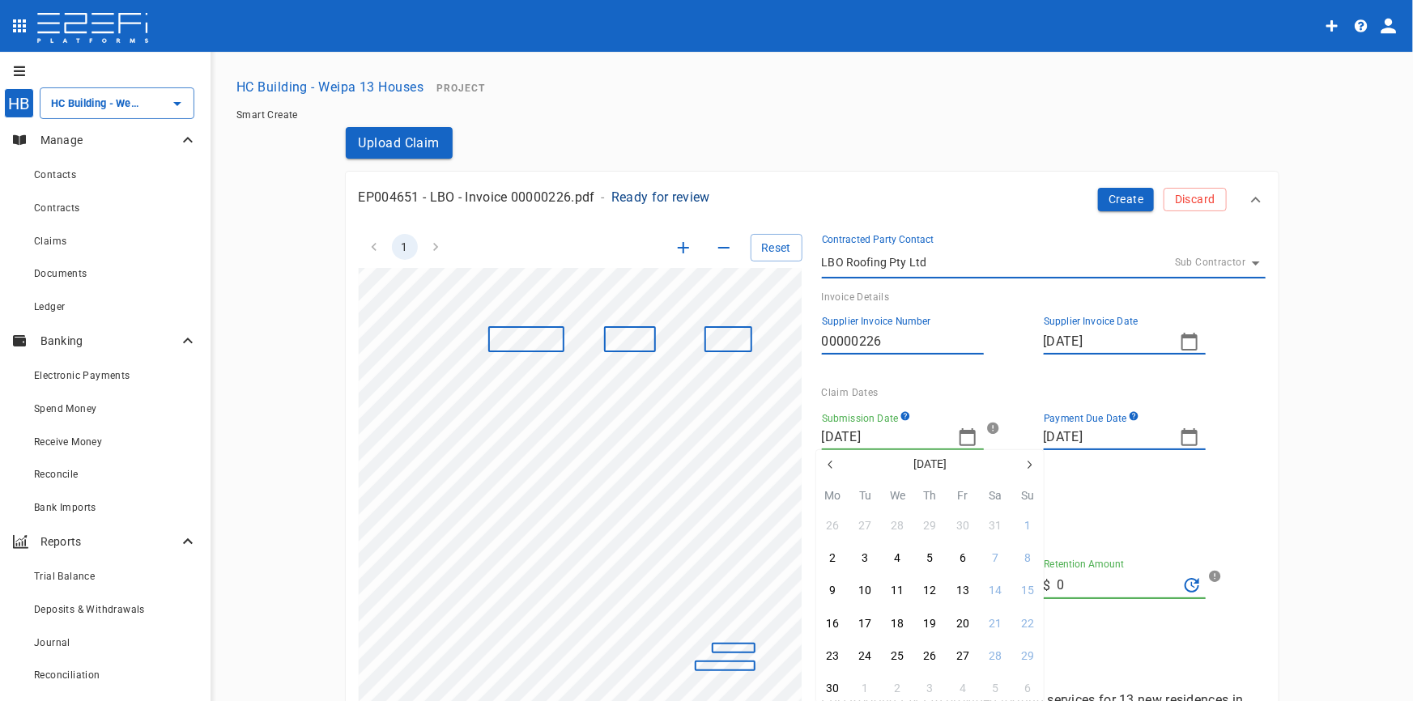
type input "[DATE]"
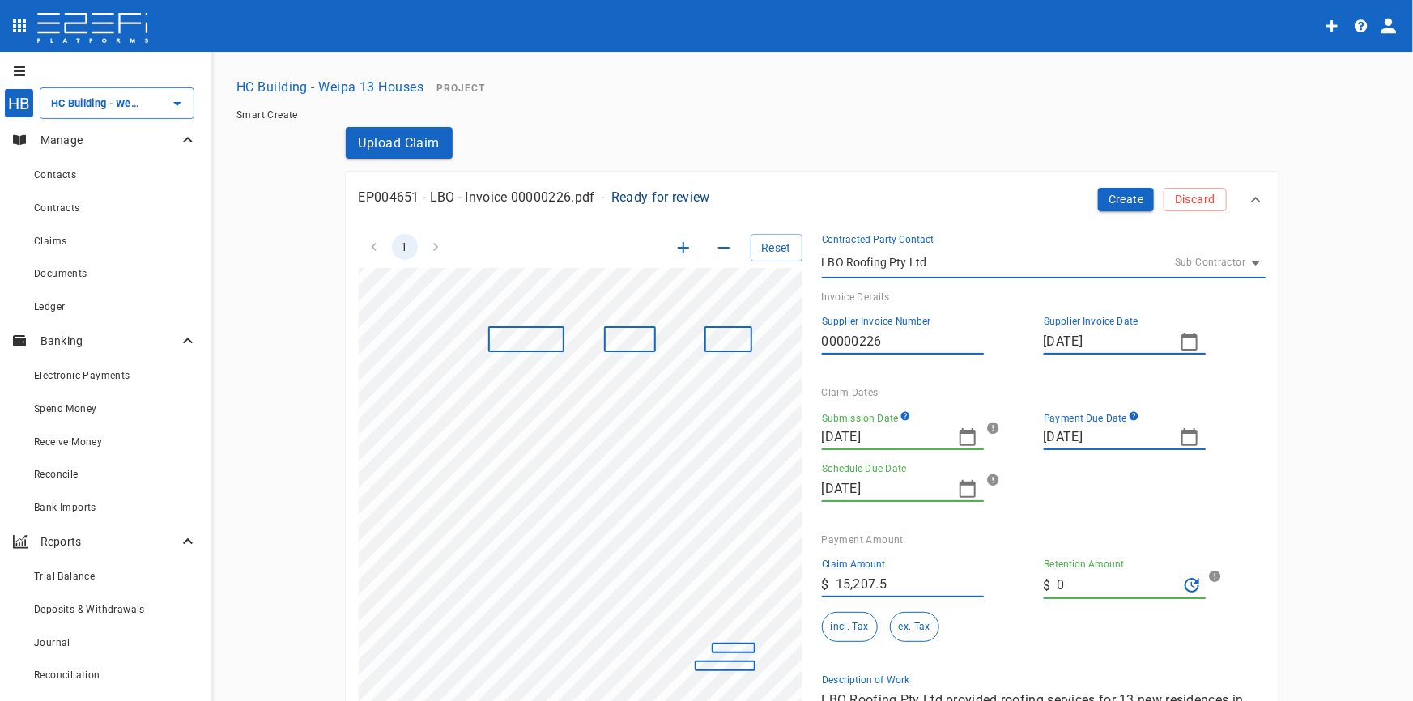
click at [907, 572] on div "Claim Amount ​ $ 15,207.5" at bounding box center [903, 578] width 162 height 39
click at [912, 589] on input "15,207.5" at bounding box center [909, 584] width 148 height 26
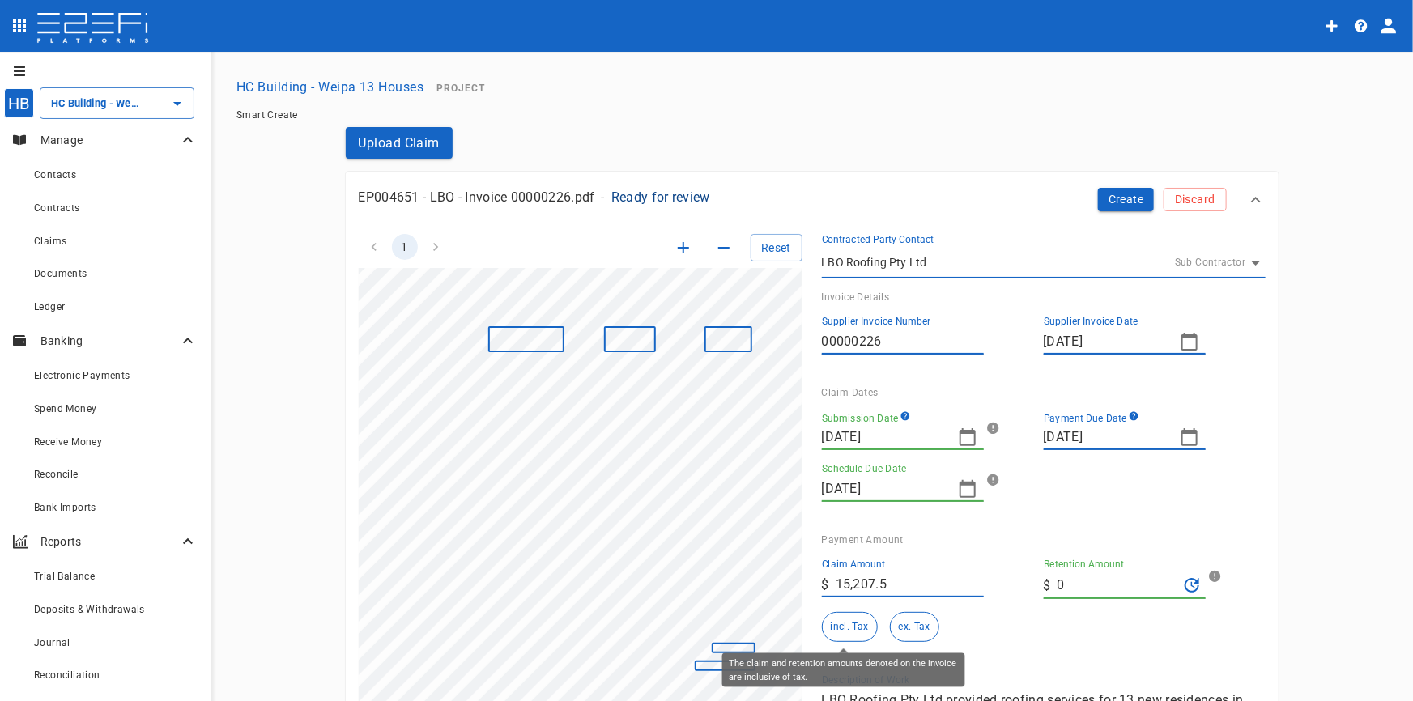
click at [849, 623] on button "incl. Tax" at bounding box center [850, 627] width 56 height 30
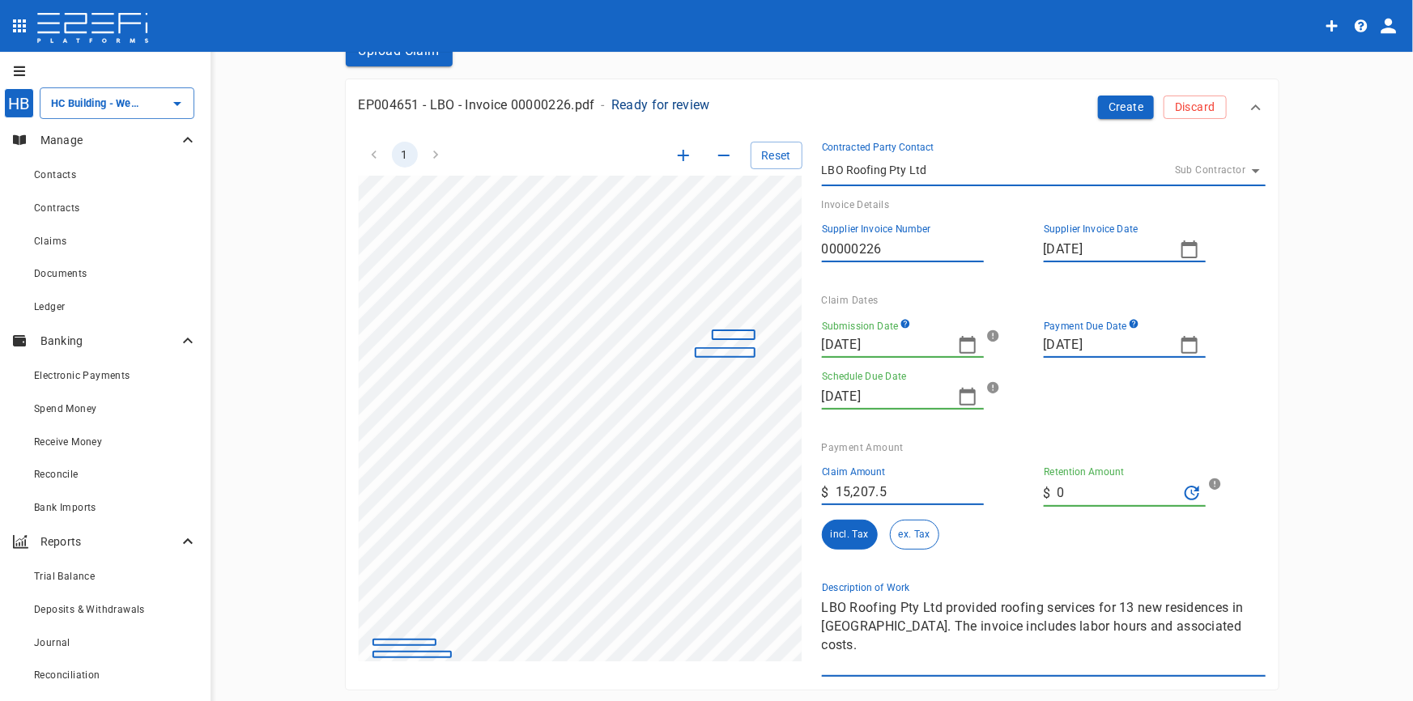
scroll to position [294, 0]
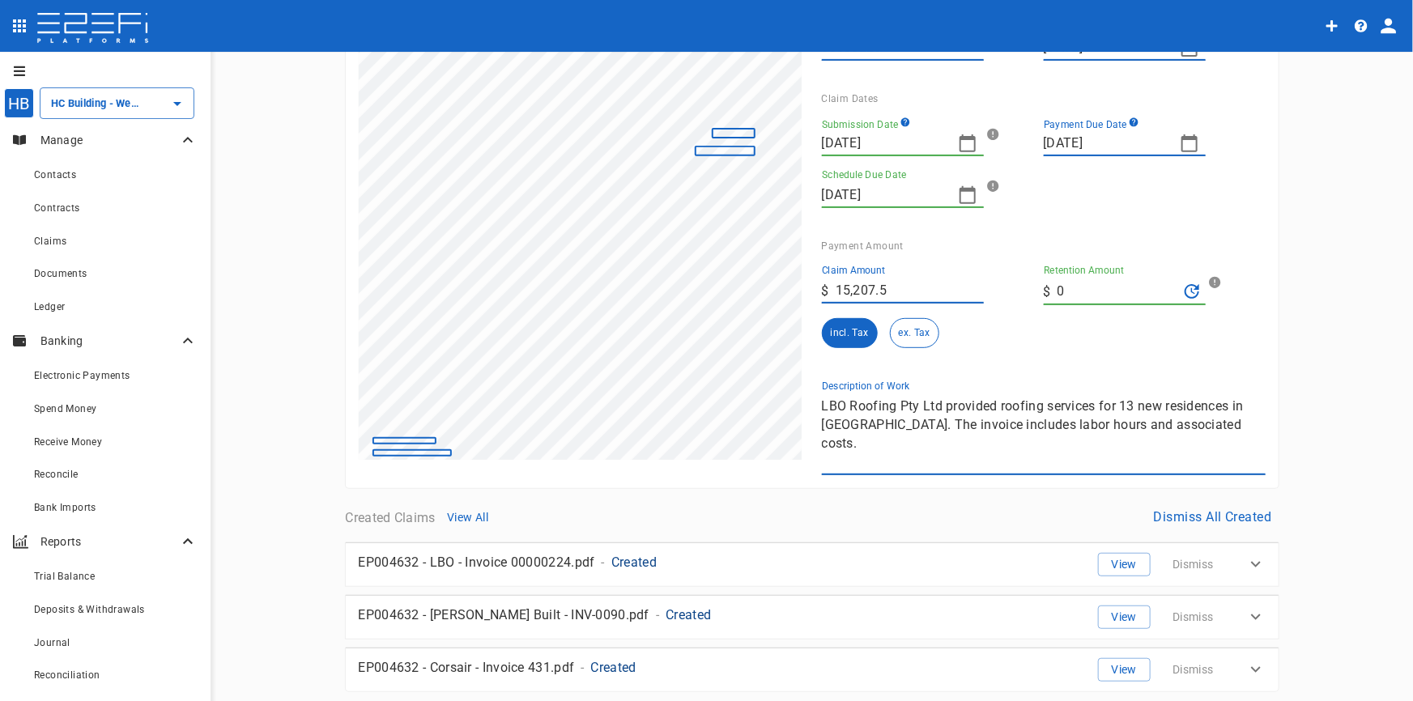
click at [667, 400] on div "1 Reset SupplierInvoiceNumber: 00000226 ClaimAmount: 15207.50 GSTAmount: 1382.5…" at bounding box center [802, 198] width 926 height 554
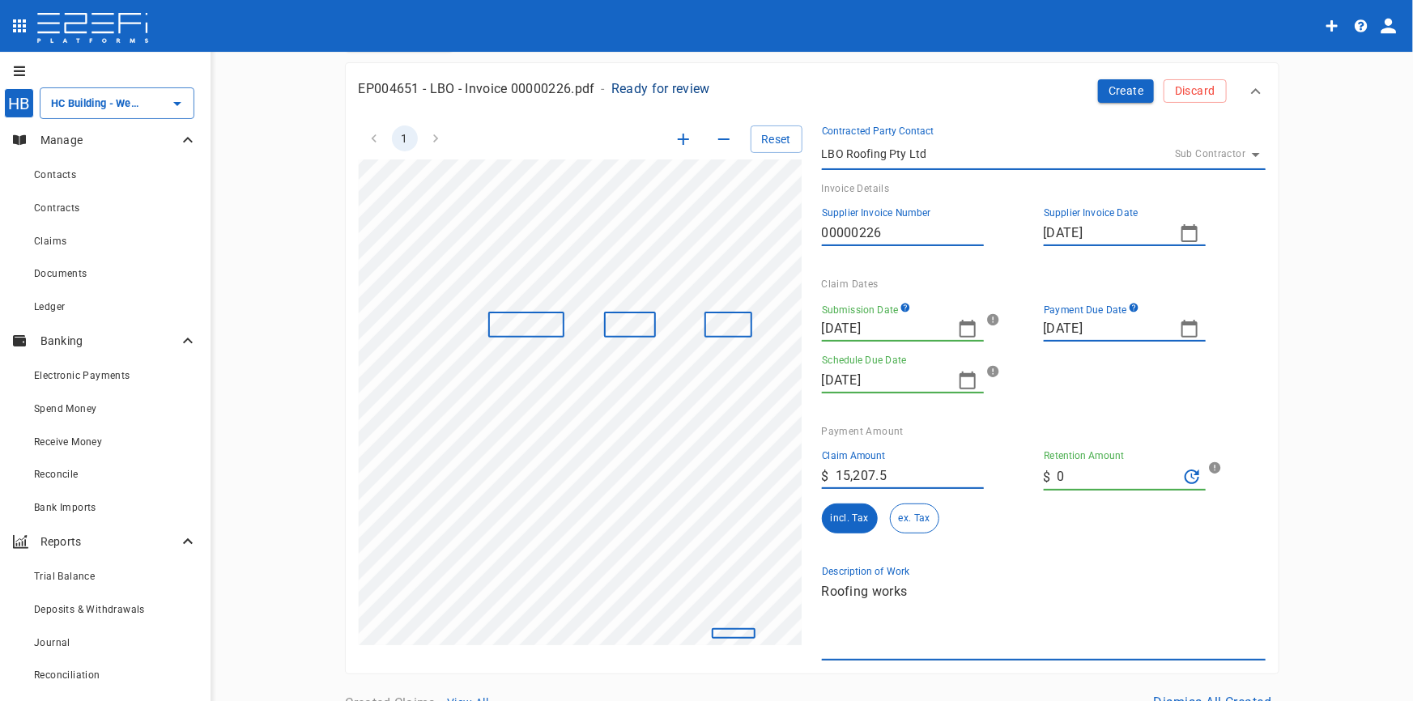
scroll to position [0, 0]
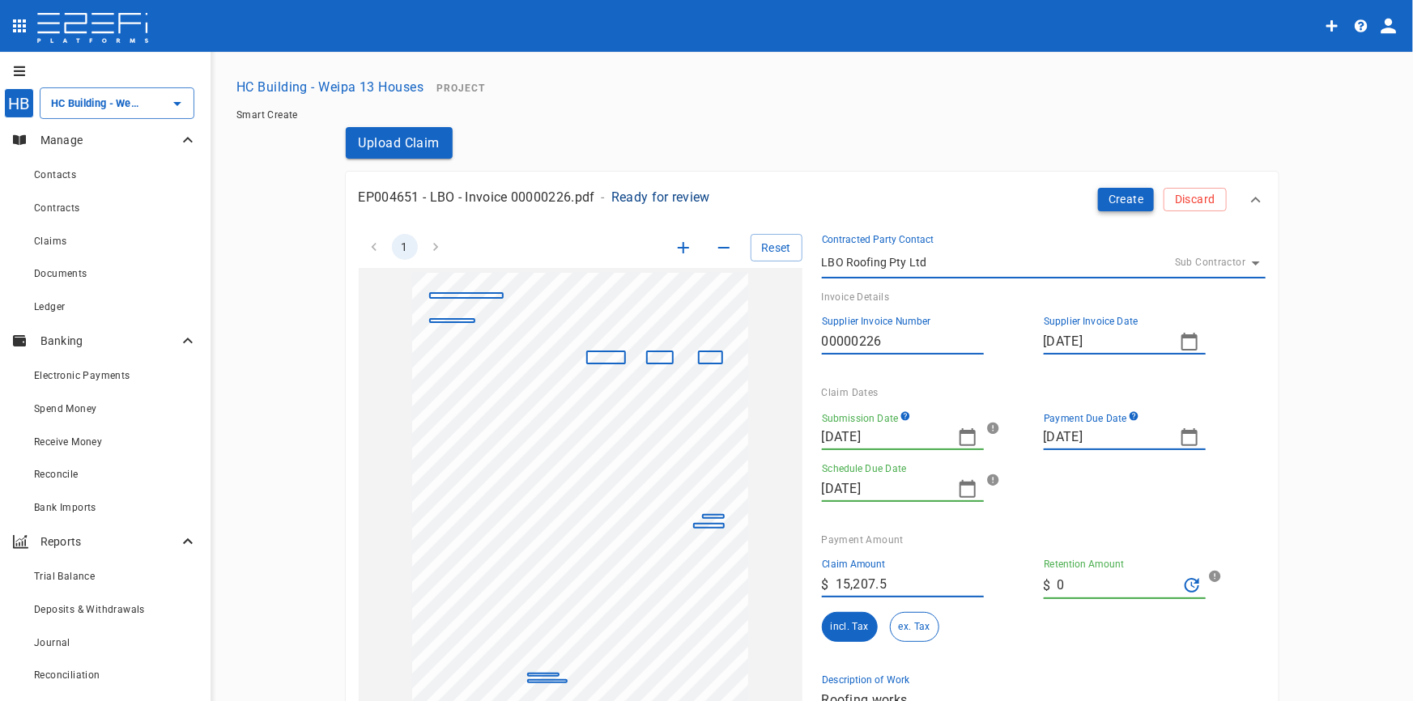
type textarea "Roofing works"
click at [1132, 199] on button "Create" at bounding box center [1126, 199] width 57 height 23
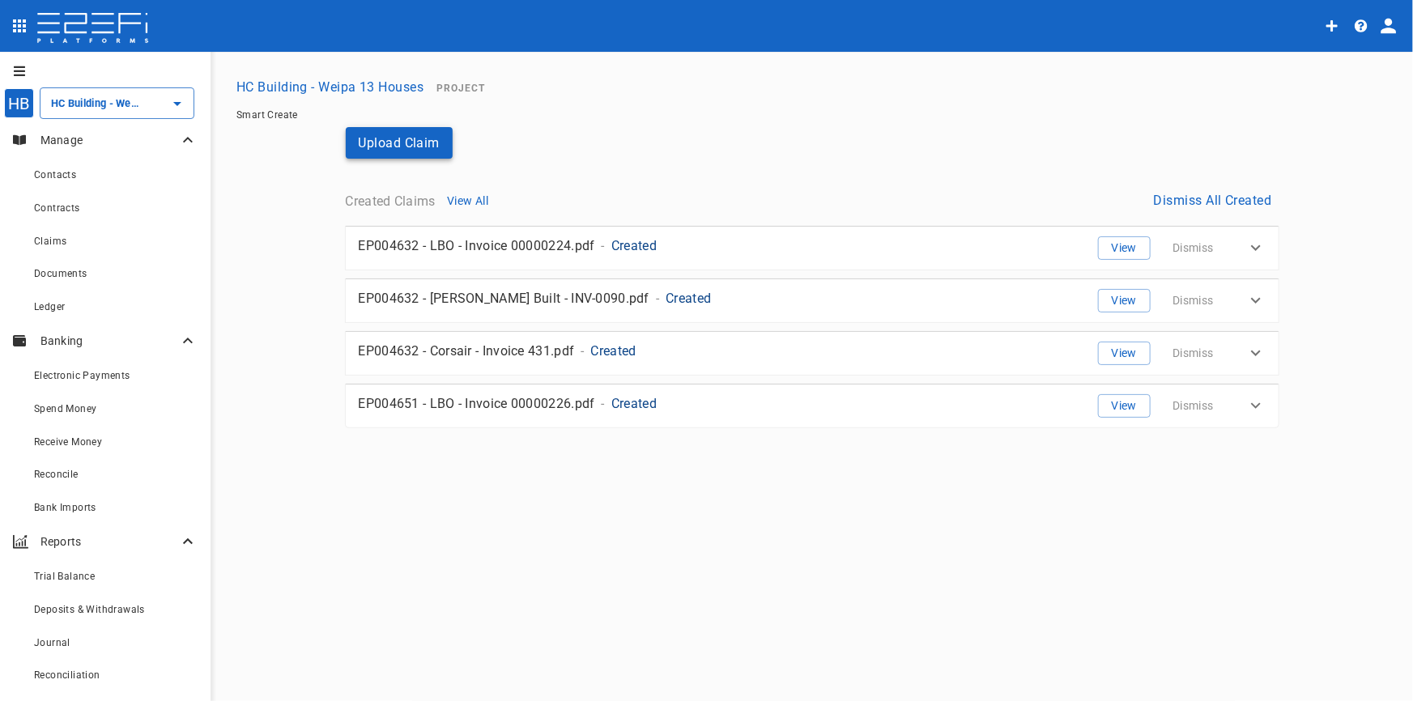
click at [412, 146] on button "Upload Claim" at bounding box center [400, 143] width 108 height 32
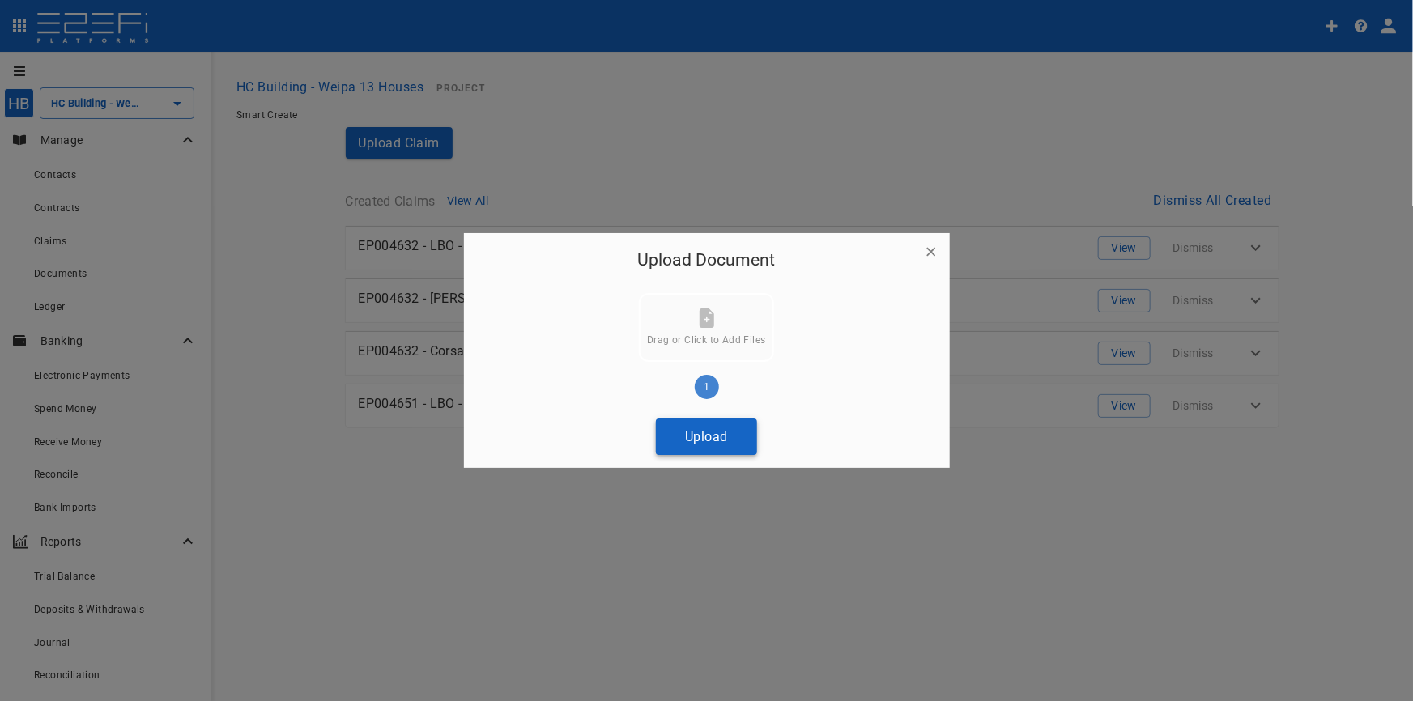
click at [715, 442] on button "Upload" at bounding box center [706, 436] width 101 height 36
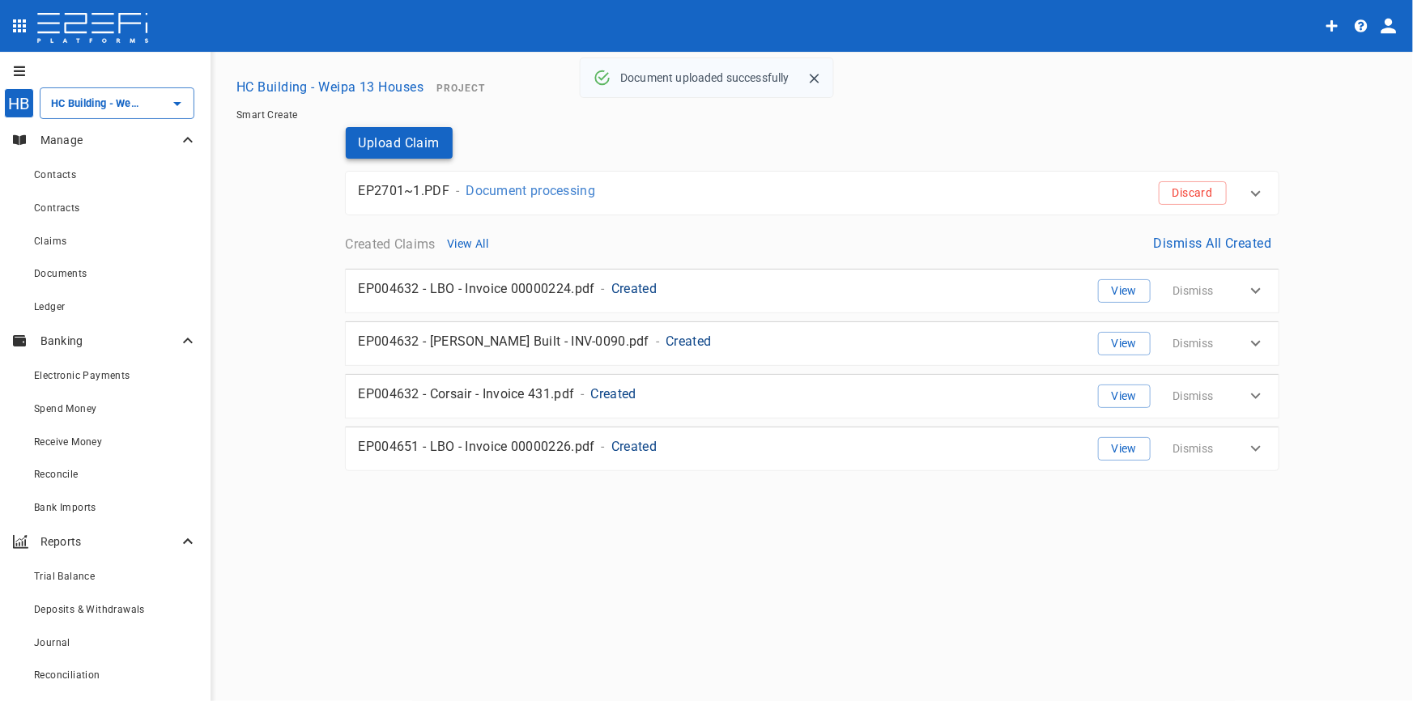
click at [392, 146] on button "Upload Claim" at bounding box center [400, 143] width 108 height 32
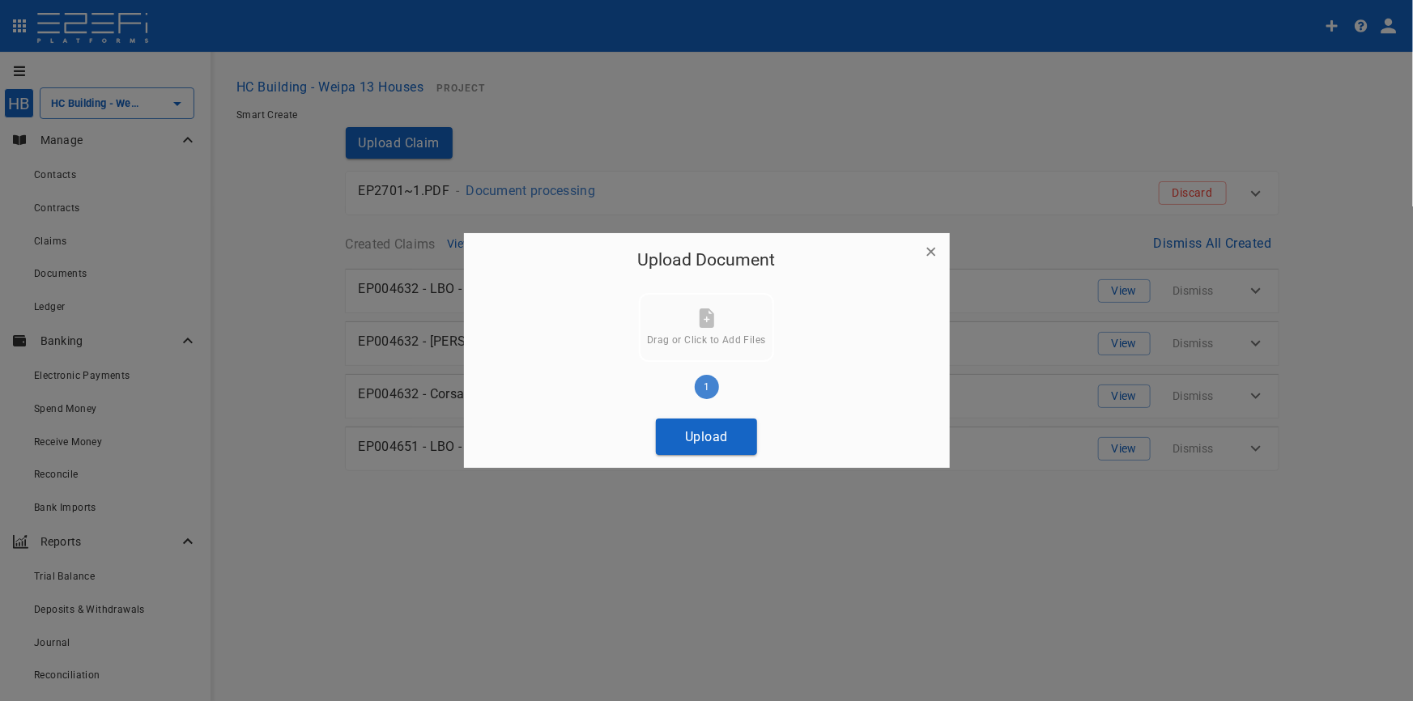
click at [711, 430] on button "Upload" at bounding box center [706, 436] width 101 height 36
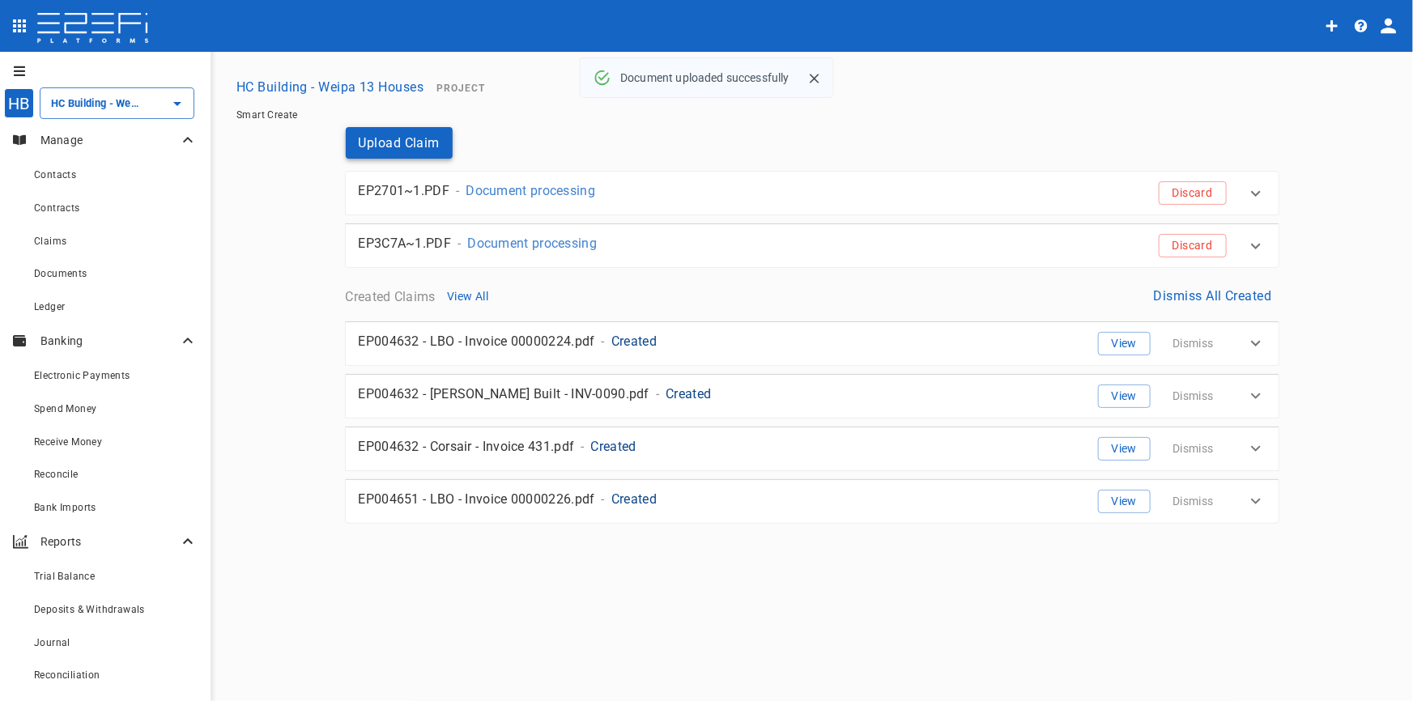
click at [387, 140] on button "Upload Claim" at bounding box center [400, 143] width 108 height 32
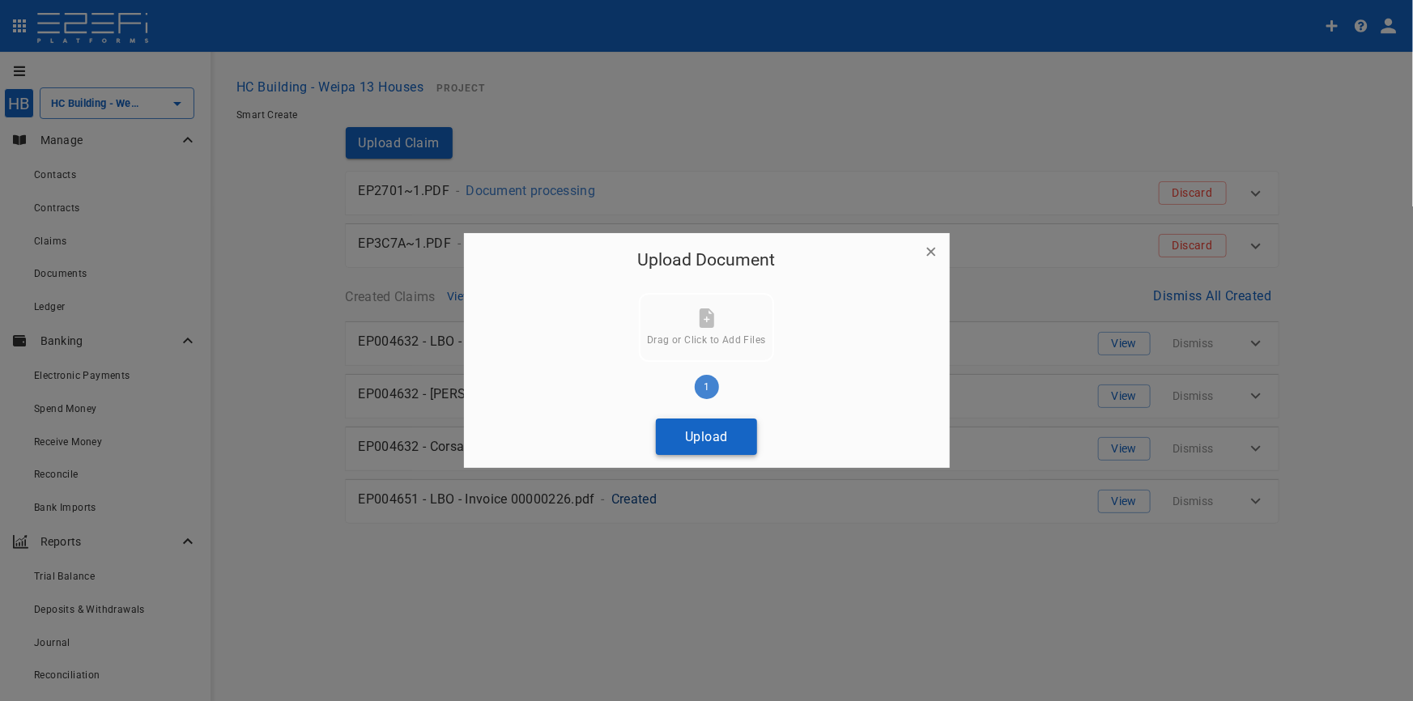
click at [735, 423] on button "Upload" at bounding box center [706, 436] width 101 height 36
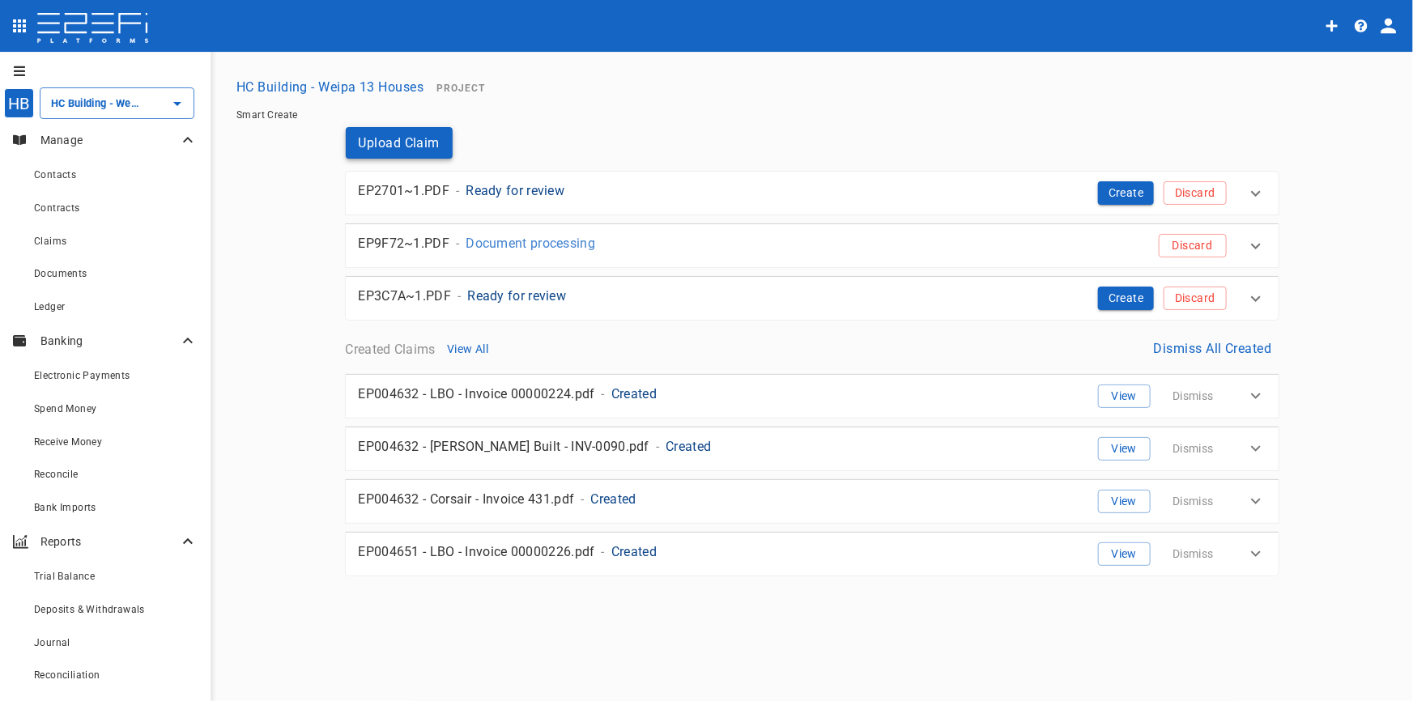
click at [387, 147] on button "Upload Claim" at bounding box center [400, 143] width 108 height 32
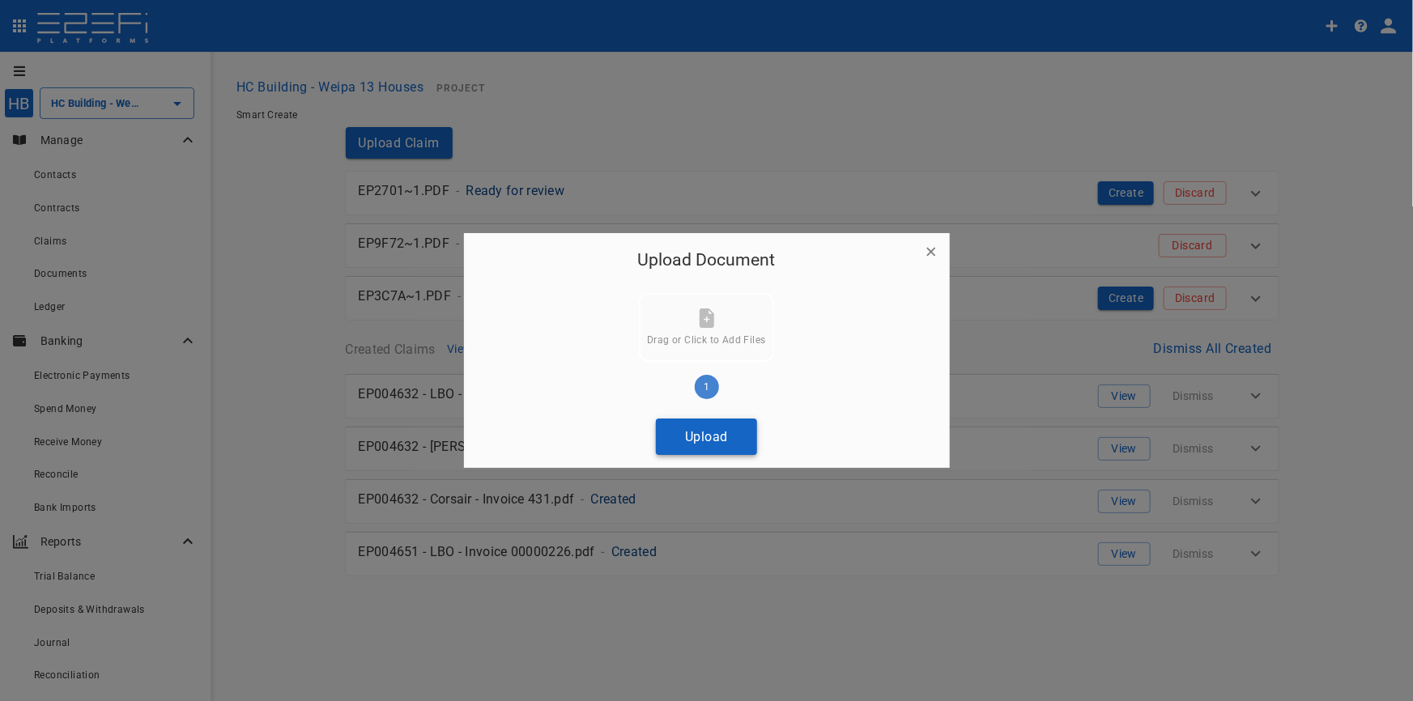
click at [703, 436] on button "Upload" at bounding box center [706, 436] width 101 height 36
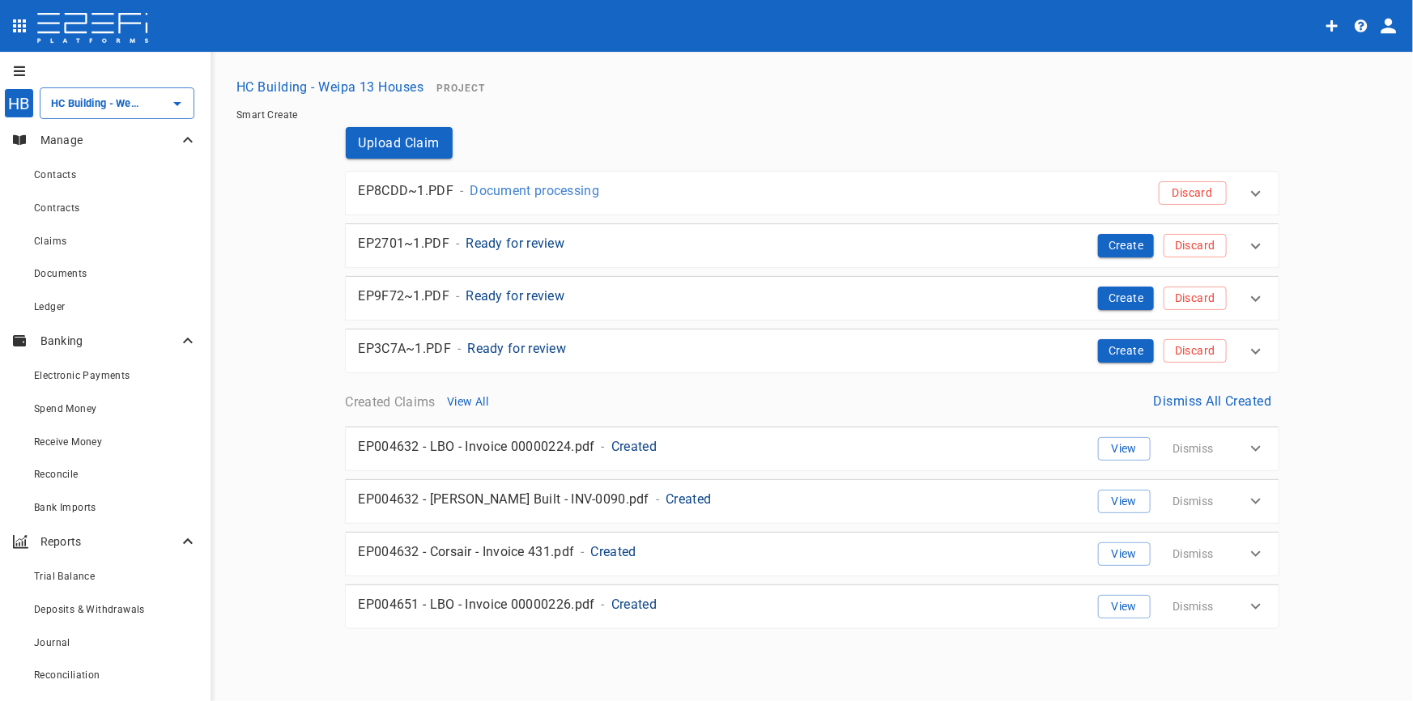
click at [551, 352] on p "Ready for review" at bounding box center [516, 348] width 99 height 19
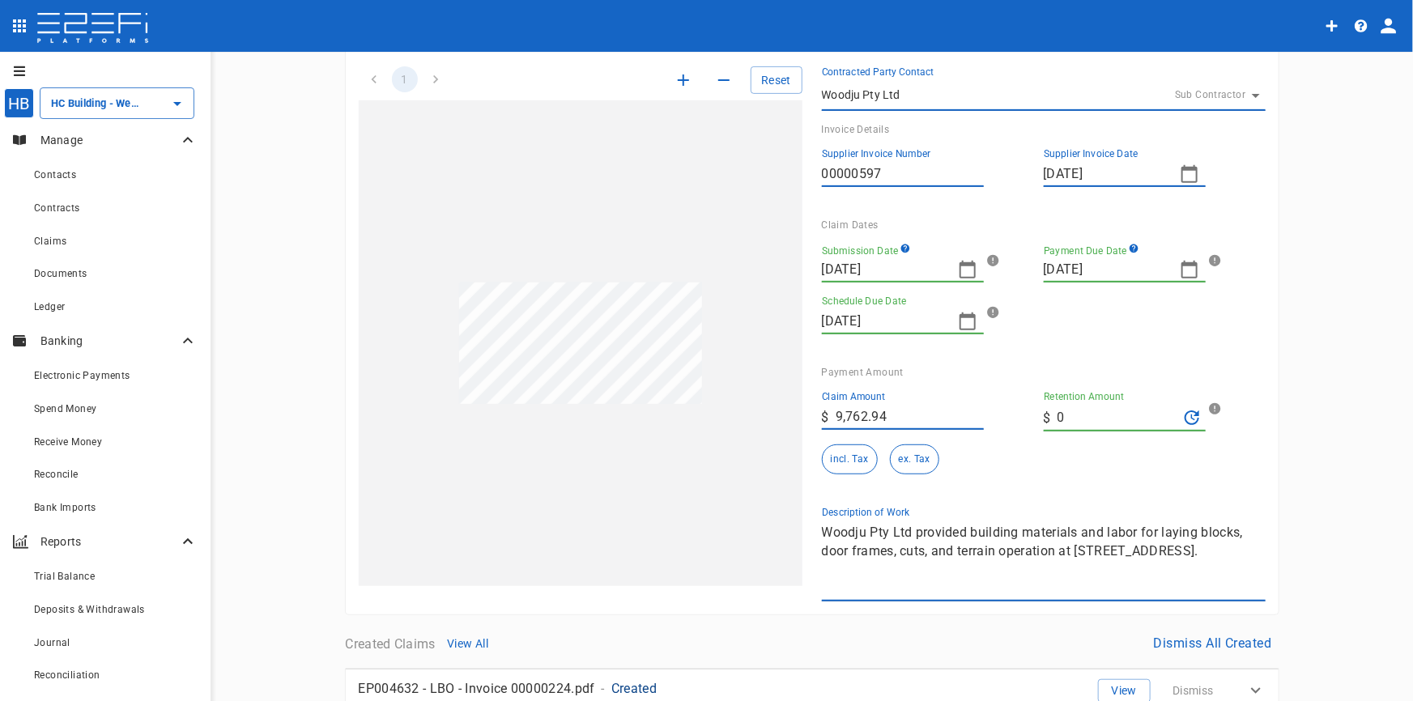
scroll to position [255, 0]
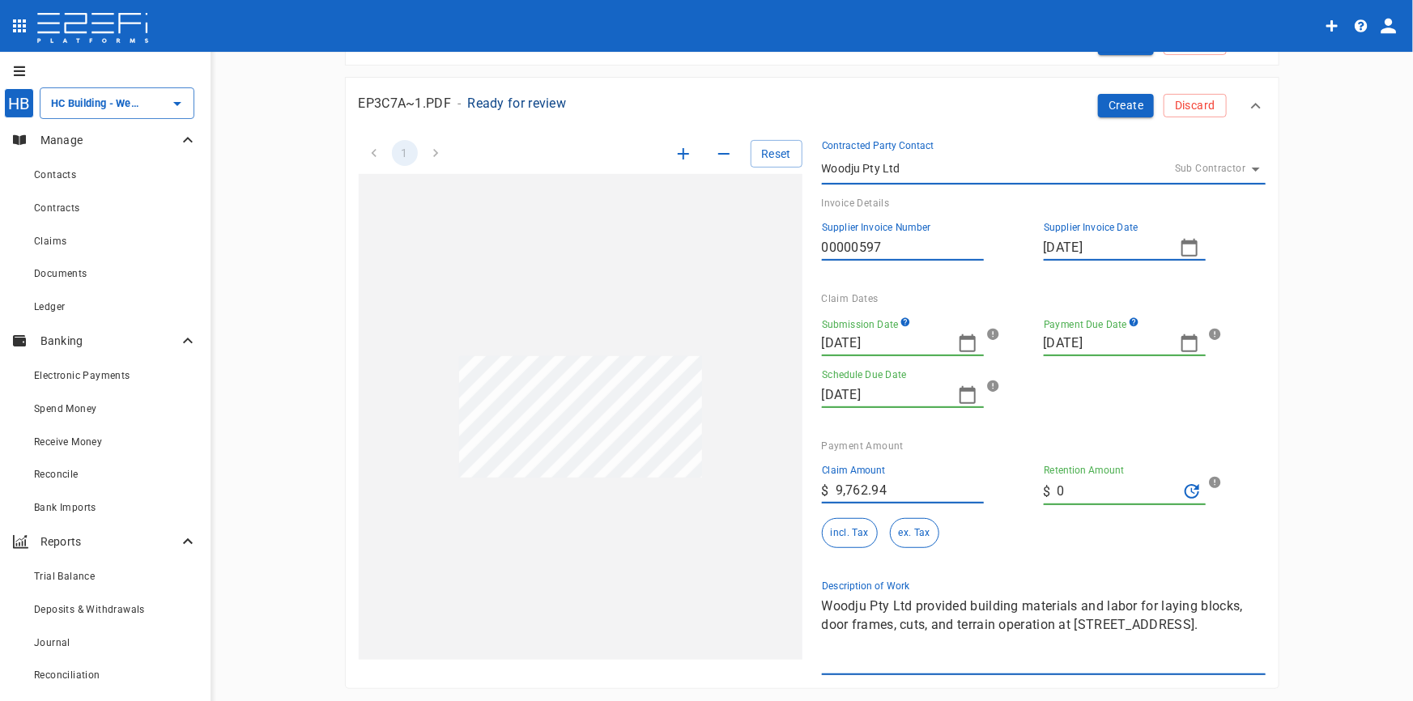
click at [1190, 113] on button "Discard" at bounding box center [1194, 105] width 62 height 23
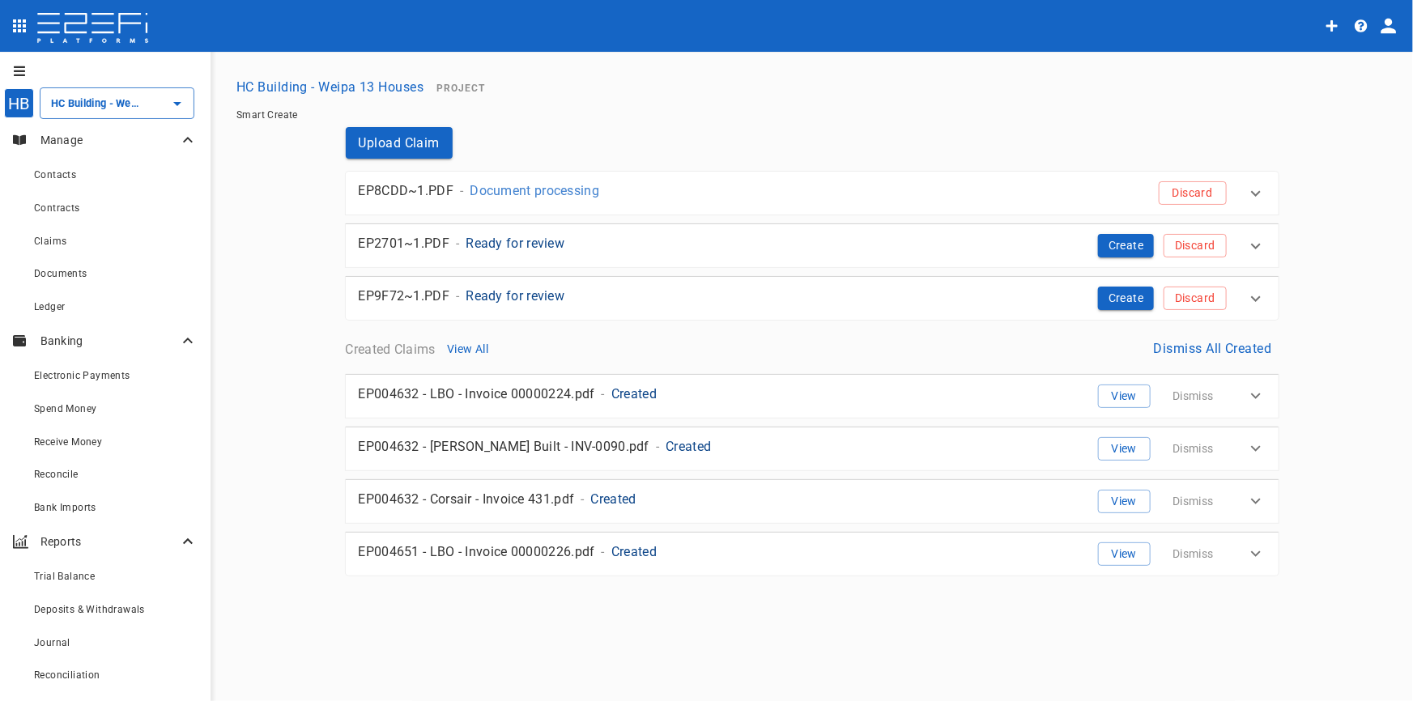
scroll to position [0, 0]
click at [402, 151] on button "Upload Claim" at bounding box center [400, 143] width 108 height 32
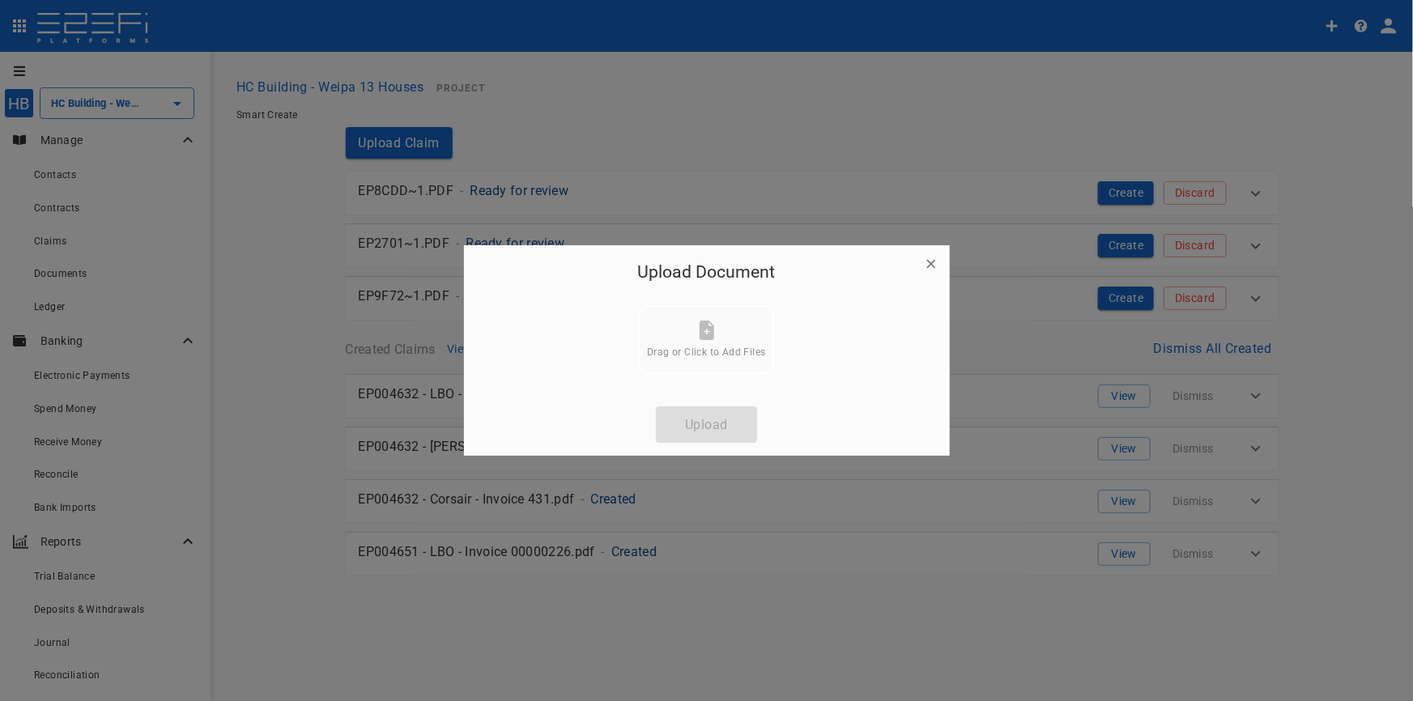
click at [938, 266] on button "button" at bounding box center [931, 264] width 24 height 24
